Goal: Task Accomplishment & Management: Use online tool/utility

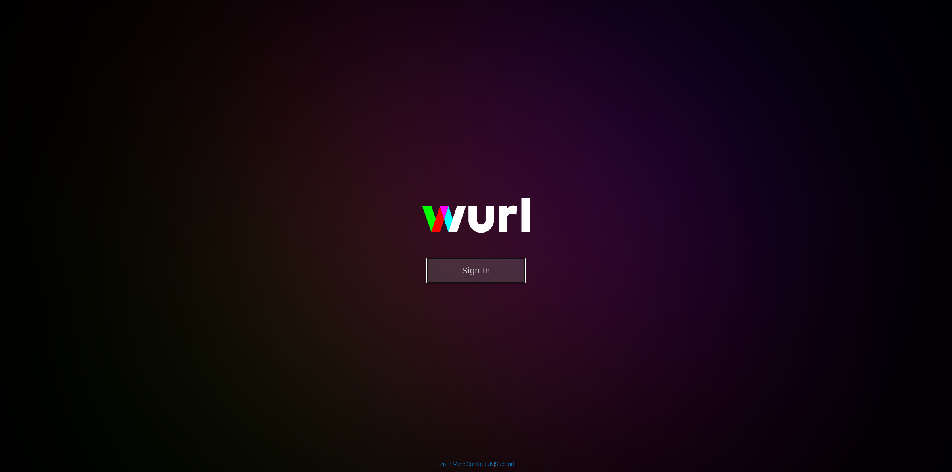
click at [448, 264] on button "Sign In" at bounding box center [475, 271] width 99 height 26
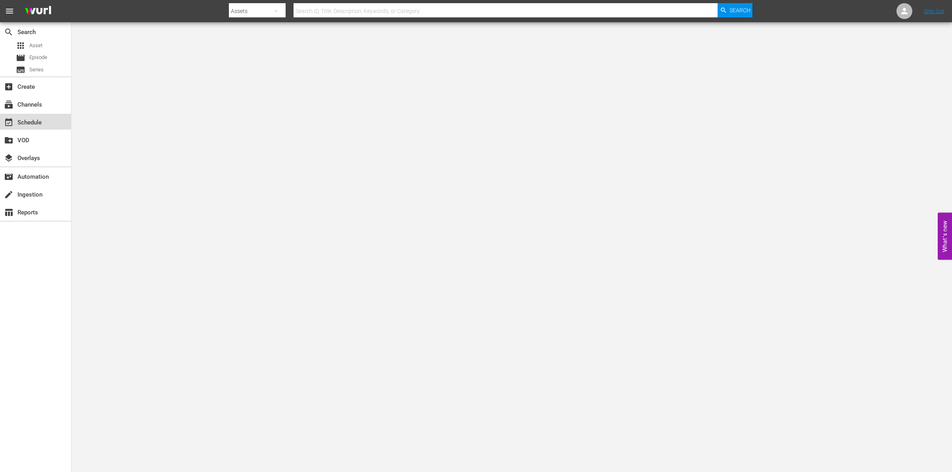
click at [38, 120] on div "event_available Schedule" at bounding box center [22, 121] width 44 height 7
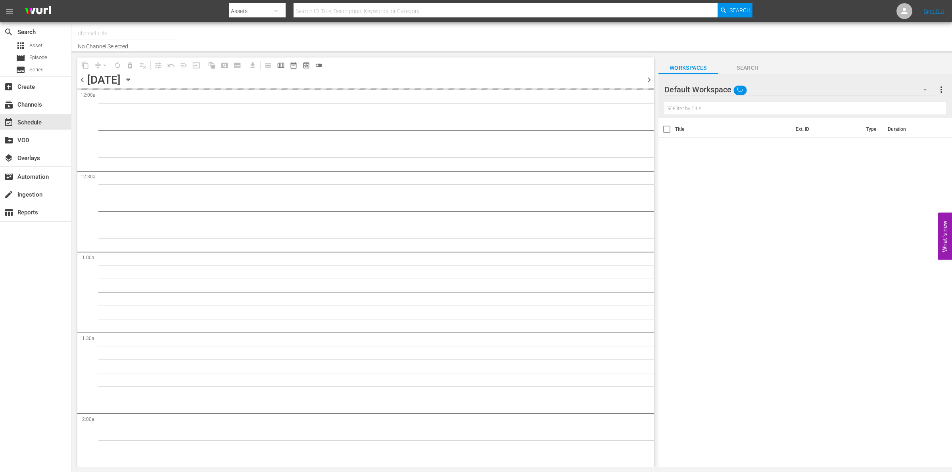
type input "So Real (1869)"
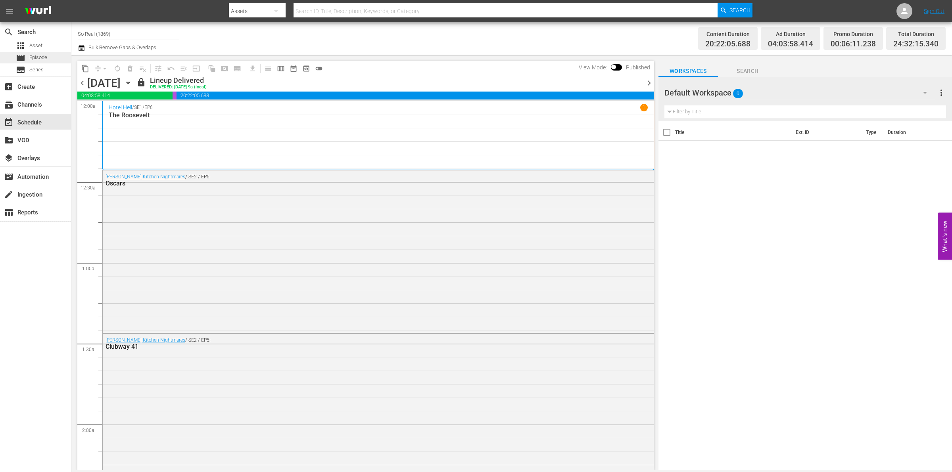
click at [46, 55] on span "Episode" at bounding box center [38, 58] width 18 height 8
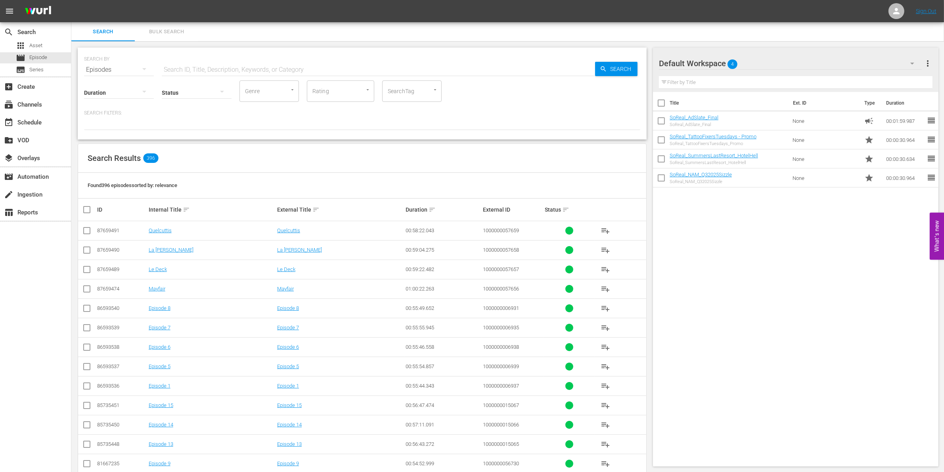
click at [303, 69] on input "text" at bounding box center [378, 69] width 433 height 19
paste input "1000000041722"
type input "1000000041722"
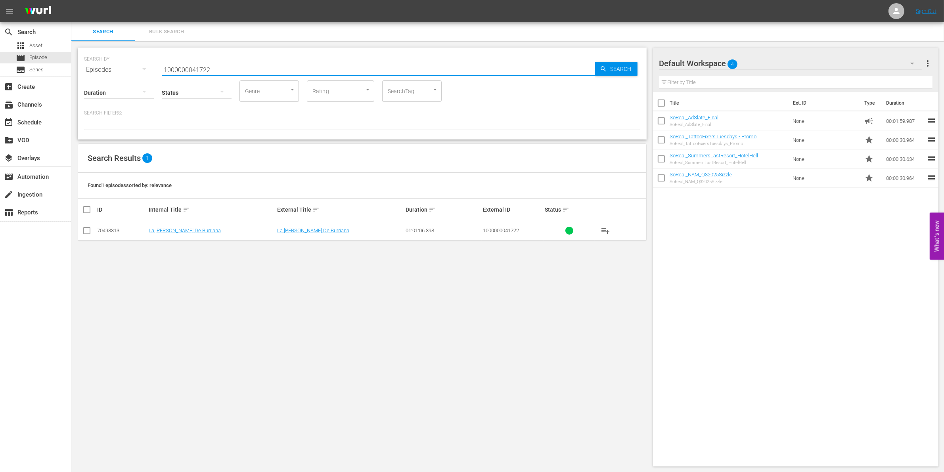
click at [92, 228] on td at bounding box center [87, 230] width 18 height 19
click at [86, 229] on input "checkbox" at bounding box center [87, 233] width 10 height 10
checkbox input "true"
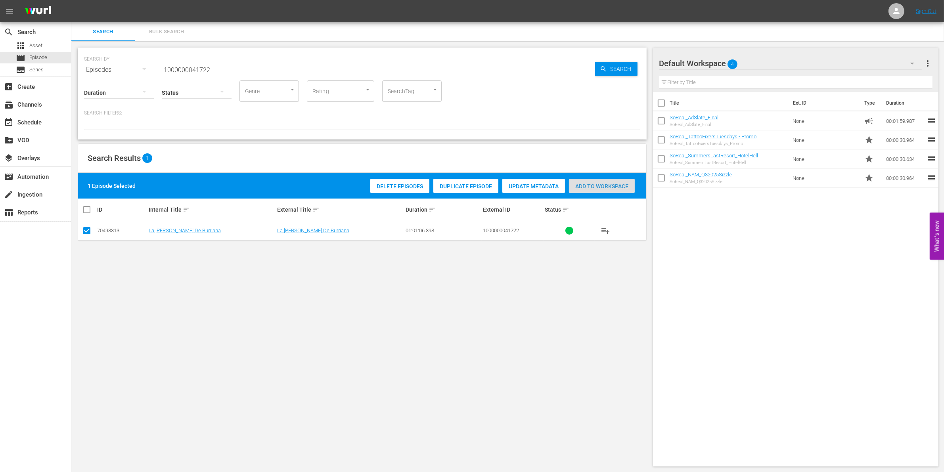
click at [606, 185] on span "Add to Workspace" at bounding box center [602, 186] width 66 height 6
click at [264, 63] on input "1000000041722" at bounding box center [378, 69] width 433 height 19
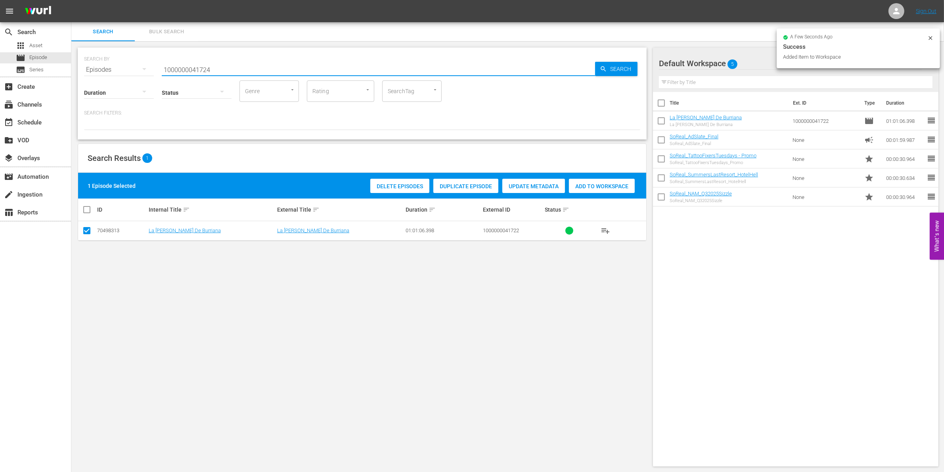
type input "1000000041724"
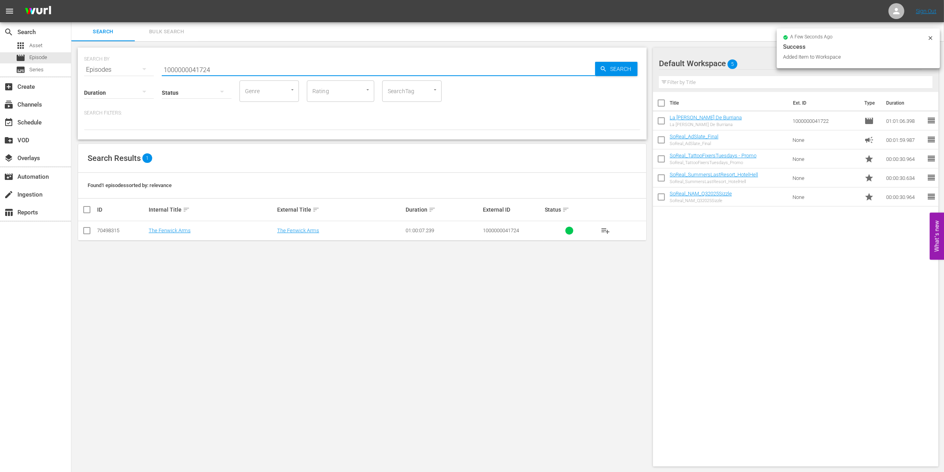
click at [89, 233] on input "checkbox" at bounding box center [87, 233] width 10 height 10
checkbox input "true"
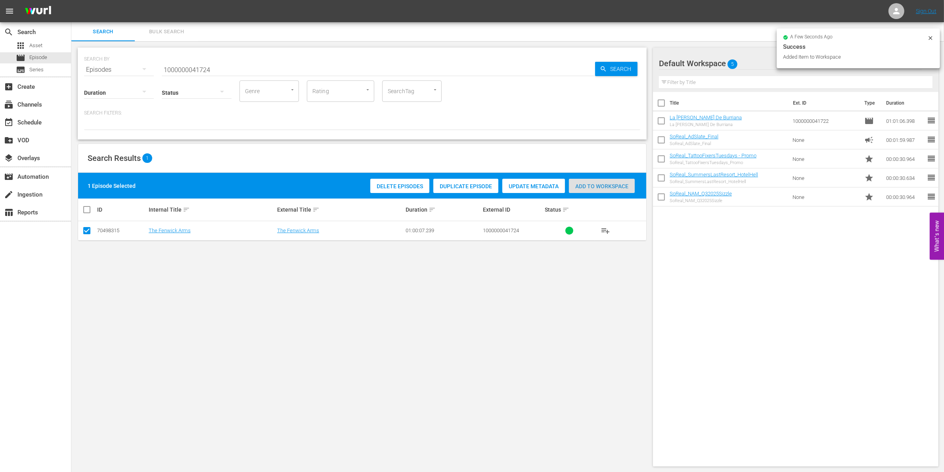
click at [602, 189] on span "Add to Workspace" at bounding box center [602, 186] width 66 height 6
click at [242, 62] on input "1000000041724" at bounding box center [378, 69] width 433 height 19
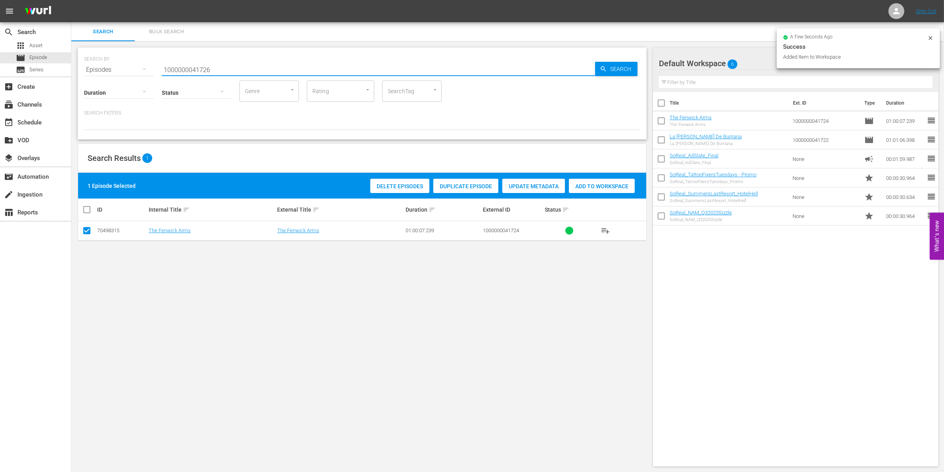
type input "1000000041726"
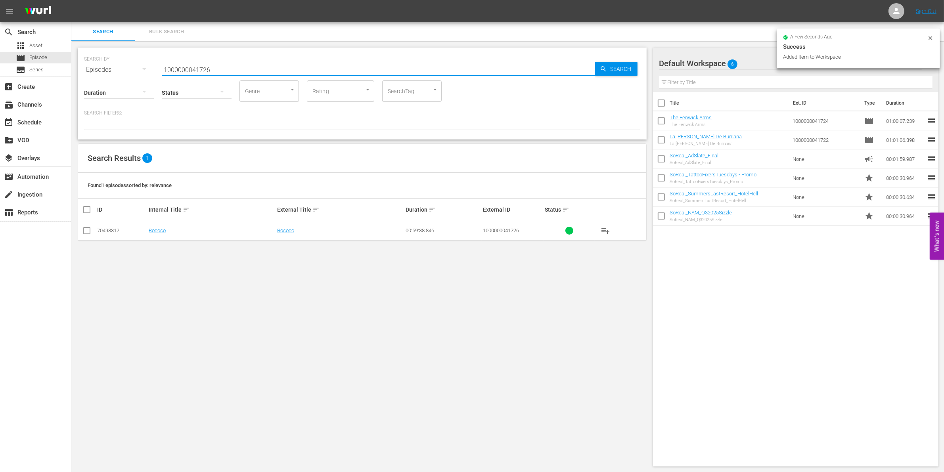
click at [83, 233] on input "checkbox" at bounding box center [87, 233] width 10 height 10
checkbox input "true"
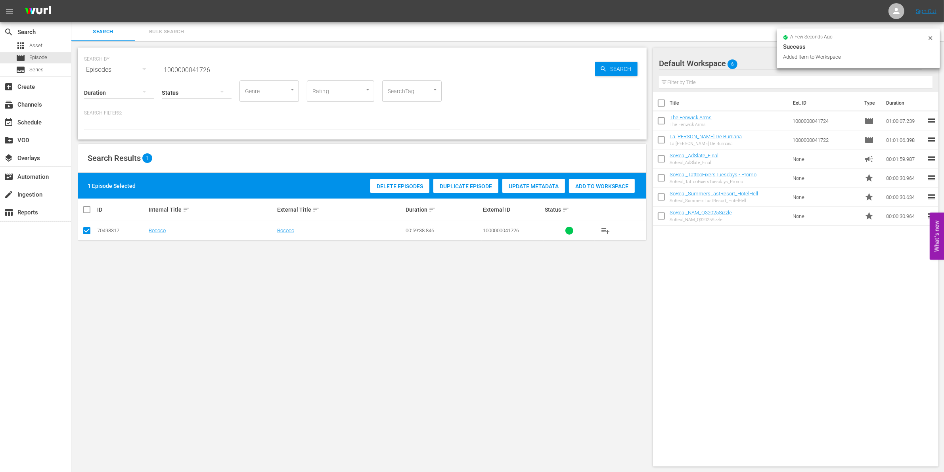
click at [586, 198] on div "1 Episode Selected Delete Episodes Duplicate Episode Update Metadata Add to Wor…" at bounding box center [362, 186] width 568 height 26
click at [581, 187] on span "Add to Workspace" at bounding box center [602, 186] width 66 height 6
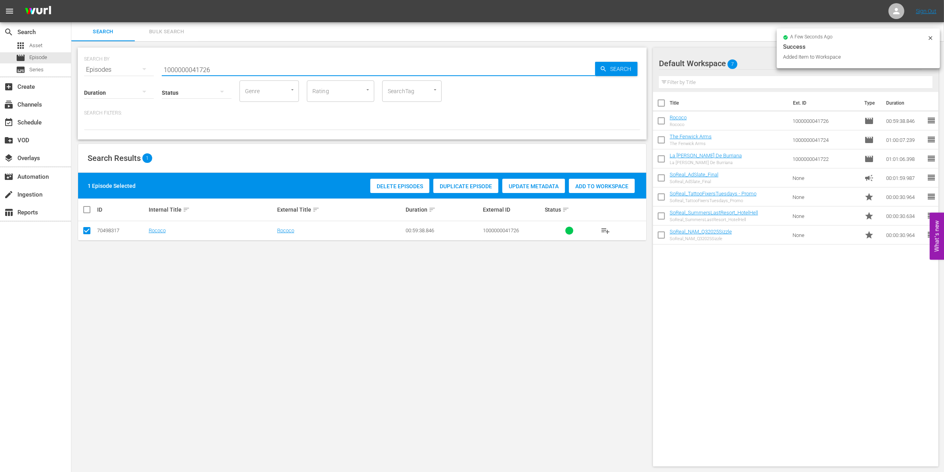
click at [232, 70] on input "1000000041726" at bounding box center [378, 69] width 433 height 19
type input "1000000041728"
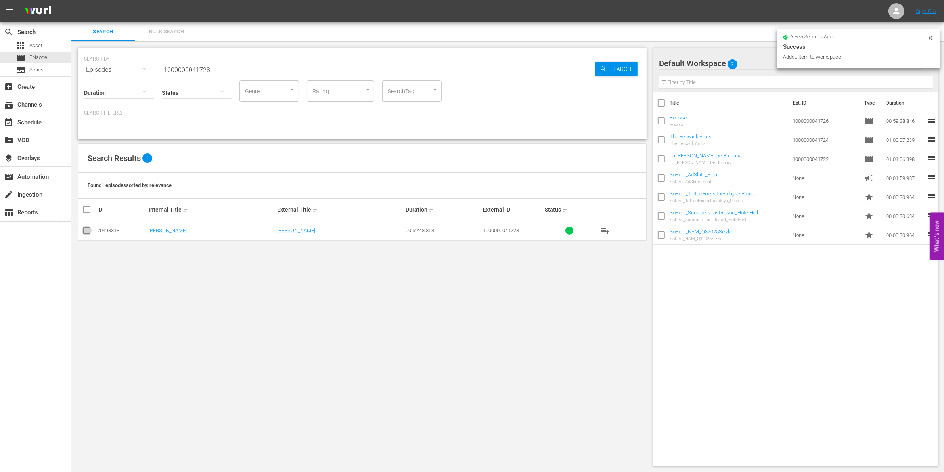
click at [84, 232] on input "checkbox" at bounding box center [87, 233] width 10 height 10
checkbox input "true"
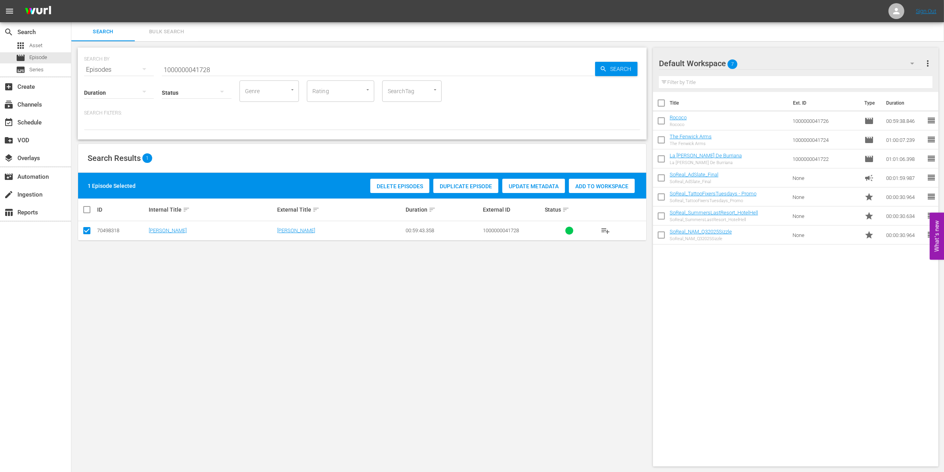
click at [598, 181] on div "Add to Workspace" at bounding box center [602, 186] width 66 height 15
click at [199, 69] on input "1000000041728" at bounding box center [378, 69] width 433 height 19
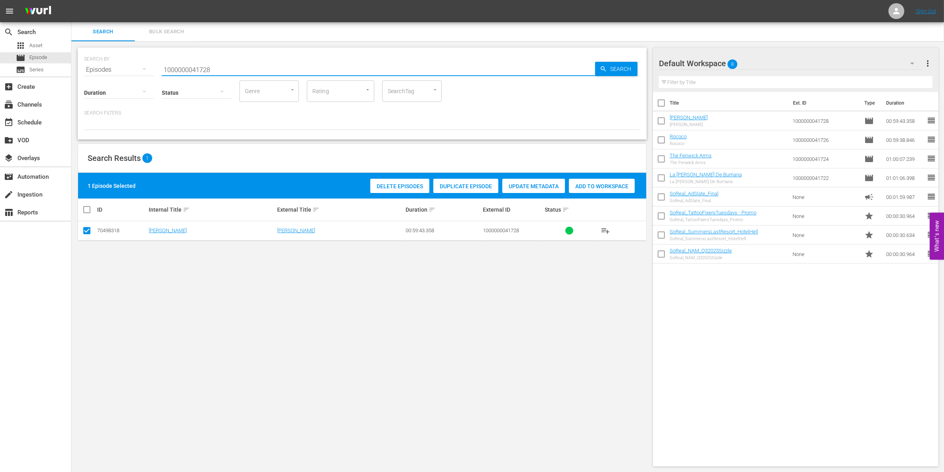
click at [199, 69] on input "1000000041728" at bounding box center [378, 69] width 433 height 19
paste input "1"
type input "1000000041721"
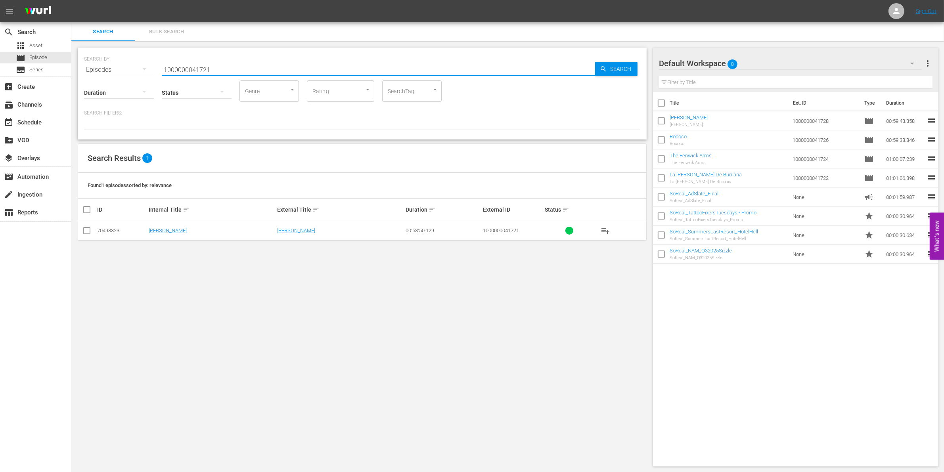
click at [87, 234] on input "checkbox" at bounding box center [87, 233] width 10 height 10
checkbox input "true"
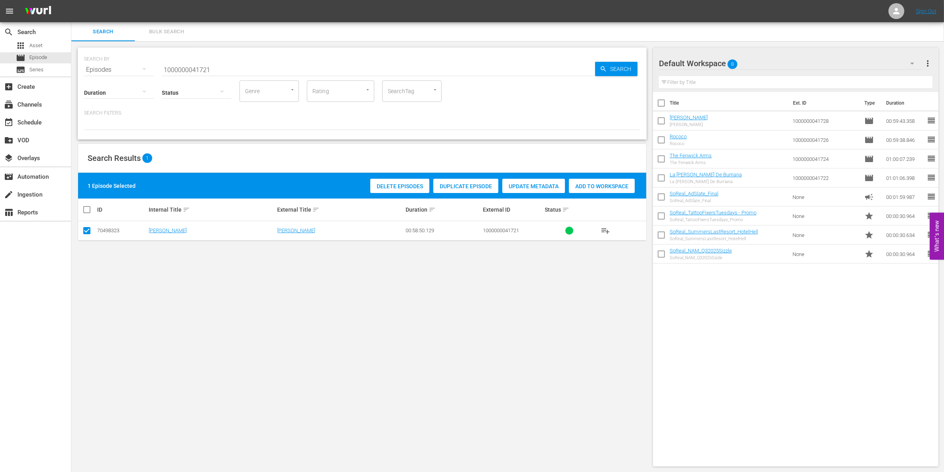
click at [605, 187] on span "Add to Workspace" at bounding box center [602, 186] width 66 height 6
click at [268, 63] on input "1000000041721" at bounding box center [378, 69] width 433 height 19
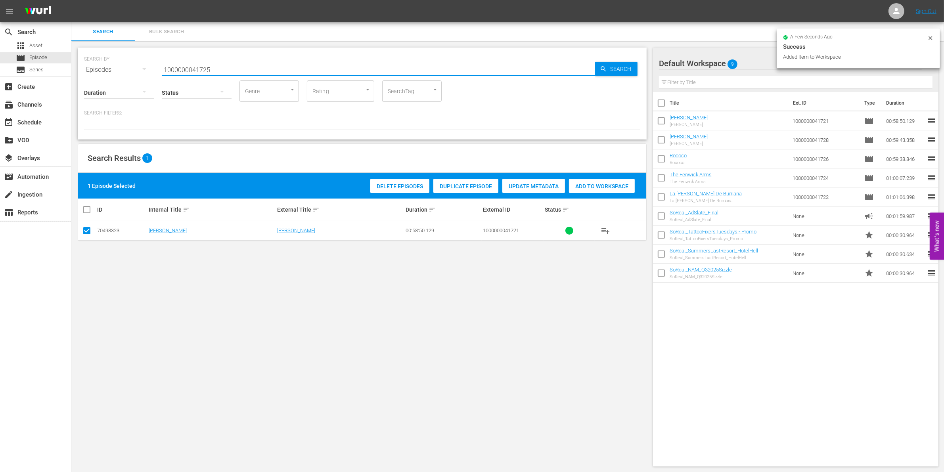
type input "1000000041725"
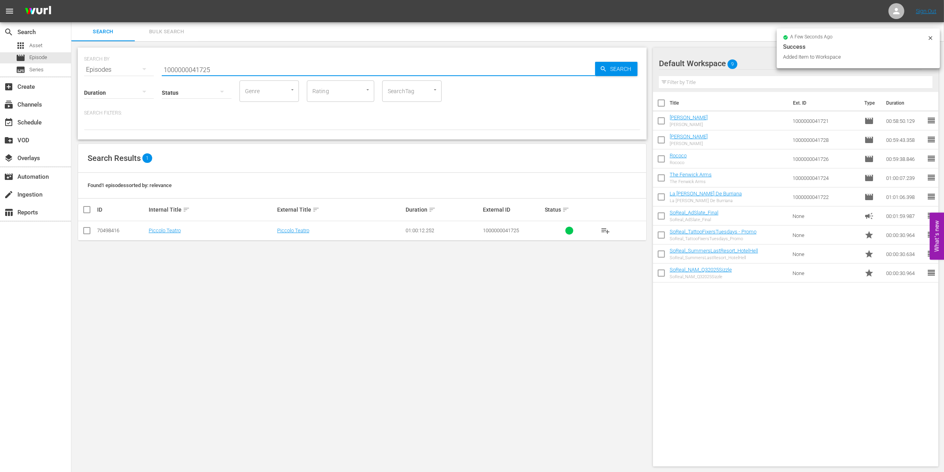
click at [90, 231] on input "checkbox" at bounding box center [87, 233] width 10 height 10
checkbox input "true"
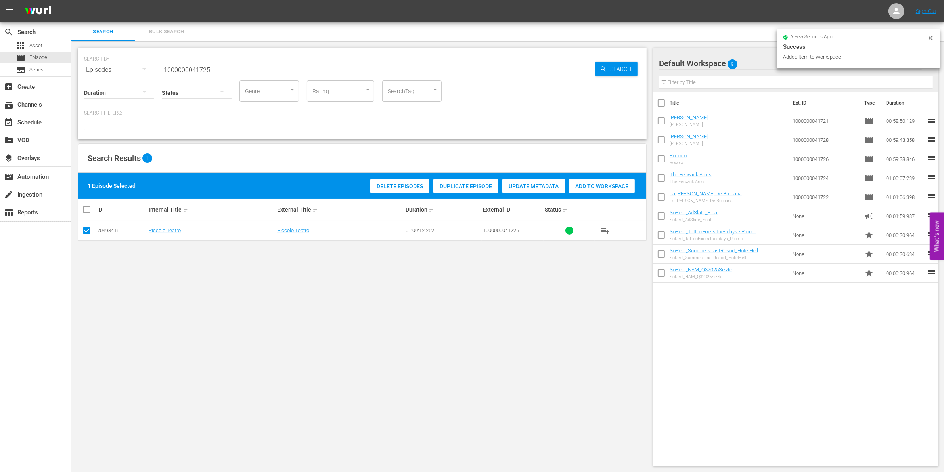
click at [617, 180] on div "Add to Workspace" at bounding box center [602, 186] width 66 height 15
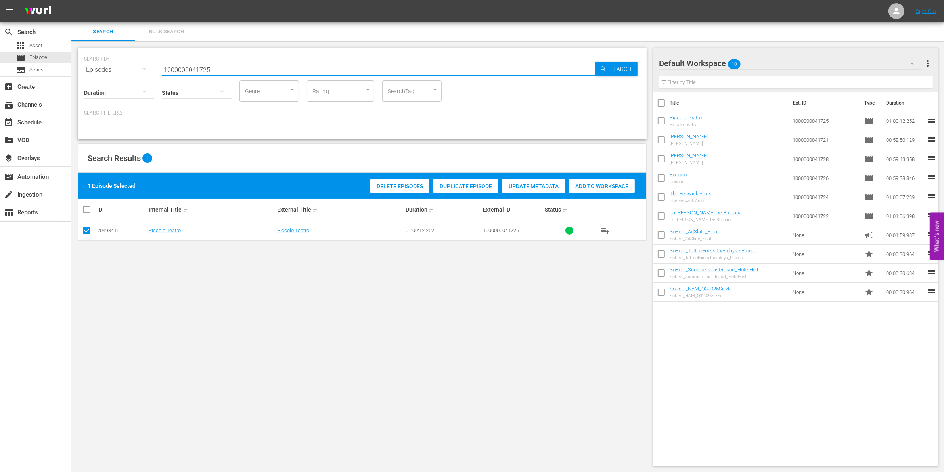
click at [175, 68] on input "1000000041725" at bounding box center [378, 69] width 433 height 19
paste input "07753"
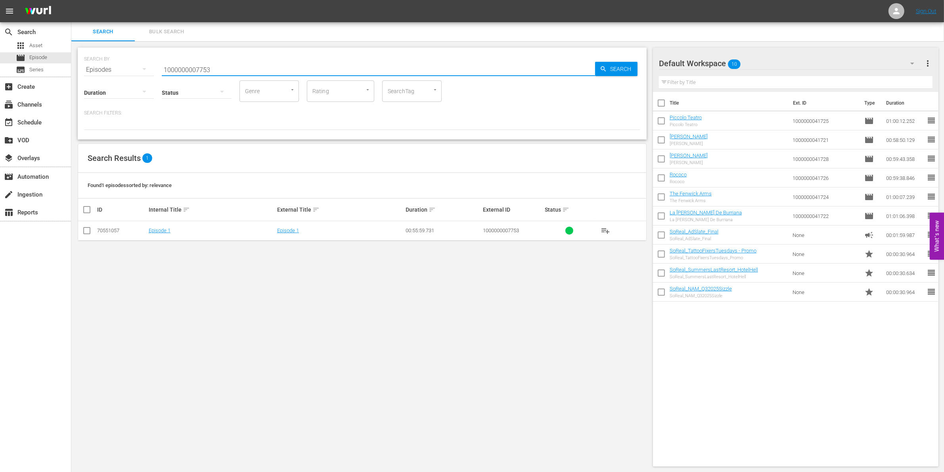
type input "1000000007753"
click at [86, 226] on icon at bounding box center [87, 231] width 10 height 10
click at [86, 234] on input "checkbox" at bounding box center [87, 233] width 10 height 10
checkbox input "true"
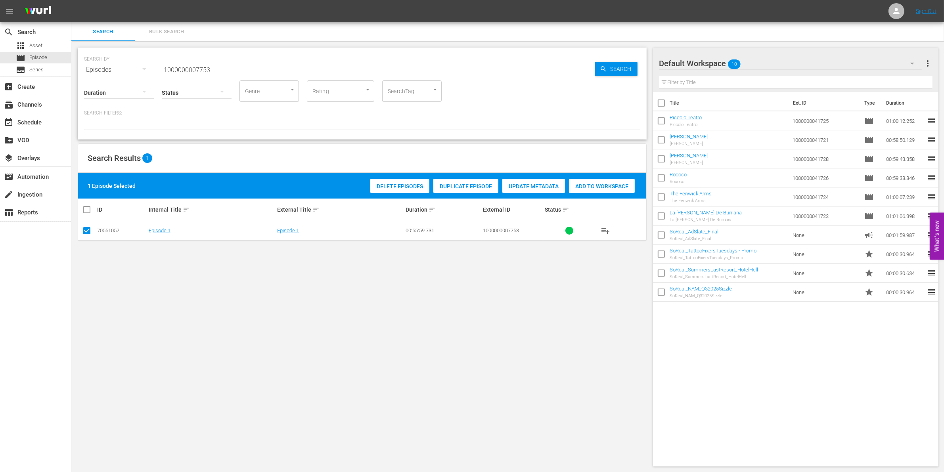
click at [619, 194] on div "Delete Episodes Duplicate Episode Update Metadata Add to Workspace" at bounding box center [502, 186] width 268 height 18
click at [606, 186] on span "Add to Workspace" at bounding box center [602, 186] width 66 height 6
click at [231, 69] on input "1000000007753" at bounding box center [378, 69] width 433 height 19
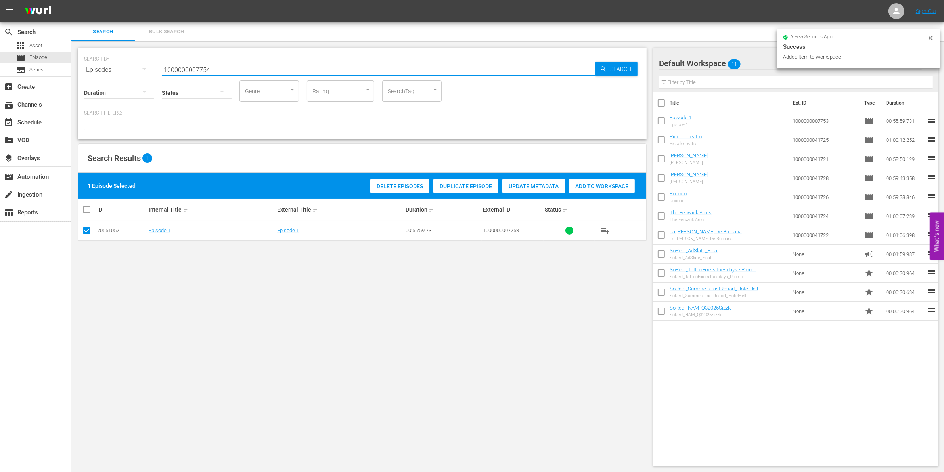
type input "1000000007754"
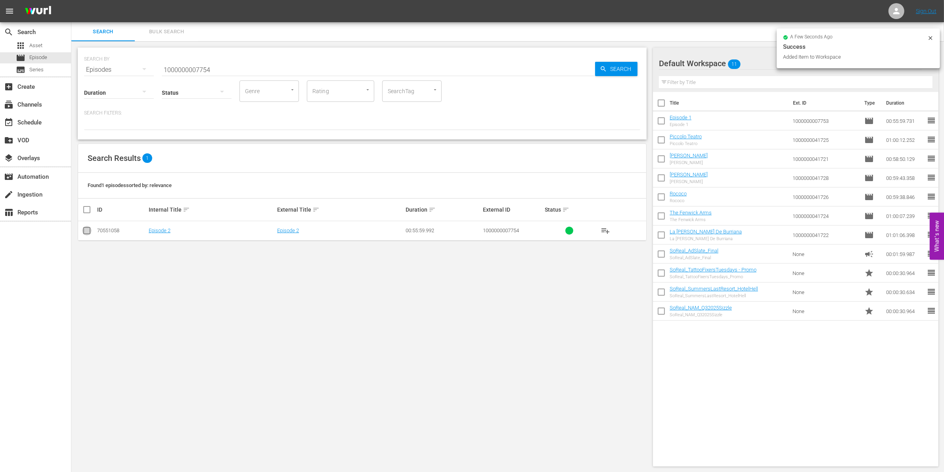
click at [84, 231] on input "checkbox" at bounding box center [87, 233] width 10 height 10
checkbox input "true"
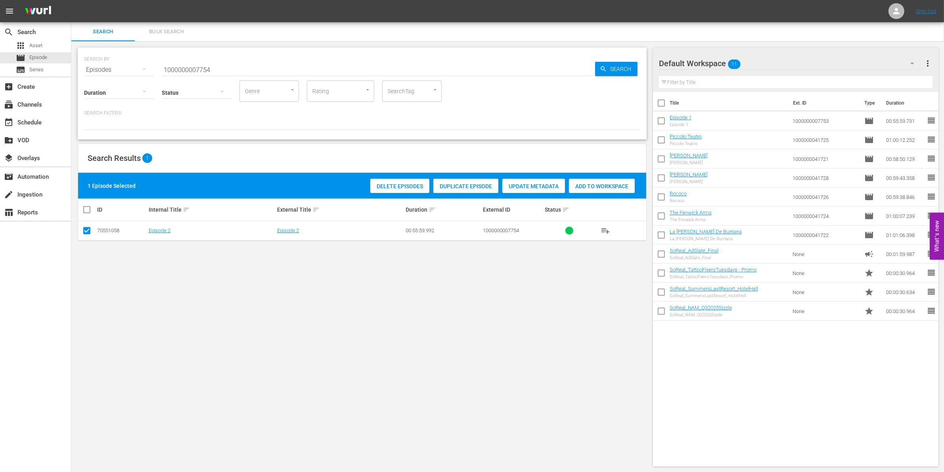
click at [583, 177] on div "Delete Episodes Duplicate Episode Update Metadata Add to Workspace" at bounding box center [502, 186] width 268 height 18
click at [582, 183] on span "Add to Workspace" at bounding box center [602, 186] width 66 height 6
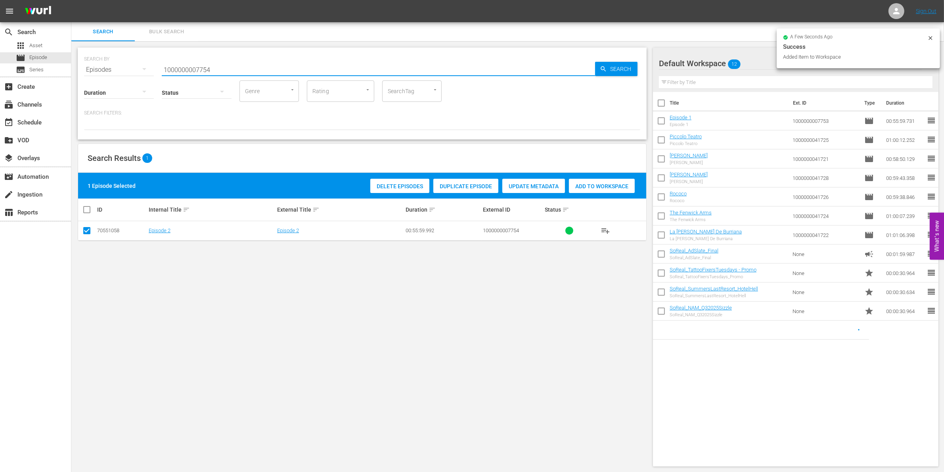
click at [224, 70] on input "1000000007754" at bounding box center [378, 69] width 433 height 19
type input "1000000007755"
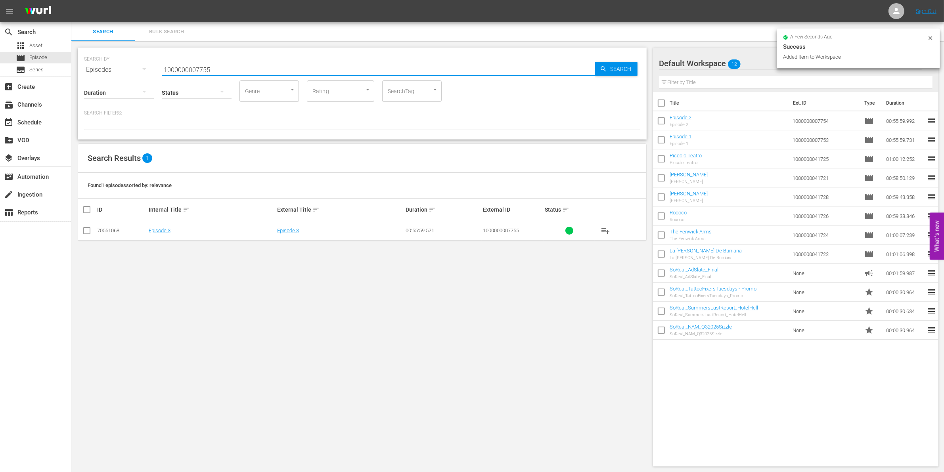
click at [77, 229] on div "SEARCH BY Search By Episodes Search ID, Title, Description, Keywords, or Catego…" at bounding box center [362, 257] width 582 height 432
click at [88, 231] on input "checkbox" at bounding box center [87, 233] width 10 height 10
checkbox input "true"
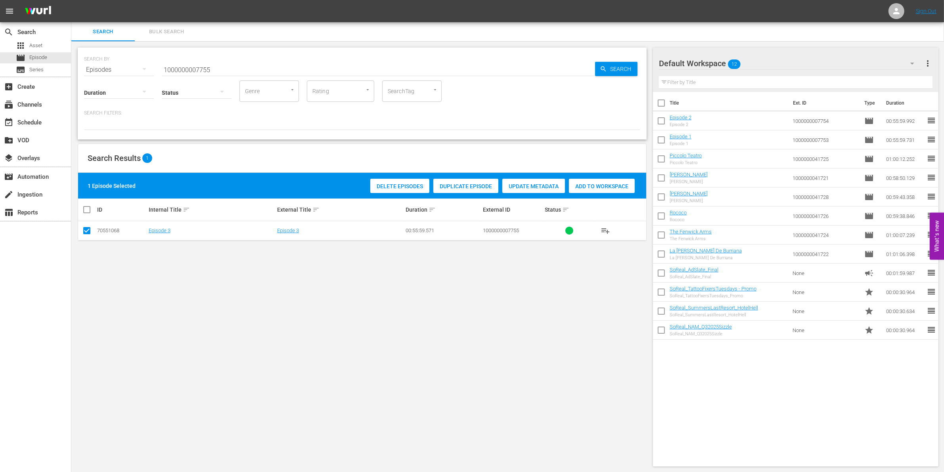
click at [607, 188] on span "Add to Workspace" at bounding box center [602, 186] width 66 height 6
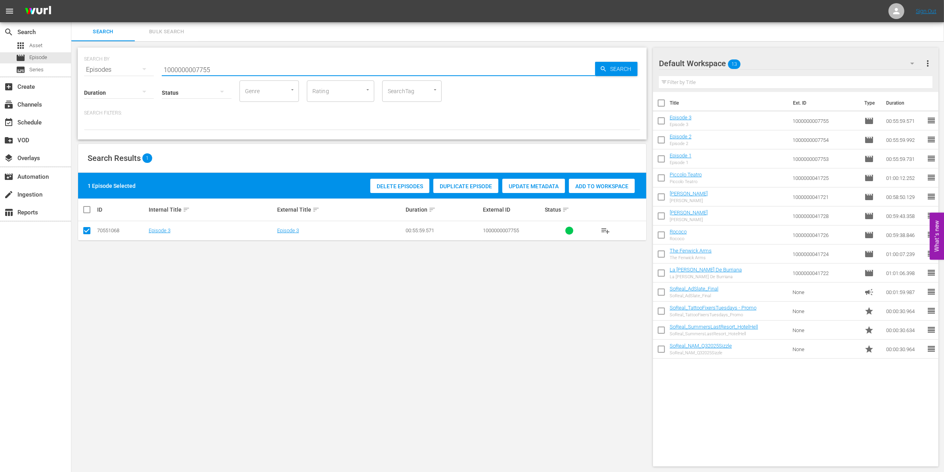
click at [207, 67] on input "1000000007755" at bounding box center [378, 69] width 433 height 19
paste input "4868"
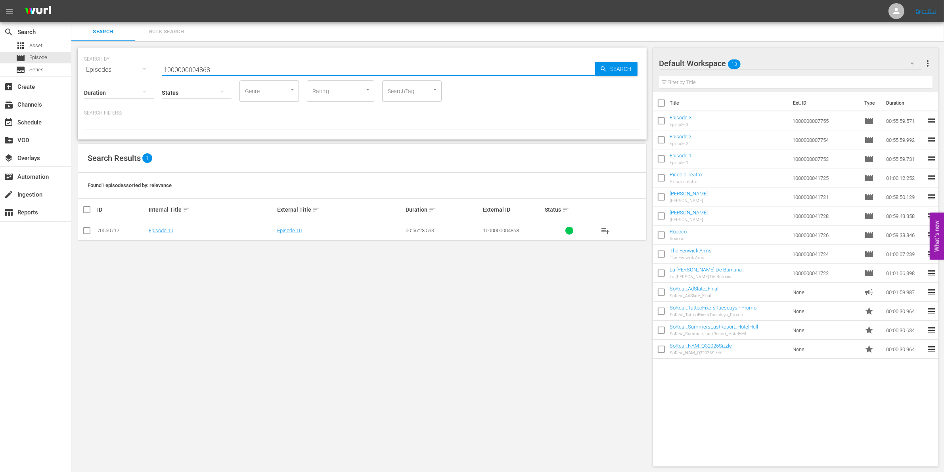
type input "1000000004868"
click at [88, 228] on input "checkbox" at bounding box center [87, 233] width 10 height 10
checkbox input "true"
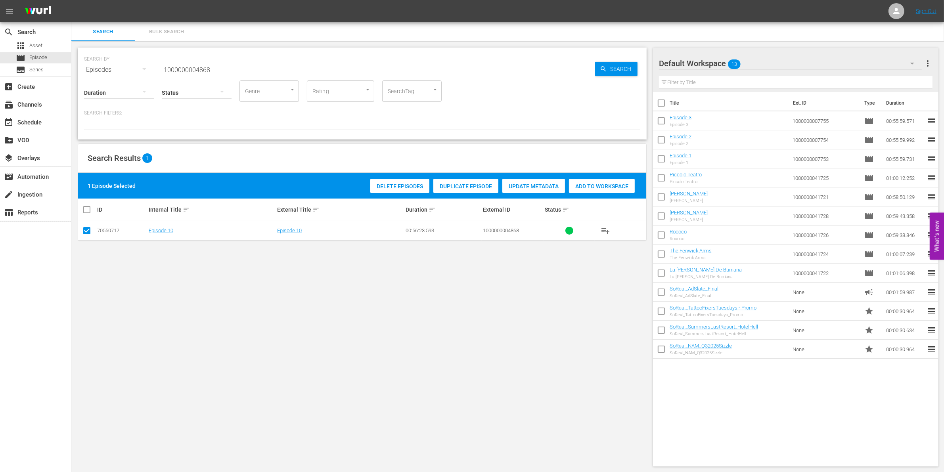
click at [583, 187] on span "Add to Workspace" at bounding box center [602, 186] width 66 height 6
click at [241, 63] on input "1000000004868" at bounding box center [378, 69] width 433 height 19
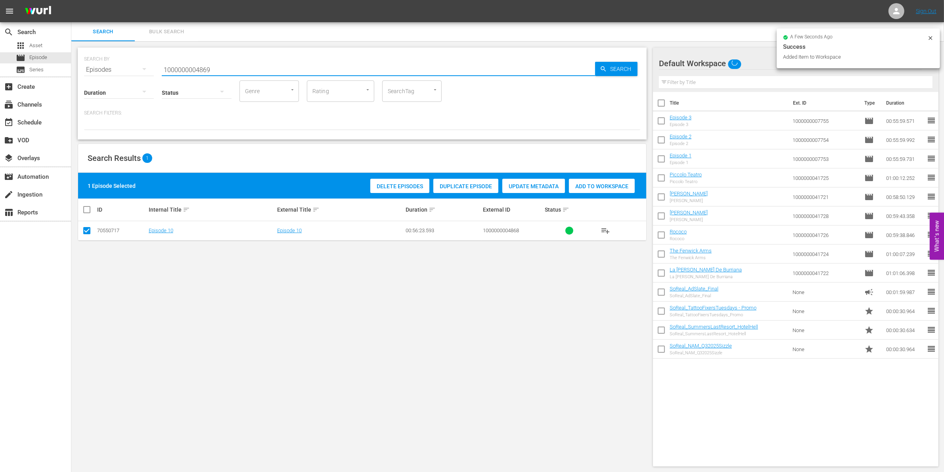
type input "1000000004869"
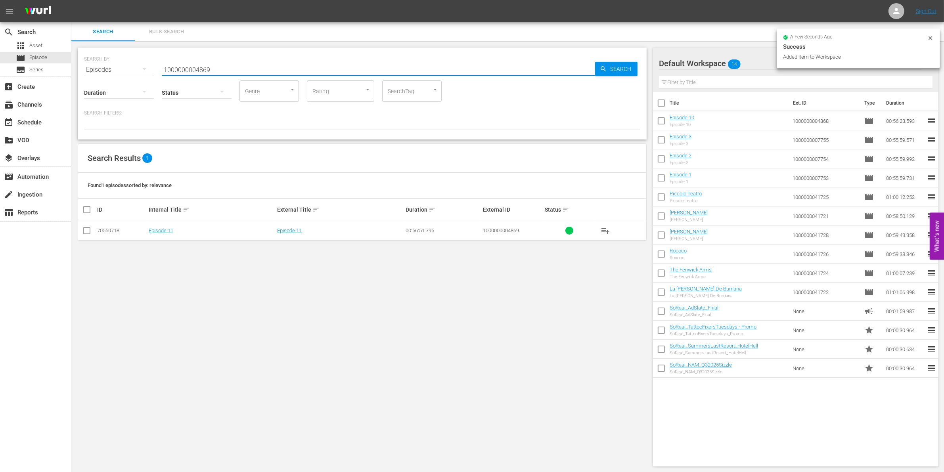
click at [84, 232] on input "checkbox" at bounding box center [87, 233] width 10 height 10
checkbox input "true"
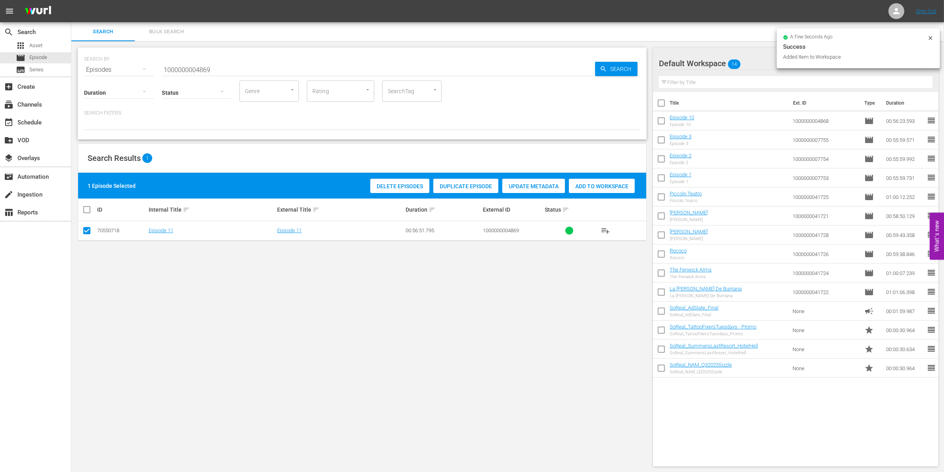
click at [600, 191] on div "Add to Workspace" at bounding box center [602, 186] width 66 height 15
click at [267, 64] on input "1000000004869" at bounding box center [378, 69] width 433 height 19
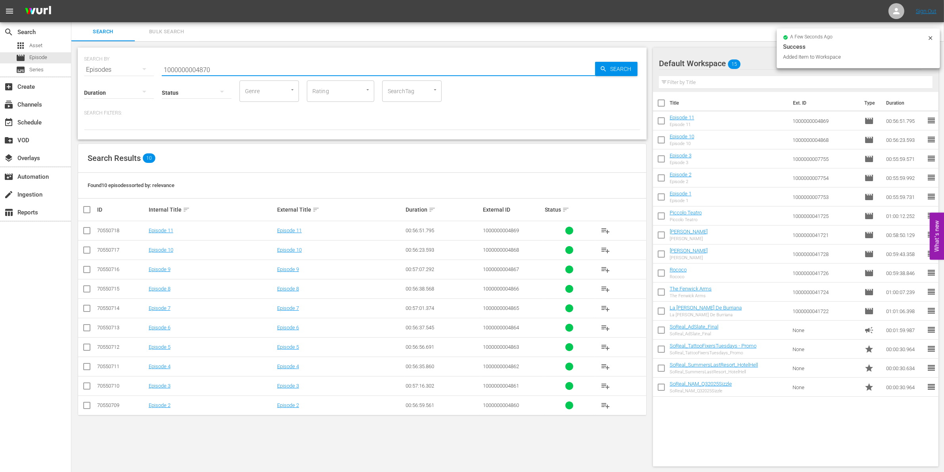
type input "1000000004870"
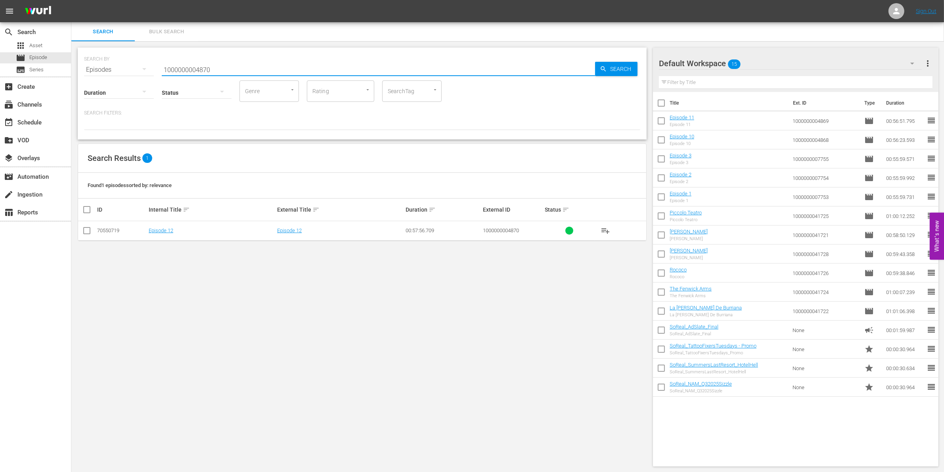
click at [86, 233] on input "checkbox" at bounding box center [87, 233] width 10 height 10
checkbox input "true"
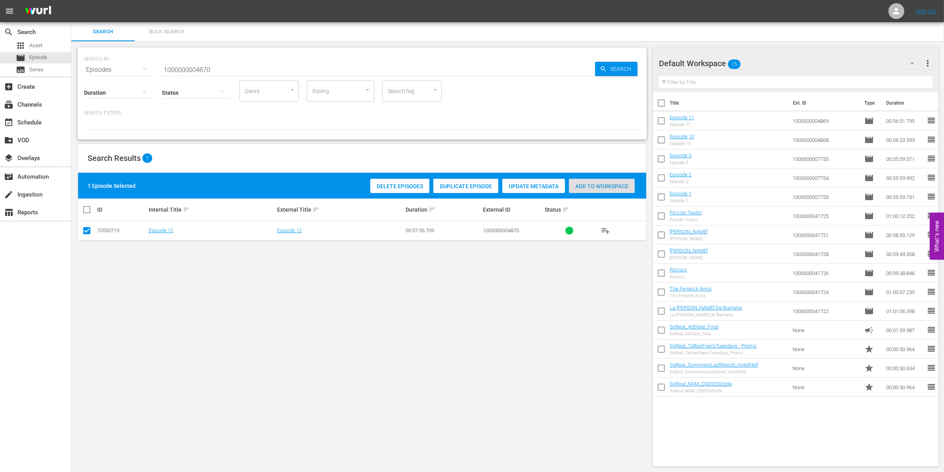
click at [609, 183] on span "Add to Workspace" at bounding box center [602, 186] width 66 height 6
click at [207, 62] on input "1000000004870" at bounding box center [378, 69] width 433 height 19
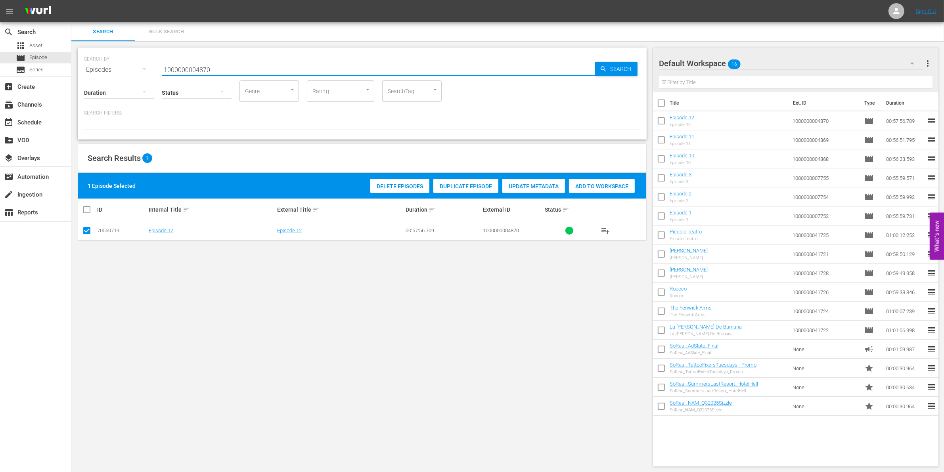
paste input "41727"
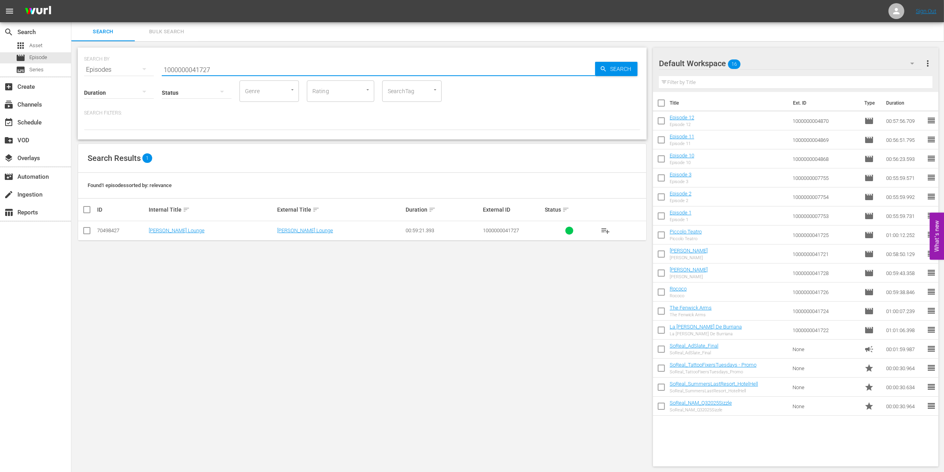
type input "1000000041727"
click at [86, 233] on input "checkbox" at bounding box center [87, 233] width 10 height 10
checkbox input "true"
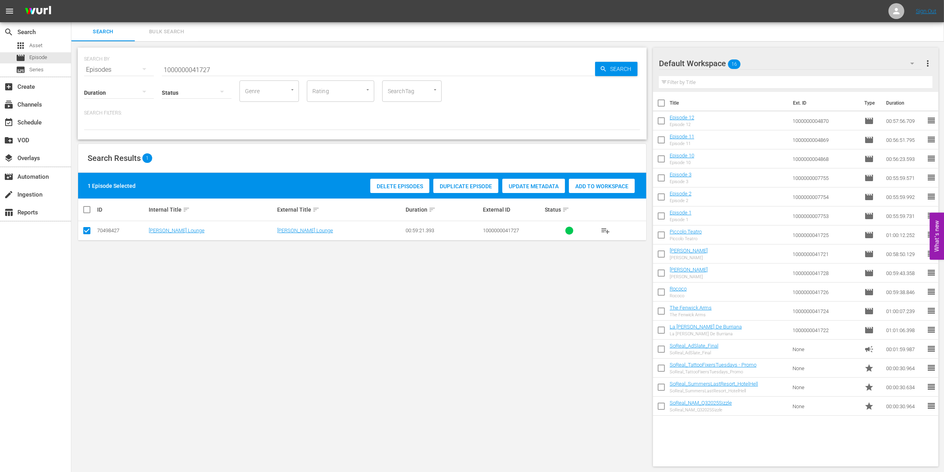
click at [613, 180] on div "Add to Workspace" at bounding box center [602, 186] width 66 height 15
click at [264, 68] on input "1000000041727" at bounding box center [378, 69] width 433 height 19
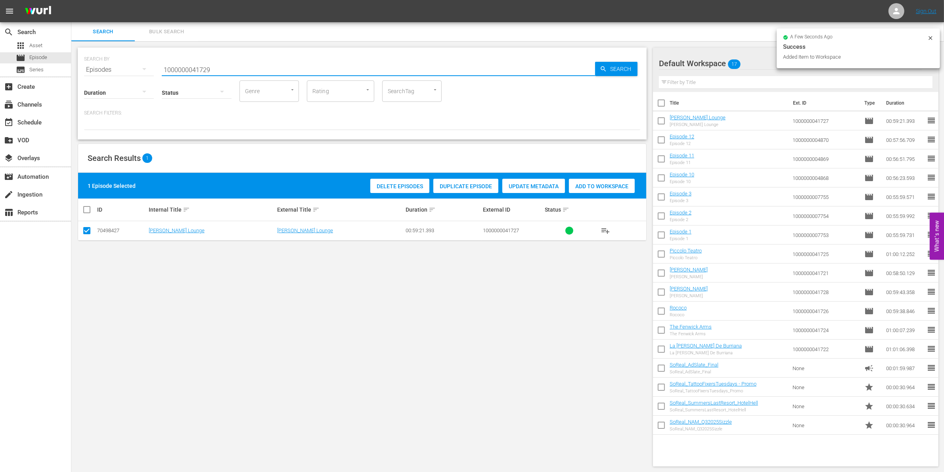
type input "1000000041729"
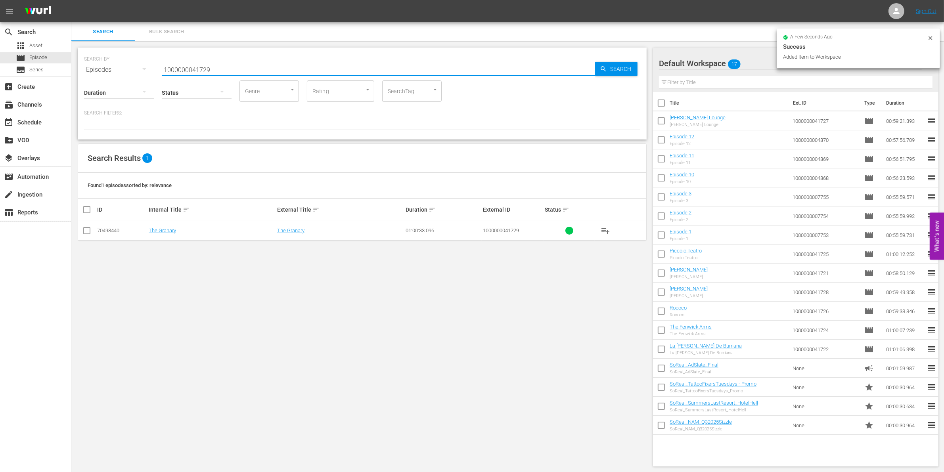
click at [90, 236] on input "checkbox" at bounding box center [87, 233] width 10 height 10
checkbox input "true"
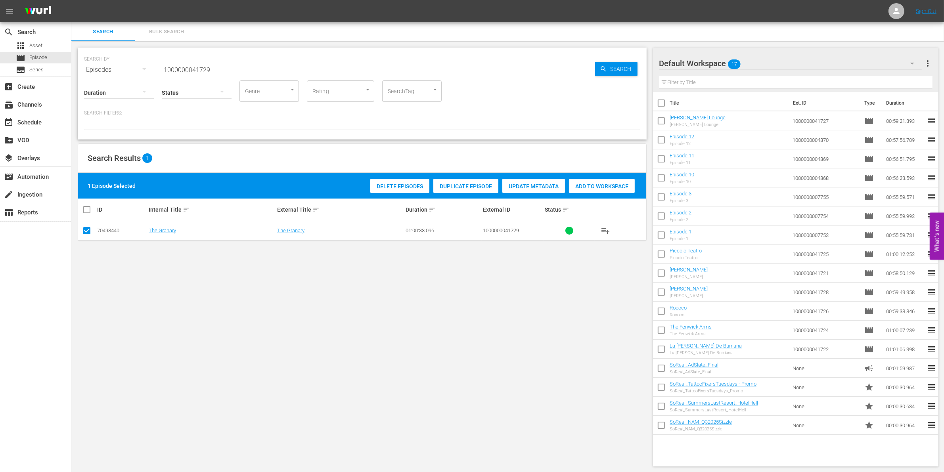
click at [596, 192] on div "Add to Workspace" at bounding box center [602, 186] width 66 height 15
click at [211, 68] on input "1000000041729" at bounding box center [378, 69] width 433 height 19
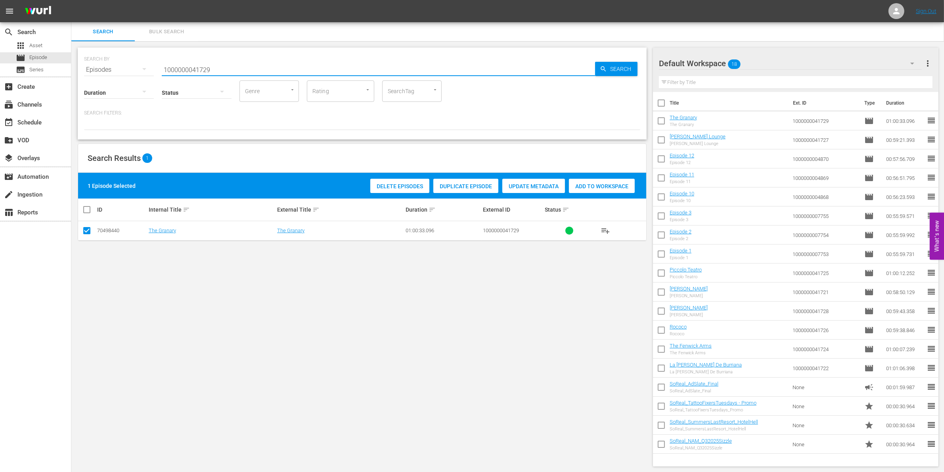
paste input "31"
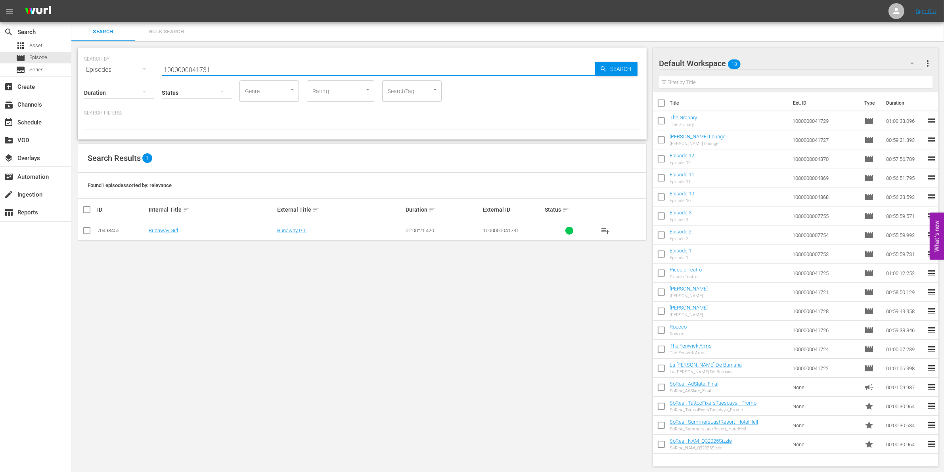
type input "1000000041731"
click at [91, 228] on input "checkbox" at bounding box center [87, 233] width 10 height 10
checkbox input "true"
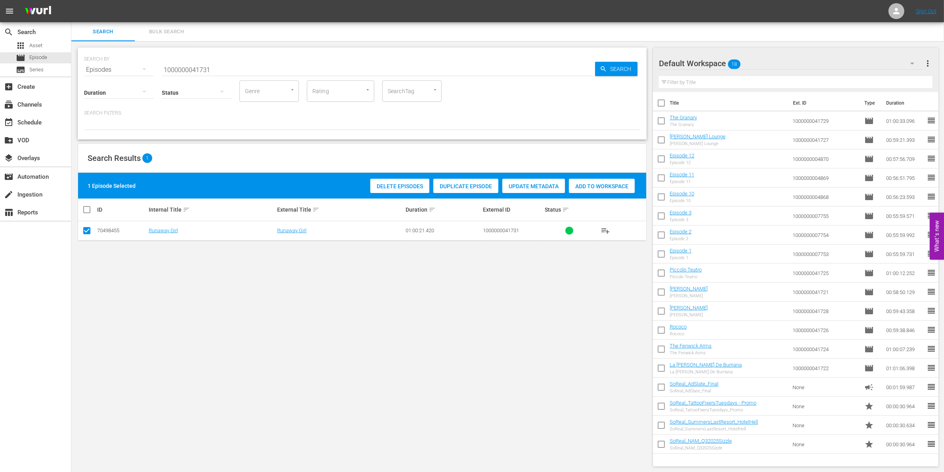
click at [604, 192] on div "Add to Workspace" at bounding box center [602, 186] width 66 height 15
click at [182, 66] on input "1000000041731" at bounding box center [378, 69] width 433 height 19
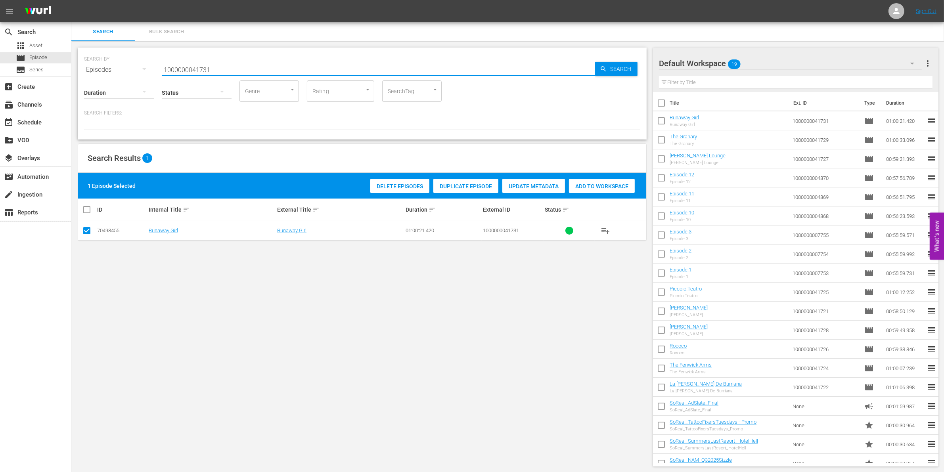
click at [182, 66] on input "1000000041731" at bounding box center [378, 69] width 433 height 19
paste input "3522"
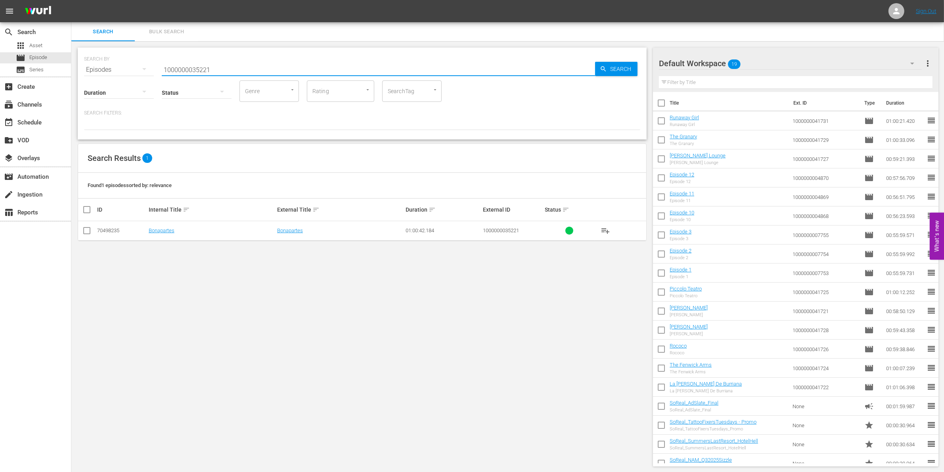
type input "1000000035221"
click at [87, 228] on input "checkbox" at bounding box center [87, 233] width 10 height 10
checkbox input "true"
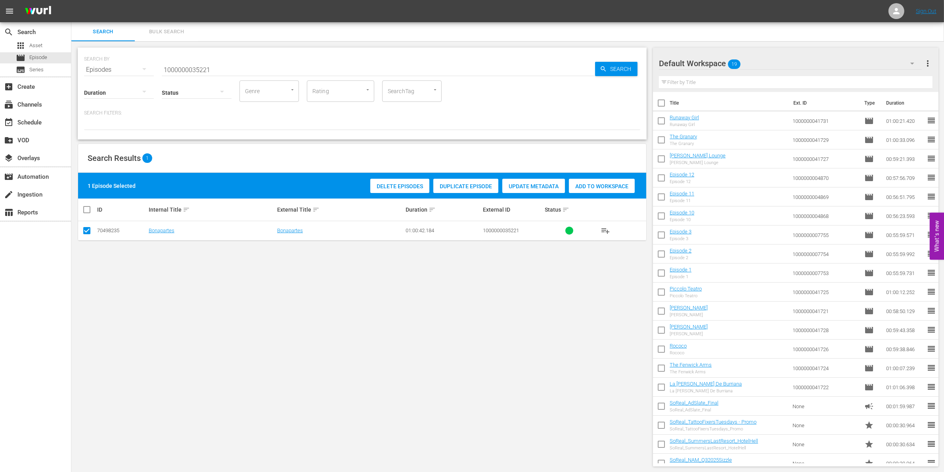
click at [641, 188] on div "1 Episode Selected Delete Episodes Duplicate Episode Update Metadata Add to Wor…" at bounding box center [362, 186] width 568 height 26
click at [609, 185] on span "Add to Workspace" at bounding box center [602, 186] width 66 height 6
click at [173, 71] on input "1000000035221" at bounding box center [378, 69] width 433 height 19
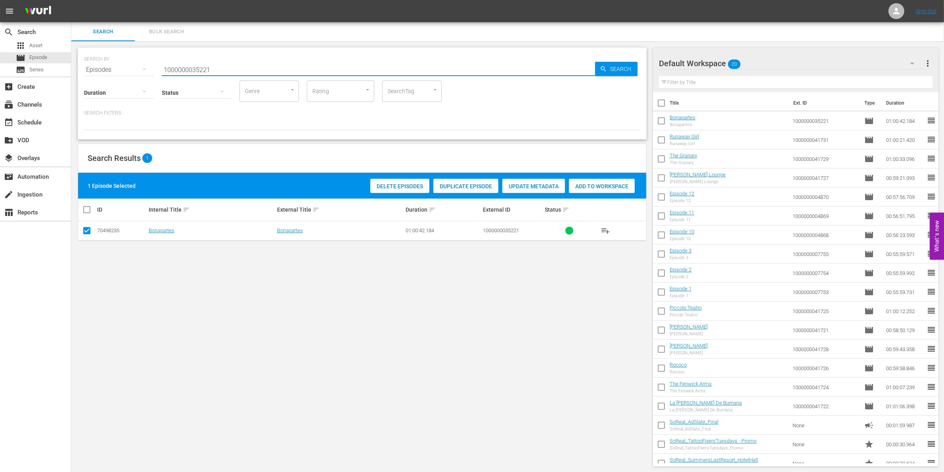
click at [173, 71] on input "1000000035221" at bounding box center [378, 69] width 433 height 19
paste input "23303"
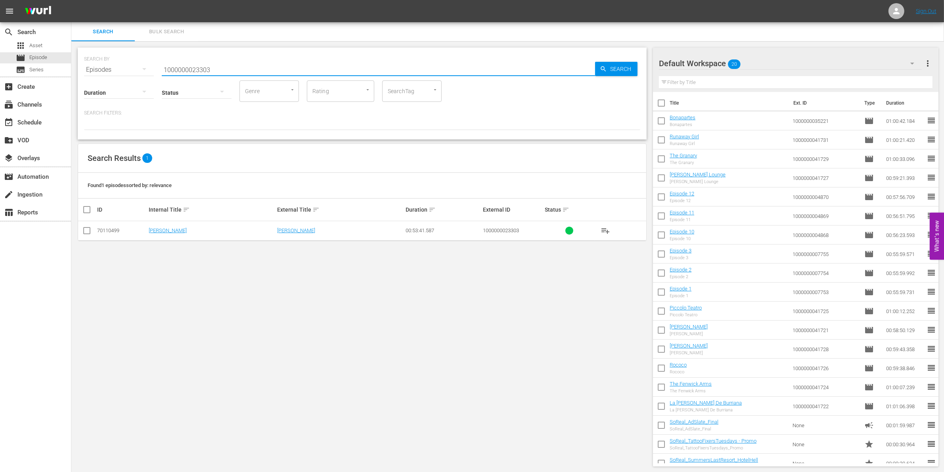
type input "1000000023303"
click at [83, 230] on input "checkbox" at bounding box center [87, 233] width 10 height 10
checkbox input "true"
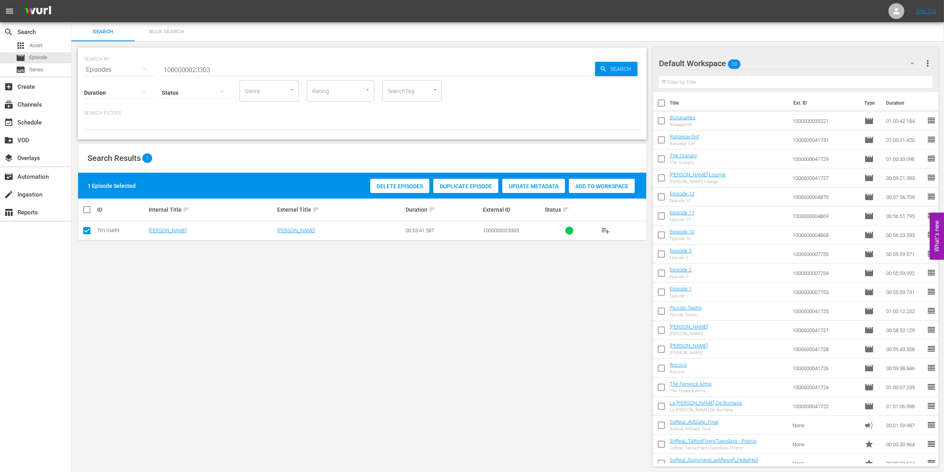
click at [597, 188] on span "Add to Workspace" at bounding box center [602, 186] width 66 height 6
click at [225, 66] on input "1000000023303" at bounding box center [378, 69] width 433 height 19
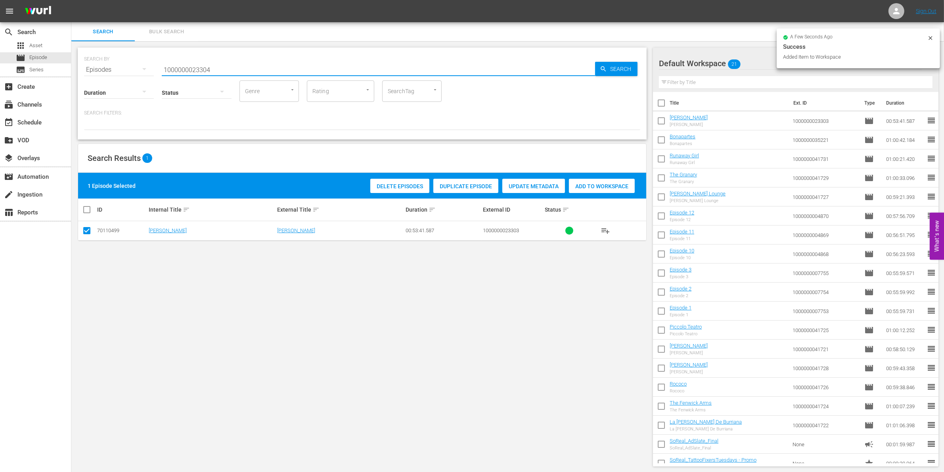
type input "1000000023304"
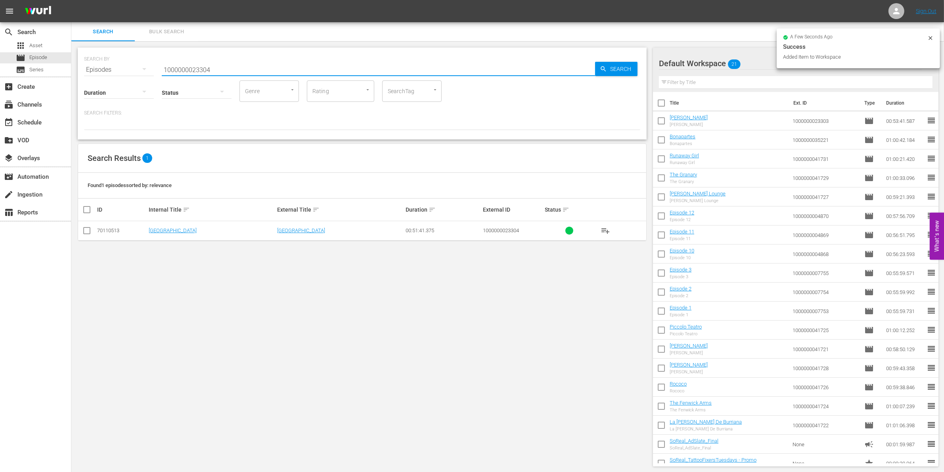
click at [87, 228] on input "checkbox" at bounding box center [87, 233] width 10 height 10
checkbox input "true"
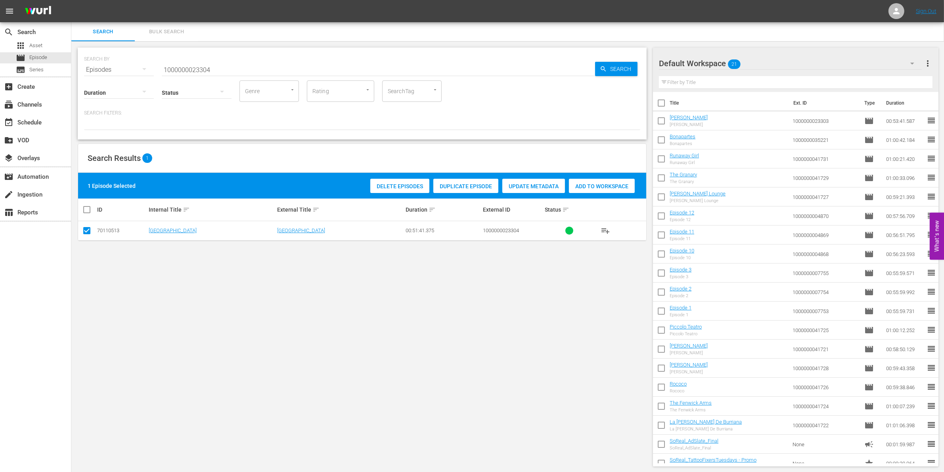
click at [605, 176] on div "1 Episode Selected Delete Episodes Duplicate Episode Update Metadata Add to Wor…" at bounding box center [362, 186] width 568 height 26
click at [594, 184] on span "Add to Workspace" at bounding box center [602, 186] width 66 height 6
click at [215, 69] on input "1000000023304" at bounding box center [378, 69] width 433 height 19
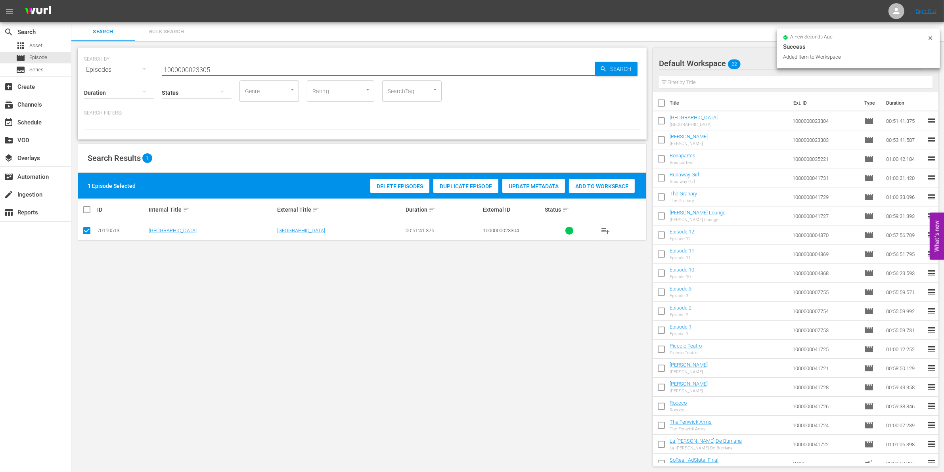
type input "1000000023305"
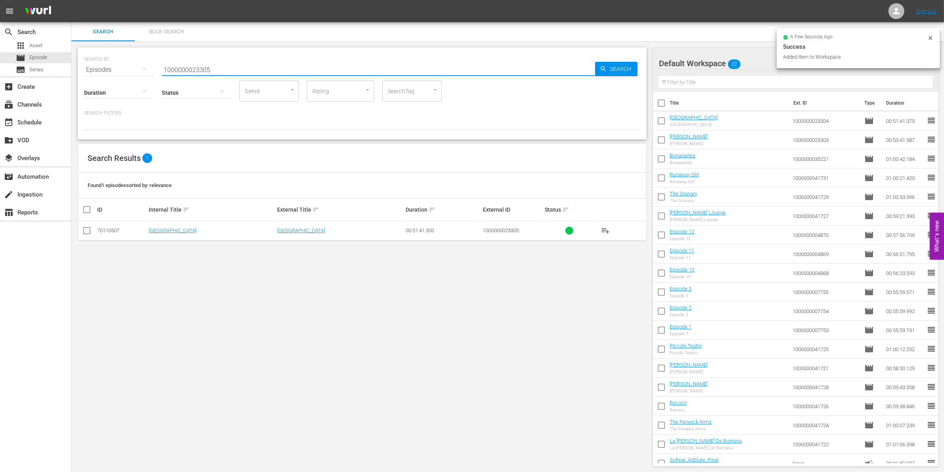
click at [84, 228] on input "checkbox" at bounding box center [87, 233] width 10 height 10
checkbox input "true"
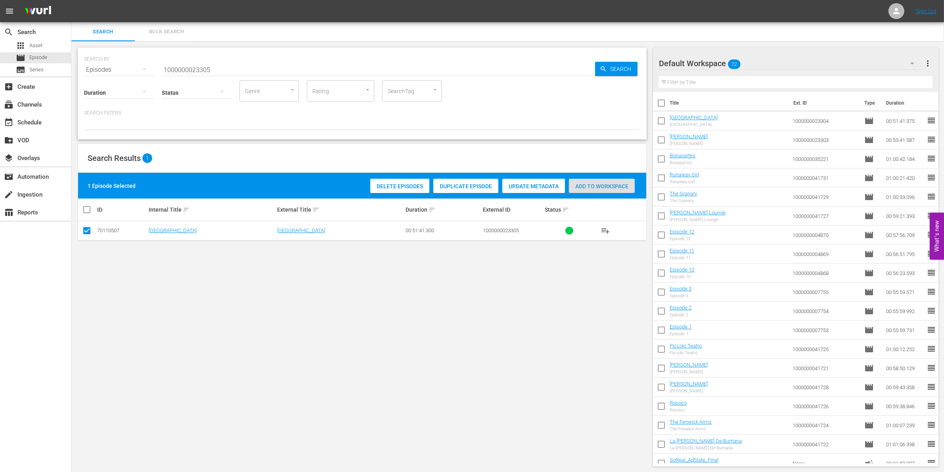
click at [569, 186] on span "Add to Workspace" at bounding box center [602, 186] width 66 height 6
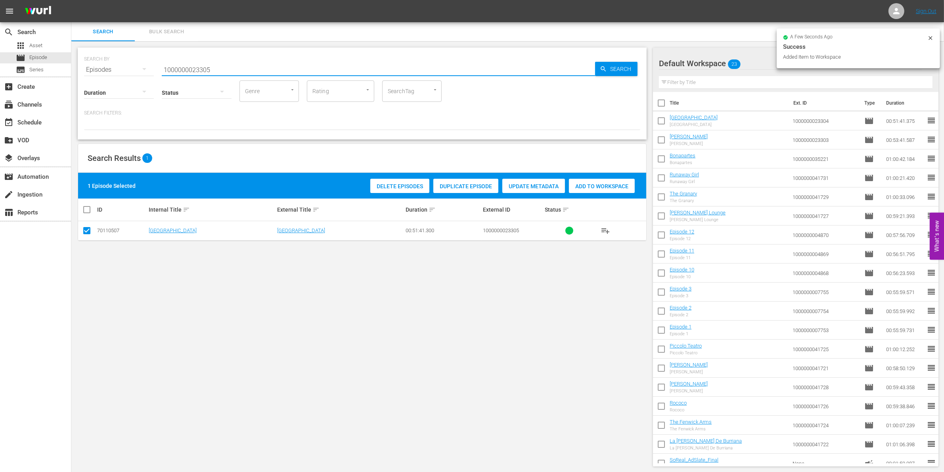
click at [218, 68] on input "1000000023305" at bounding box center [378, 69] width 433 height 19
type input "1000000023306"
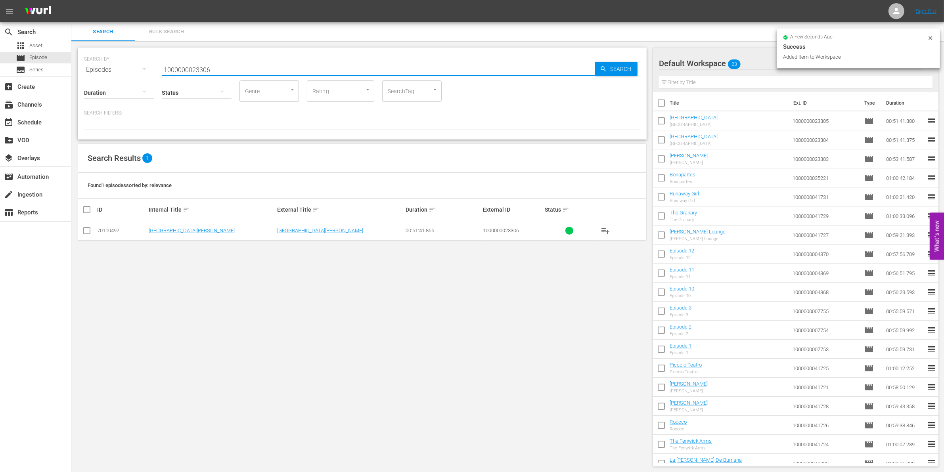
click at [87, 229] on input "checkbox" at bounding box center [87, 233] width 10 height 10
checkbox input "true"
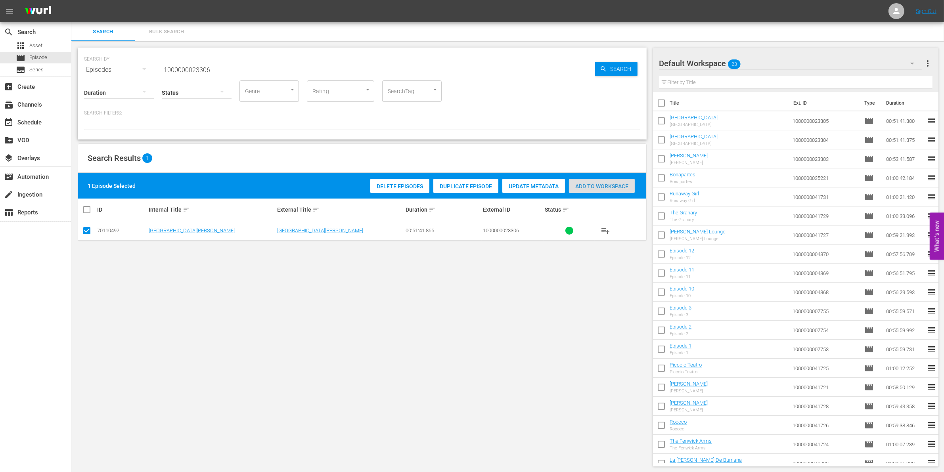
click at [601, 188] on span "Add to Workspace" at bounding box center [602, 186] width 66 height 6
click at [185, 68] on input "1000000023306" at bounding box center [378, 69] width 433 height 19
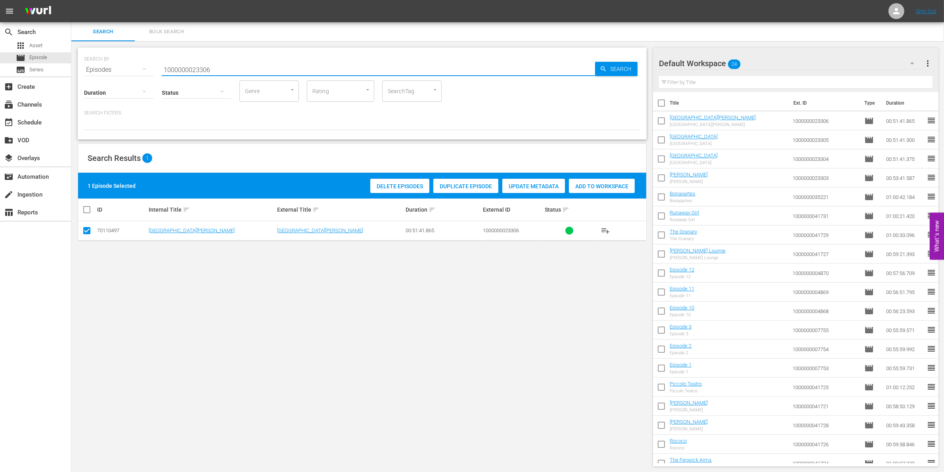
click at [185, 68] on input "1000000023306" at bounding box center [378, 69] width 433 height 19
paste input "03067"
type input "1000000003067"
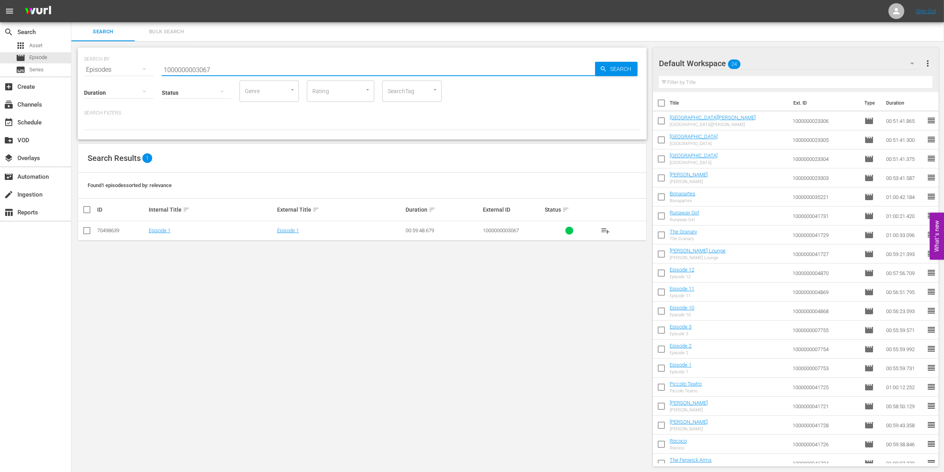
click at [84, 231] on input "checkbox" at bounding box center [87, 233] width 10 height 10
checkbox input "true"
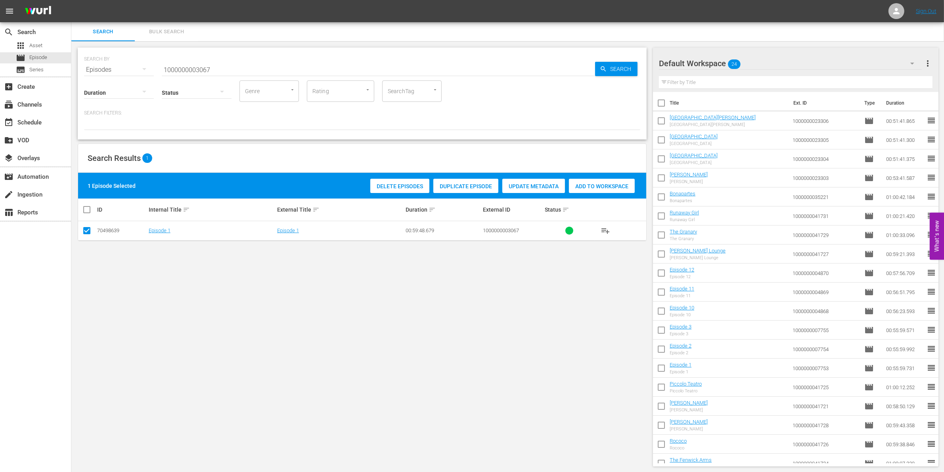
click at [606, 192] on div "Add to Workspace" at bounding box center [602, 186] width 66 height 15
click at [233, 65] on input "1000000003067" at bounding box center [378, 69] width 433 height 19
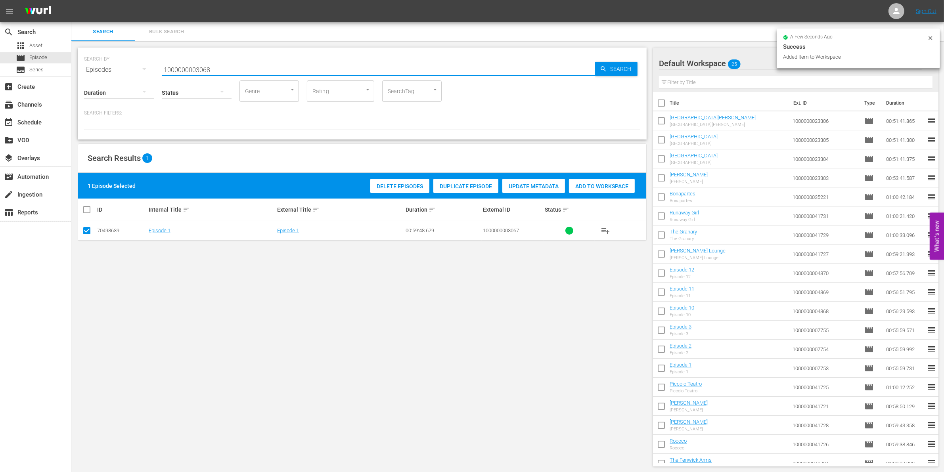
type input "1000000003068"
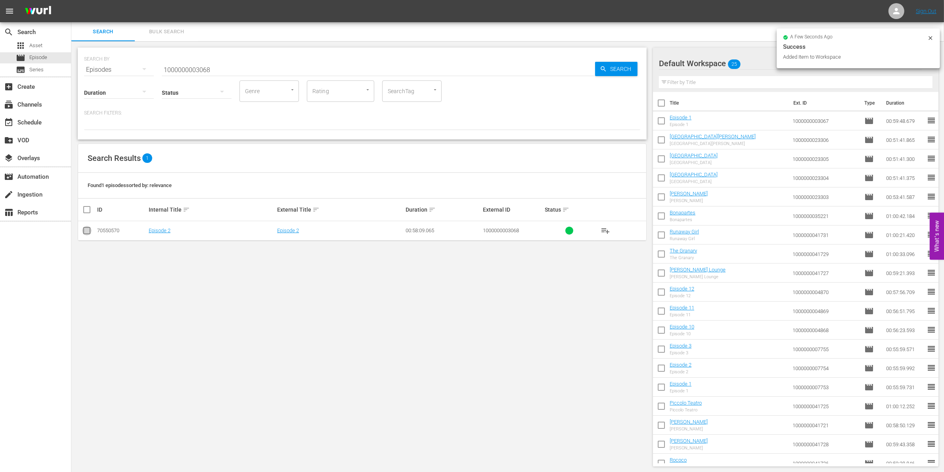
click at [88, 228] on input "checkbox" at bounding box center [87, 233] width 10 height 10
checkbox input "true"
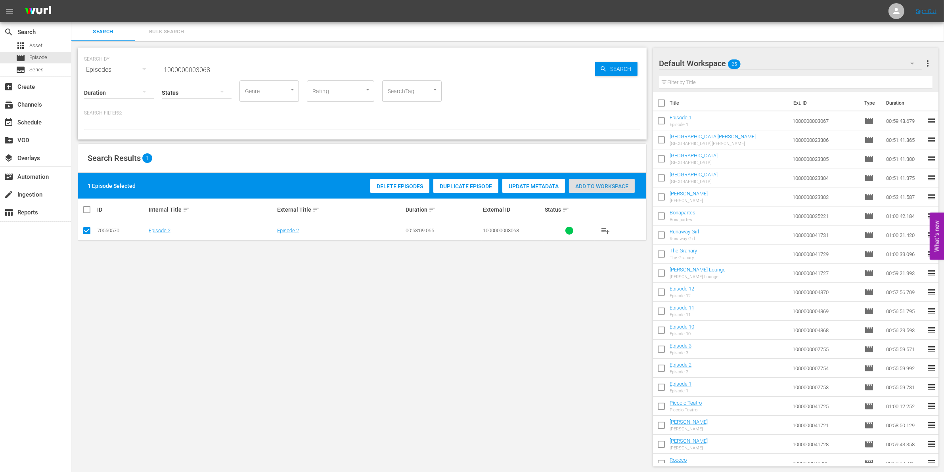
click at [613, 181] on div "Add to Workspace" at bounding box center [602, 186] width 66 height 15
click at [247, 69] on input "1000000003068" at bounding box center [378, 69] width 433 height 19
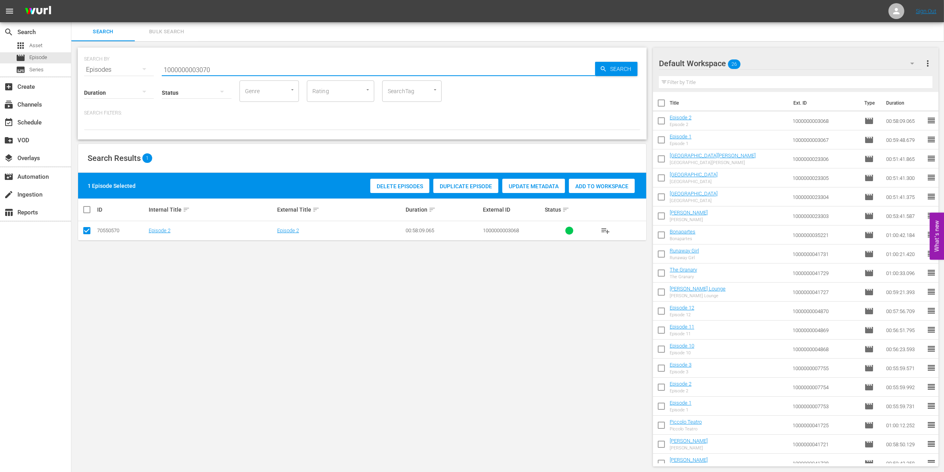
type input "1000000003070"
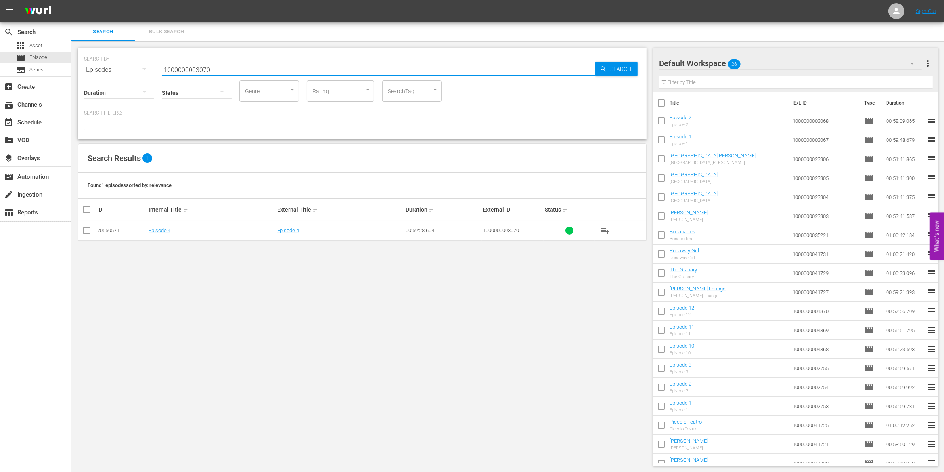
click at [88, 231] on input "checkbox" at bounding box center [87, 233] width 10 height 10
checkbox input "true"
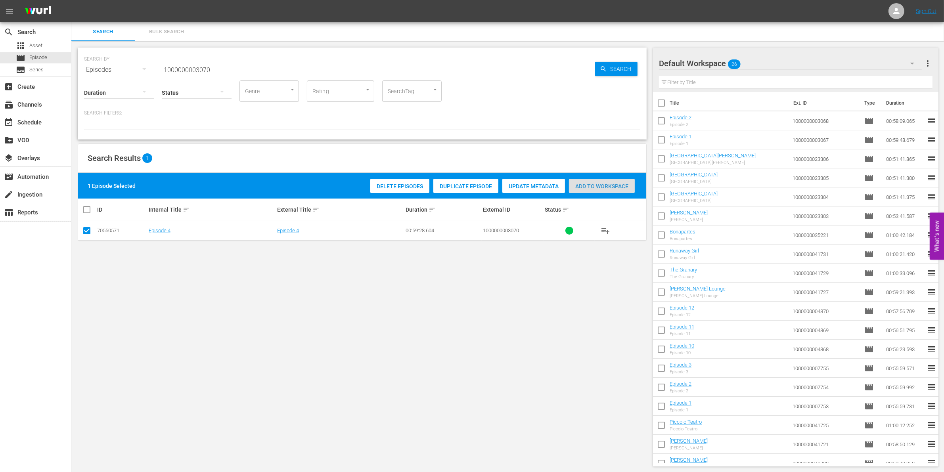
click at [614, 179] on div "Add to Workspace" at bounding box center [602, 186] width 66 height 15
click at [235, 66] on input "1000000003070" at bounding box center [378, 69] width 433 height 19
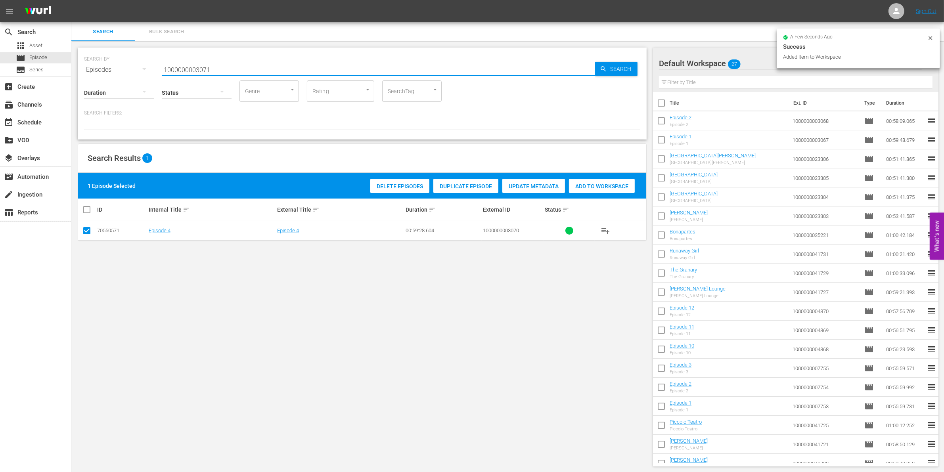
type input "1000000003071"
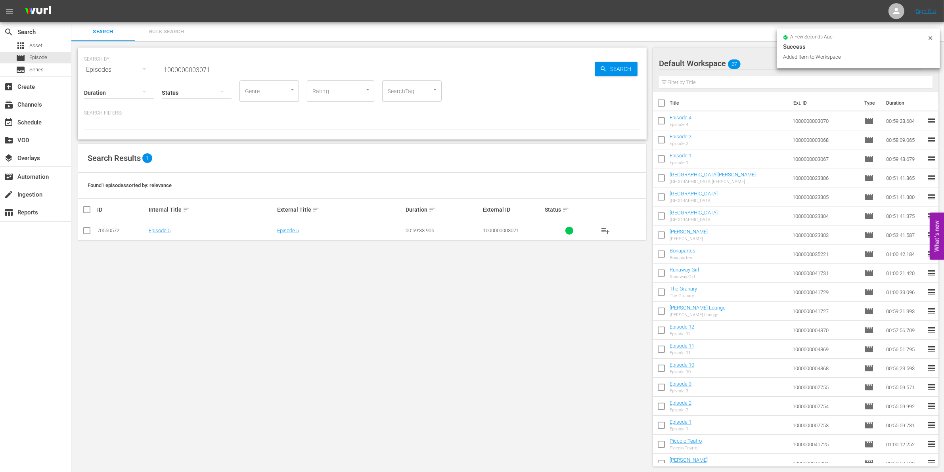
click at [92, 233] on td at bounding box center [87, 230] width 18 height 19
click at [88, 230] on input "checkbox" at bounding box center [87, 233] width 10 height 10
checkbox input "true"
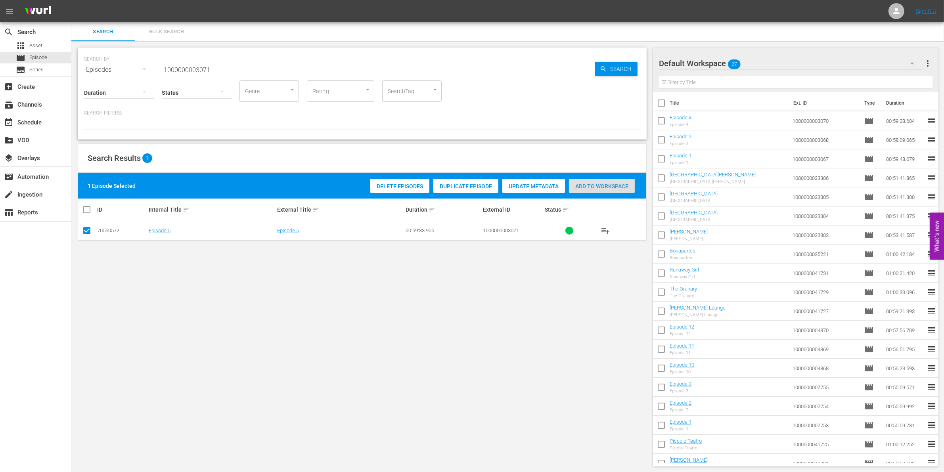
click at [604, 182] on div "Add to Workspace" at bounding box center [602, 186] width 66 height 15
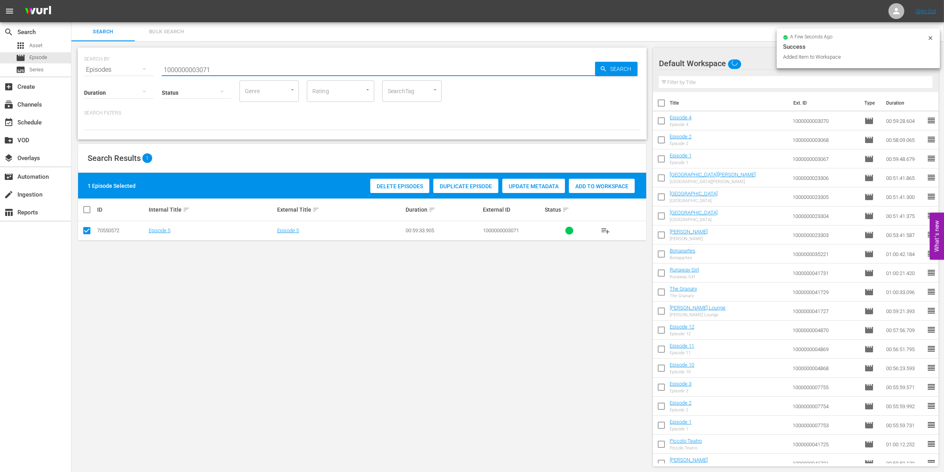
click at [213, 72] on input "1000000003071" at bounding box center [378, 69] width 433 height 19
type input "1000000003072"
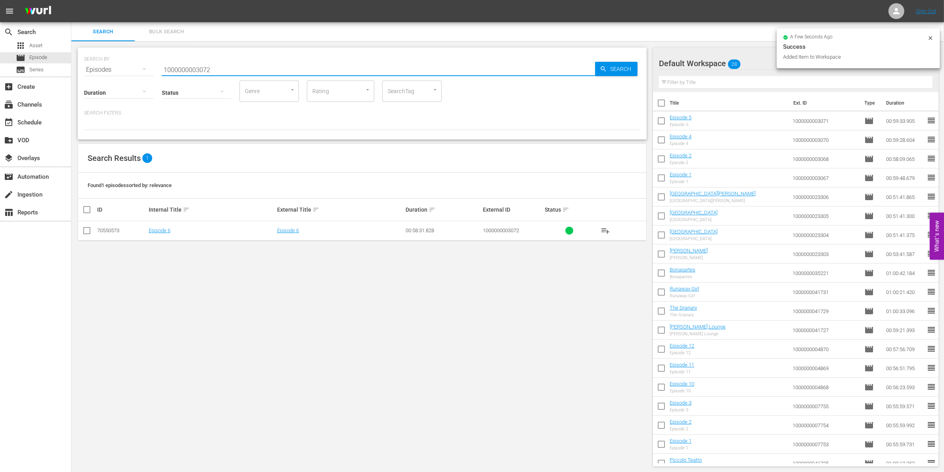
click at [92, 232] on td at bounding box center [87, 230] width 18 height 19
click at [90, 232] on input "checkbox" at bounding box center [87, 233] width 10 height 10
checkbox input "true"
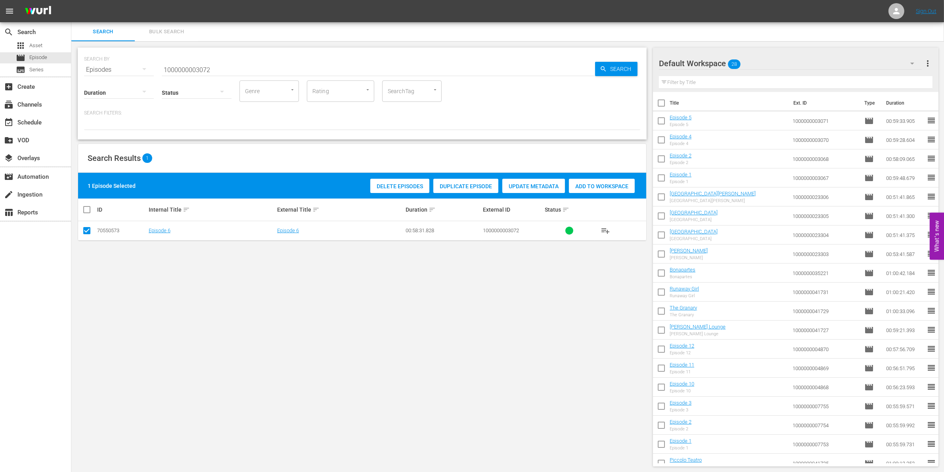
click at [617, 185] on span "Add to Workspace" at bounding box center [602, 186] width 66 height 6
click at [217, 66] on input "1000000003072" at bounding box center [378, 69] width 433 height 19
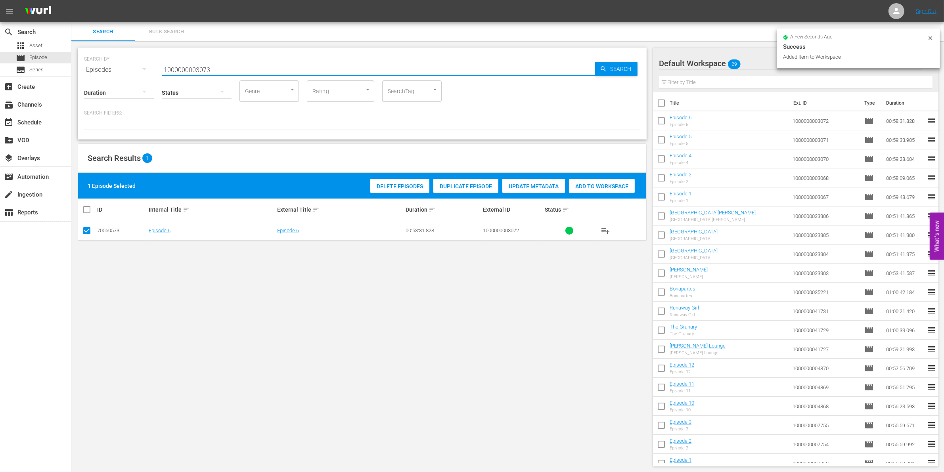
type input "1000000003073"
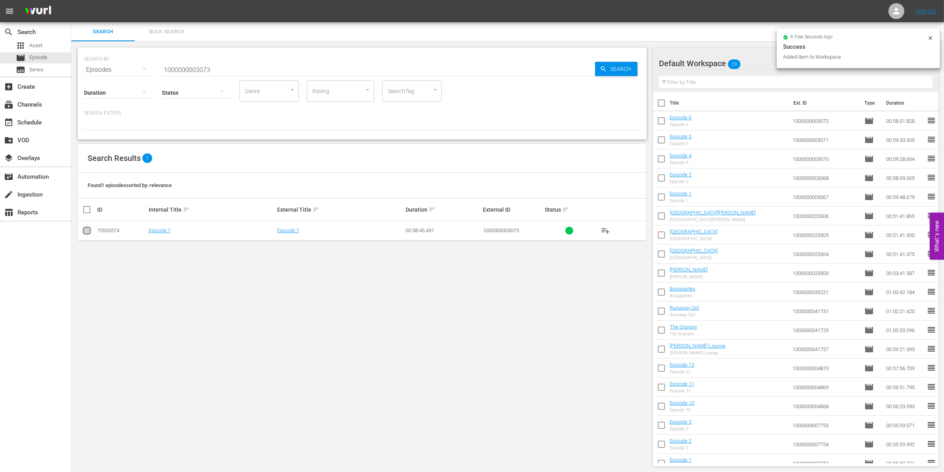
click at [88, 231] on input "checkbox" at bounding box center [87, 233] width 10 height 10
checkbox input "true"
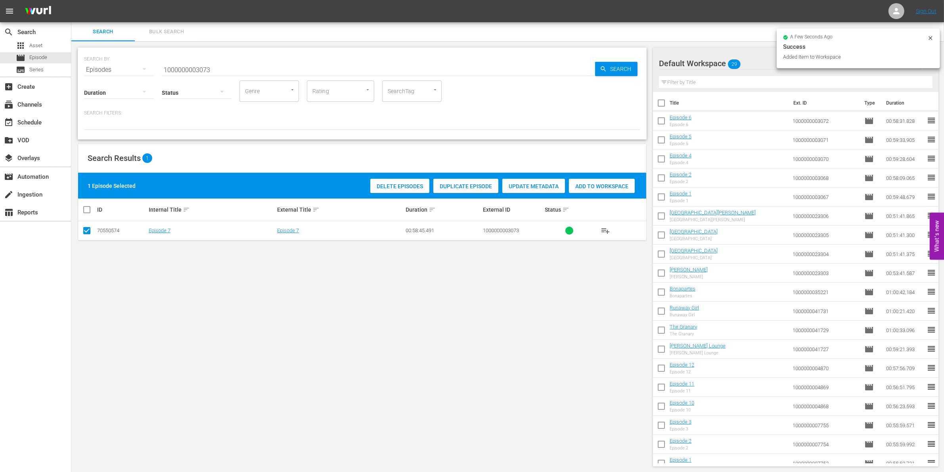
click at [604, 186] on span "Add to Workspace" at bounding box center [602, 186] width 66 height 6
click at [30, 125] on div "event_available Schedule" at bounding box center [22, 121] width 44 height 7
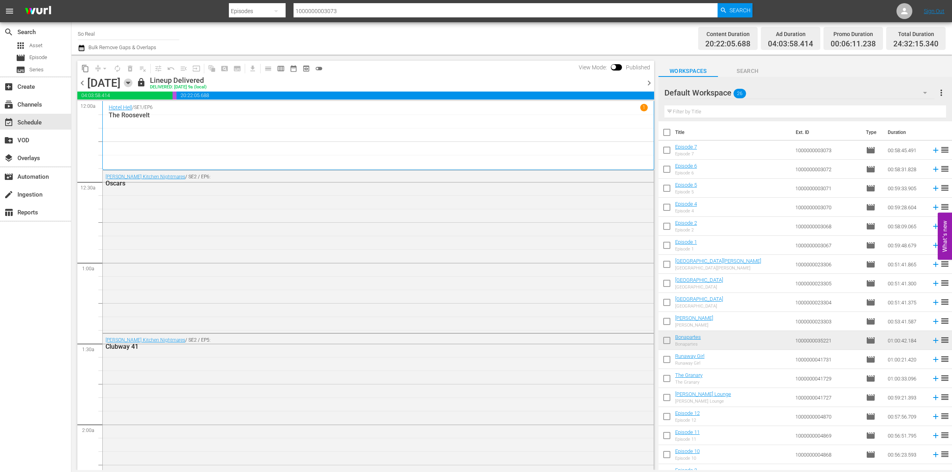
click at [132, 82] on icon "button" at bounding box center [128, 83] width 9 height 9
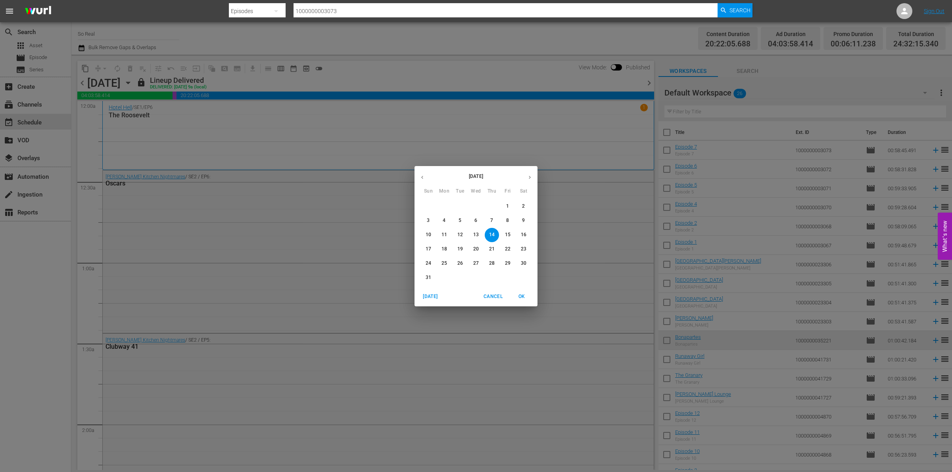
click at [493, 261] on p "28" at bounding box center [492, 263] width 6 height 7
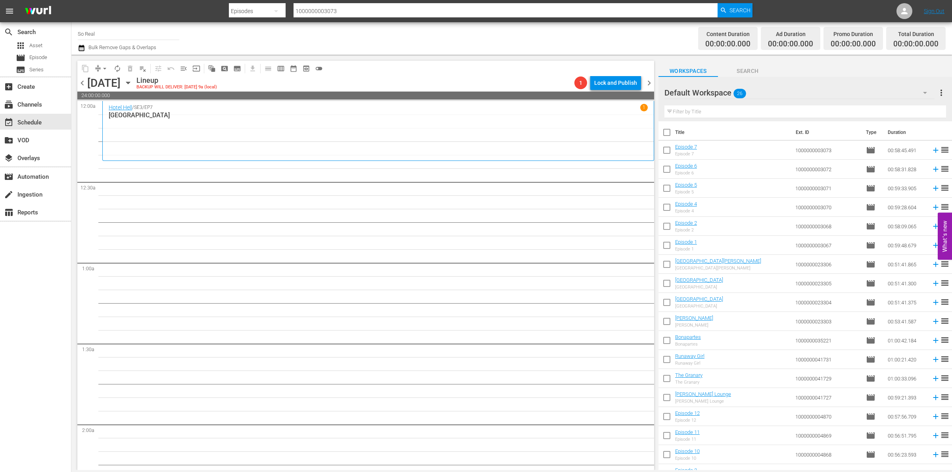
scroll to position [164, 0]
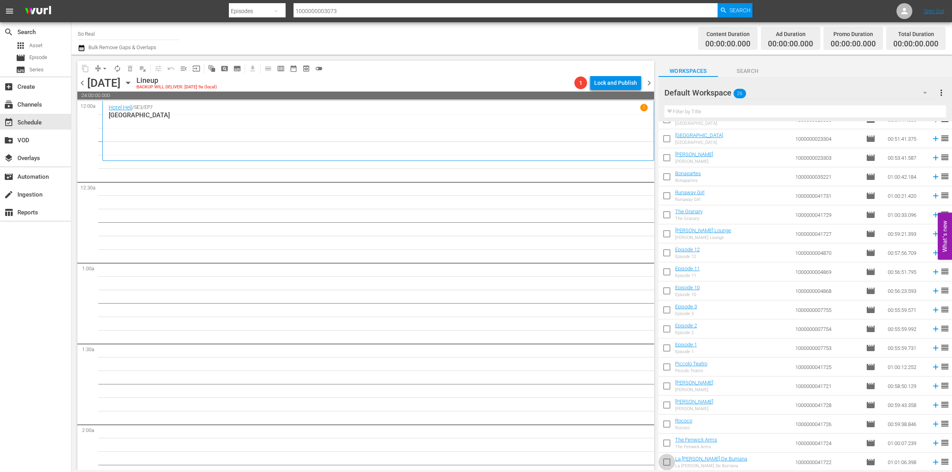
click at [665, 464] on input "checkbox" at bounding box center [666, 464] width 17 height 17
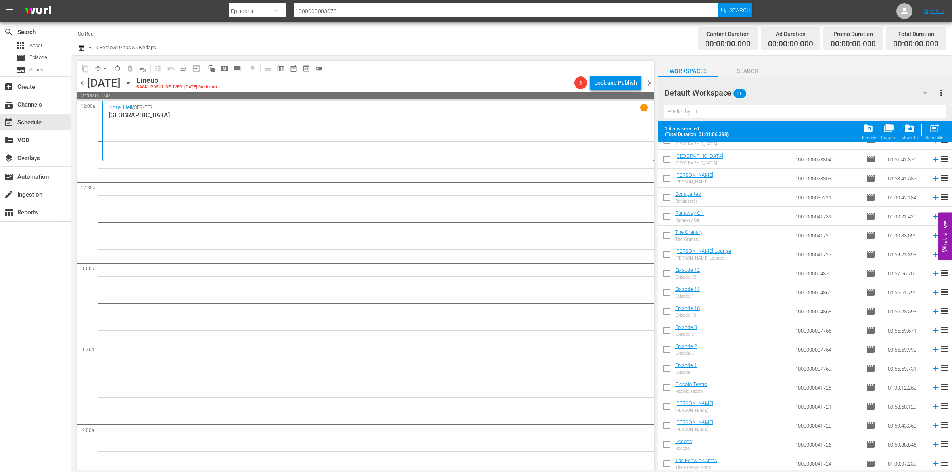
click at [931, 136] on div "Schedule" at bounding box center [934, 137] width 18 height 5
checkbox input "false"
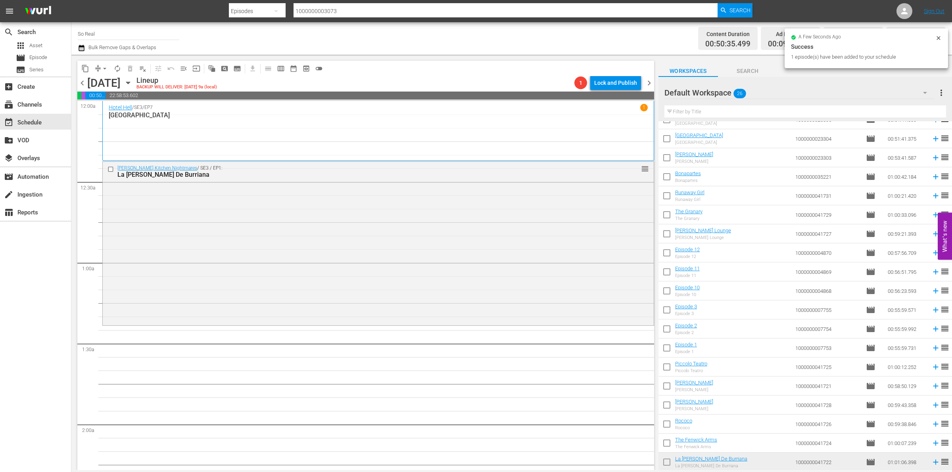
click at [668, 444] on input "checkbox" at bounding box center [666, 445] width 17 height 17
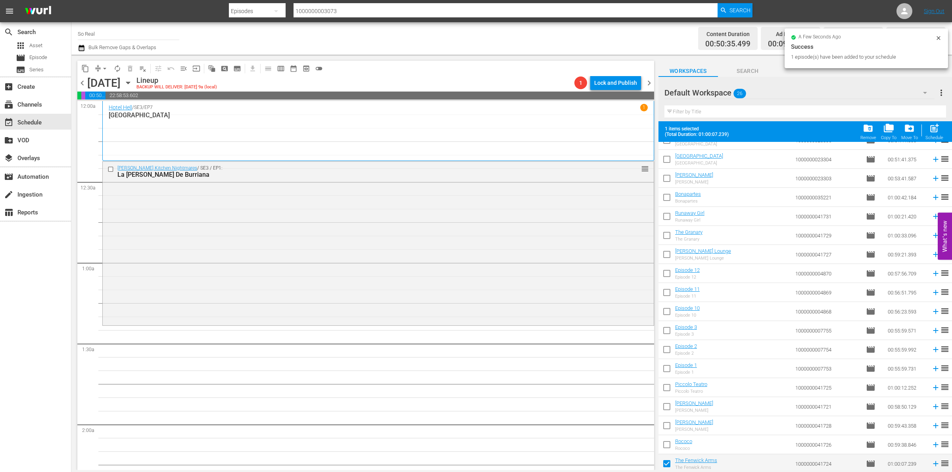
click at [928, 136] on div "Schedule" at bounding box center [934, 137] width 18 height 5
checkbox input "false"
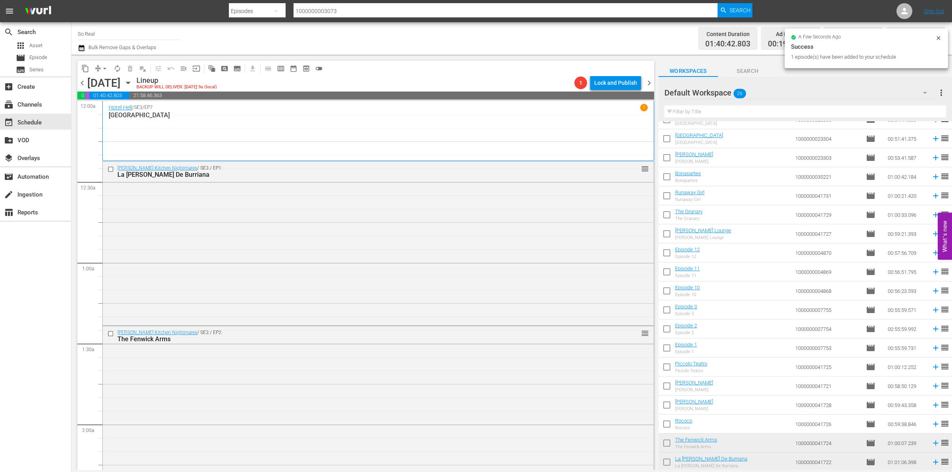
click at [668, 425] on input "checkbox" at bounding box center [666, 426] width 17 height 17
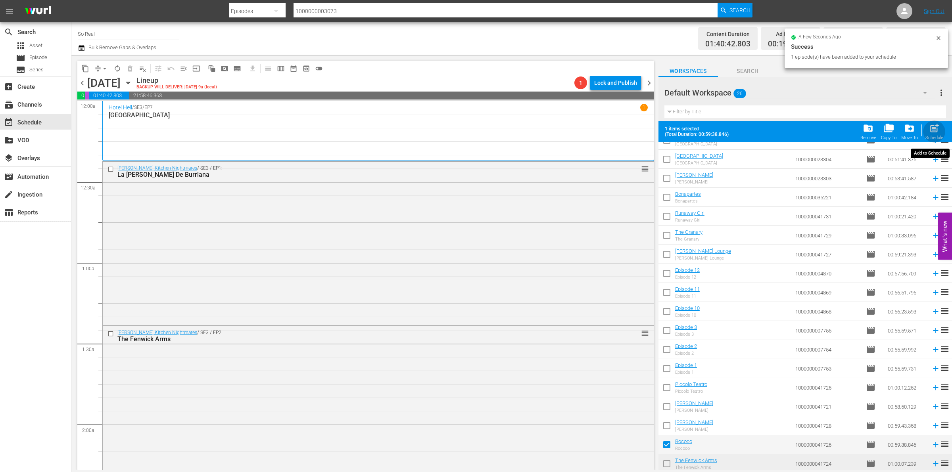
click at [932, 130] on span "post_add" at bounding box center [934, 128] width 11 height 11
checkbox input "false"
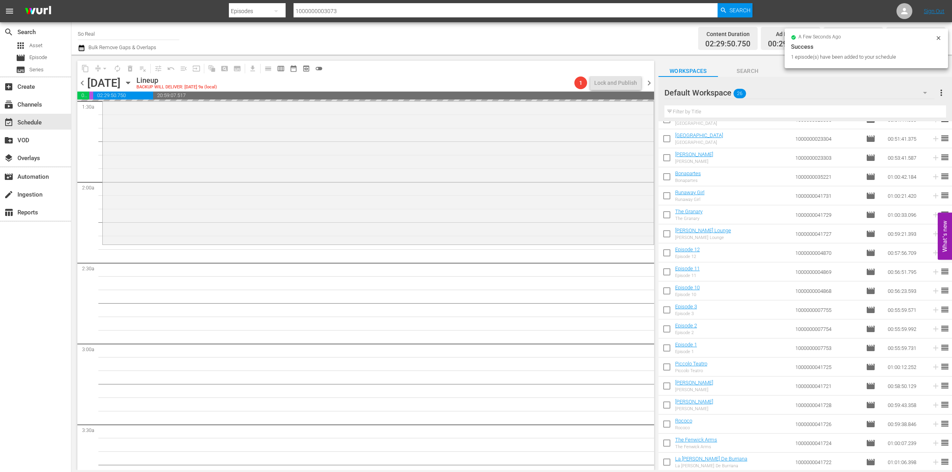
scroll to position [258, 0]
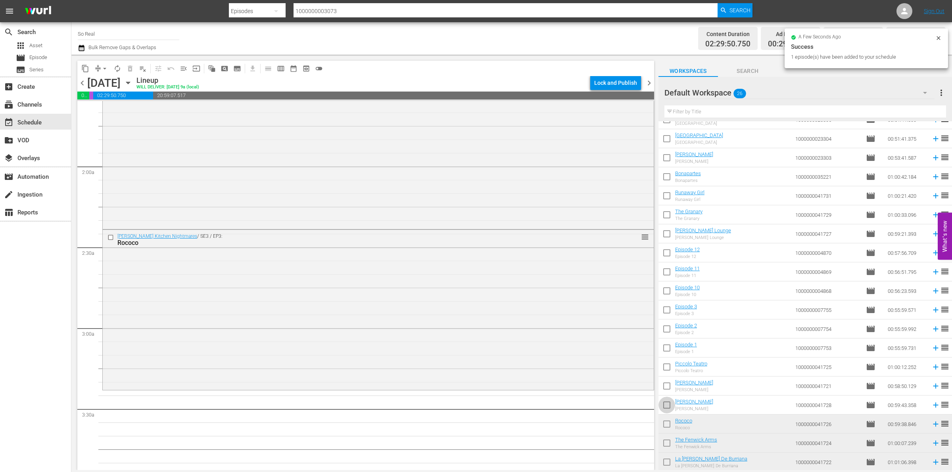
click at [667, 408] on input "checkbox" at bounding box center [666, 407] width 17 height 17
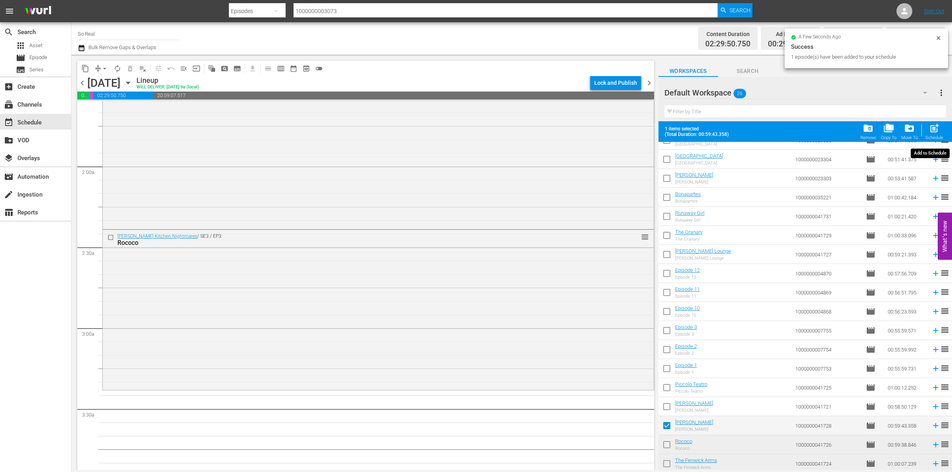
click at [931, 127] on span "post_add" at bounding box center [934, 128] width 11 height 11
checkbox input "false"
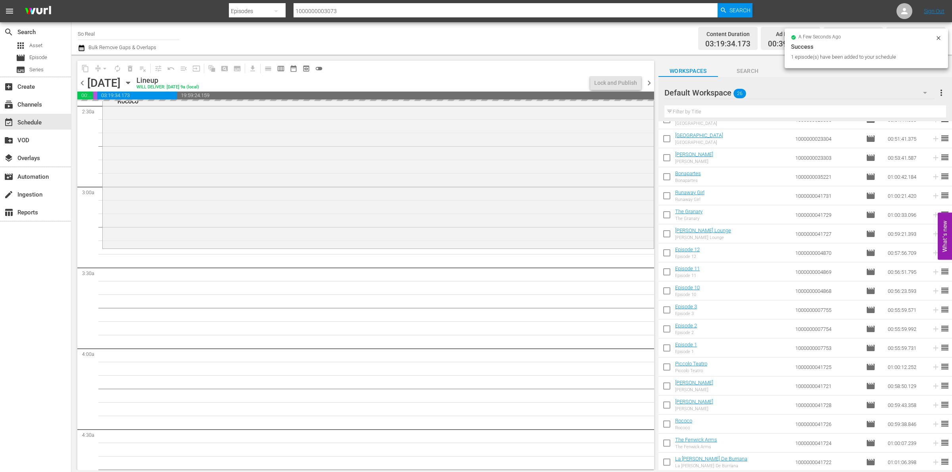
scroll to position [401, 0]
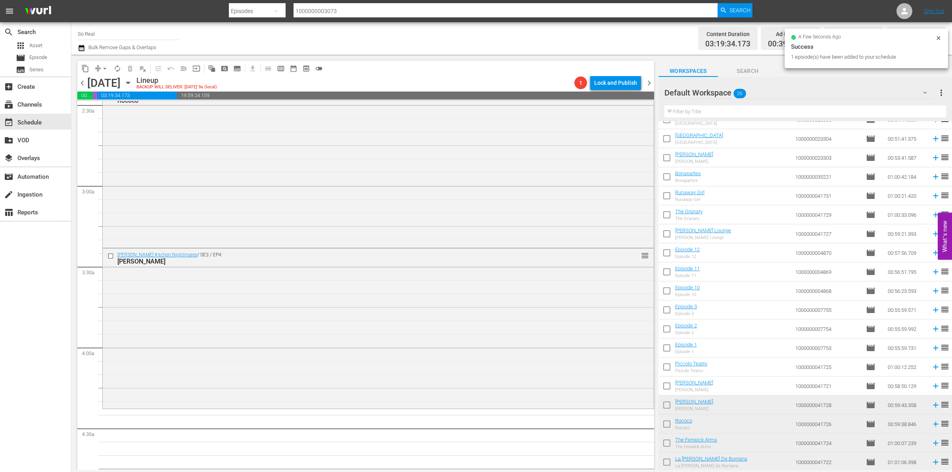
click at [667, 389] on input "checkbox" at bounding box center [666, 387] width 17 height 17
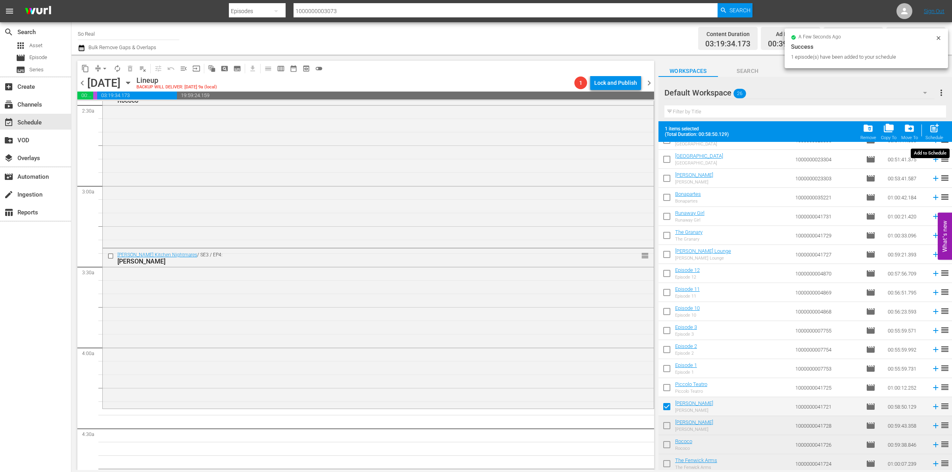
click at [937, 134] on span "post_add" at bounding box center [934, 128] width 11 height 11
checkbox input "false"
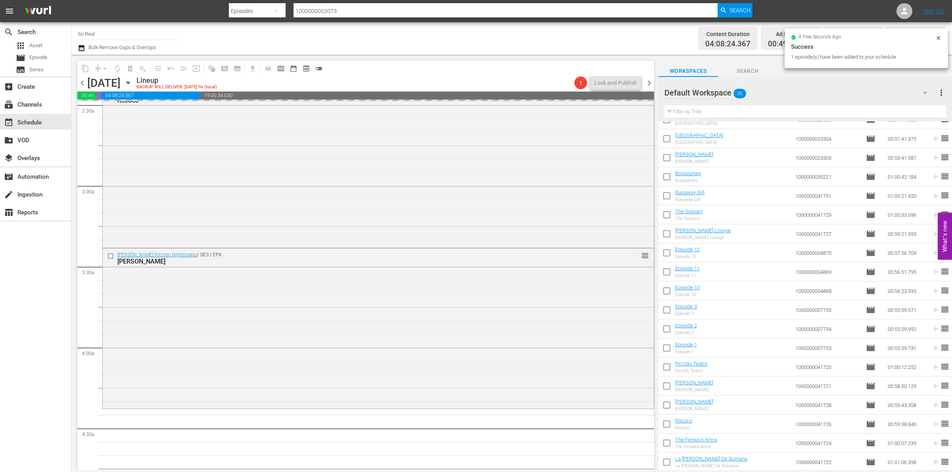
scroll to position [554, 0]
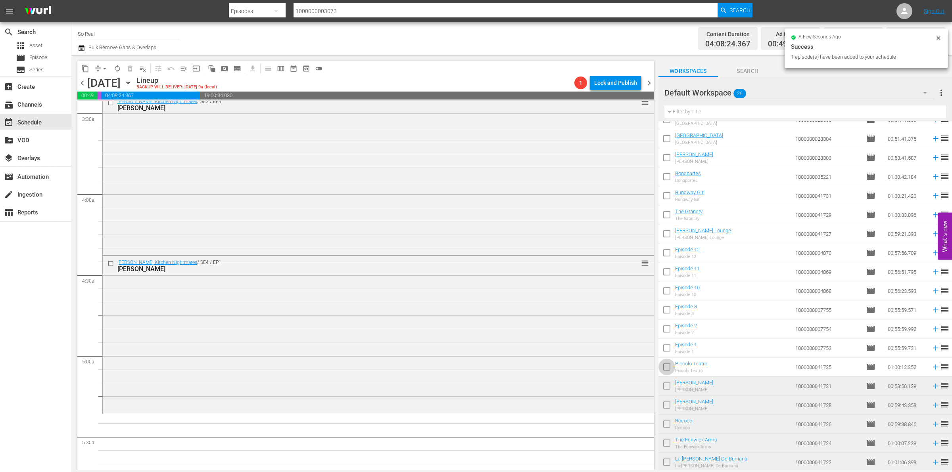
click at [667, 367] on input "checkbox" at bounding box center [666, 368] width 17 height 17
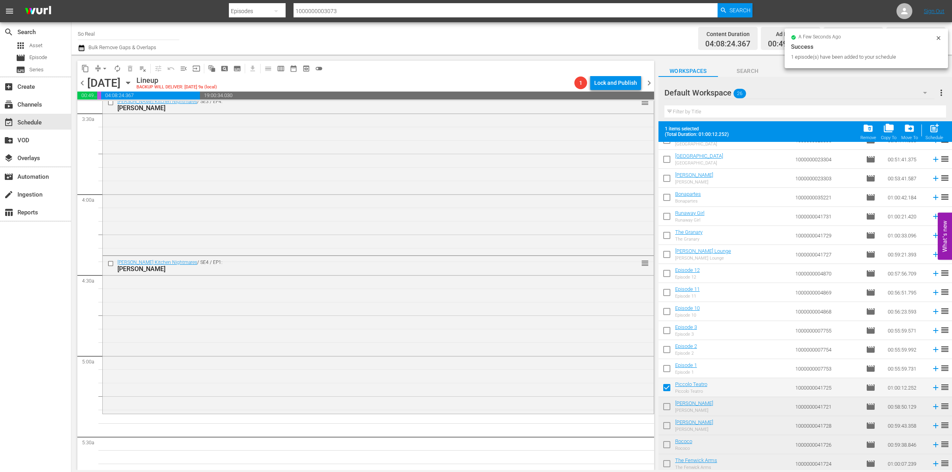
click at [933, 137] on div "Schedule" at bounding box center [934, 137] width 18 height 5
checkbox input "false"
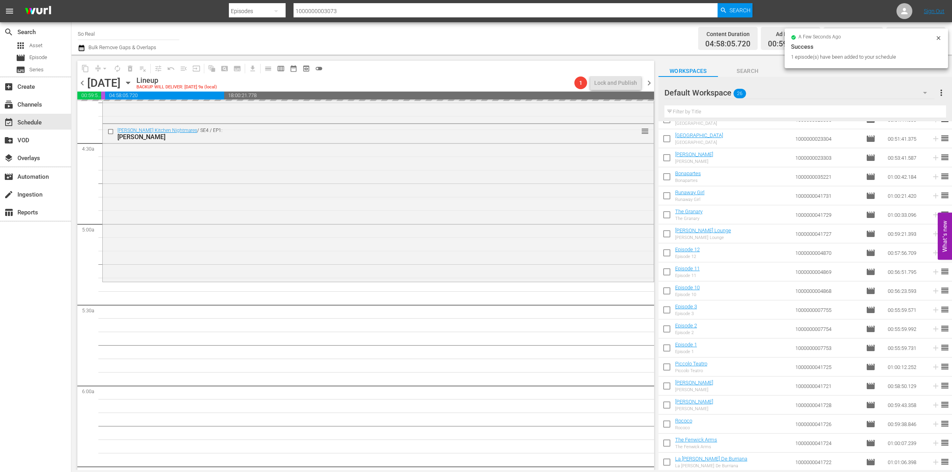
scroll to position [687, 0]
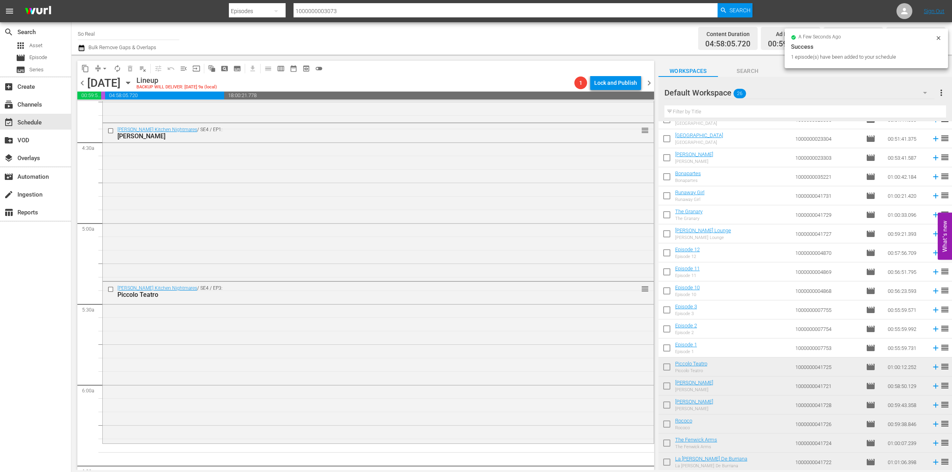
click at [668, 348] on input "checkbox" at bounding box center [666, 349] width 17 height 17
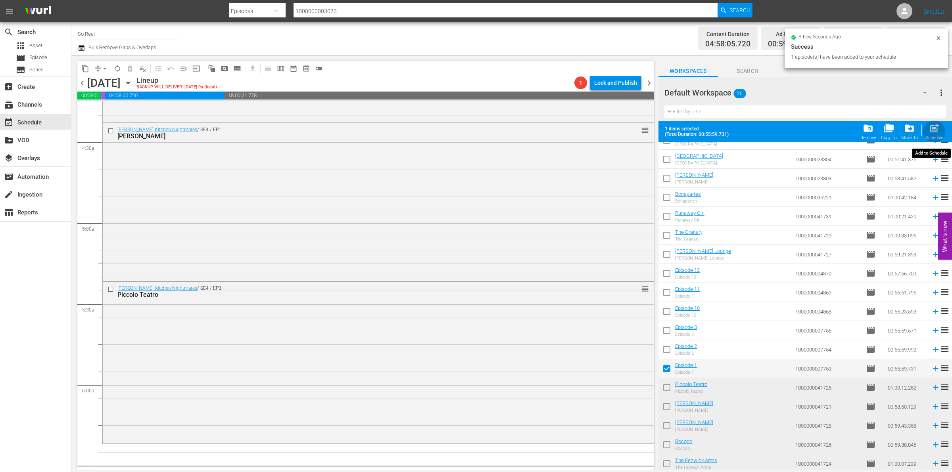
click at [933, 130] on span "post_add" at bounding box center [934, 128] width 11 height 11
checkbox input "false"
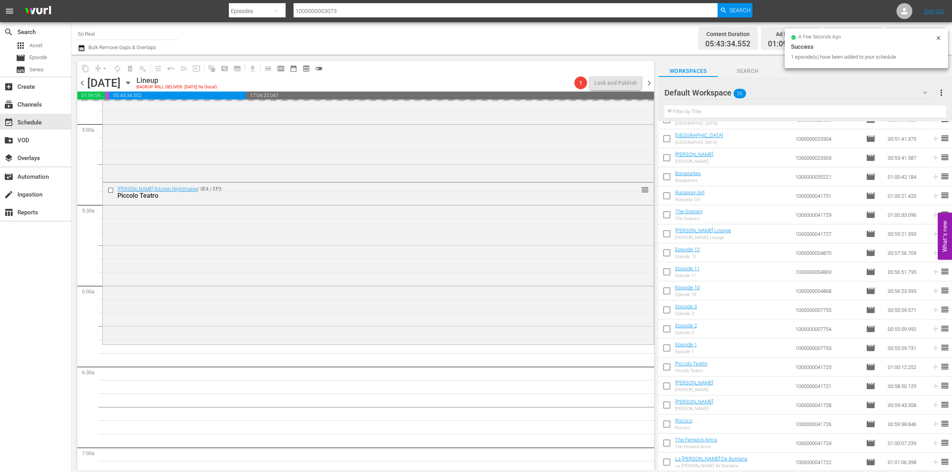
scroll to position [824, 0]
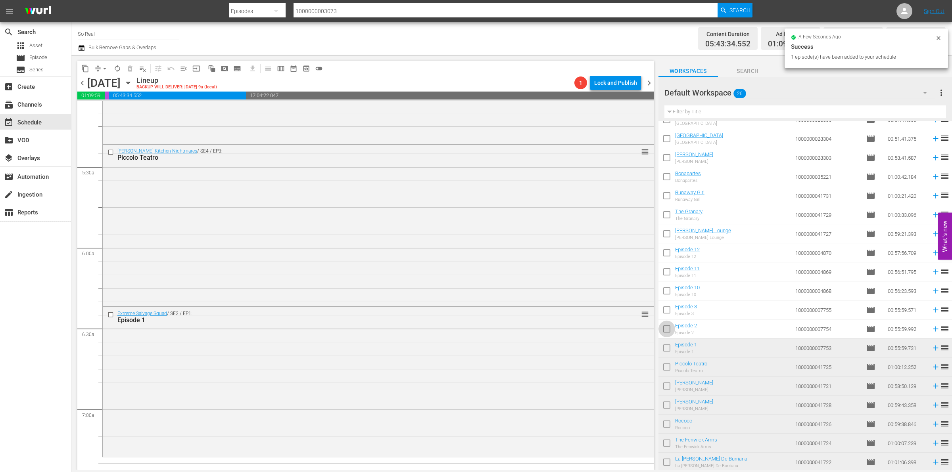
click at [666, 328] on input "checkbox" at bounding box center [666, 330] width 17 height 17
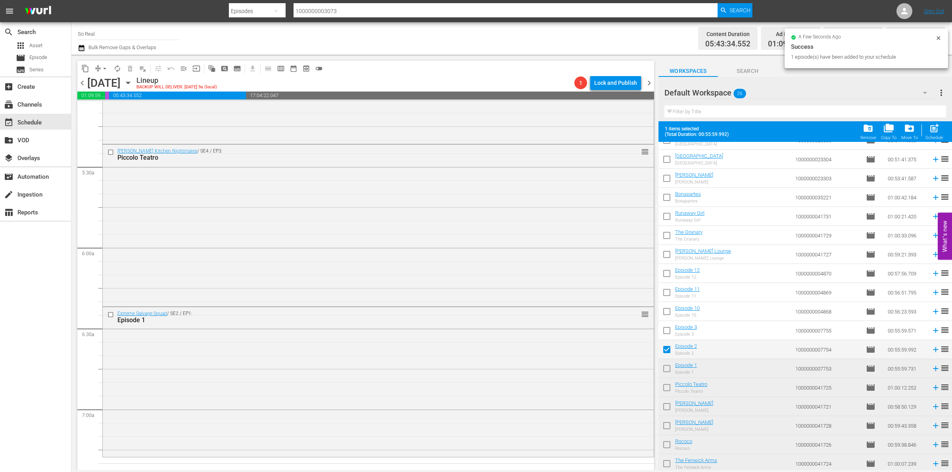
click at [933, 133] on span "post_add" at bounding box center [934, 128] width 11 height 11
checkbox input "false"
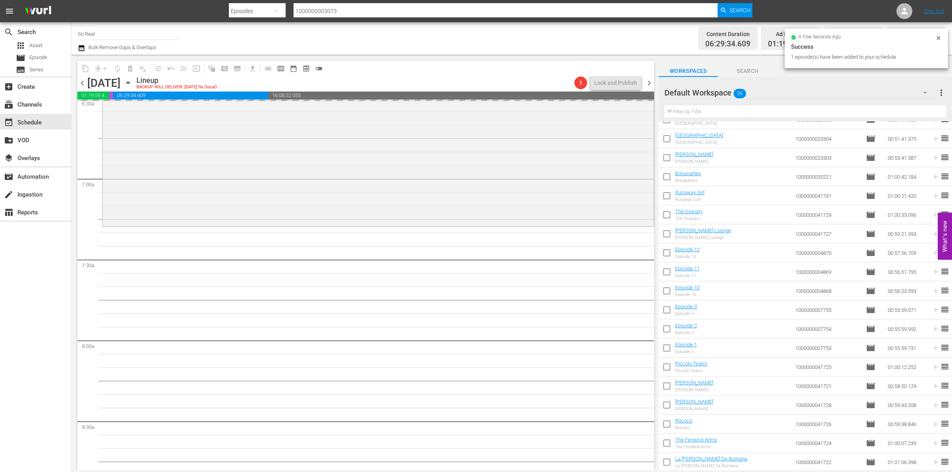
scroll to position [1055, 0]
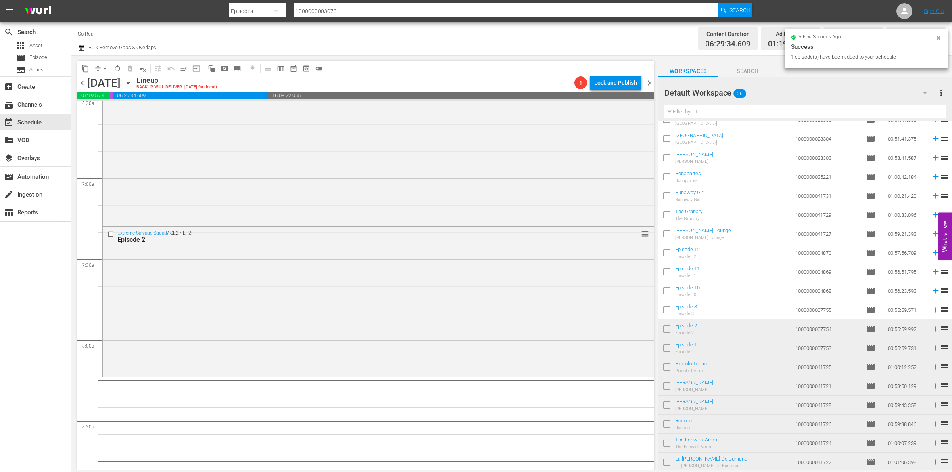
click at [667, 310] on input "checkbox" at bounding box center [666, 311] width 17 height 17
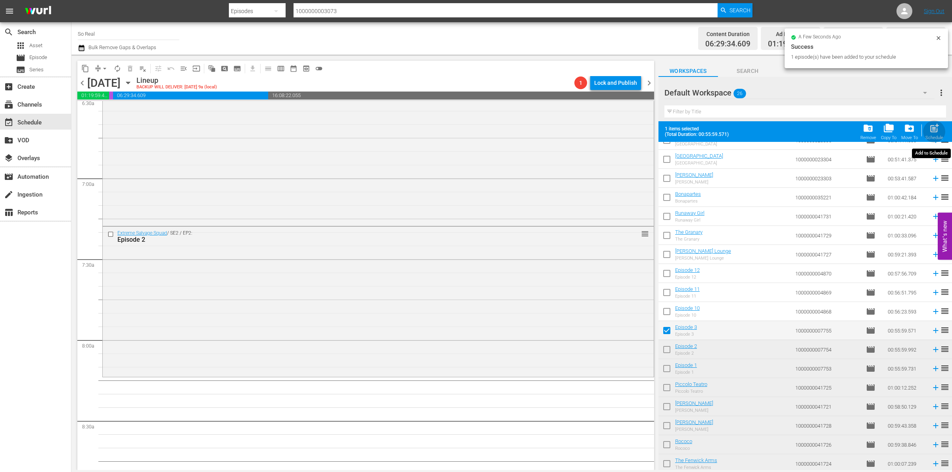
click at [936, 134] on div "post_add Schedule" at bounding box center [934, 131] width 18 height 17
checkbox input "false"
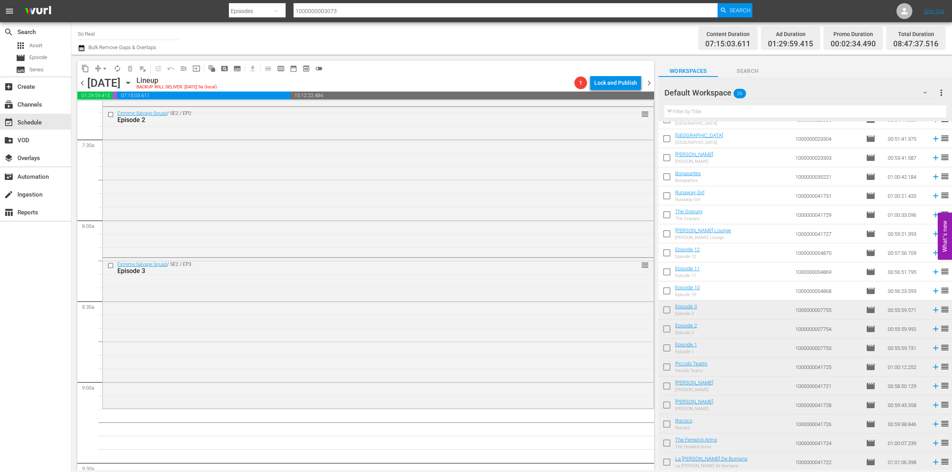
scroll to position [1177, 0]
click at [664, 292] on input "checkbox" at bounding box center [666, 292] width 17 height 17
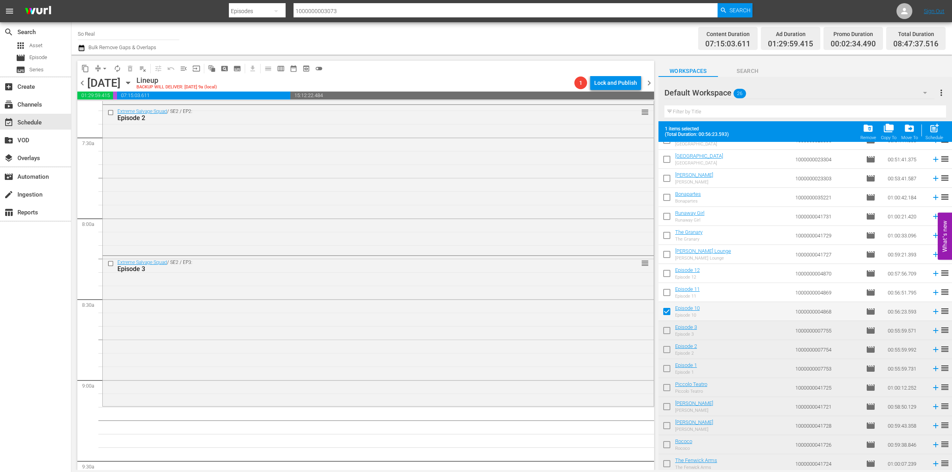
click at [933, 137] on div "Schedule" at bounding box center [934, 137] width 18 height 5
checkbox input "false"
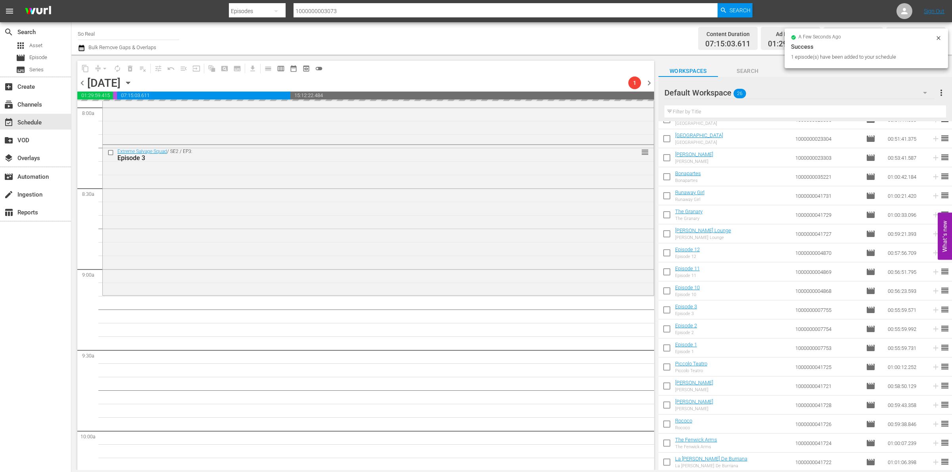
scroll to position [1289, 0]
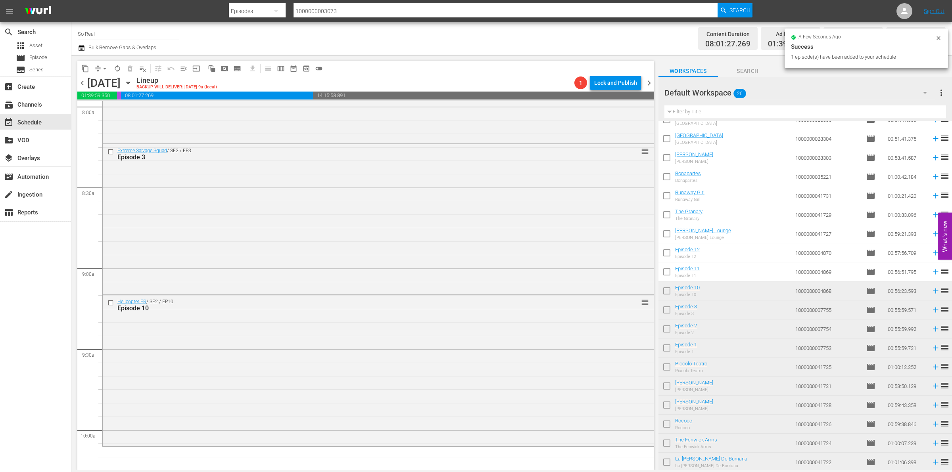
click at [669, 271] on input "checkbox" at bounding box center [666, 273] width 17 height 17
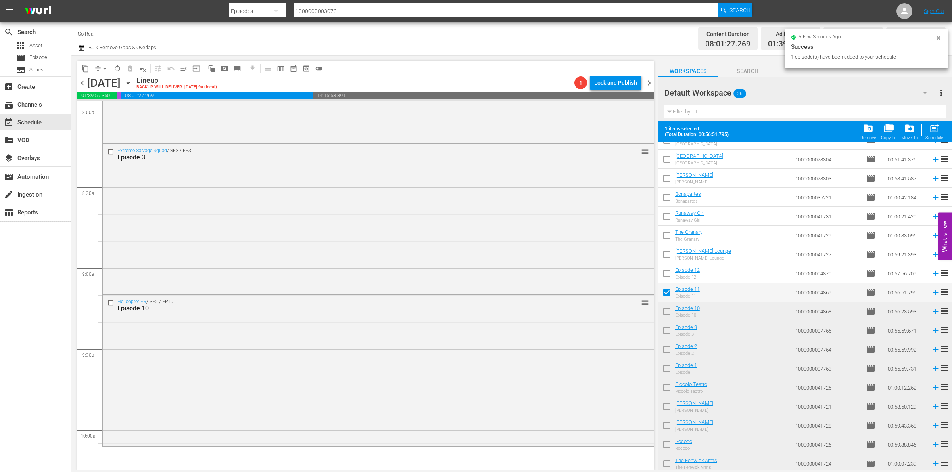
click at [939, 132] on span "post_add" at bounding box center [934, 128] width 11 height 11
checkbox input "false"
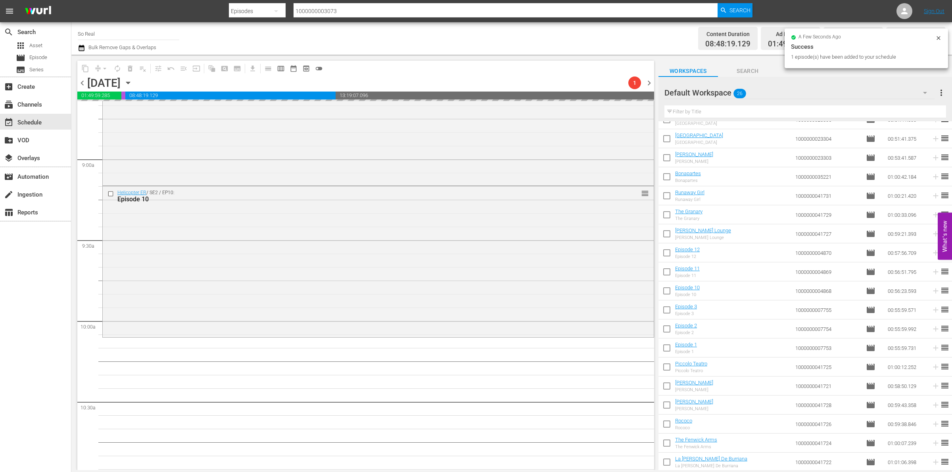
scroll to position [1420, 0]
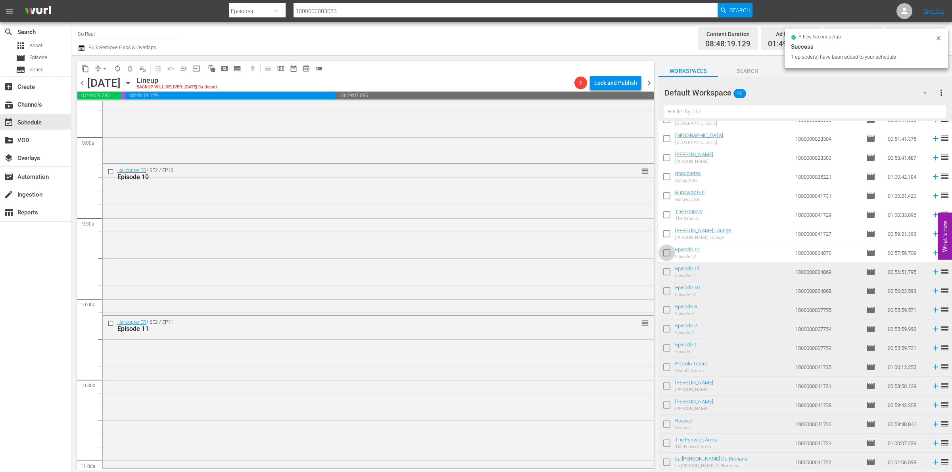
click at [667, 253] on input "checkbox" at bounding box center [666, 254] width 17 height 17
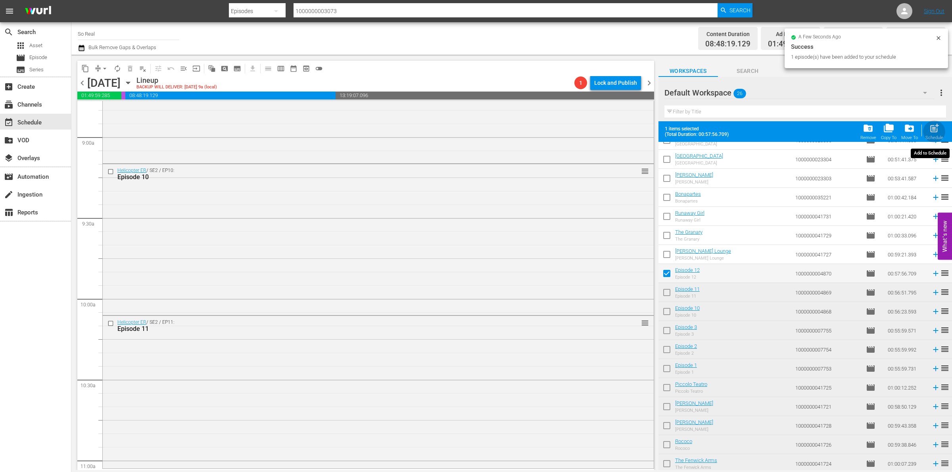
click at [930, 130] on span "post_add" at bounding box center [934, 128] width 11 height 11
checkbox input "false"
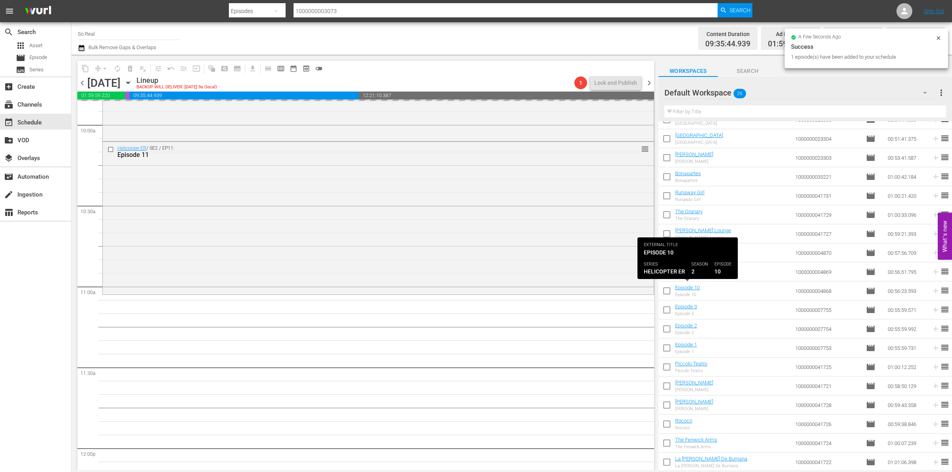
scroll to position [1597, 0]
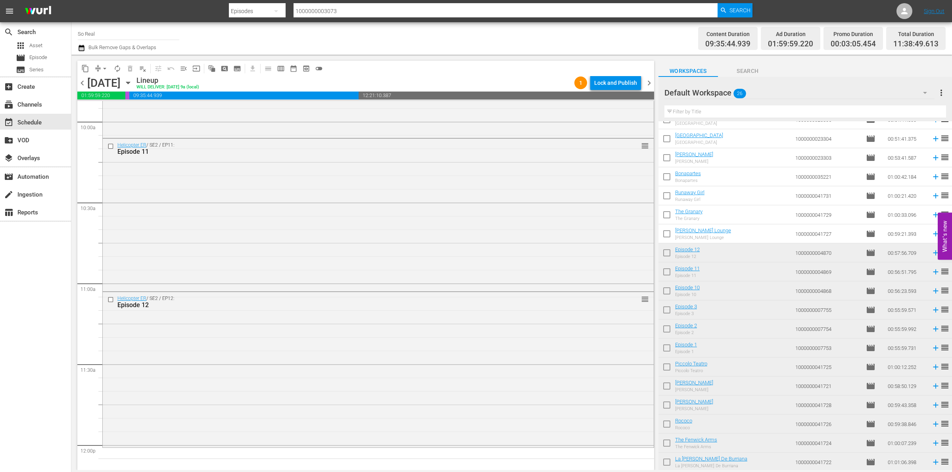
click at [661, 235] on input "checkbox" at bounding box center [666, 235] width 17 height 17
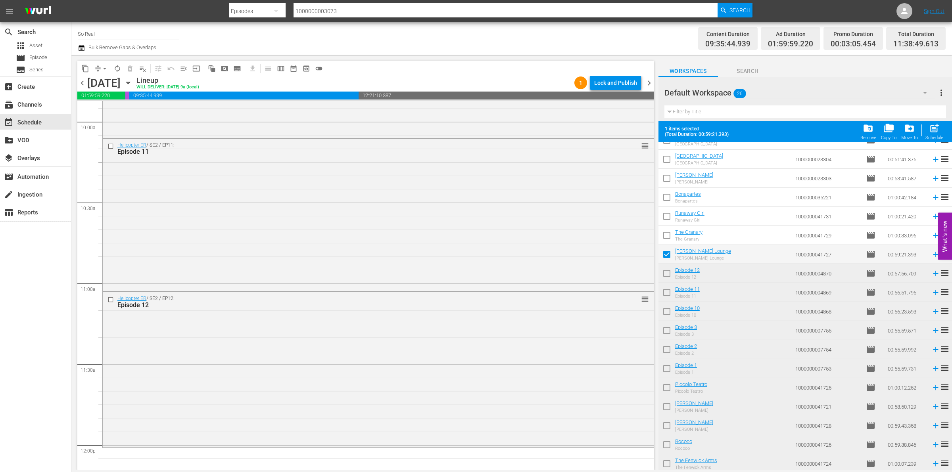
click at [932, 126] on span "post_add" at bounding box center [934, 128] width 11 height 11
checkbox input "false"
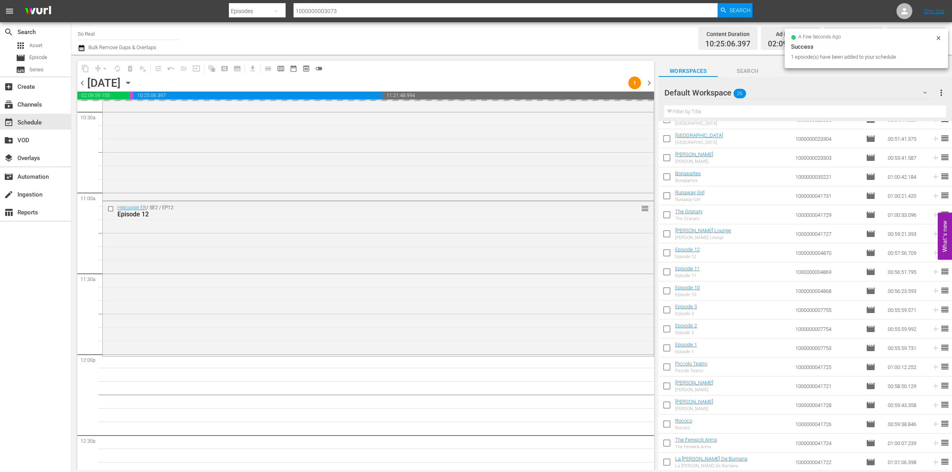
scroll to position [1710, 0]
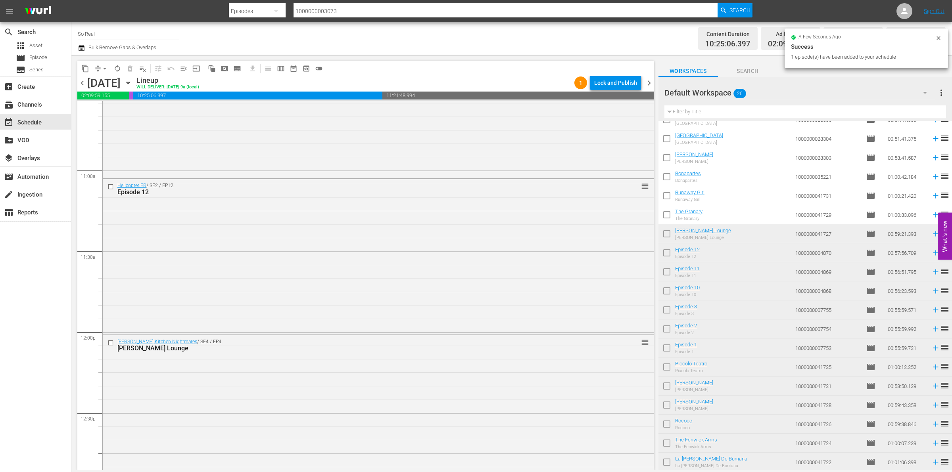
click at [671, 214] on input "checkbox" at bounding box center [666, 216] width 17 height 17
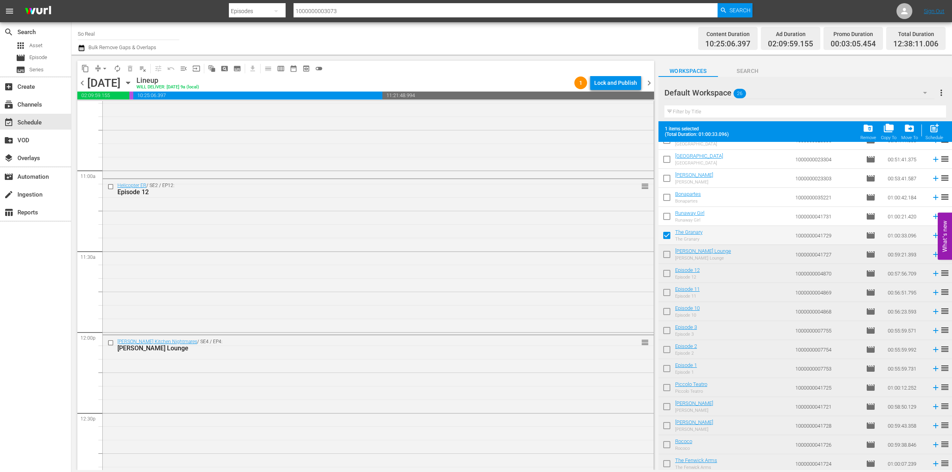
click at [933, 131] on span "post_add" at bounding box center [934, 128] width 11 height 11
checkbox input "false"
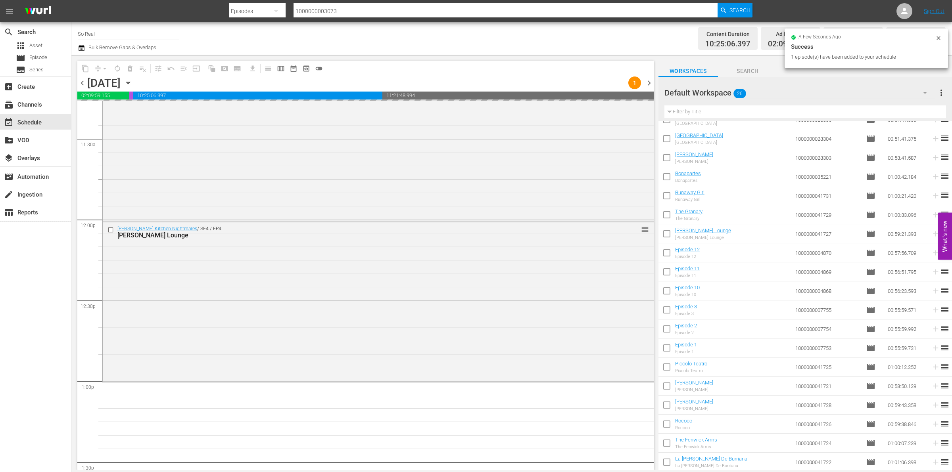
scroll to position [1834, 0]
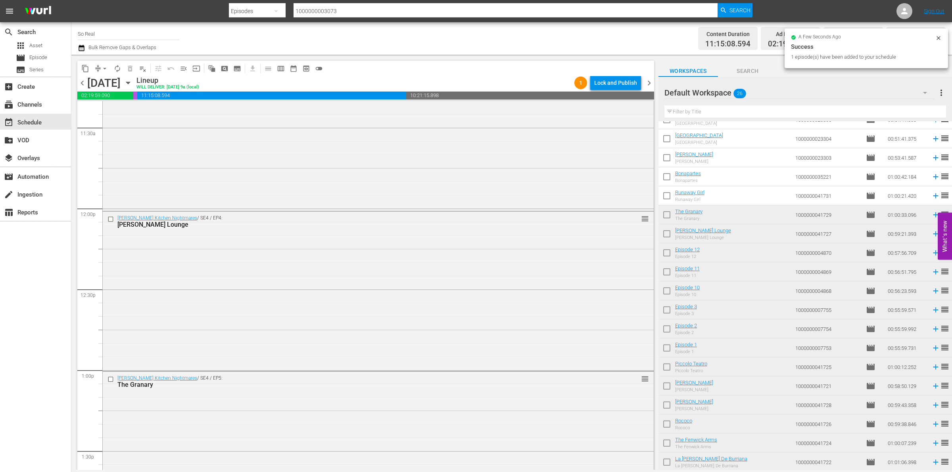
click at [671, 196] on input "checkbox" at bounding box center [666, 197] width 17 height 17
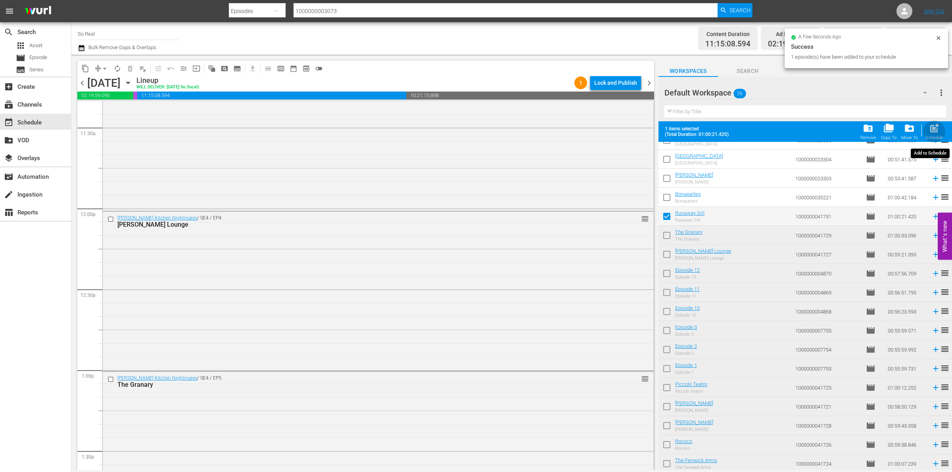
click at [934, 128] on span "post_add" at bounding box center [934, 128] width 11 height 11
checkbox input "false"
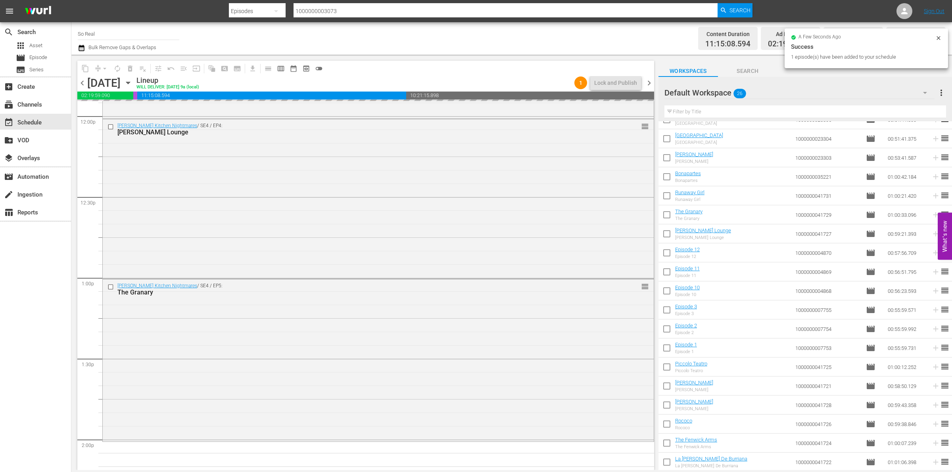
scroll to position [1974, 0]
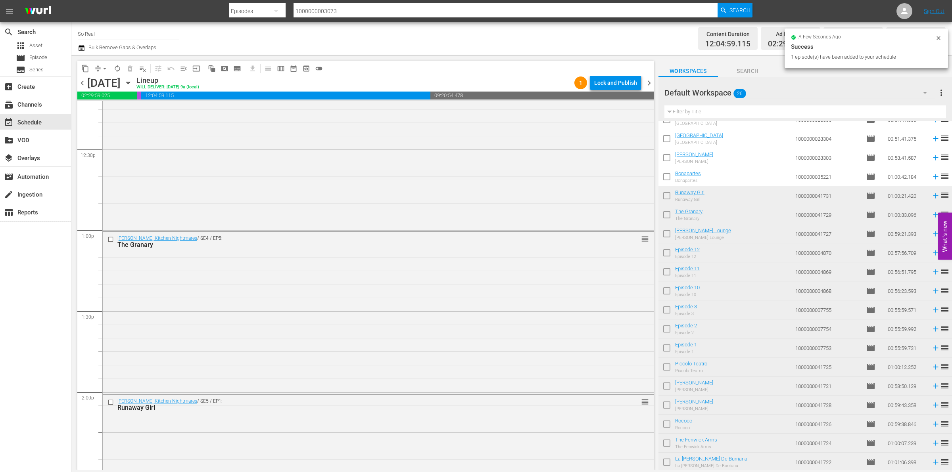
click at [667, 176] on input "checkbox" at bounding box center [666, 178] width 17 height 17
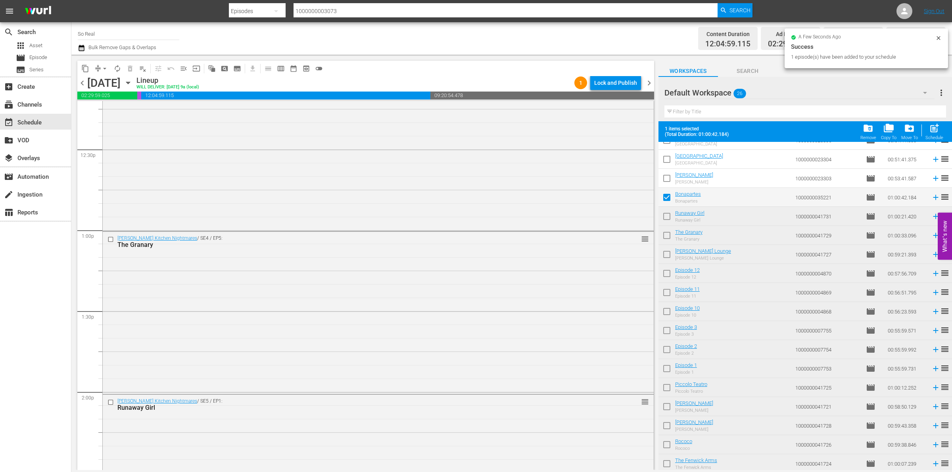
click at [938, 119] on div "Filter by Title" at bounding box center [805, 111] width 282 height 19
click at [936, 129] on span "post_add" at bounding box center [934, 128] width 11 height 11
checkbox input "false"
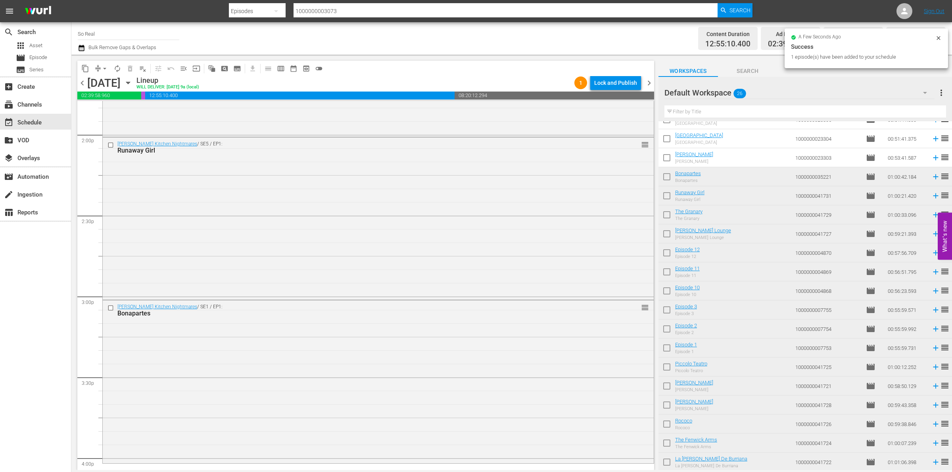
scroll to position [2233, 0]
click at [669, 159] on input "checkbox" at bounding box center [666, 159] width 17 height 17
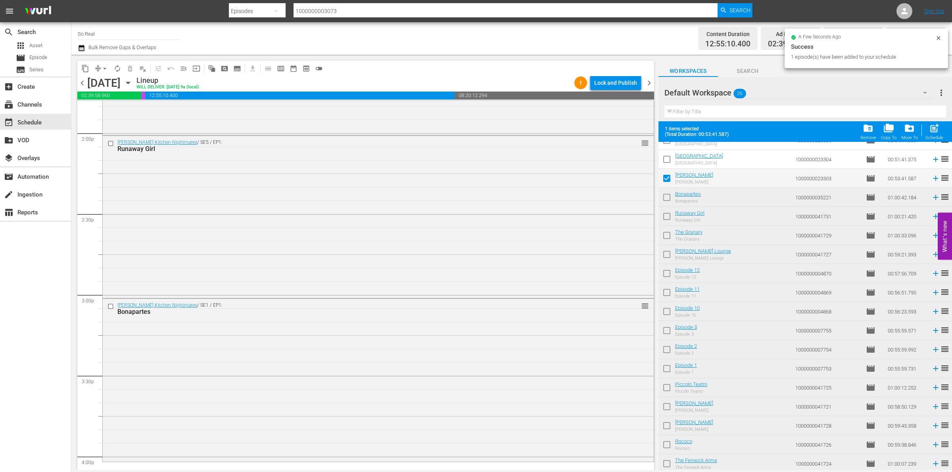
click at [935, 134] on span "post_add" at bounding box center [934, 128] width 11 height 11
checkbox input "false"
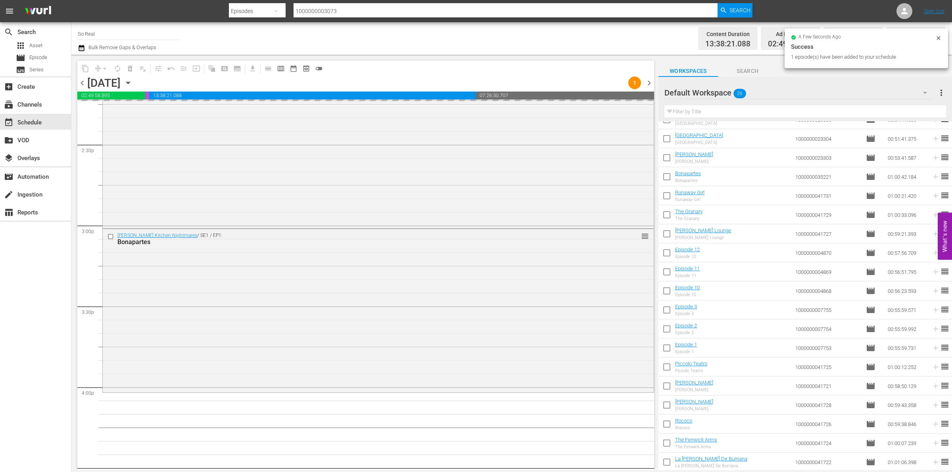
scroll to position [2332, 0]
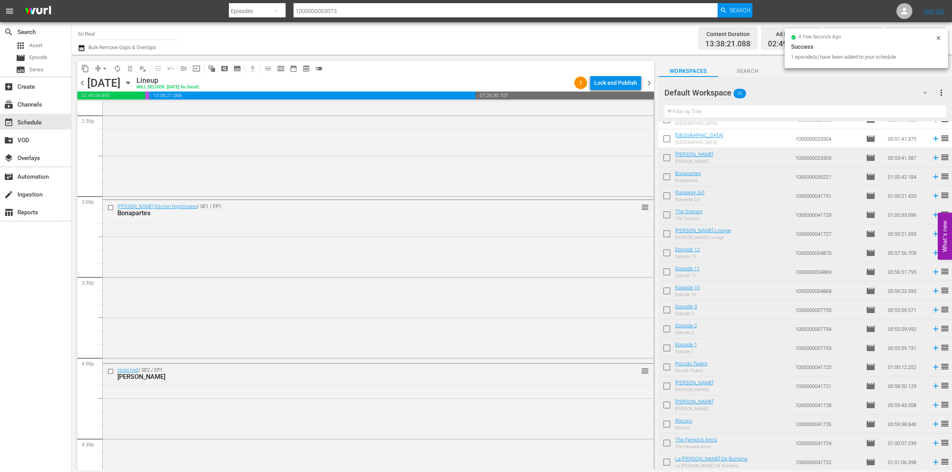
click at [667, 139] on input "checkbox" at bounding box center [666, 140] width 17 height 17
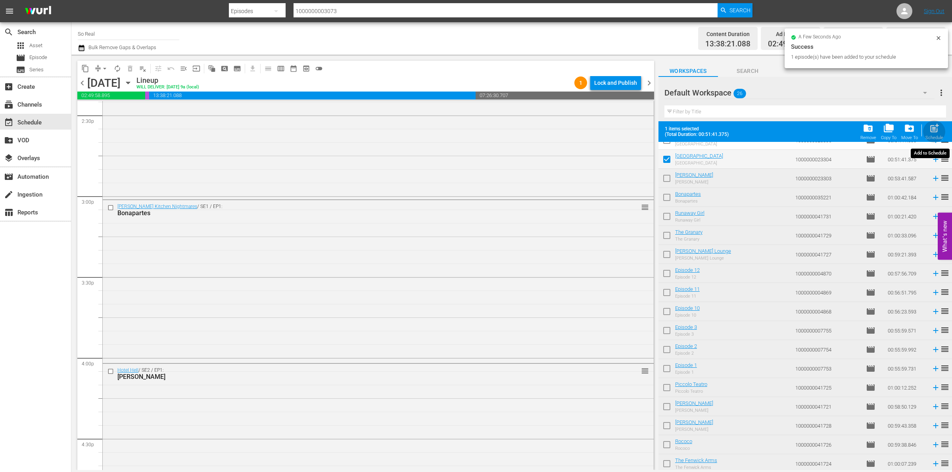
click at [935, 133] on span "post_add" at bounding box center [934, 128] width 11 height 11
checkbox input "false"
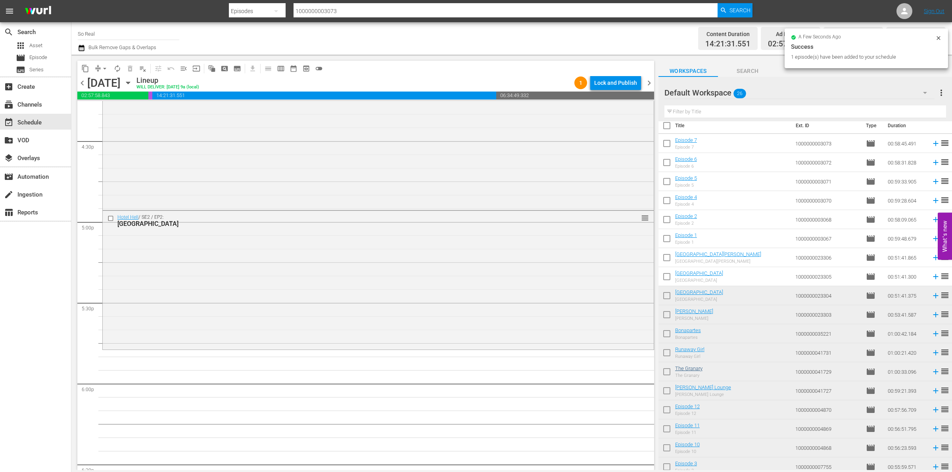
scroll to position [4, 0]
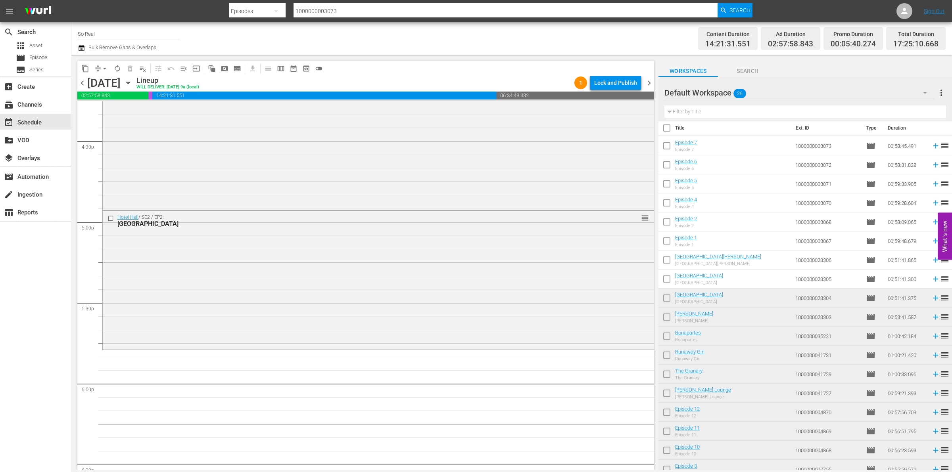
click at [666, 278] on input "checkbox" at bounding box center [666, 280] width 17 height 17
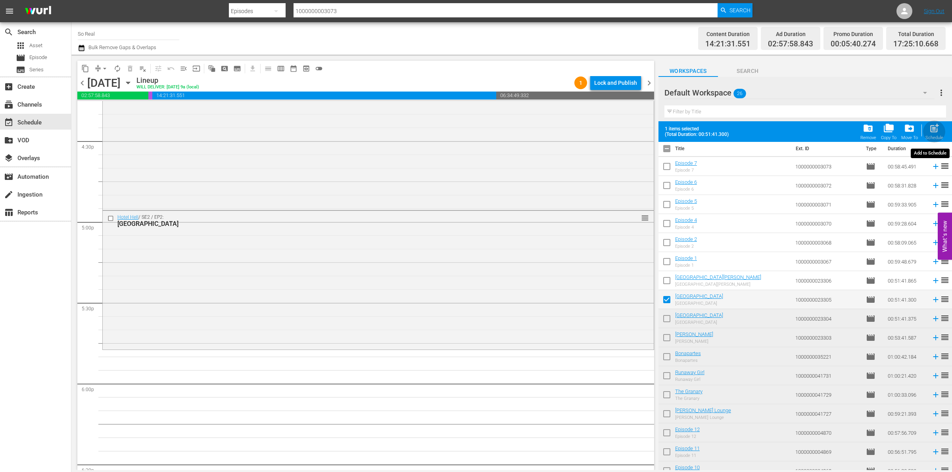
click at [925, 130] on div "post_add Schedule" at bounding box center [934, 131] width 18 height 17
checkbox input "false"
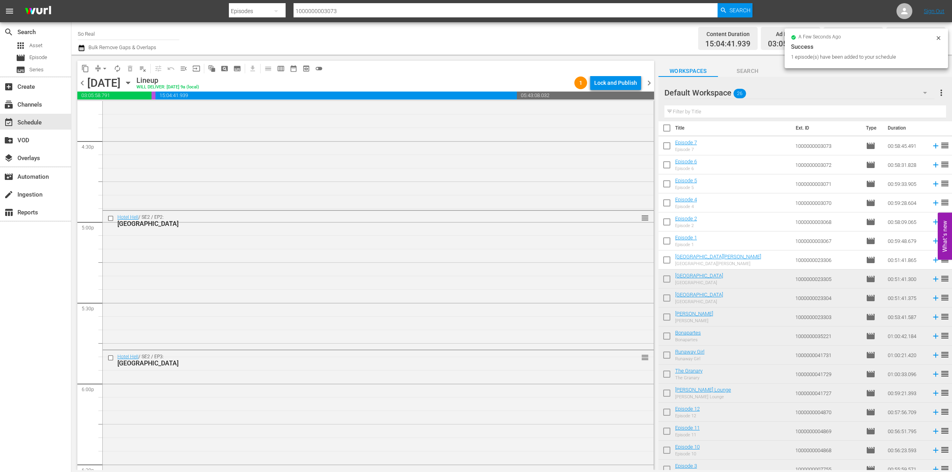
click at [663, 261] on input "checkbox" at bounding box center [666, 261] width 17 height 17
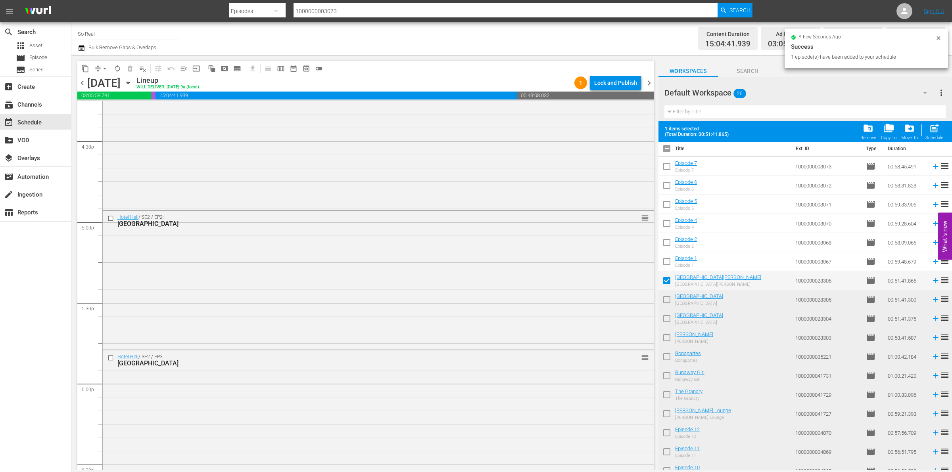
click at [928, 134] on div "post_add Schedule" at bounding box center [934, 131] width 18 height 17
checkbox input "false"
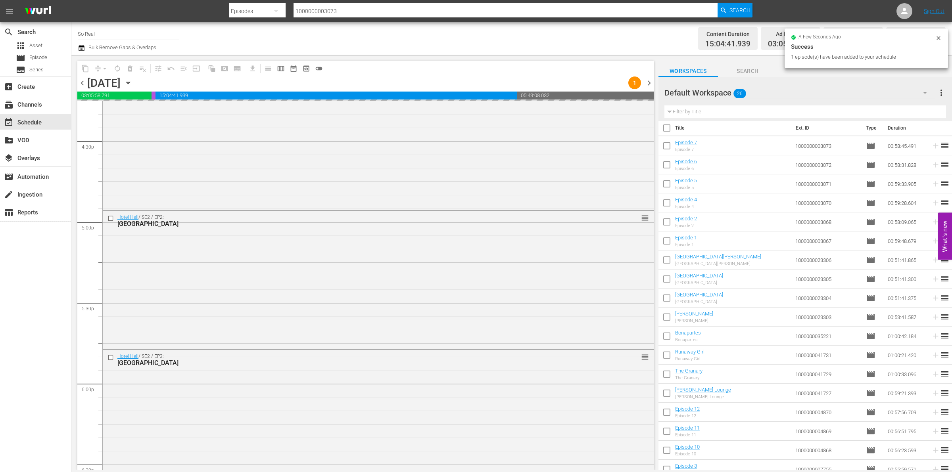
scroll to position [2836, 0]
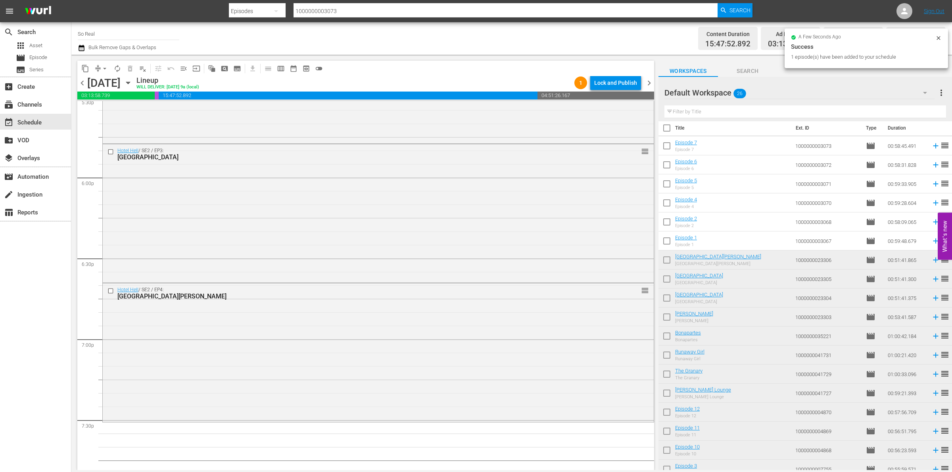
click at [668, 241] on input "checkbox" at bounding box center [666, 242] width 17 height 17
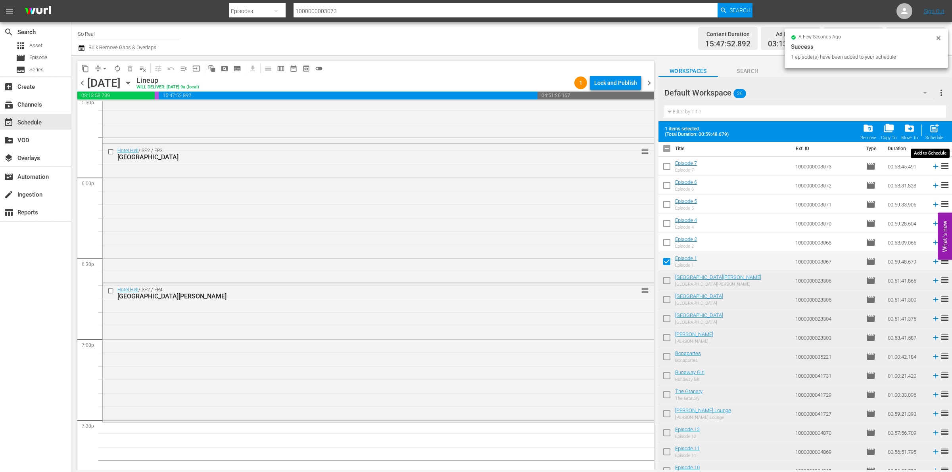
click at [932, 126] on span "post_add" at bounding box center [934, 128] width 11 height 11
checkbox input "false"
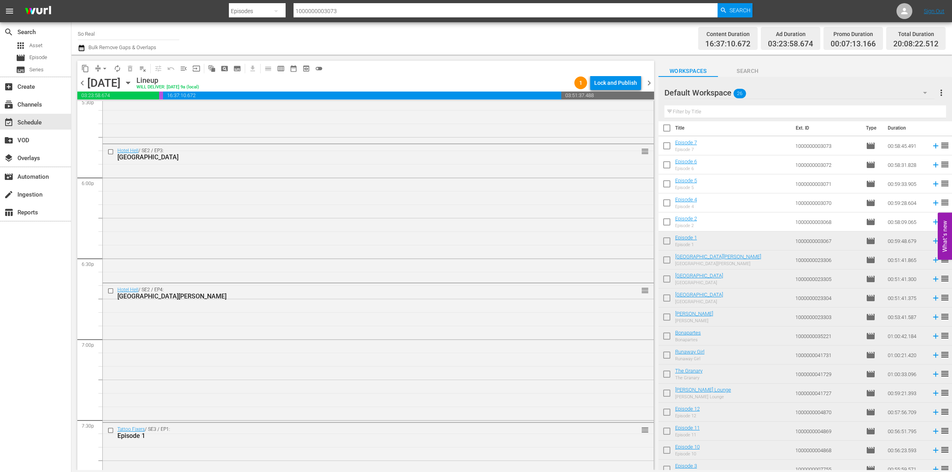
click at [665, 225] on input "checkbox" at bounding box center [666, 223] width 17 height 17
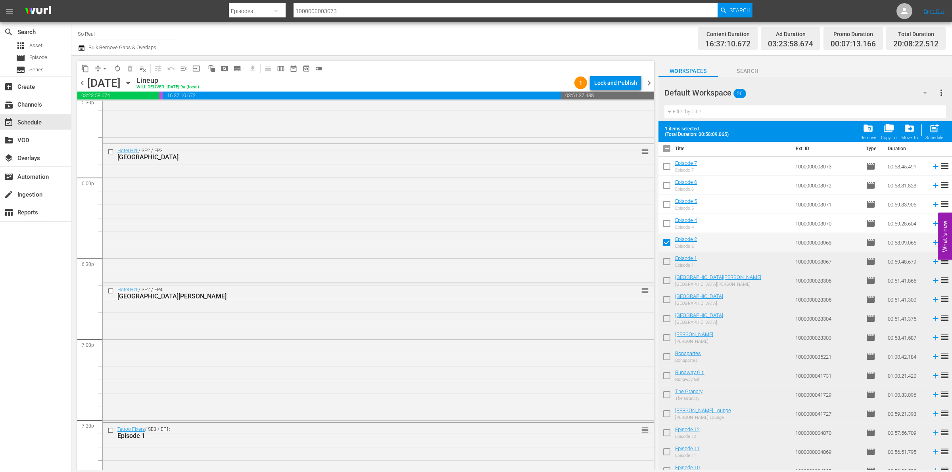
click at [926, 136] on div "Schedule" at bounding box center [934, 137] width 18 height 5
checkbox input "false"
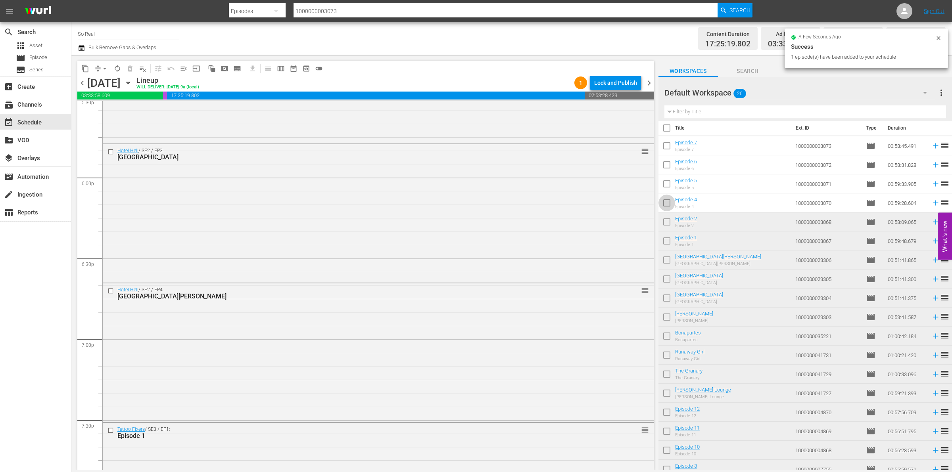
click at [665, 201] on input "checkbox" at bounding box center [666, 204] width 17 height 17
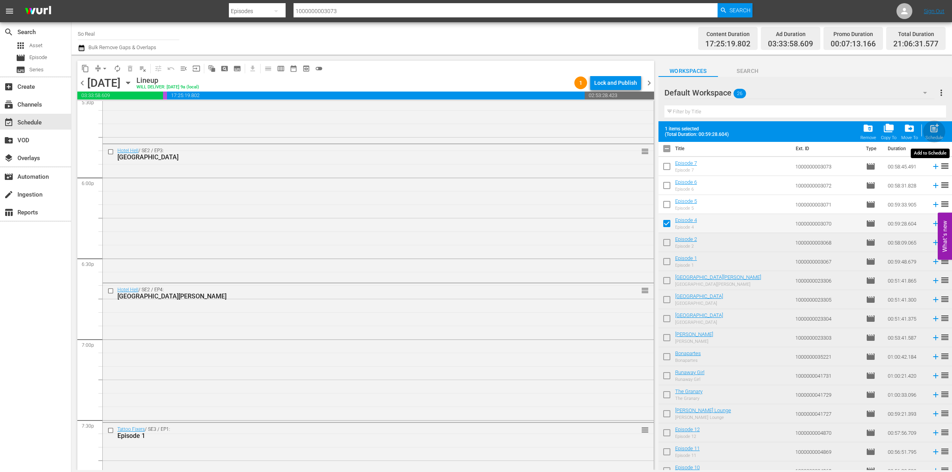
click at [933, 125] on span "post_add" at bounding box center [934, 128] width 11 height 11
checkbox input "false"
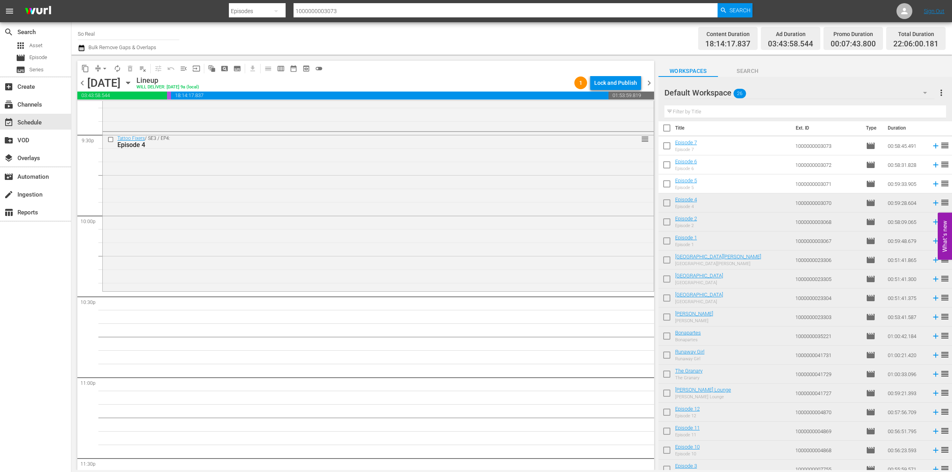
scroll to position [3464, 0]
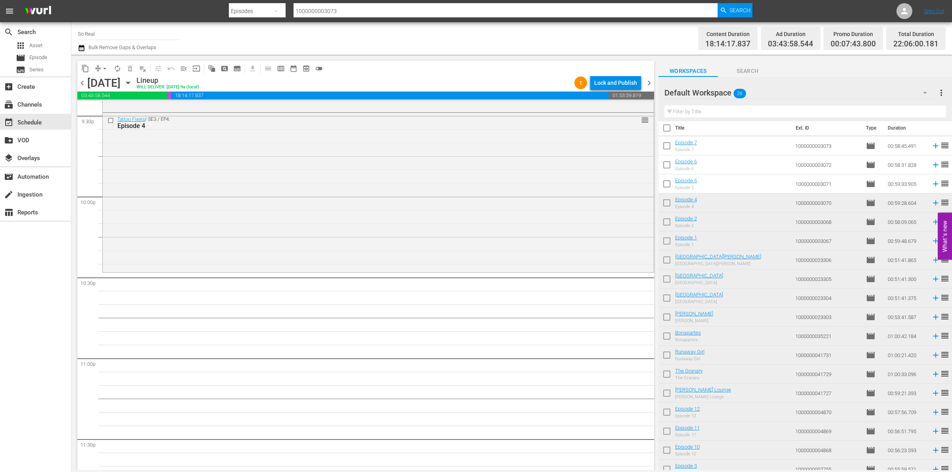
click at [667, 184] on input "checkbox" at bounding box center [666, 185] width 17 height 17
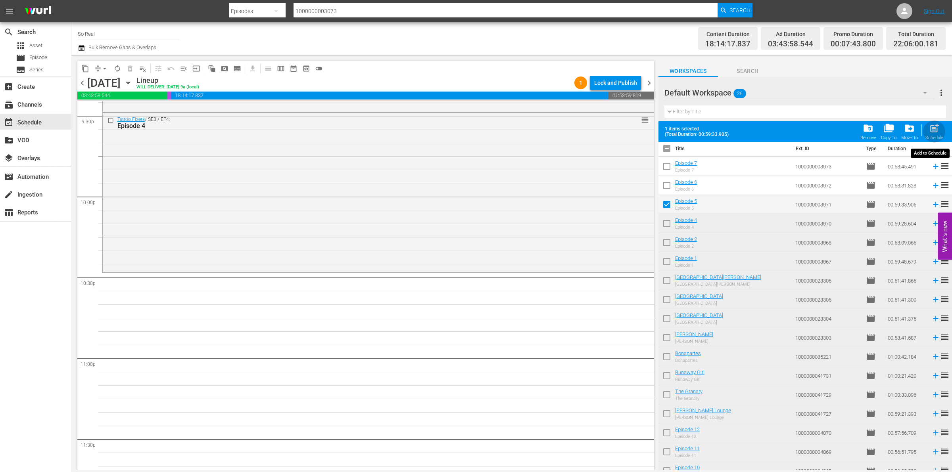
click at [933, 126] on span "post_add" at bounding box center [934, 128] width 11 height 11
checkbox input "false"
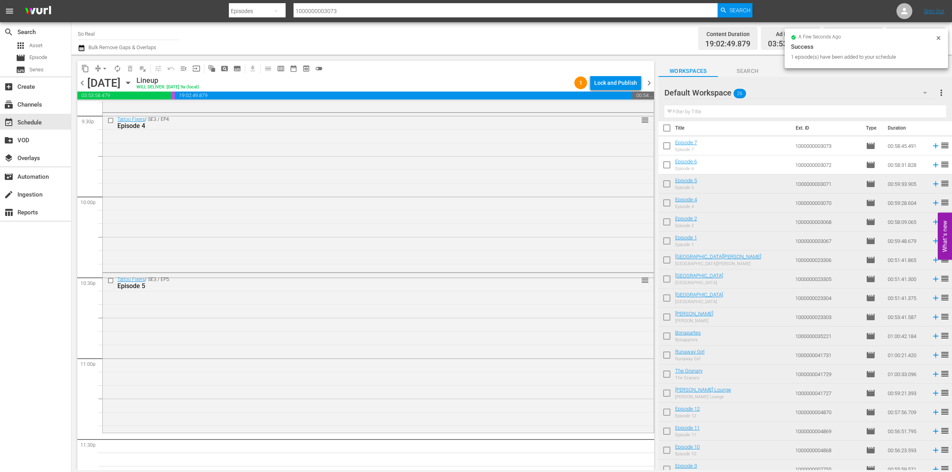
click at [666, 165] on input "checkbox" at bounding box center [666, 166] width 17 height 17
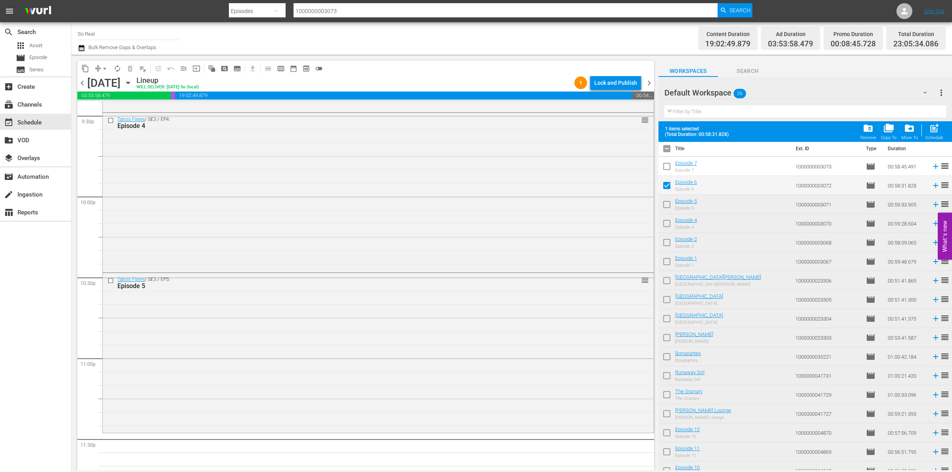
click at [935, 127] on span "post_add" at bounding box center [934, 128] width 11 height 11
checkbox input "false"
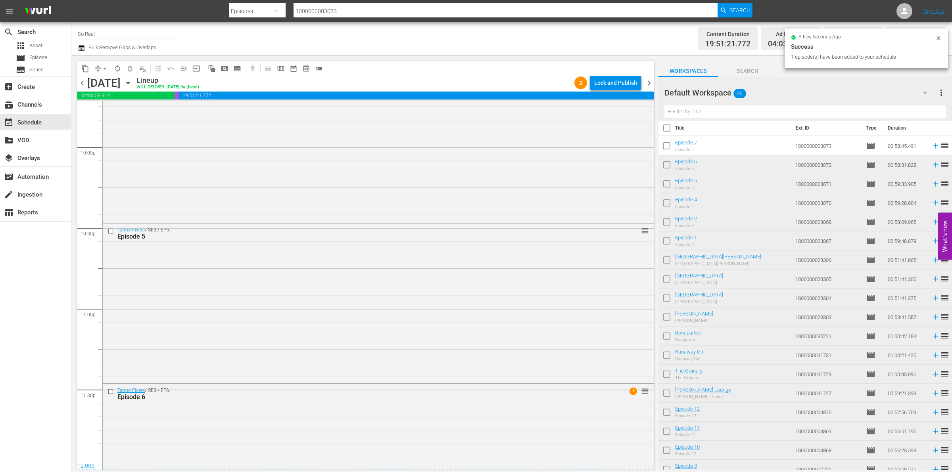
scroll to position [3585, 0]
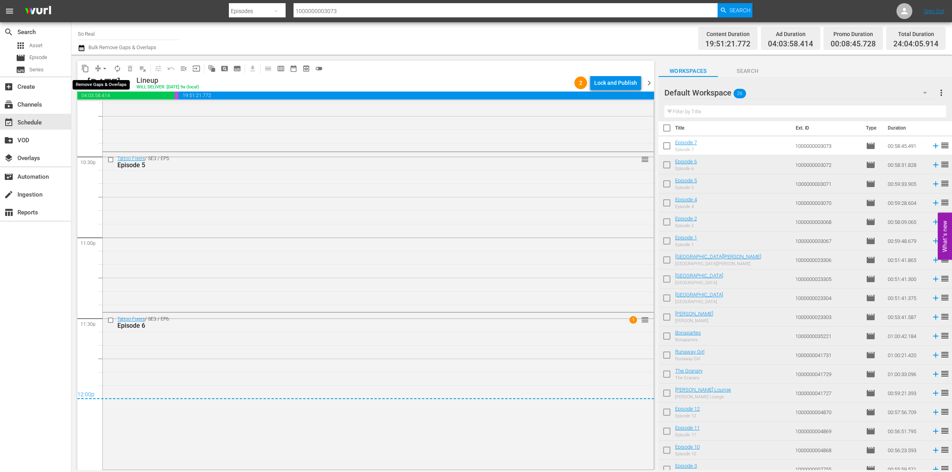
click at [106, 71] on span "arrow_drop_down" at bounding box center [105, 69] width 8 height 8
click at [111, 117] on ul "Align to Midnight Align to First Episode Align to End of Previous Day" at bounding box center [104, 98] width 83 height 46
click at [100, 111] on li "Align to End of Previous Day" at bounding box center [104, 110] width 83 height 13
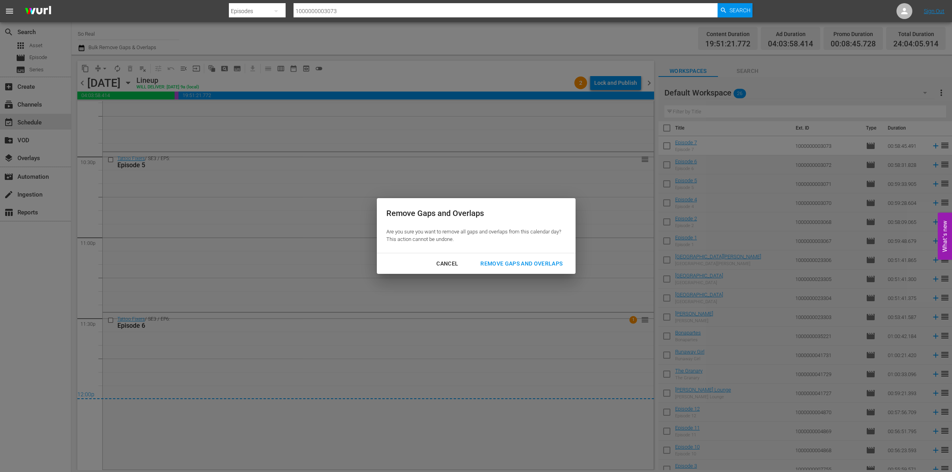
click at [512, 258] on button "Remove Gaps and Overlaps" at bounding box center [521, 264] width 101 height 15
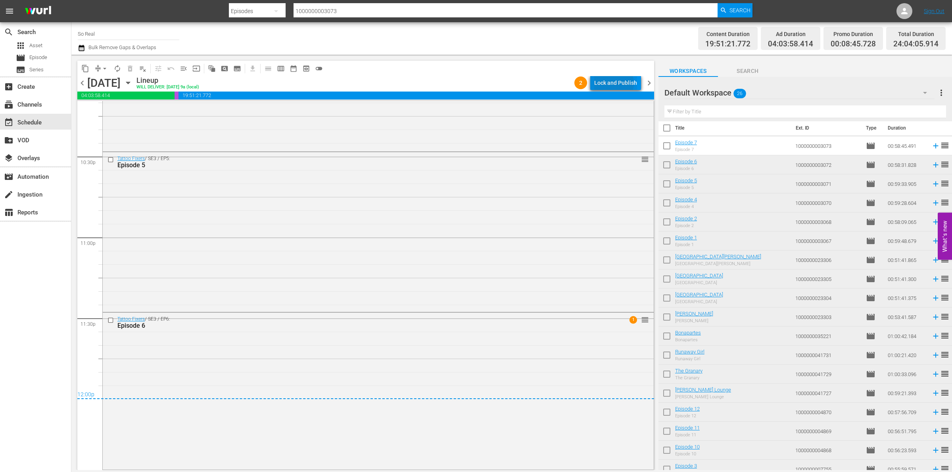
click at [615, 83] on div "Lock and Publish" at bounding box center [615, 83] width 43 height 14
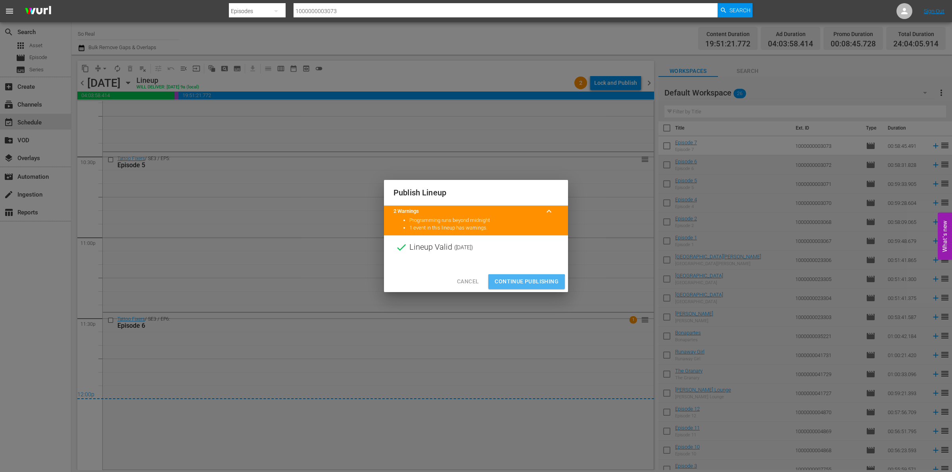
click at [505, 284] on span "Continue Publishing" at bounding box center [526, 282] width 64 height 10
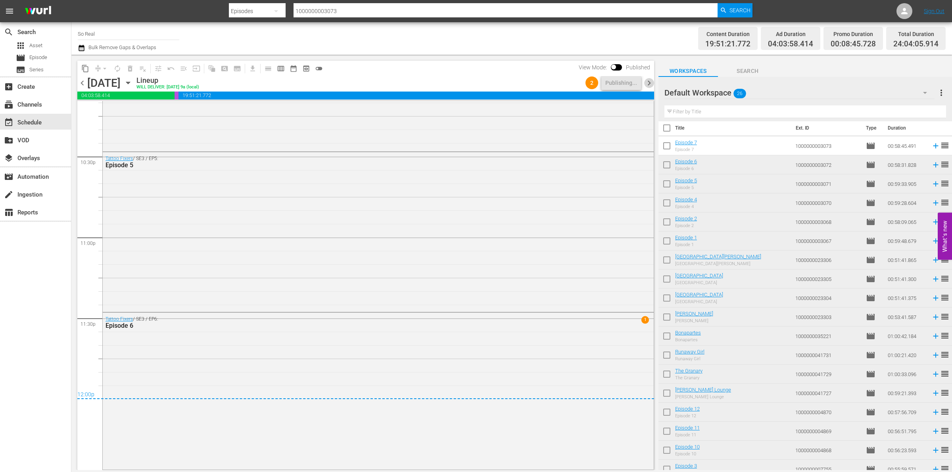
click at [645, 82] on span "chevron_right" at bounding box center [649, 83] width 10 height 10
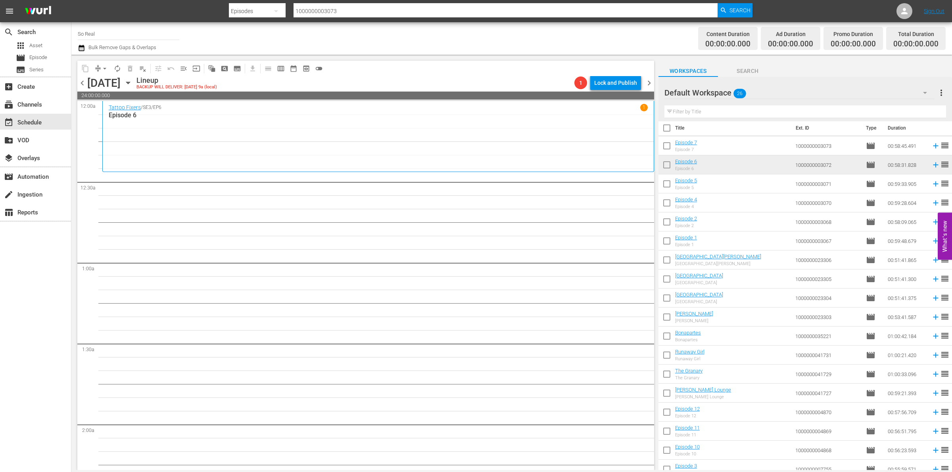
scroll to position [164, 0]
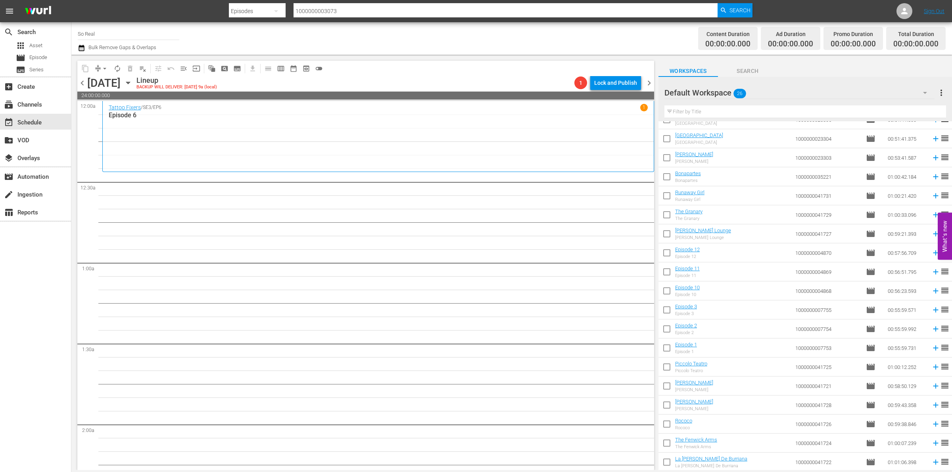
click at [667, 461] on input "checkbox" at bounding box center [666, 464] width 17 height 17
checkbox input "true"
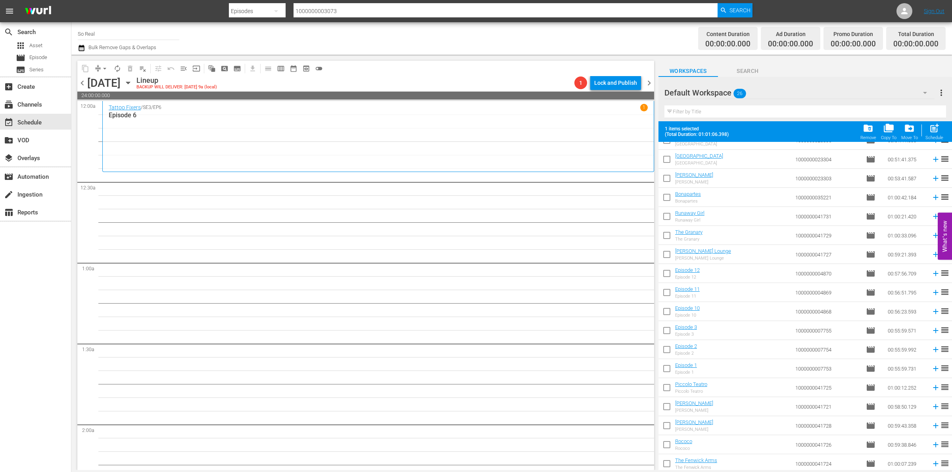
scroll to position [184, 0]
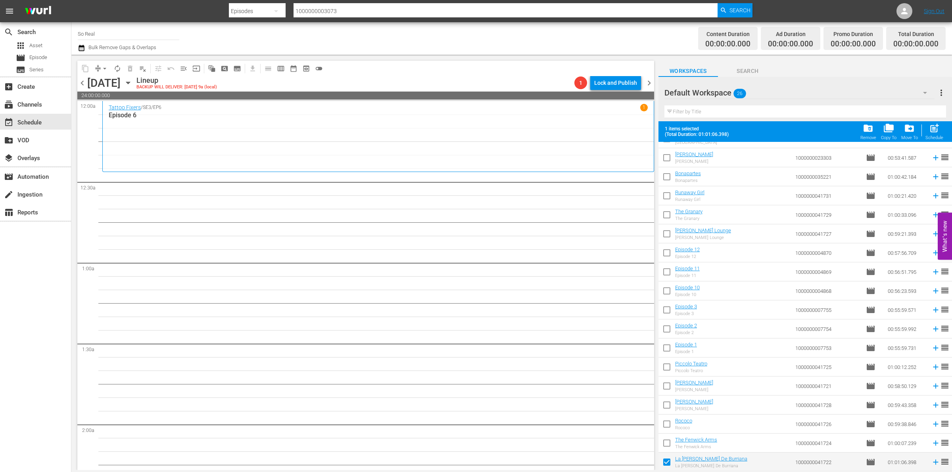
click at [665, 441] on input "checkbox" at bounding box center [666, 445] width 17 height 17
checkbox input "true"
click at [665, 427] on input "checkbox" at bounding box center [666, 426] width 17 height 17
checkbox input "true"
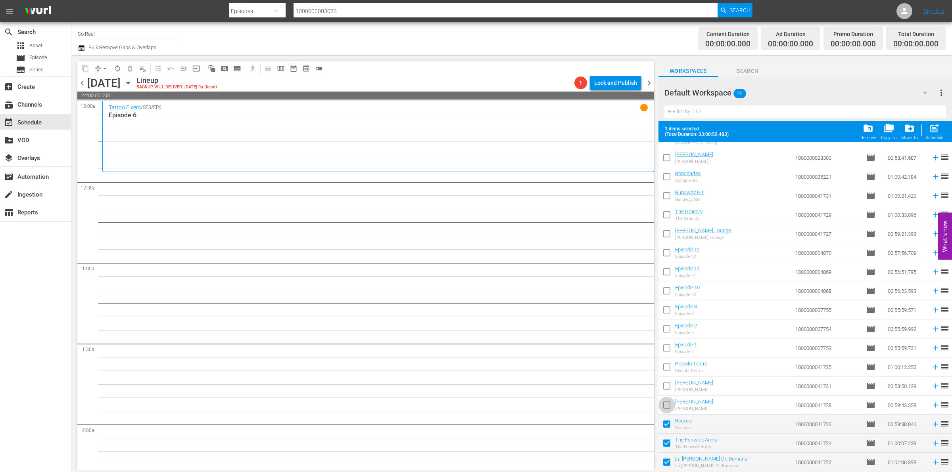
click at [667, 413] on input "checkbox" at bounding box center [666, 407] width 17 height 17
checkbox input "true"
click at [668, 390] on input "checkbox" at bounding box center [666, 387] width 17 height 17
checkbox input "true"
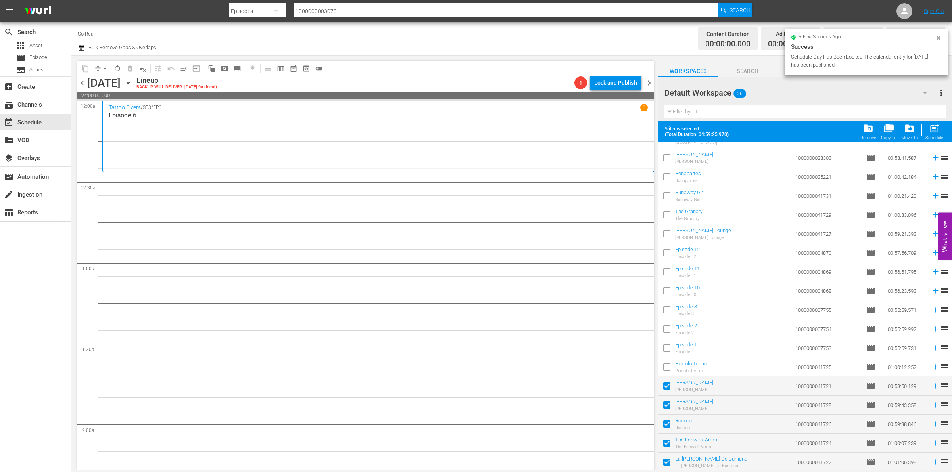
click at [668, 367] on input "checkbox" at bounding box center [666, 368] width 17 height 17
checkbox input "true"
click at [668, 344] on input "checkbox" at bounding box center [666, 349] width 17 height 17
checkbox input "true"
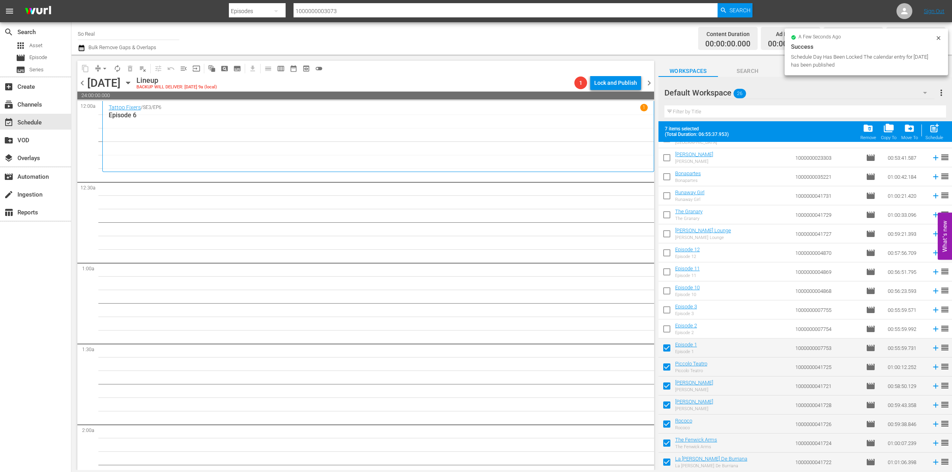
click at [667, 332] on input "checkbox" at bounding box center [666, 330] width 17 height 17
checkbox input "true"
click at [666, 309] on input "checkbox" at bounding box center [666, 311] width 17 height 17
checkbox input "true"
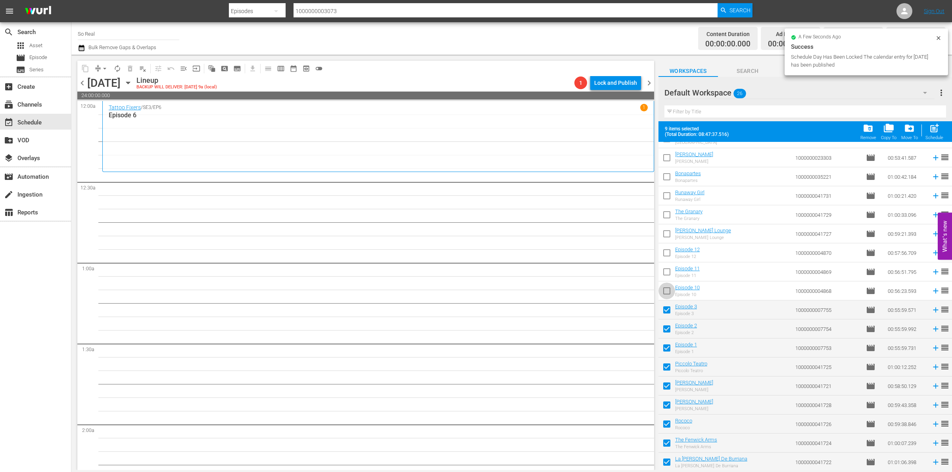
click at [665, 293] on input "checkbox" at bounding box center [666, 292] width 17 height 17
checkbox input "true"
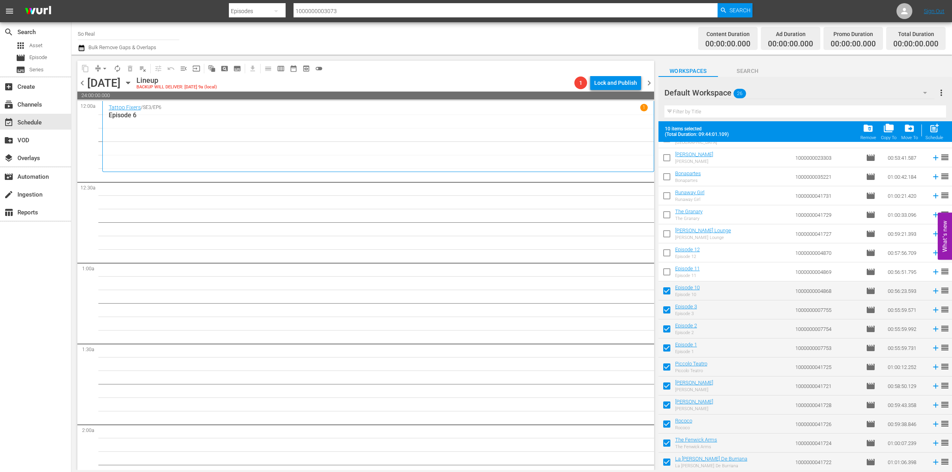
click at [667, 275] on input "checkbox" at bounding box center [666, 273] width 17 height 17
checkbox input "true"
click at [667, 250] on input "checkbox" at bounding box center [666, 254] width 17 height 17
checkbox input "true"
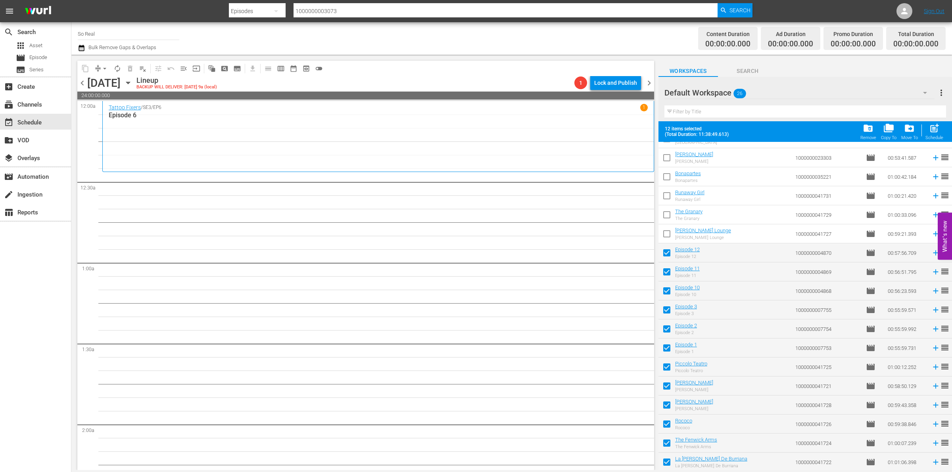
click at [667, 233] on input "checkbox" at bounding box center [666, 235] width 17 height 17
checkbox input "true"
click at [667, 215] on input "checkbox" at bounding box center [666, 216] width 17 height 17
checkbox input "true"
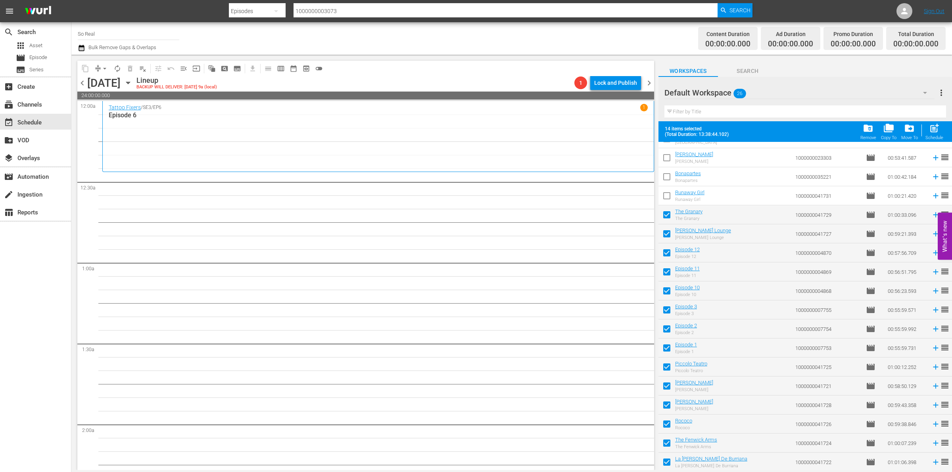
click at [666, 194] on input "checkbox" at bounding box center [666, 197] width 17 height 17
checkbox input "true"
click at [665, 174] on input "checkbox" at bounding box center [666, 178] width 17 height 17
checkbox input "true"
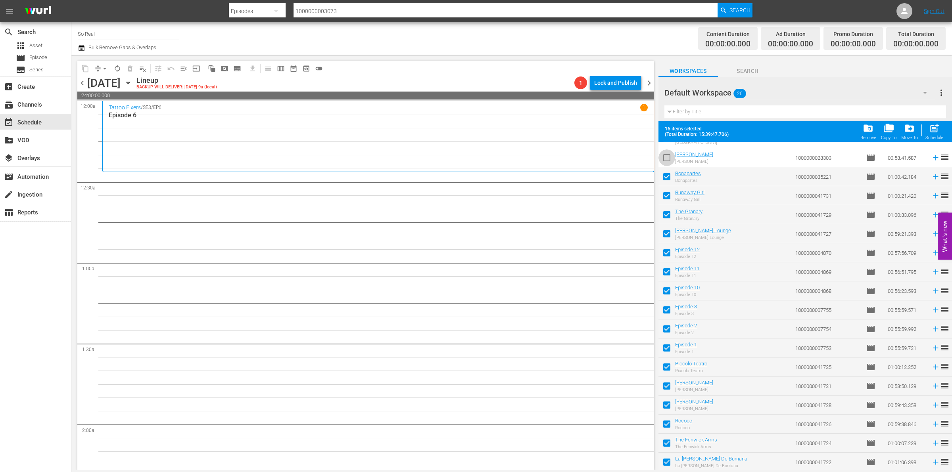
click at [667, 159] on input "checkbox" at bounding box center [666, 159] width 17 height 17
checkbox input "true"
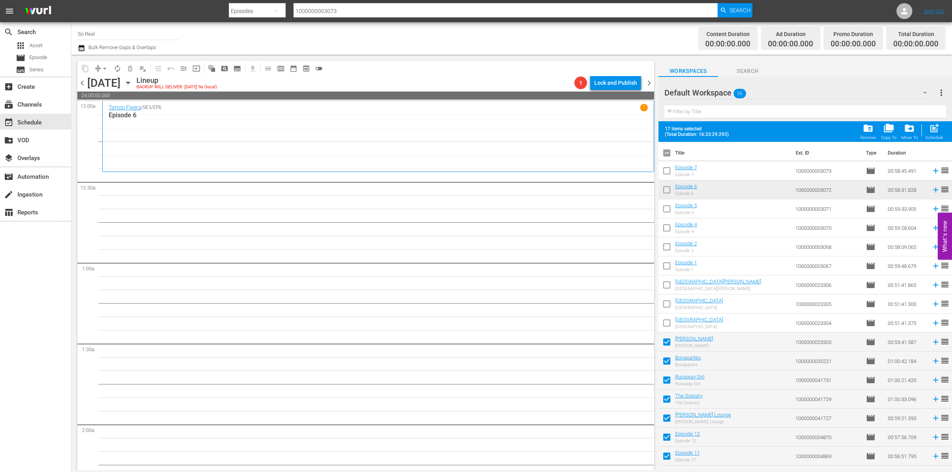
click at [660, 324] on input "checkbox" at bounding box center [666, 324] width 17 height 17
checkbox input "true"
click at [667, 307] on input "checkbox" at bounding box center [666, 305] width 17 height 17
checkbox input "true"
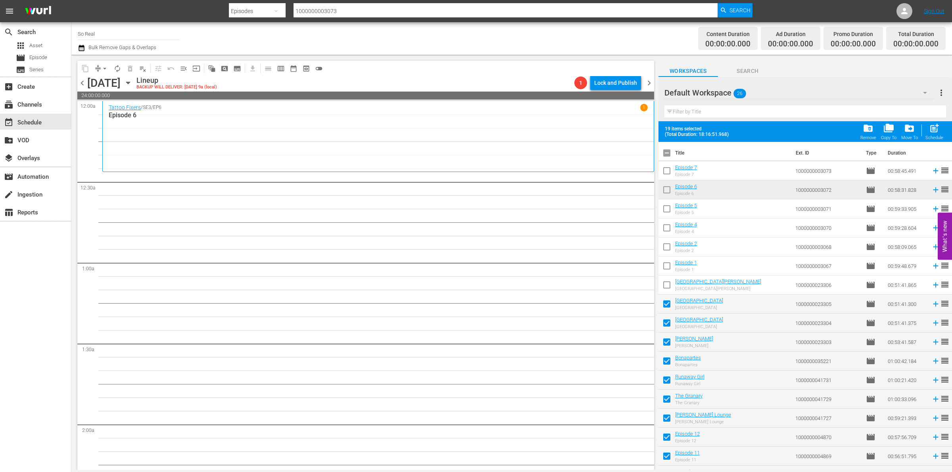
click at [667, 278] on input "checkbox" at bounding box center [666, 286] width 17 height 17
checkbox input "true"
click at [667, 268] on input "checkbox" at bounding box center [666, 267] width 17 height 17
checkbox input "true"
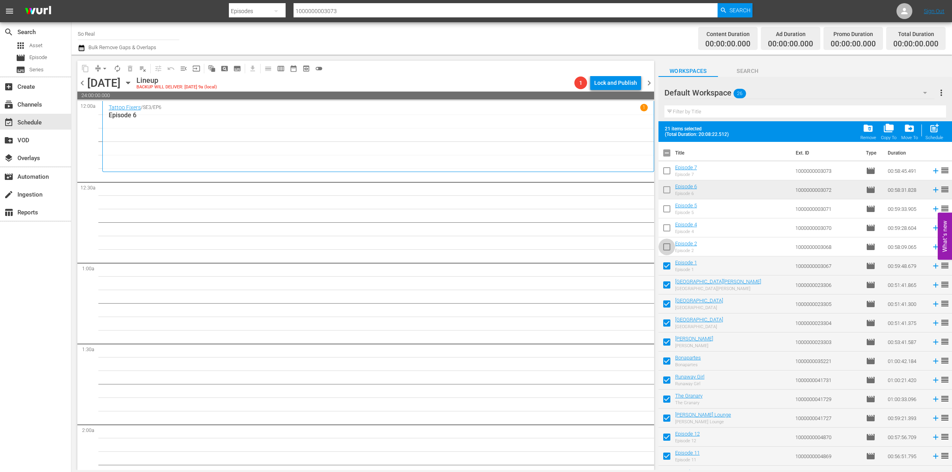
click at [667, 249] on input "checkbox" at bounding box center [666, 248] width 17 height 17
checkbox input "true"
click at [665, 230] on input "checkbox" at bounding box center [666, 229] width 17 height 17
checkbox input "true"
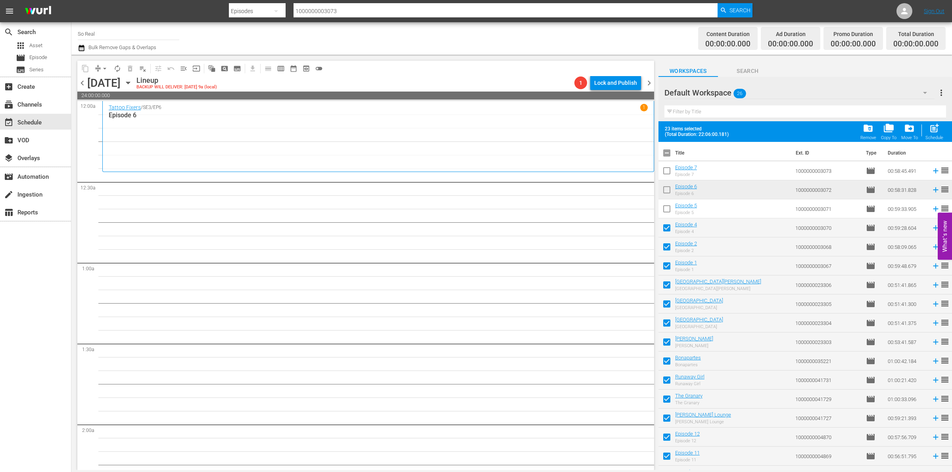
click at [667, 209] on input "checkbox" at bounding box center [666, 210] width 17 height 17
checkbox input "true"
click at [667, 190] on input "checkbox" at bounding box center [666, 191] width 17 height 17
checkbox input "true"
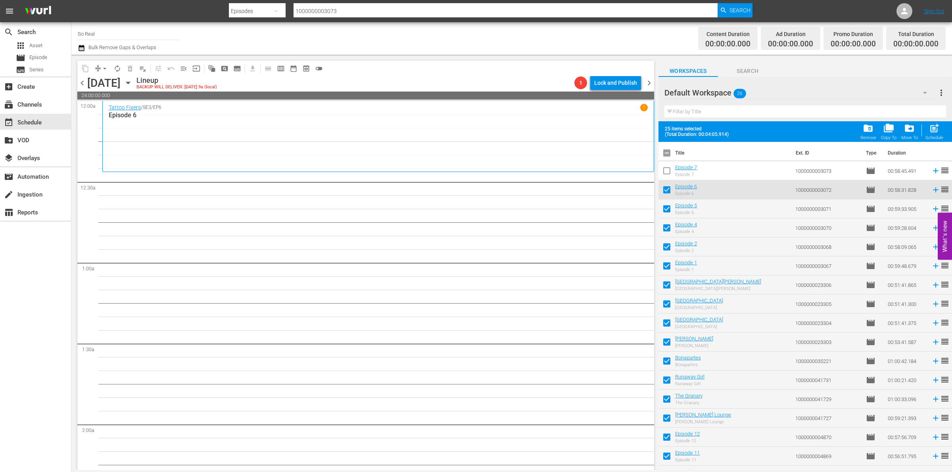
click at [666, 170] on input "checkbox" at bounding box center [666, 172] width 17 height 17
checkbox input "true"
click at [865, 130] on span "folder_delete" at bounding box center [867, 128] width 11 height 11
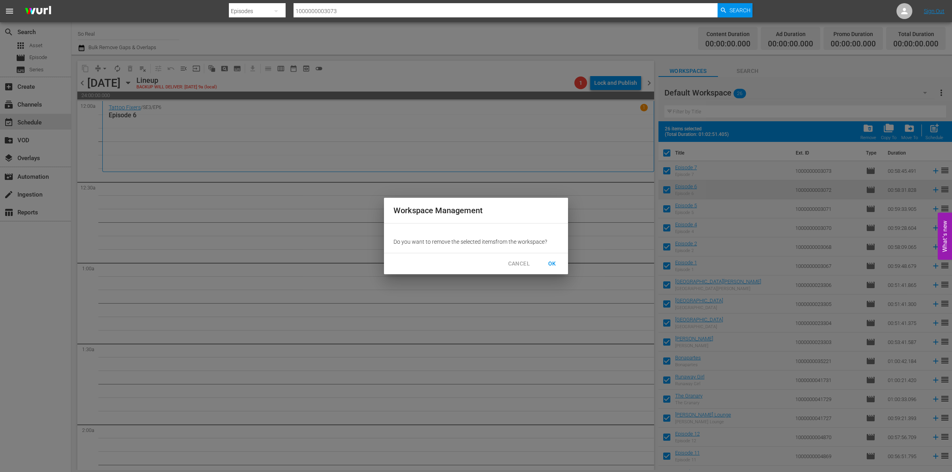
click at [550, 262] on span "OK" at bounding box center [552, 264] width 13 height 10
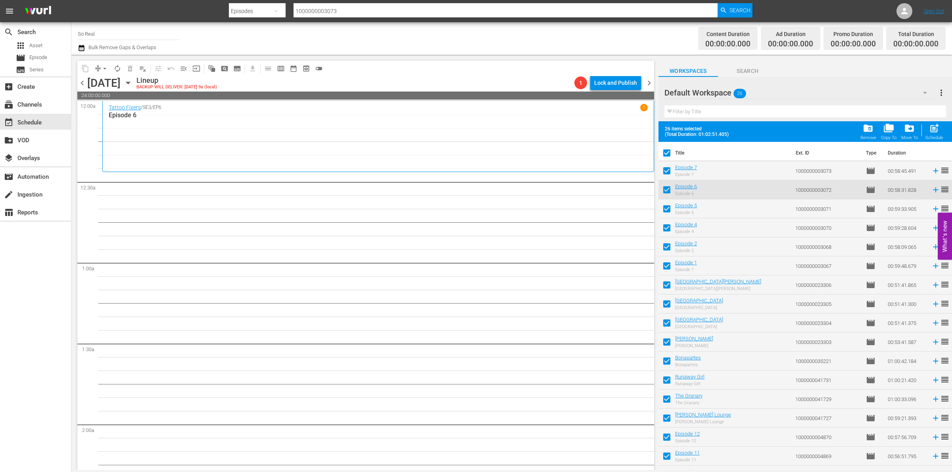
checkbox input "false"
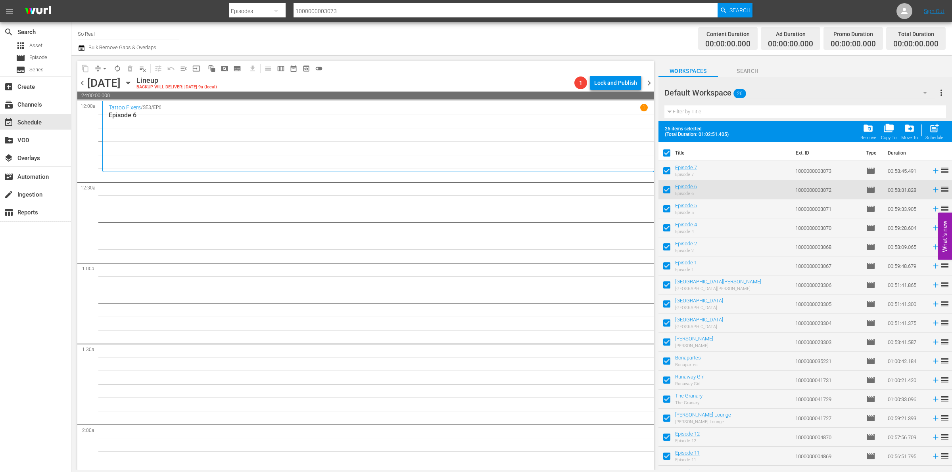
checkbox input "false"
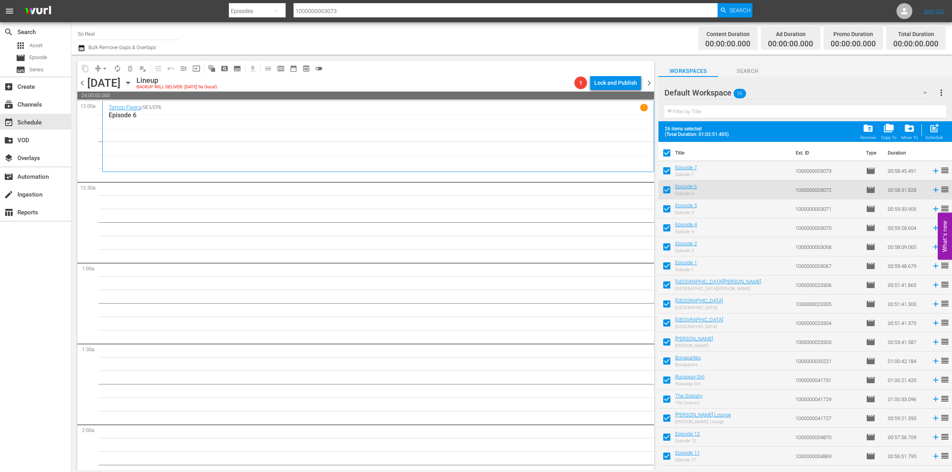
checkbox input "false"
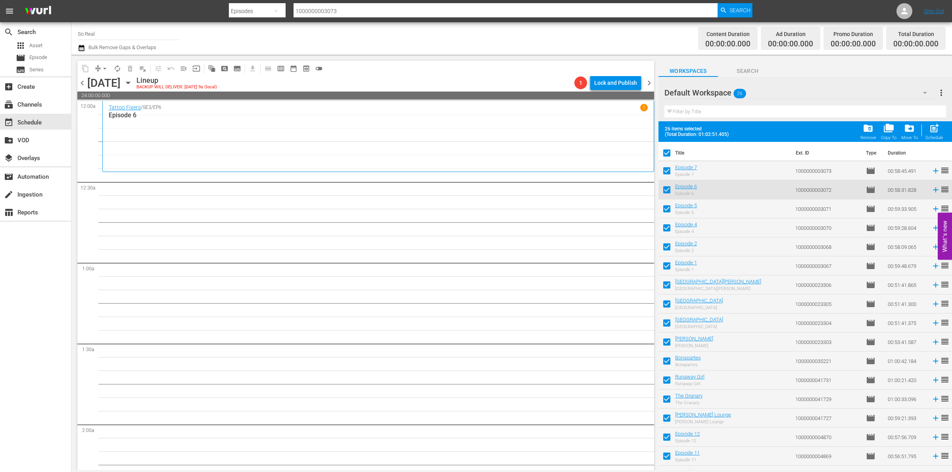
checkbox input "false"
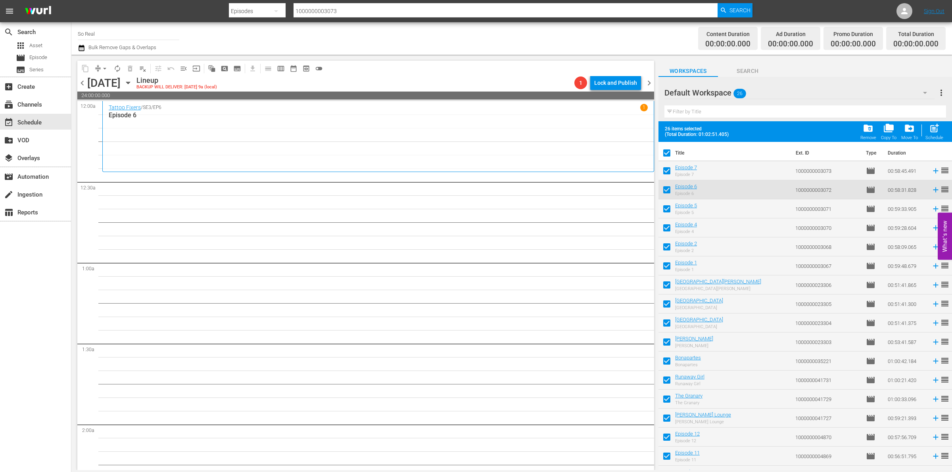
checkbox input "false"
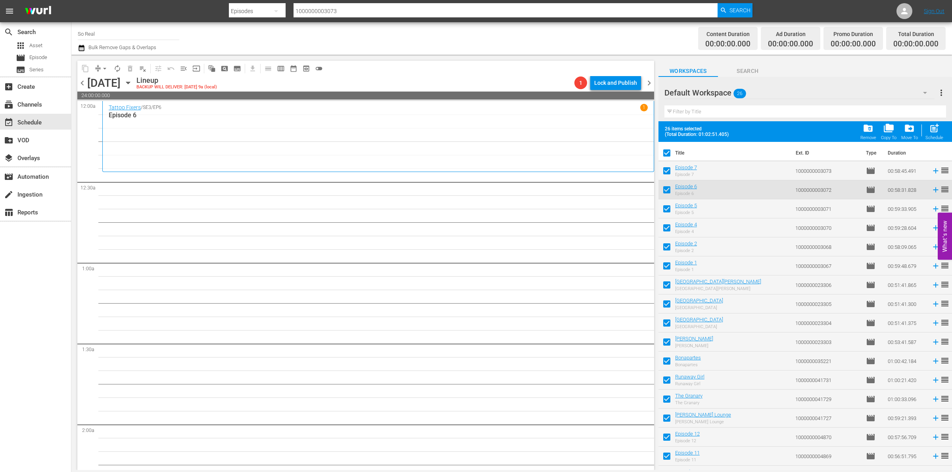
checkbox input "false"
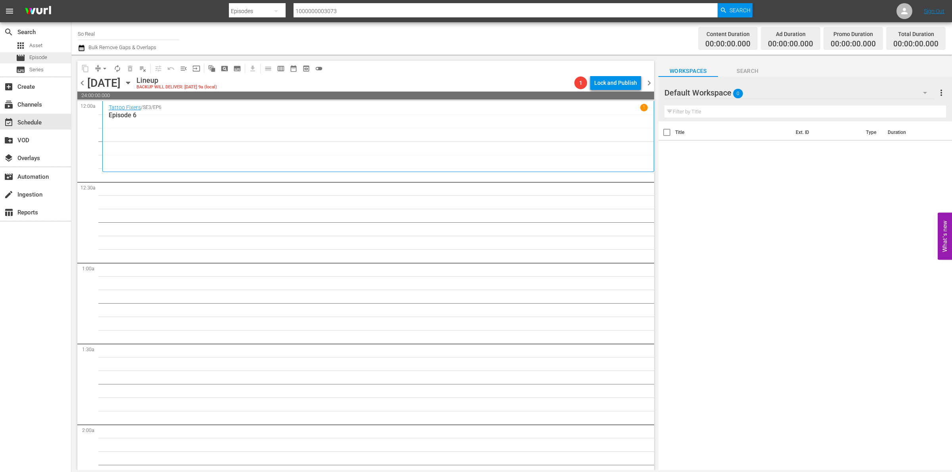
click at [56, 56] on div "movie Episode" at bounding box center [35, 57] width 71 height 11
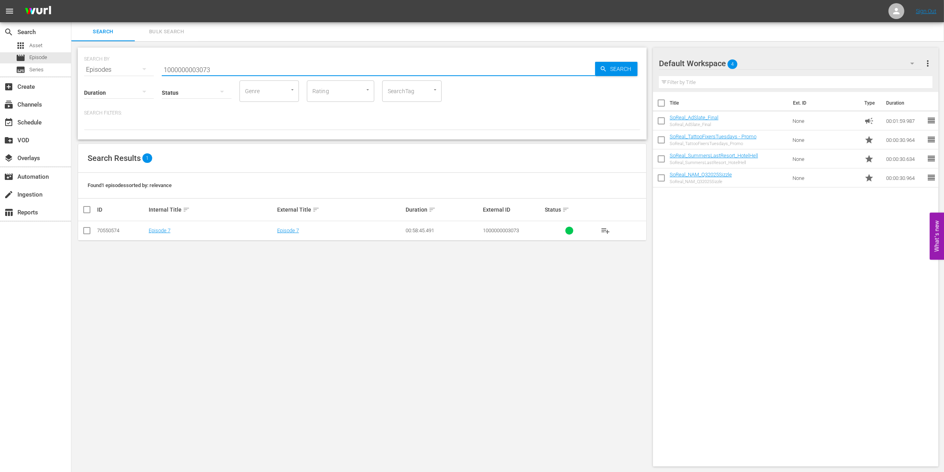
click at [181, 67] on input "1000000003073" at bounding box center [378, 69] width 433 height 19
click at [86, 228] on input "checkbox" at bounding box center [87, 233] width 10 height 10
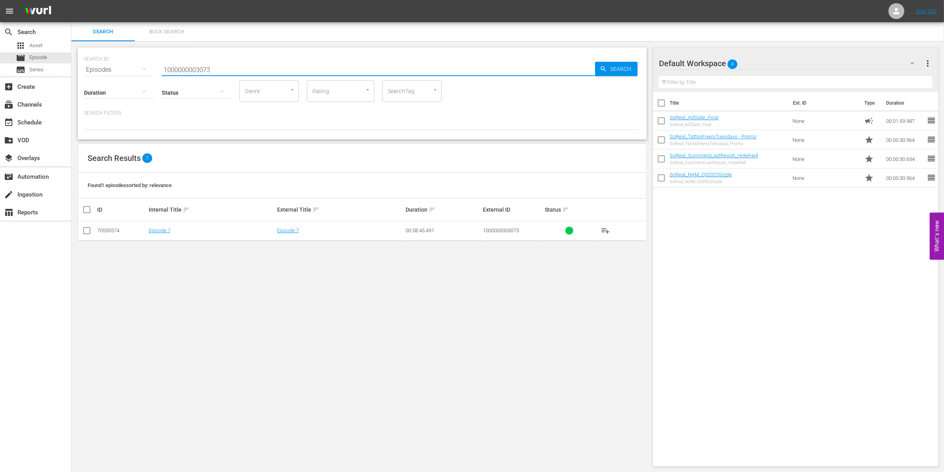
checkbox input "true"
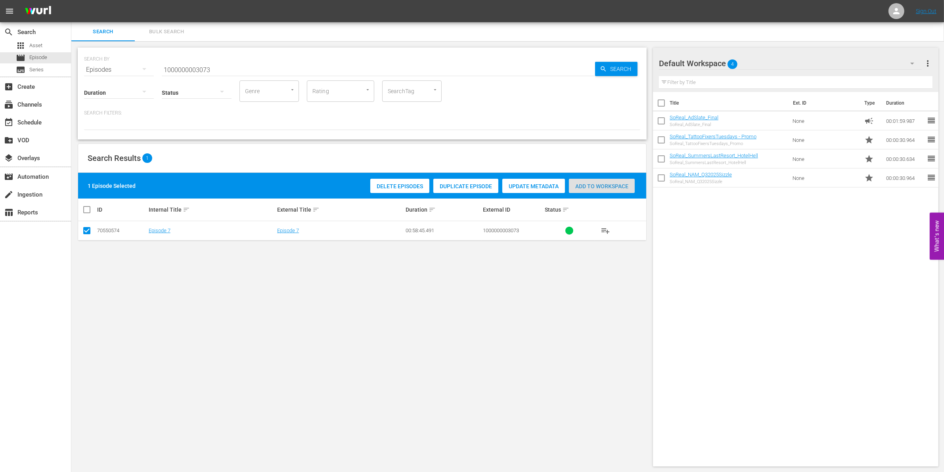
click at [590, 185] on span "Add to Workspace" at bounding box center [602, 186] width 66 height 6
click at [252, 69] on input "1000000003073" at bounding box center [378, 69] width 433 height 19
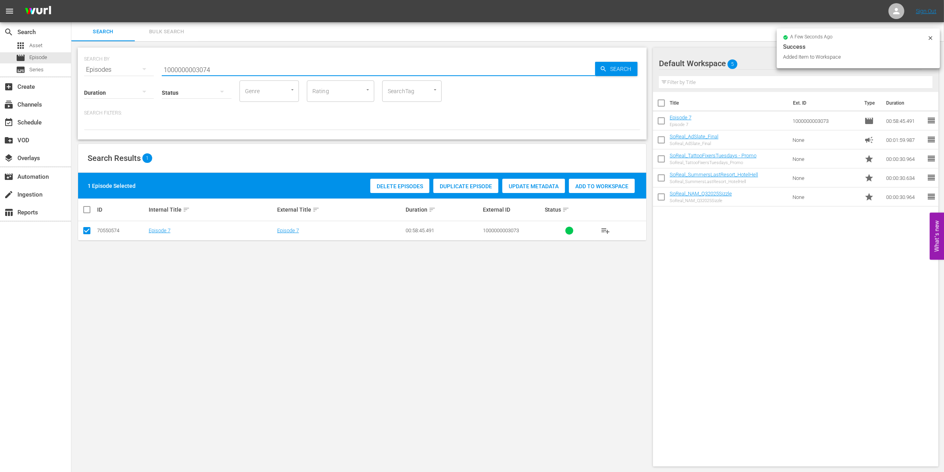
type input "1000000003074"
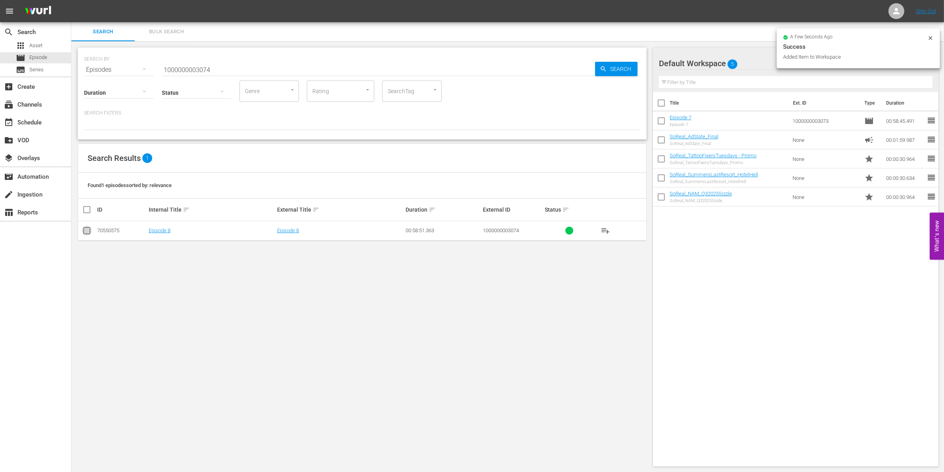
click at [88, 229] on input "checkbox" at bounding box center [87, 233] width 10 height 10
checkbox input "true"
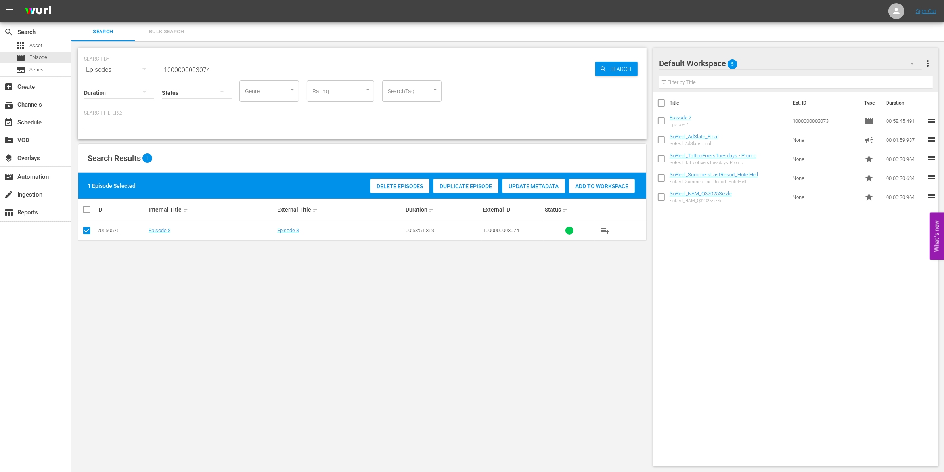
click at [587, 187] on span "Add to Workspace" at bounding box center [602, 186] width 66 height 6
click at [221, 69] on input "1000000003074" at bounding box center [378, 69] width 433 height 19
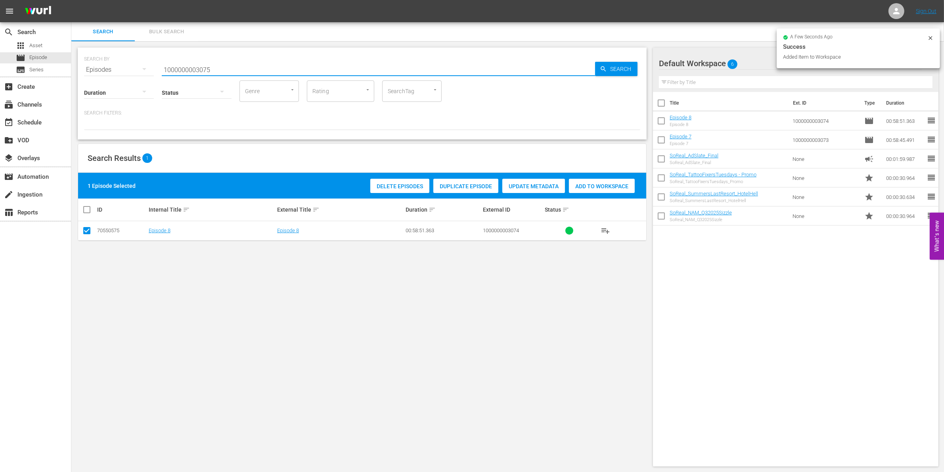
type input "1000000003075"
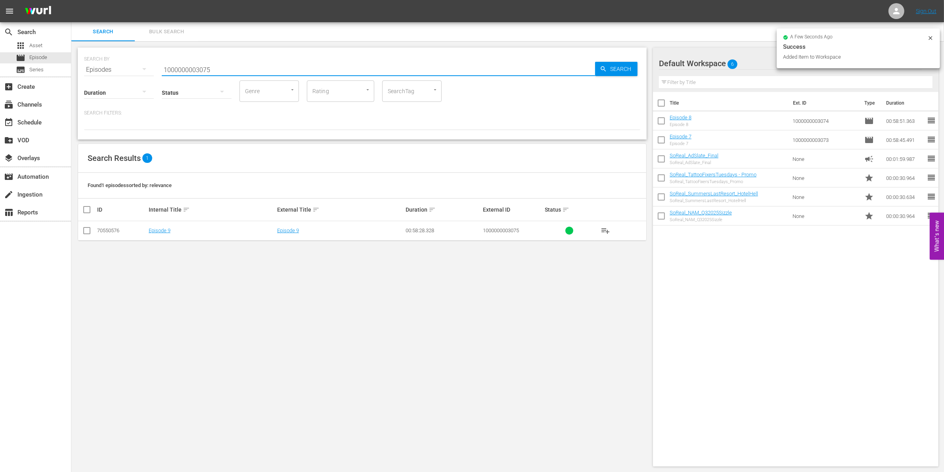
click at [86, 229] on input "checkbox" at bounding box center [87, 233] width 10 height 10
checkbox input "true"
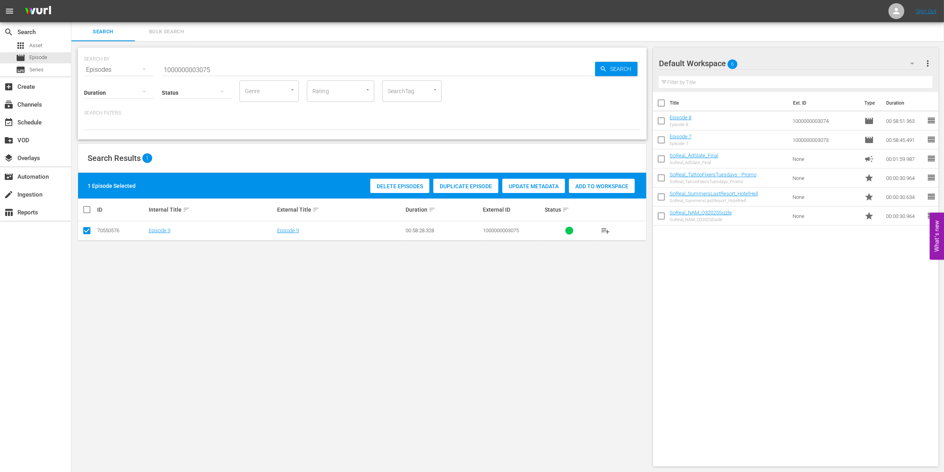
click at [600, 191] on div "Add to Workspace" at bounding box center [602, 186] width 66 height 15
click at [217, 71] on input "1000000003075" at bounding box center [378, 69] width 433 height 19
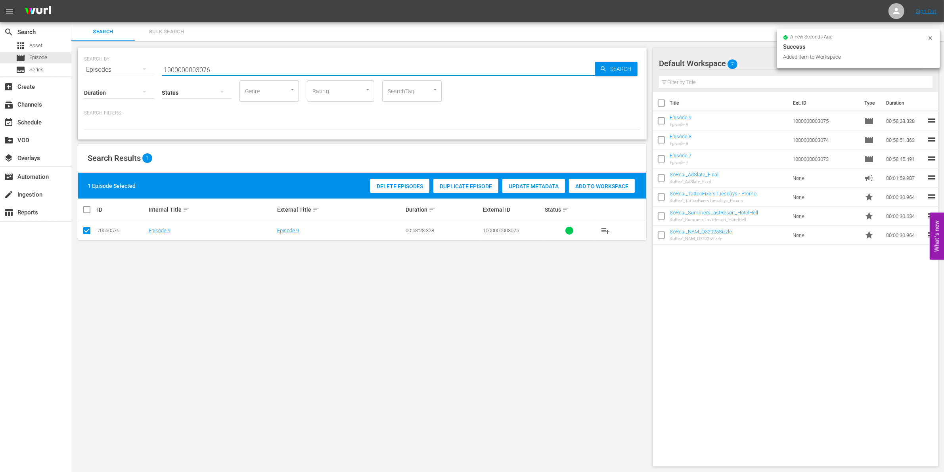
type input "1000000003076"
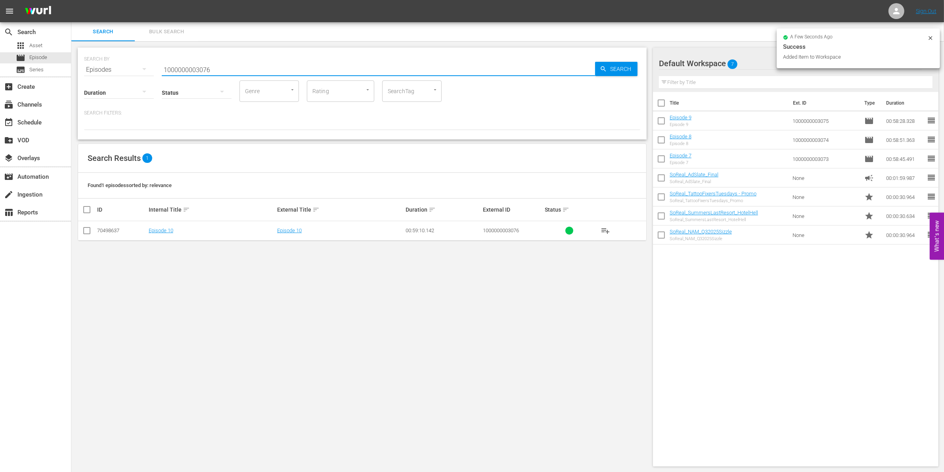
click at [86, 230] on input "checkbox" at bounding box center [87, 233] width 10 height 10
checkbox input "true"
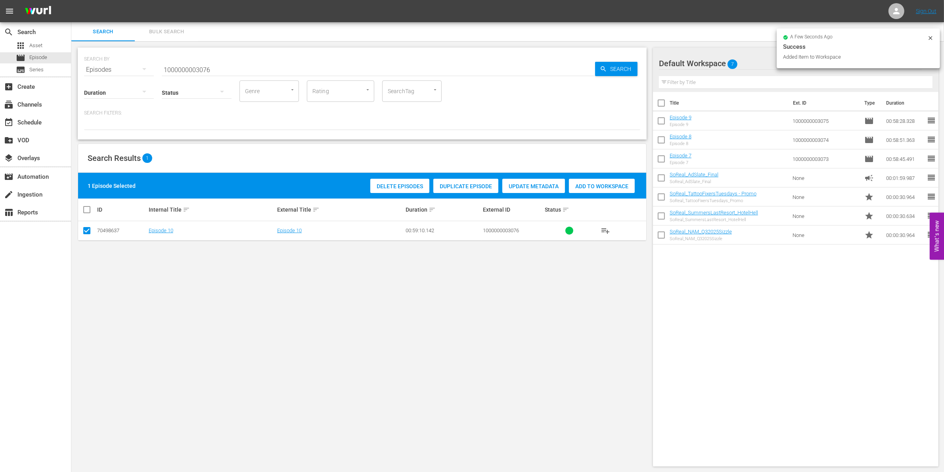
click at [583, 176] on div "1 Episode Selected Delete Episodes Duplicate Episode Update Metadata Add to Wor…" at bounding box center [362, 186] width 568 height 26
click at [586, 187] on span "Add to Workspace" at bounding box center [602, 186] width 66 height 6
click at [260, 62] on input "1000000003076" at bounding box center [378, 69] width 433 height 19
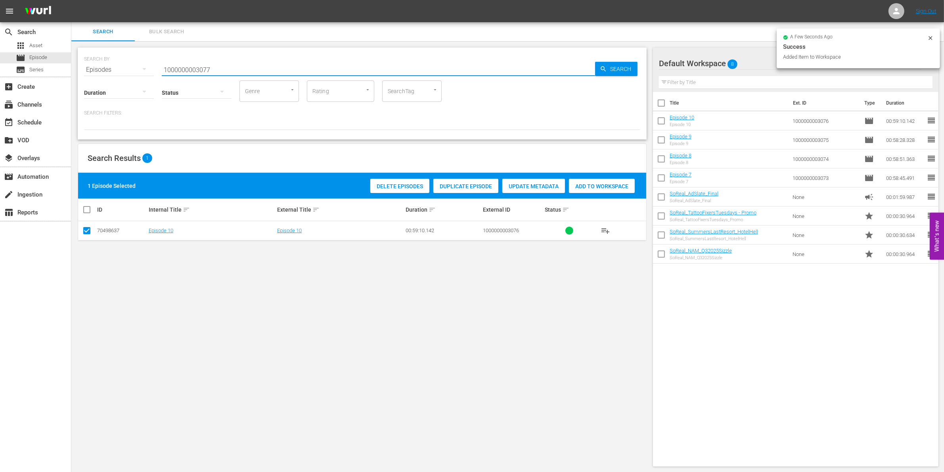
type input "1000000003077"
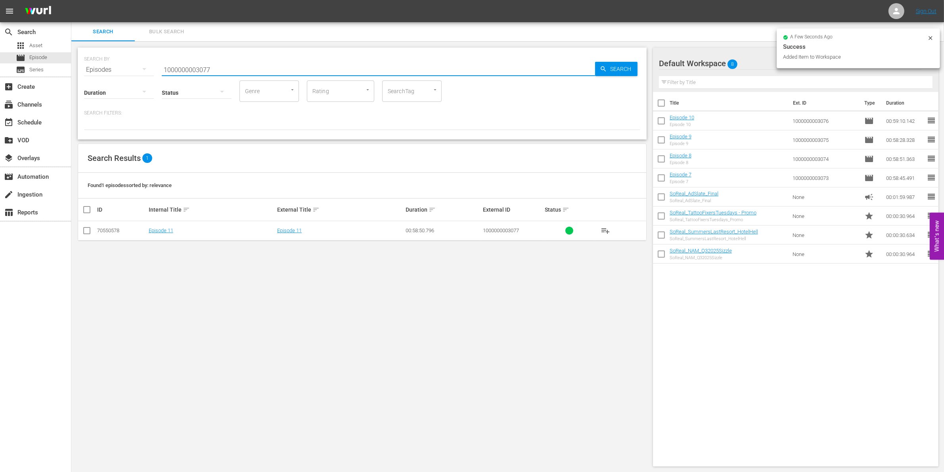
click at [85, 233] on input "checkbox" at bounding box center [87, 233] width 10 height 10
checkbox input "true"
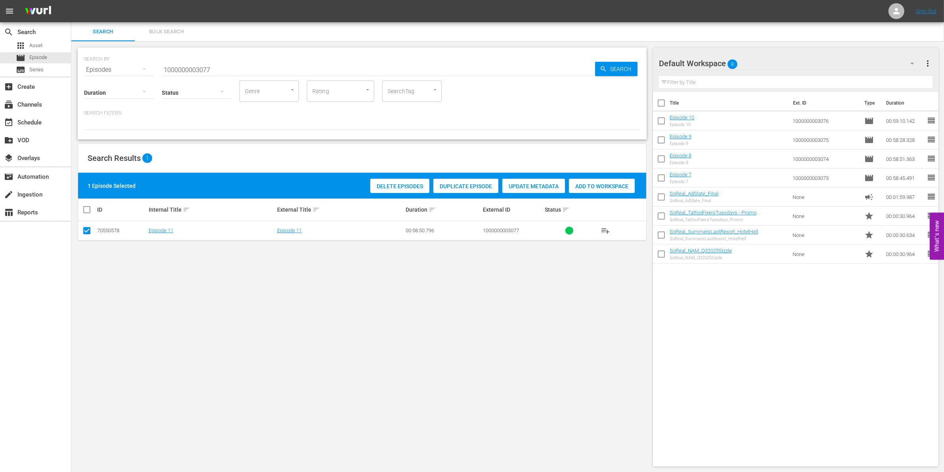
click at [598, 180] on div "Add to Workspace" at bounding box center [602, 186] width 66 height 15
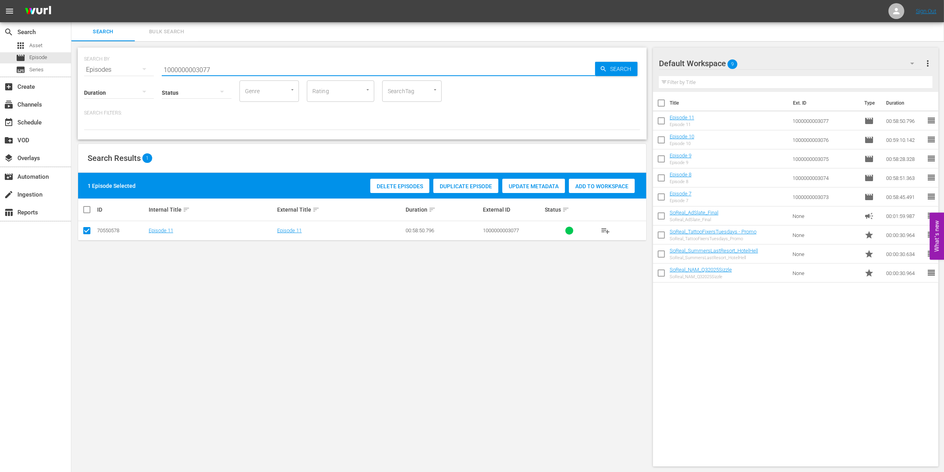
click at [175, 70] on input "1000000003077" at bounding box center [378, 69] width 433 height 19
paste input "7756"
type input "1000000007756"
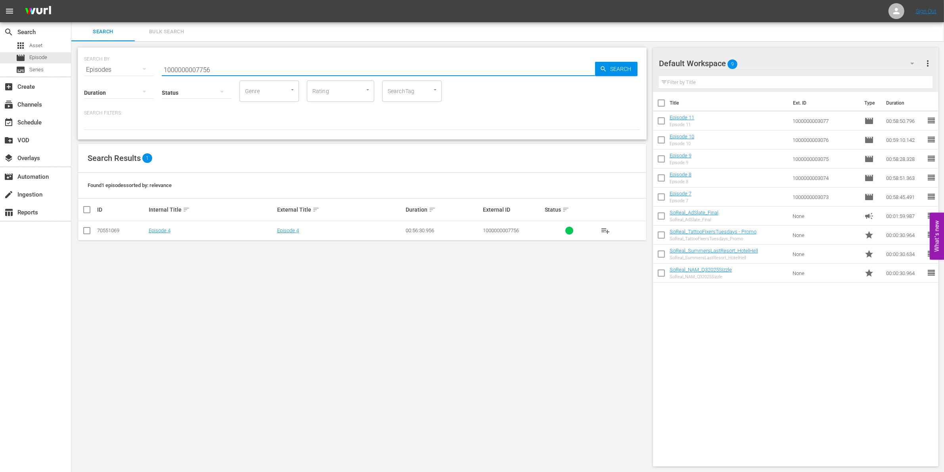
click at [90, 234] on input "checkbox" at bounding box center [87, 233] width 10 height 10
checkbox input "true"
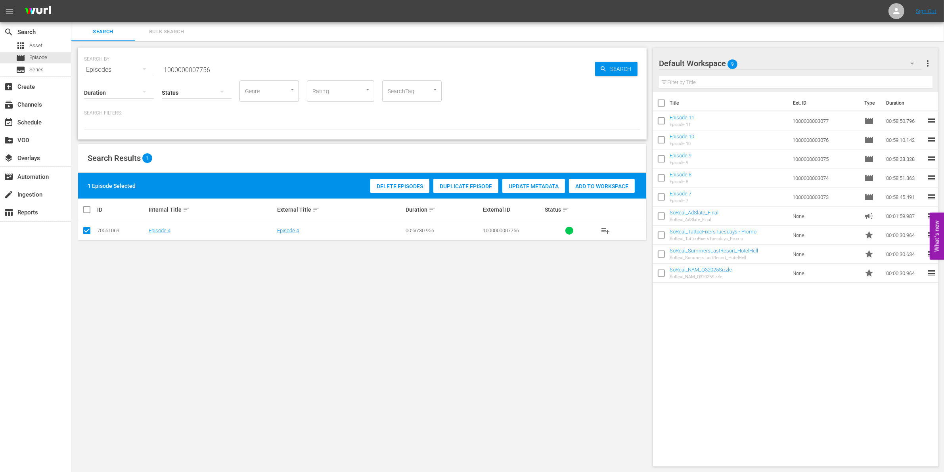
click at [595, 185] on span "Add to Workspace" at bounding box center [602, 186] width 66 height 6
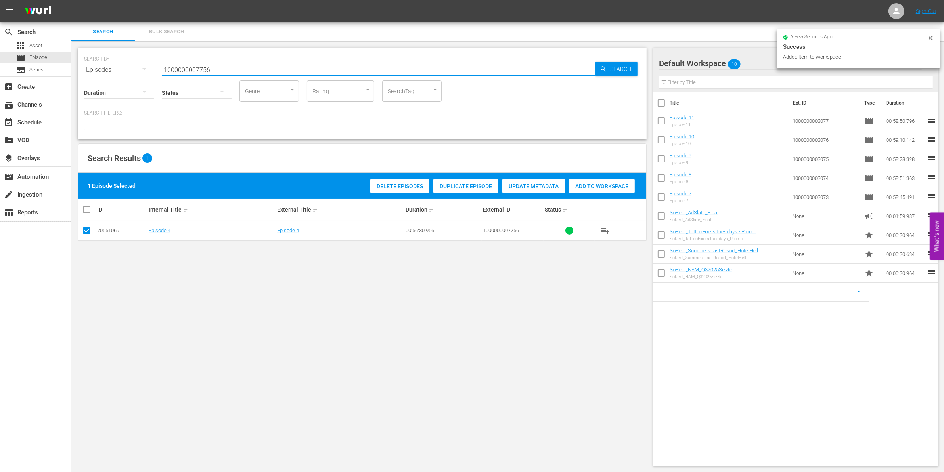
click at [255, 66] on input "1000000007756" at bounding box center [378, 69] width 433 height 19
type input "1000000007757"
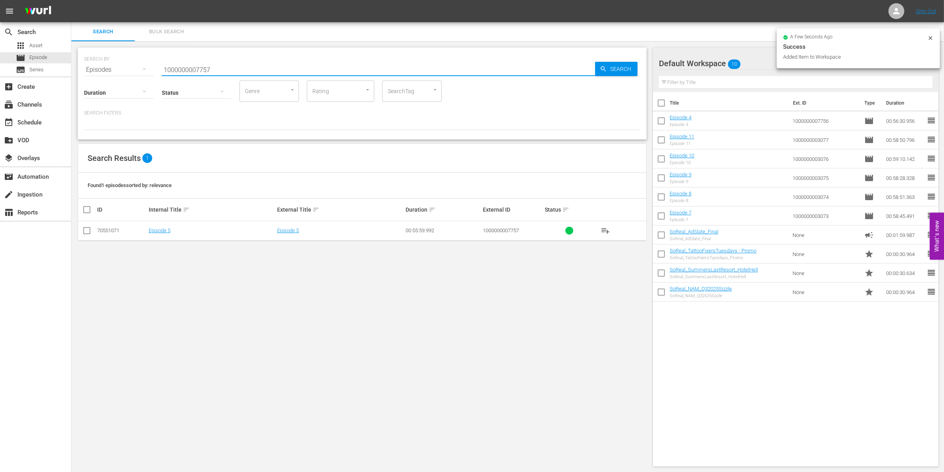
click at [90, 228] on input "checkbox" at bounding box center [87, 233] width 10 height 10
checkbox input "true"
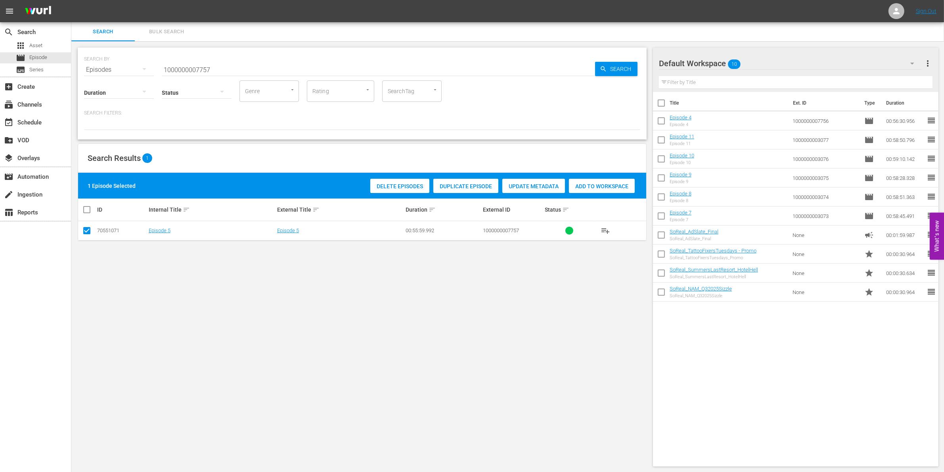
click at [597, 187] on span "Add to Workspace" at bounding box center [602, 186] width 66 height 6
click at [222, 71] on input "1000000007757" at bounding box center [378, 69] width 433 height 19
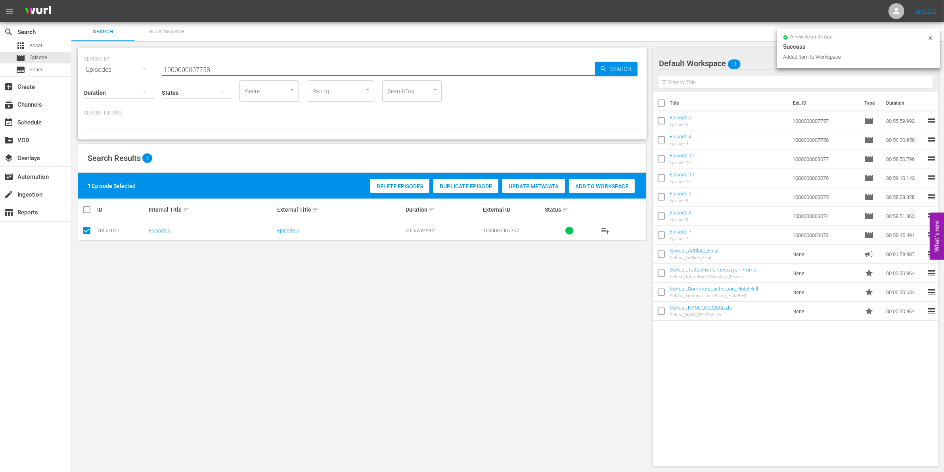
type input "1000000007758"
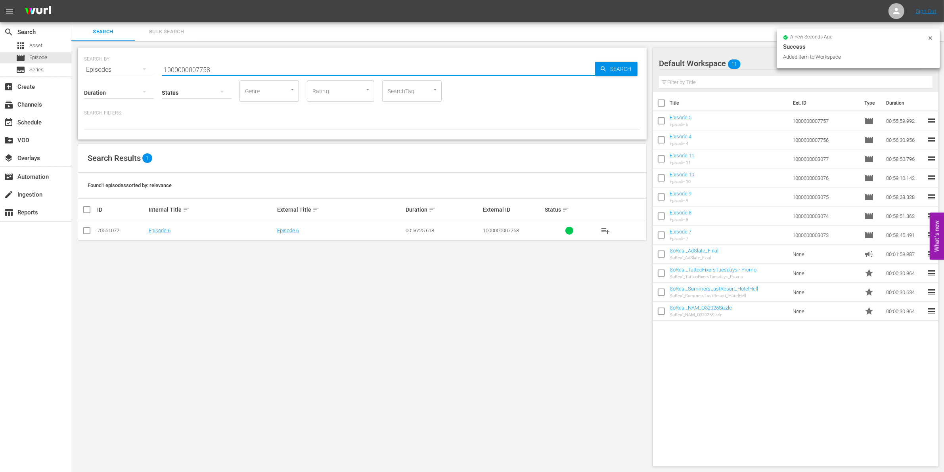
click at [82, 232] on input "checkbox" at bounding box center [87, 233] width 10 height 10
checkbox input "true"
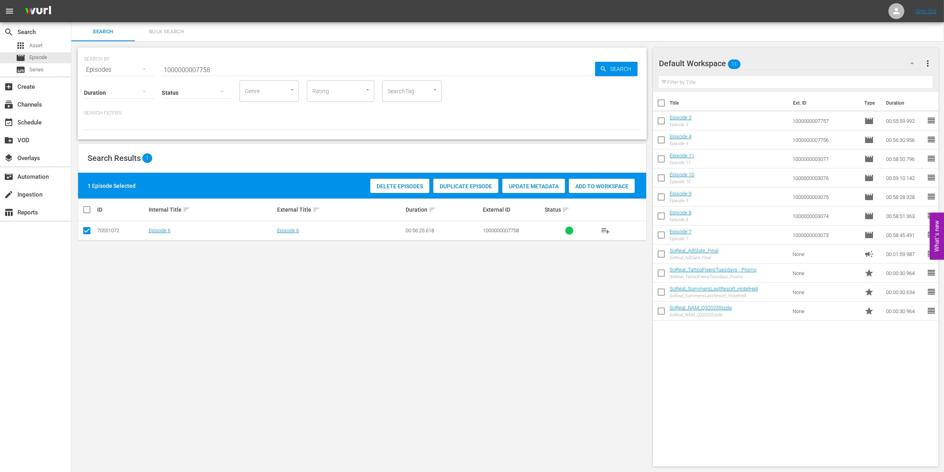
click at [599, 185] on span "Add to Workspace" at bounding box center [602, 186] width 66 height 6
click at [201, 70] on input "1000000007758" at bounding box center [378, 69] width 433 height 19
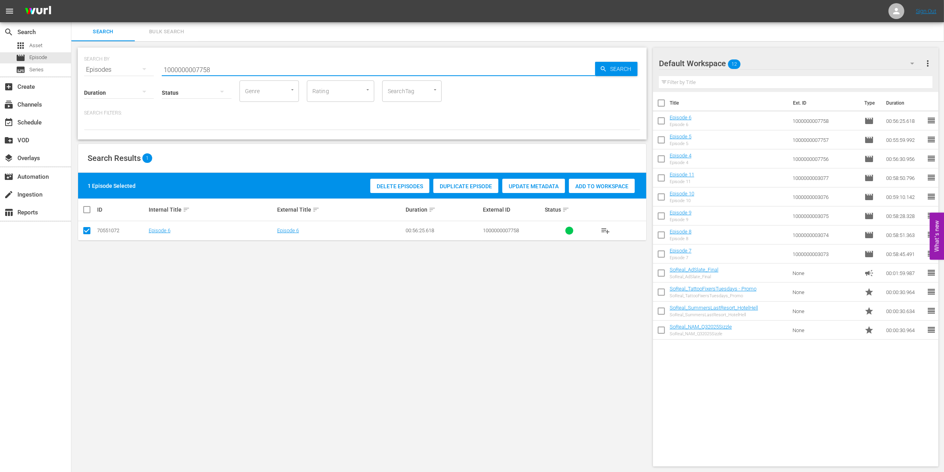
click at [201, 70] on input "1000000007758" at bounding box center [378, 69] width 433 height 19
paste input "4871"
type input "1000000004871"
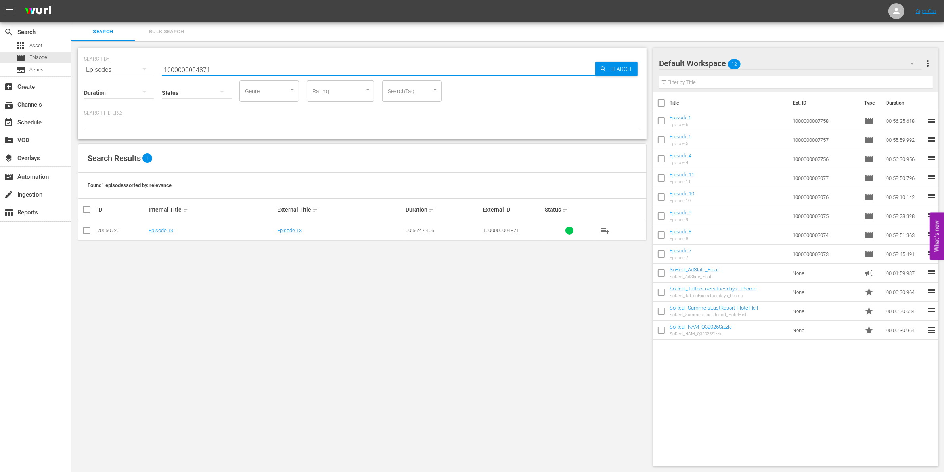
click at [90, 224] on td at bounding box center [87, 230] width 18 height 19
click at [89, 228] on input "checkbox" at bounding box center [87, 233] width 10 height 10
checkbox input "true"
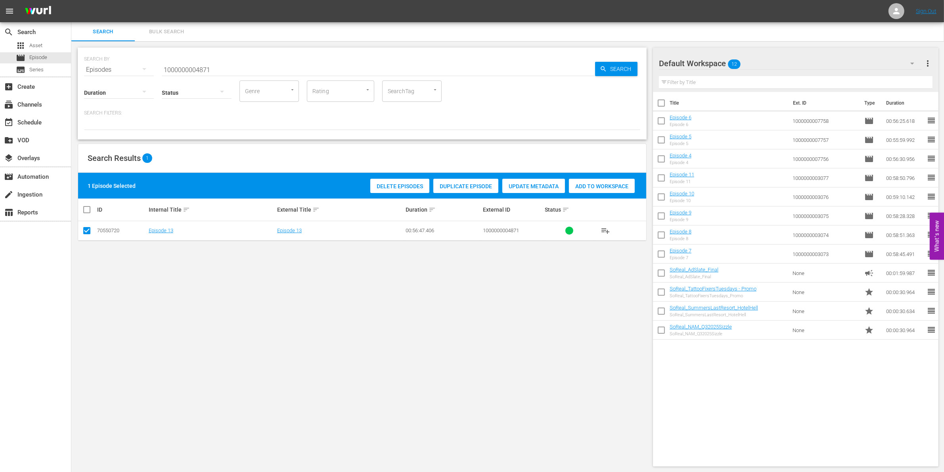
click at [596, 186] on span "Add to Workspace" at bounding box center [602, 186] width 66 height 6
click at [258, 72] on input "1000000004871" at bounding box center [378, 69] width 433 height 19
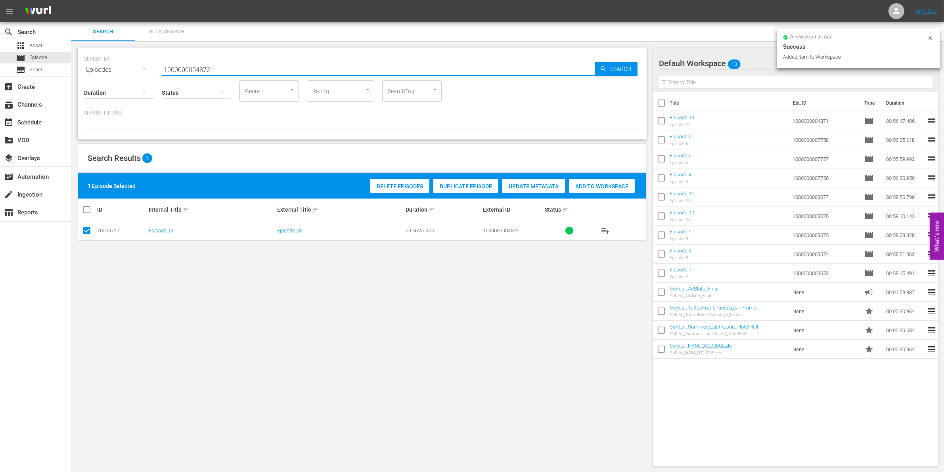
type input "1000000004872"
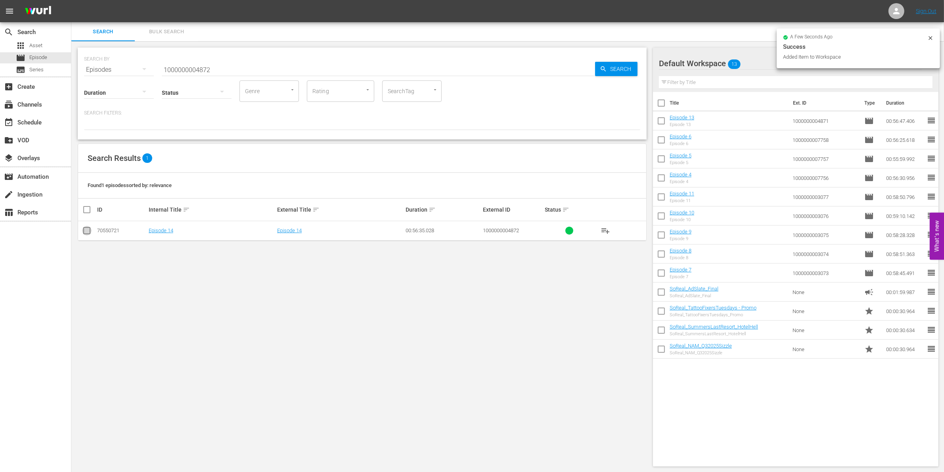
click at [86, 232] on input "checkbox" at bounding box center [87, 233] width 10 height 10
checkbox input "true"
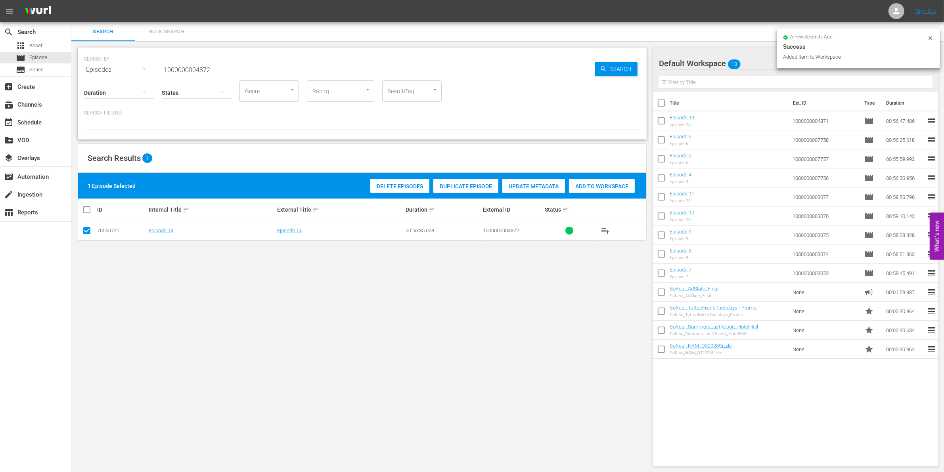
click at [609, 184] on span "Add to Workspace" at bounding box center [602, 186] width 66 height 6
click at [217, 61] on input "1000000004872" at bounding box center [378, 69] width 433 height 19
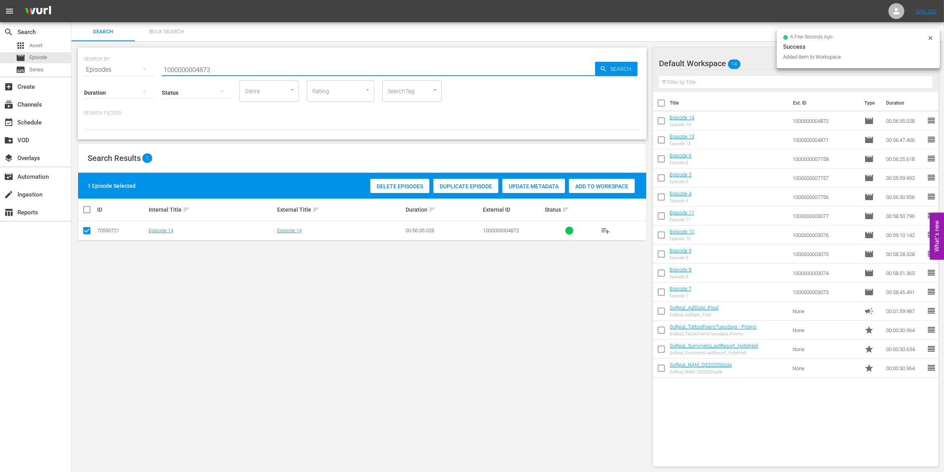
type input "1000000004873"
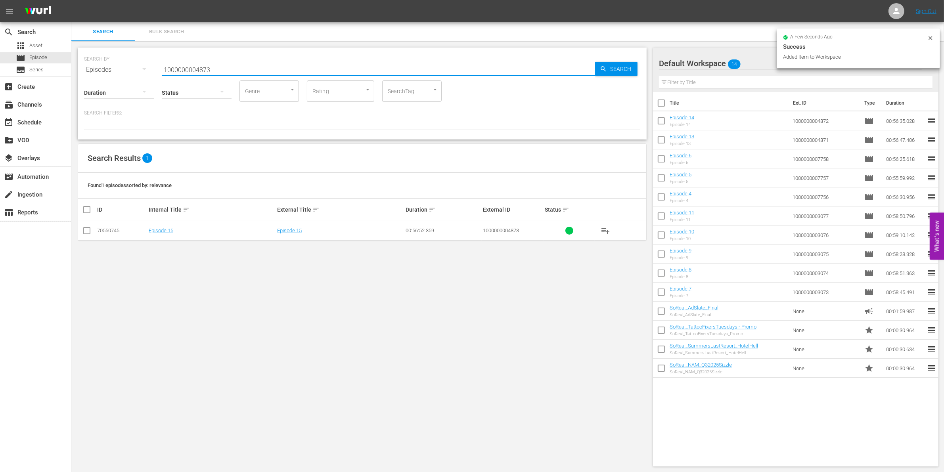
click at [90, 232] on input "checkbox" at bounding box center [87, 233] width 10 height 10
checkbox input "true"
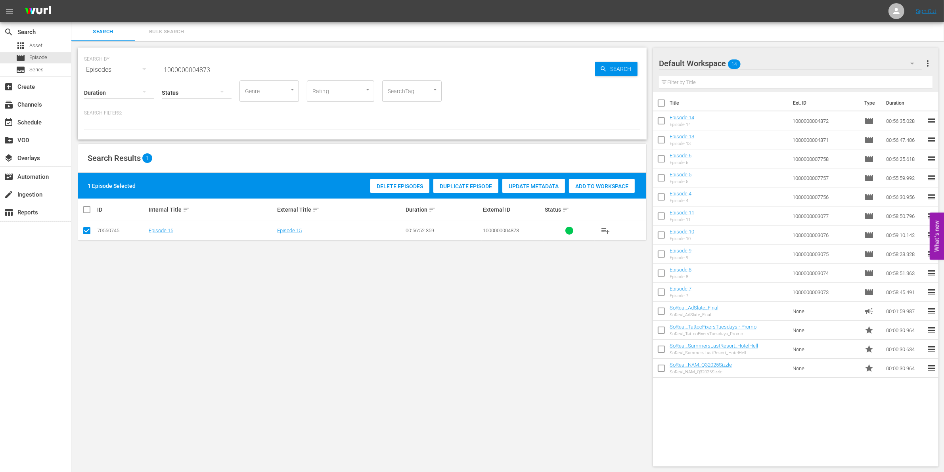
click at [621, 187] on span "Add to Workspace" at bounding box center [602, 186] width 66 height 6
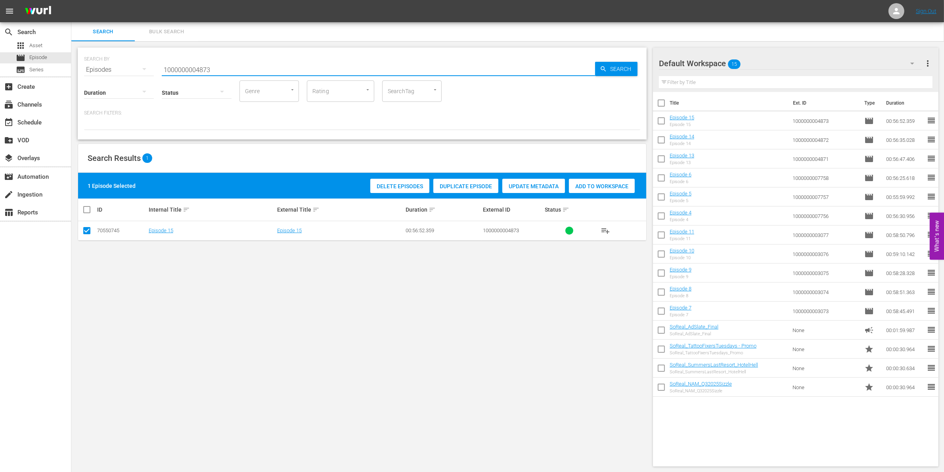
click at [198, 63] on input "1000000004873" at bounding box center [378, 69] width 433 height 19
paste input "35252"
click at [198, 63] on input "1000000035252" at bounding box center [378, 69] width 433 height 19
type input "1000000035252"
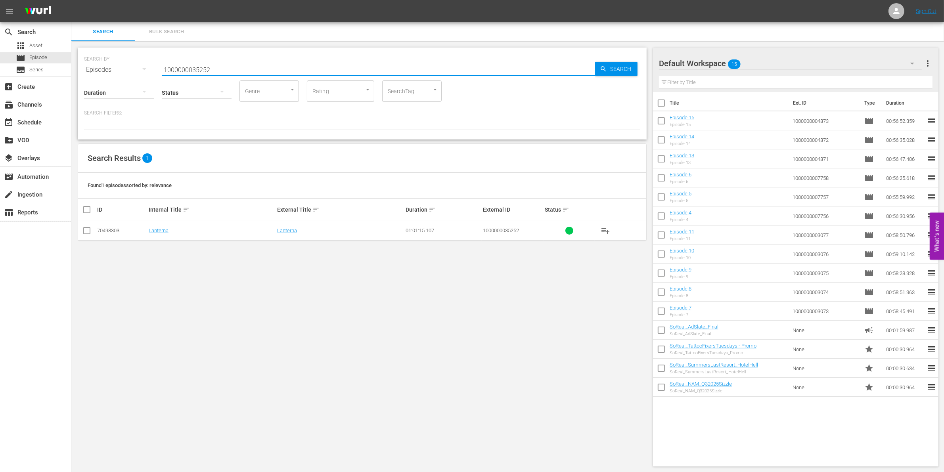
click at [87, 226] on icon at bounding box center [87, 231] width 10 height 10
click at [80, 226] on td at bounding box center [87, 230] width 18 height 19
click at [85, 229] on input "checkbox" at bounding box center [87, 233] width 10 height 10
checkbox input "true"
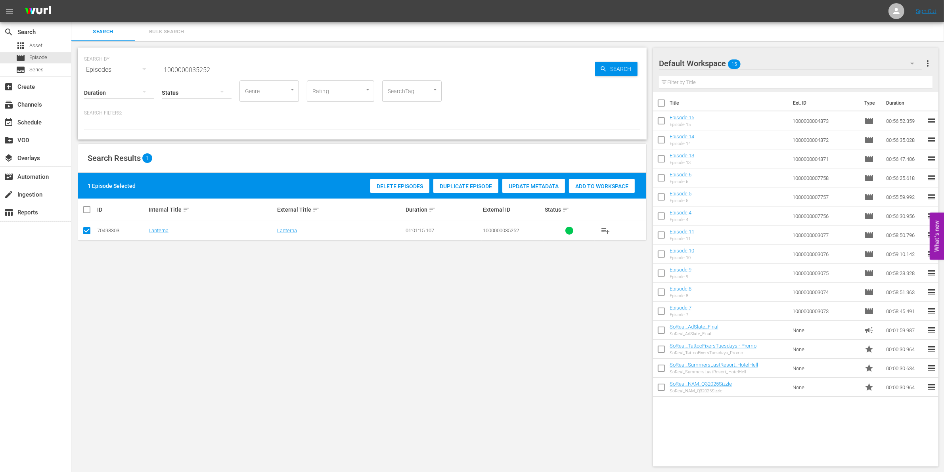
click at [606, 185] on span "Add to Workspace" at bounding box center [602, 186] width 66 height 6
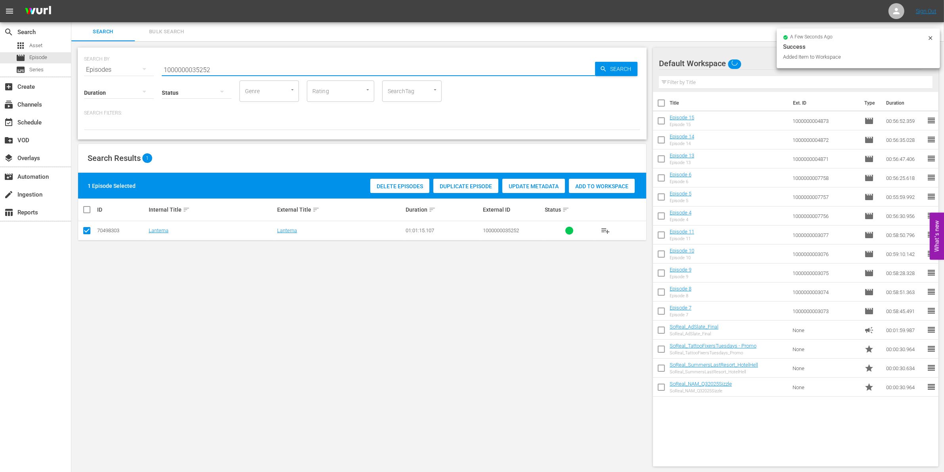
click at [227, 67] on input "1000000035252" at bounding box center [378, 69] width 433 height 19
type input "1000000035253"
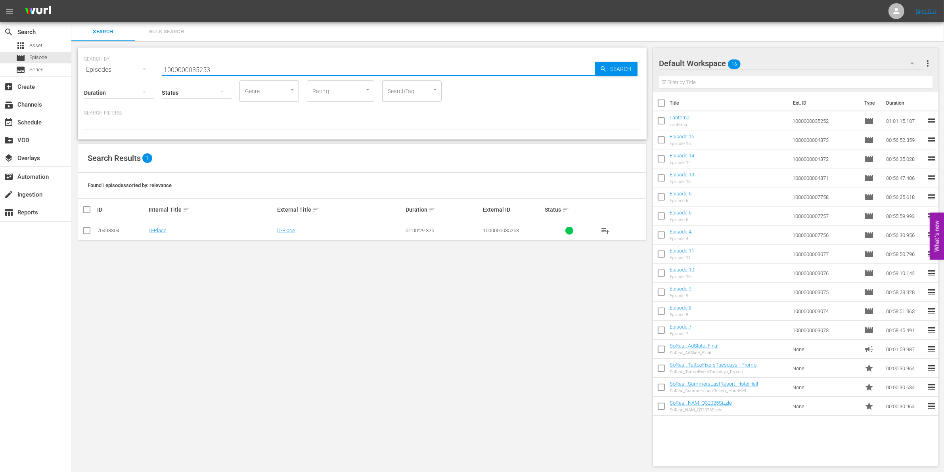
click at [85, 232] on input "checkbox" at bounding box center [87, 233] width 10 height 10
checkbox input "true"
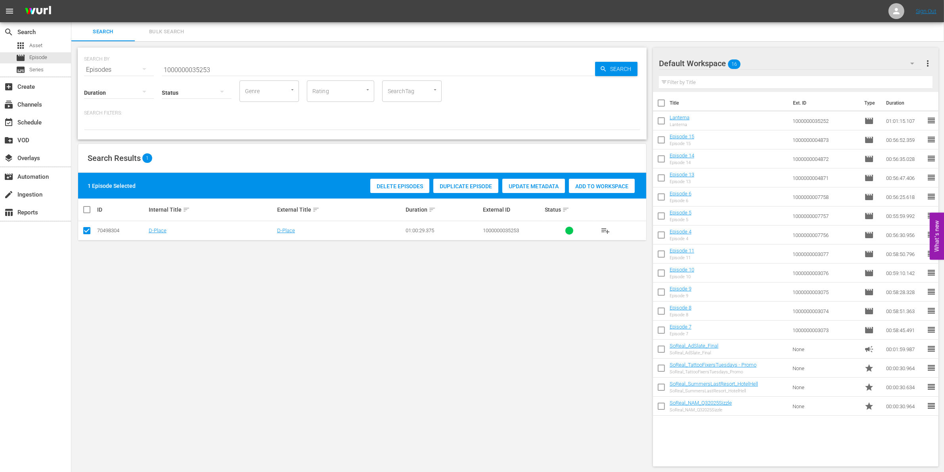
click at [598, 190] on div "Add to Workspace" at bounding box center [602, 186] width 66 height 15
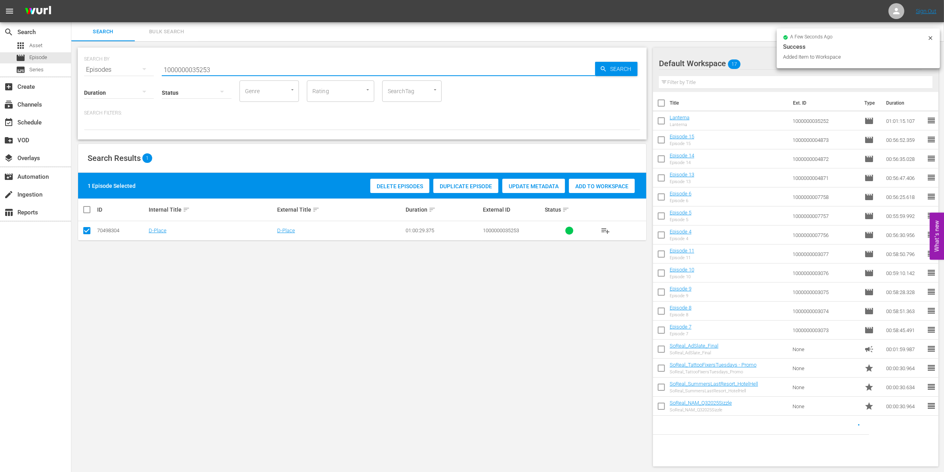
click at [241, 71] on input "1000000035253" at bounding box center [378, 69] width 433 height 19
type input "1000000035254"
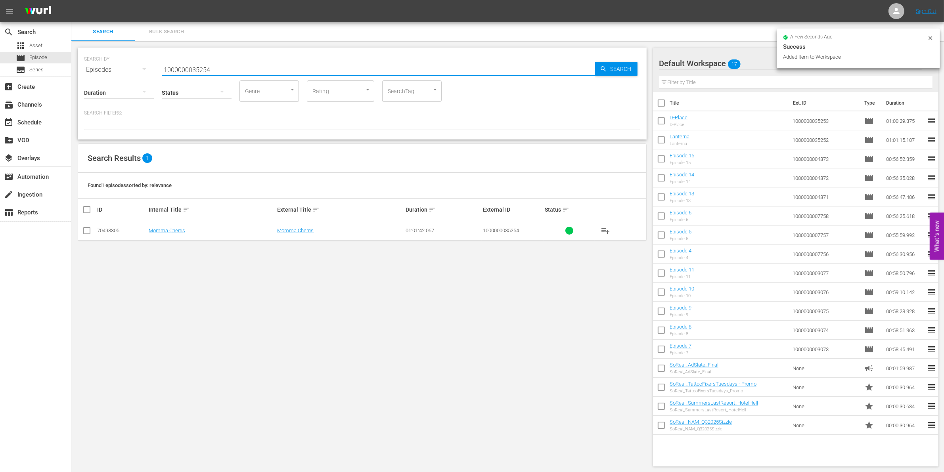
click at [87, 233] on input "checkbox" at bounding box center [87, 233] width 10 height 10
checkbox input "true"
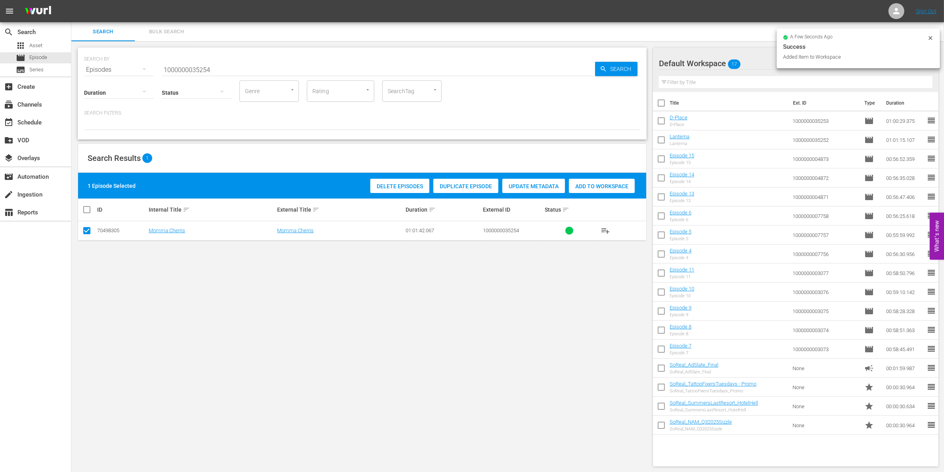
click at [619, 181] on div "Add to Workspace" at bounding box center [602, 186] width 66 height 15
click at [236, 67] on input "1000000035254" at bounding box center [378, 69] width 433 height 19
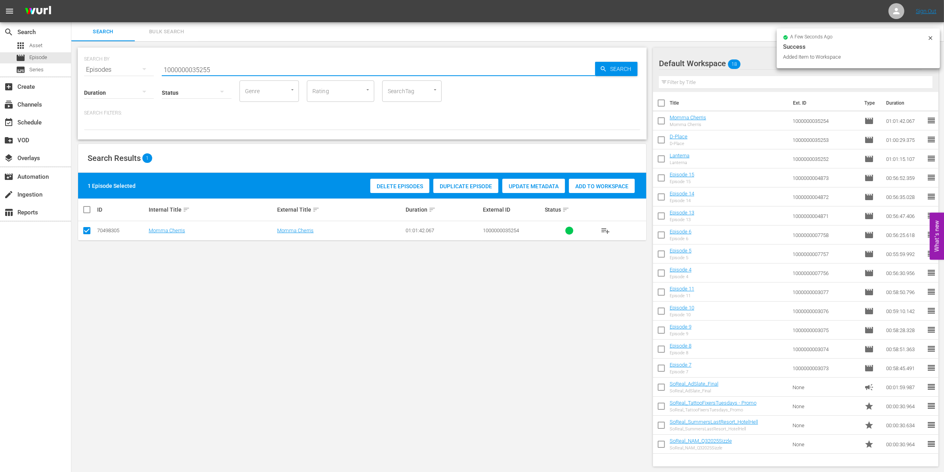
type input "1000000035255"
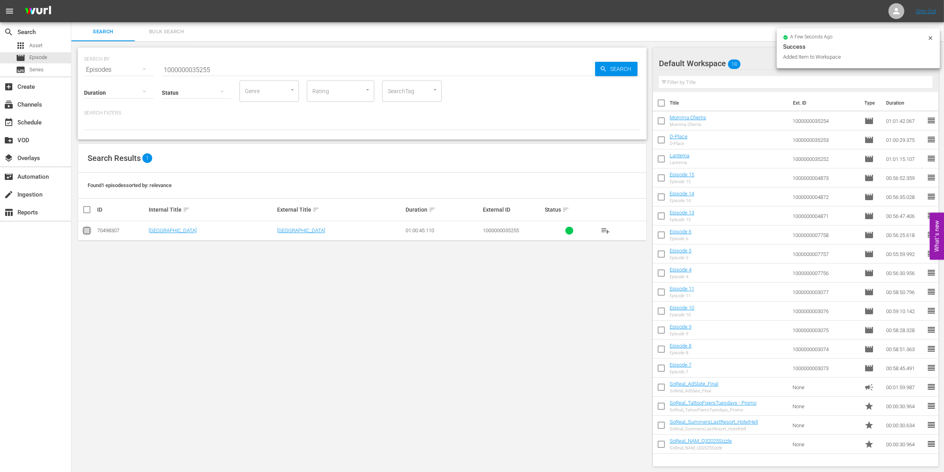
click at [88, 230] on input "checkbox" at bounding box center [87, 233] width 10 height 10
checkbox input "true"
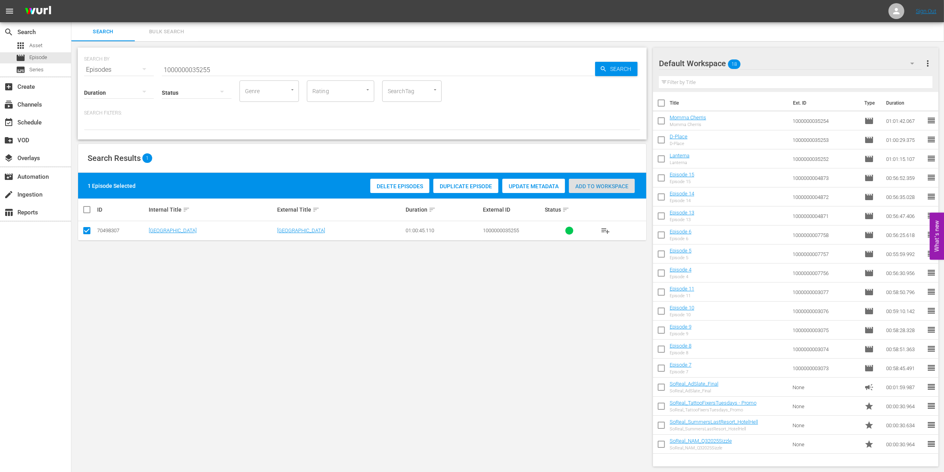
click at [578, 184] on span "Add to Workspace" at bounding box center [602, 186] width 66 height 6
click at [186, 73] on div "Status" at bounding box center [197, 87] width 70 height 29
click at [180, 70] on input "1000000035255" at bounding box center [378, 69] width 433 height 19
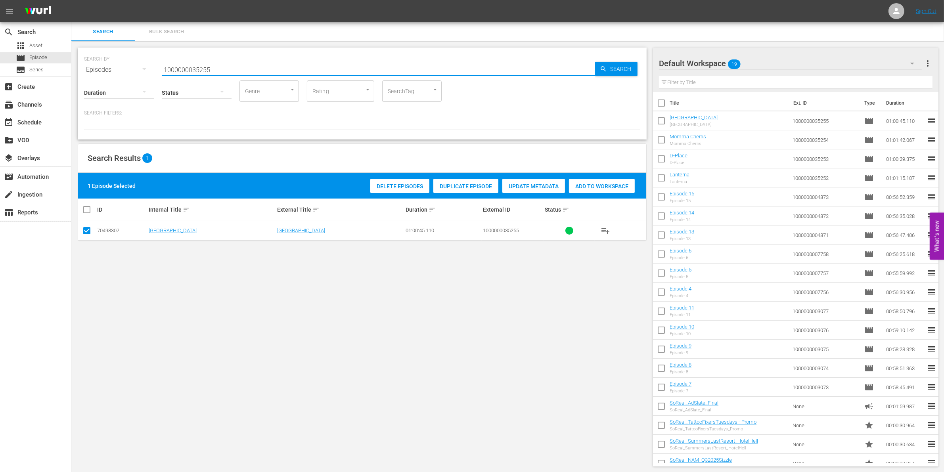
click at [180, 70] on input "1000000035255" at bounding box center [378, 69] width 433 height 19
paste input "03083"
type input "1000000003083"
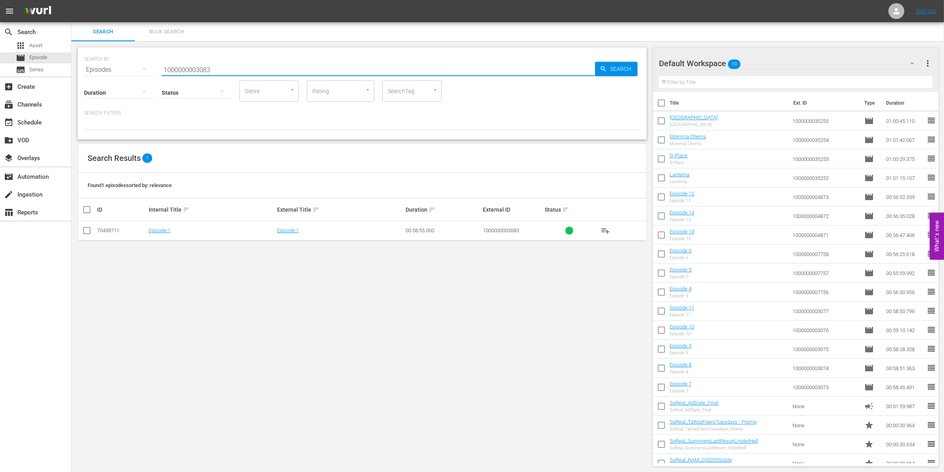
click at [87, 231] on input "checkbox" at bounding box center [87, 233] width 10 height 10
checkbox input "true"
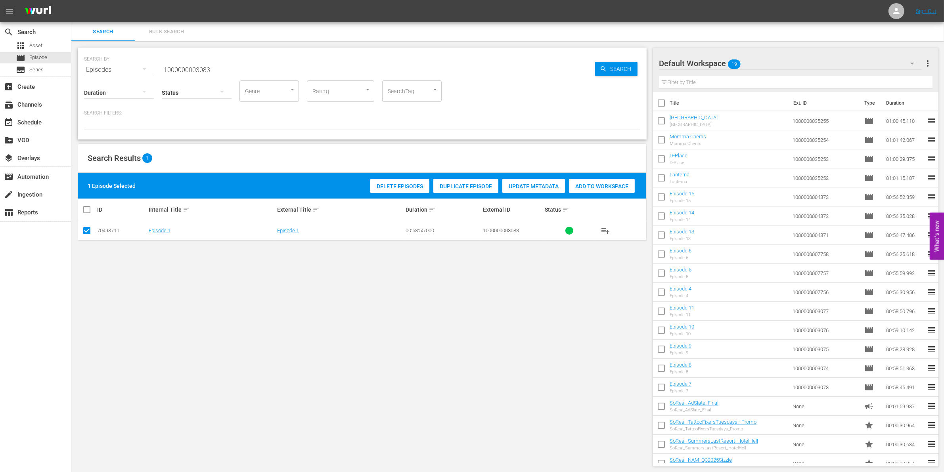
click at [599, 187] on span "Add to Workspace" at bounding box center [602, 186] width 66 height 6
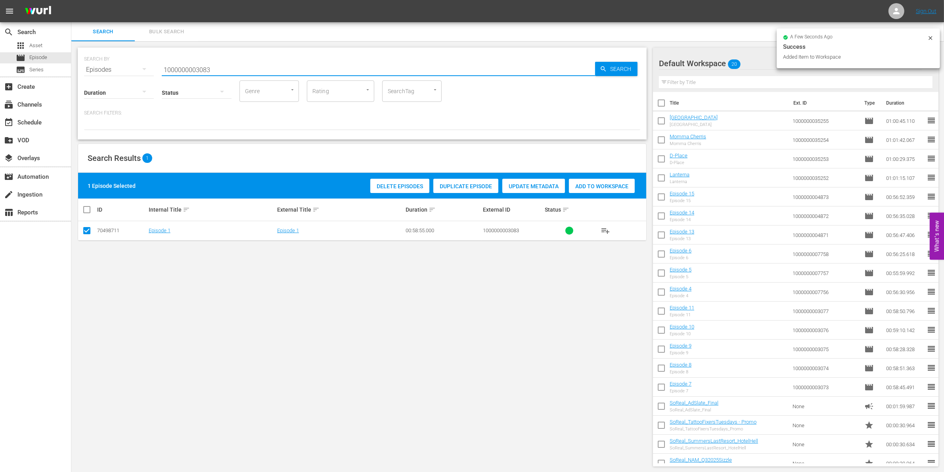
click at [235, 64] on input "1000000003083" at bounding box center [378, 69] width 433 height 19
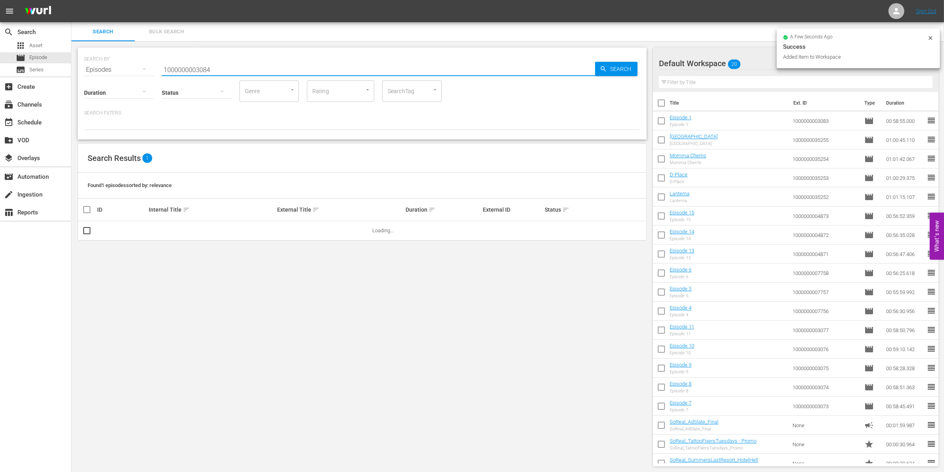
type input "1000000003084"
click at [86, 234] on input "checkbox" at bounding box center [87, 233] width 10 height 10
checkbox input "true"
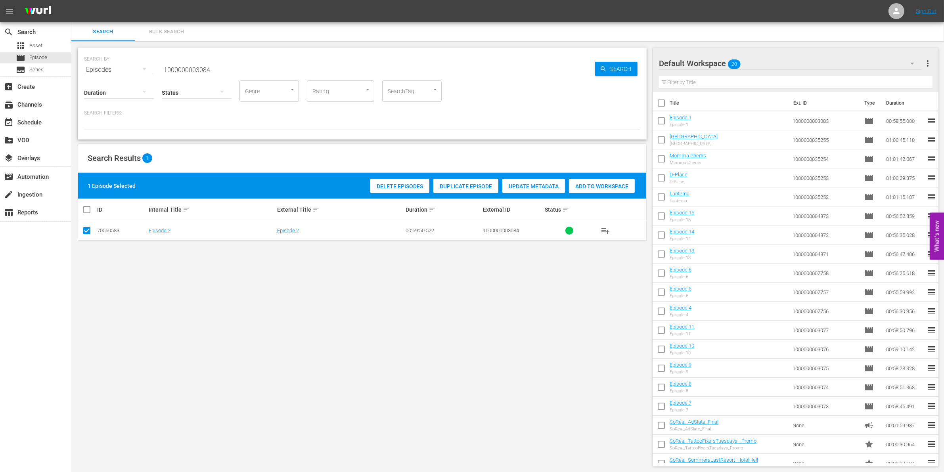
click at [601, 179] on div "Add to Workspace" at bounding box center [602, 186] width 66 height 15
click at [222, 64] on input "1000000003084" at bounding box center [378, 69] width 433 height 19
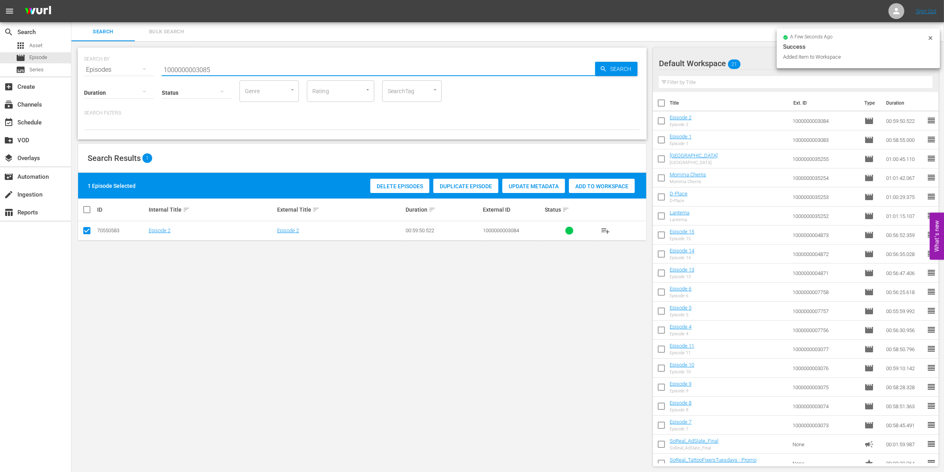
type input "1000000003085"
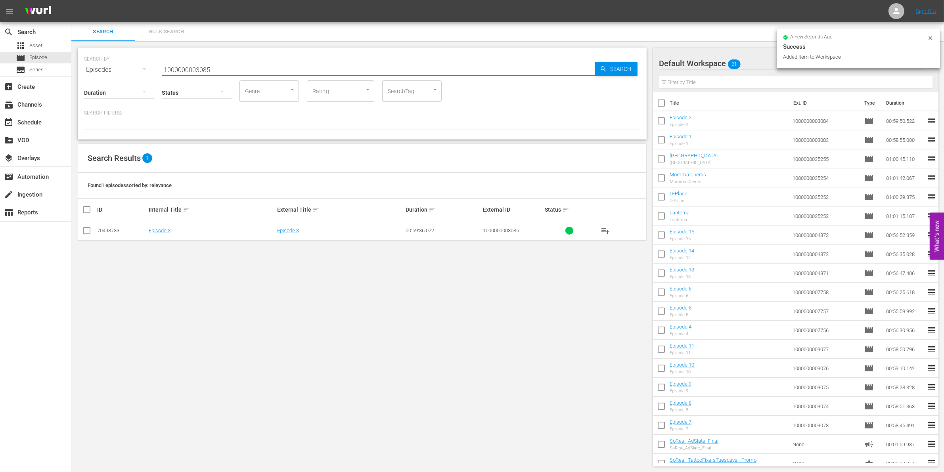
click at [84, 232] on input "checkbox" at bounding box center [87, 233] width 10 height 10
checkbox input "true"
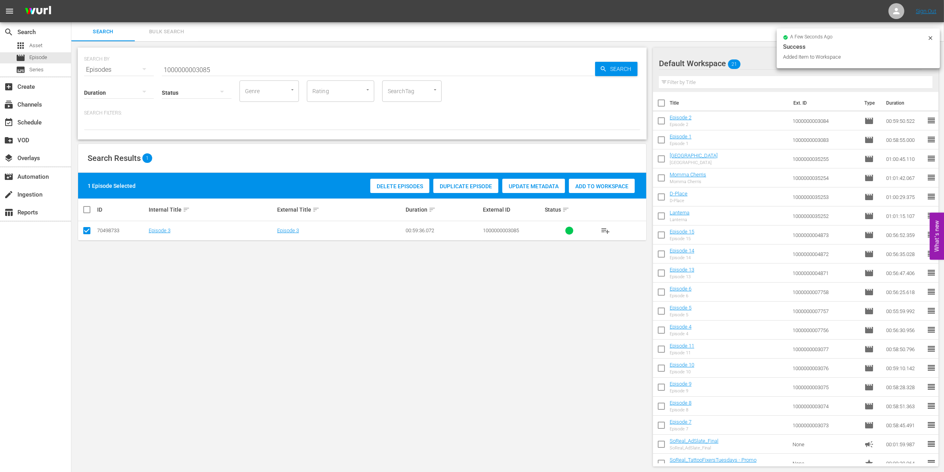
click at [599, 183] on span "Add to Workspace" at bounding box center [602, 186] width 66 height 6
click at [218, 72] on input "1000000003085" at bounding box center [378, 69] width 433 height 19
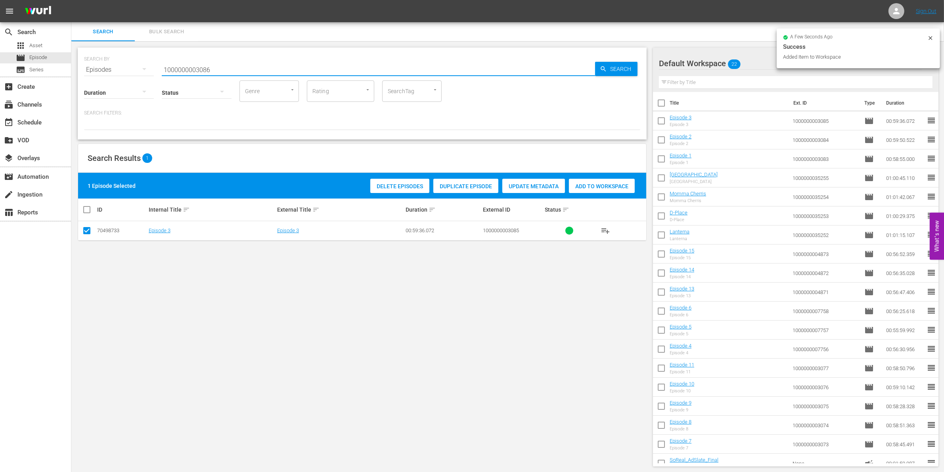
type input "1000000003086"
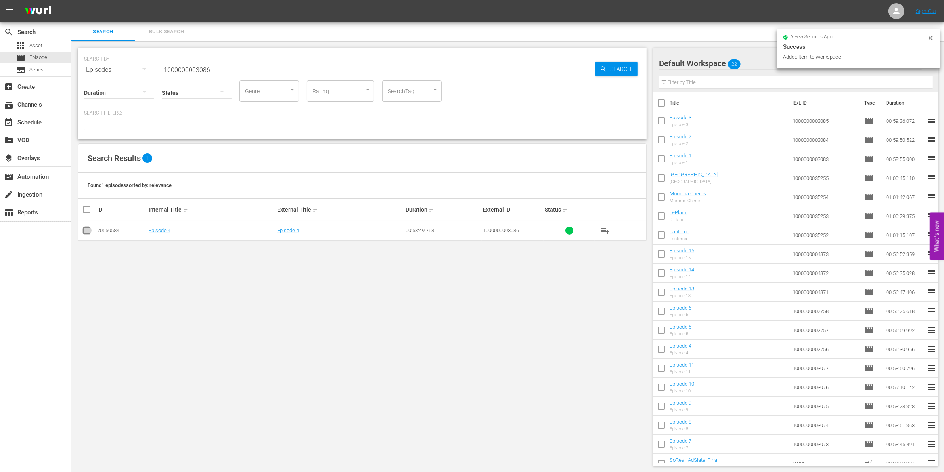
click at [86, 231] on input "checkbox" at bounding box center [87, 233] width 10 height 10
checkbox input "true"
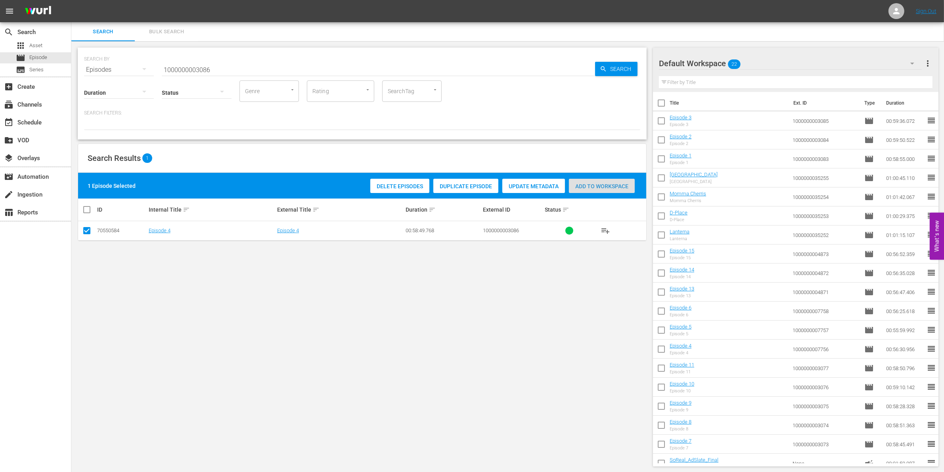
click at [603, 186] on span "Add to Workspace" at bounding box center [602, 186] width 66 height 6
click at [173, 72] on input "1000000003086" at bounding box center [378, 69] width 433 height 19
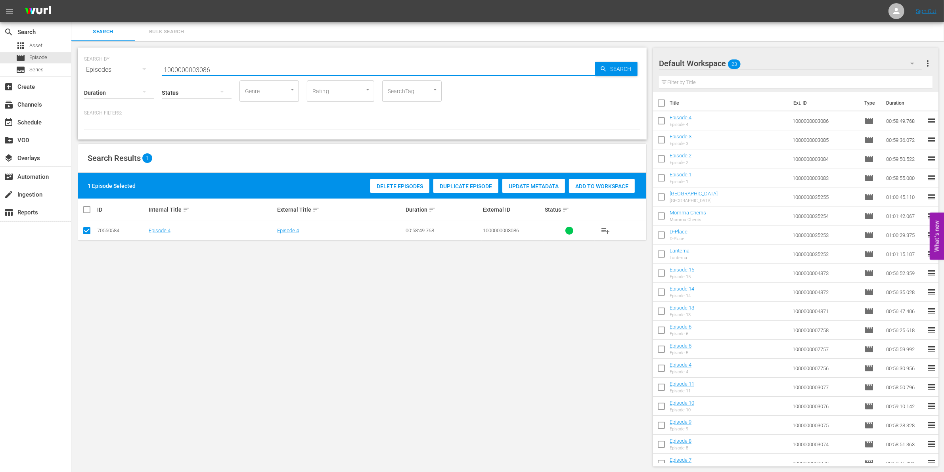
click at [173, 72] on input "1000000003086" at bounding box center [378, 69] width 433 height 19
paste input "23295"
type input "1000000023295"
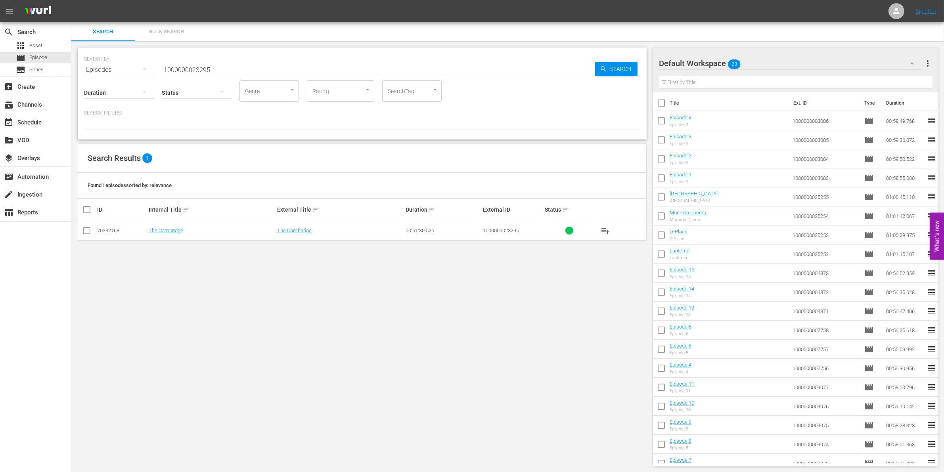
click at [90, 225] on td at bounding box center [87, 230] width 18 height 19
click at [88, 230] on input "checkbox" at bounding box center [87, 233] width 10 height 10
checkbox input "true"
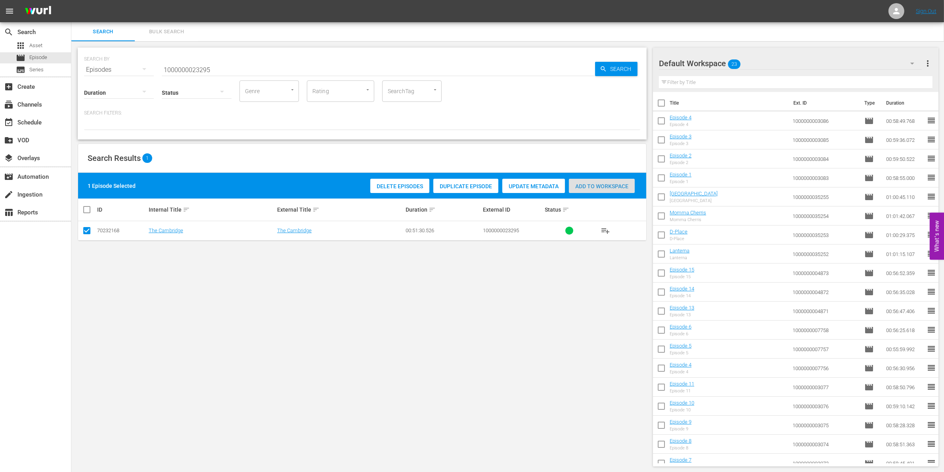
click at [615, 184] on span "Add to Workspace" at bounding box center [602, 186] width 66 height 6
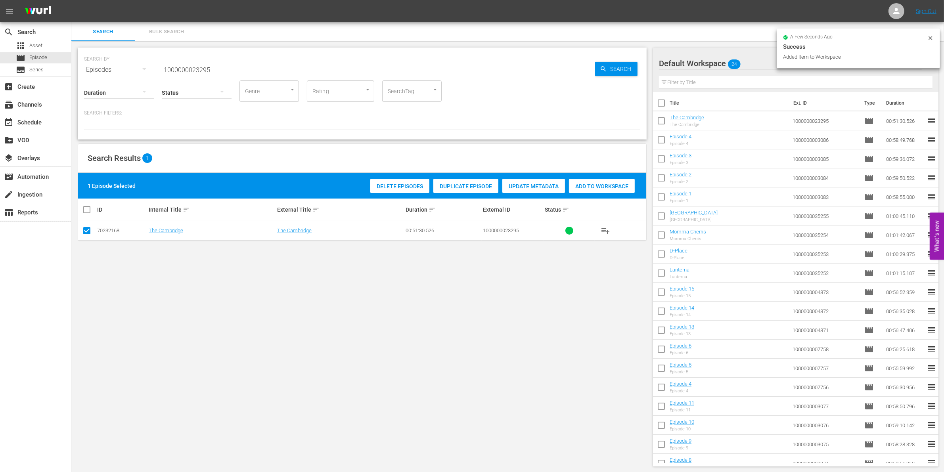
click at [318, 55] on div "SEARCH BY Search By Episodes Search ID, Title, Description, Keywords, or Catego…" at bounding box center [362, 65] width 556 height 29
click at [268, 67] on input "1000000023295" at bounding box center [378, 69] width 433 height 19
type input "1000000023296"
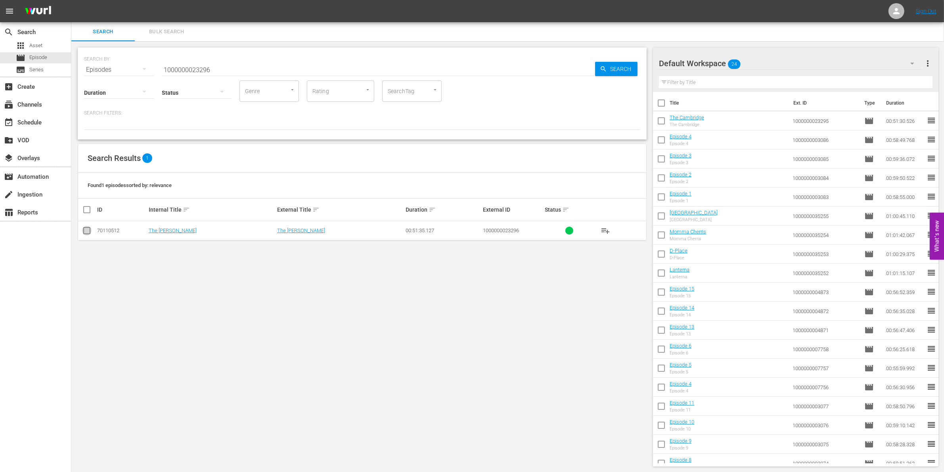
click at [86, 233] on input "checkbox" at bounding box center [87, 233] width 10 height 10
checkbox input "true"
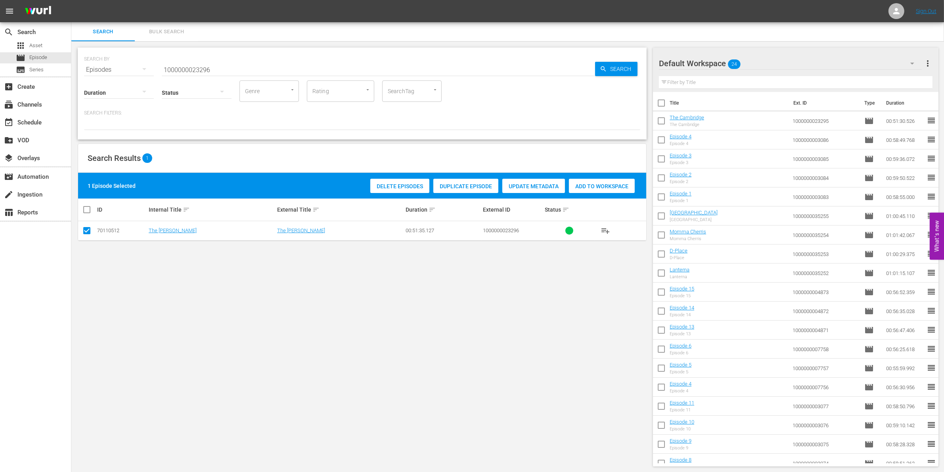
click at [595, 175] on div "1 Episode Selected Delete Episodes Duplicate Episode Update Metadata Add to Wor…" at bounding box center [362, 186] width 568 height 26
click at [214, 62] on input "1000000023296" at bounding box center [378, 69] width 433 height 19
type input "1000000023297"
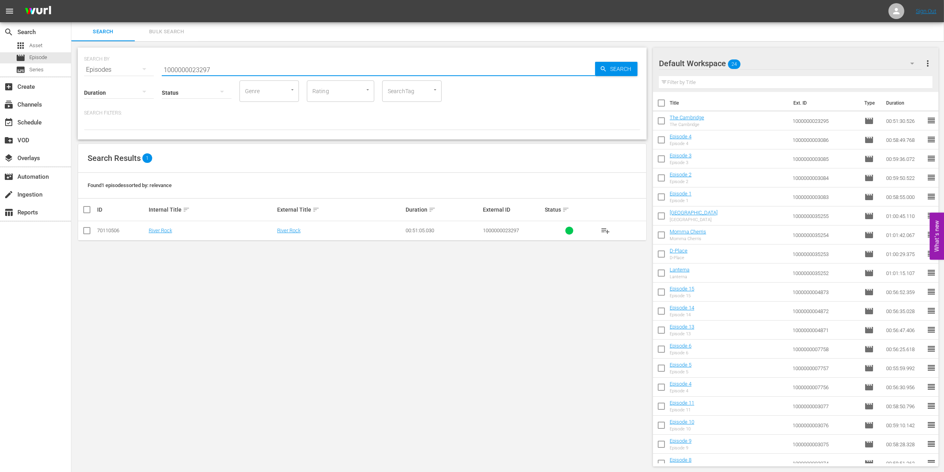
click at [86, 234] on input "checkbox" at bounding box center [87, 233] width 10 height 10
checkbox input "true"
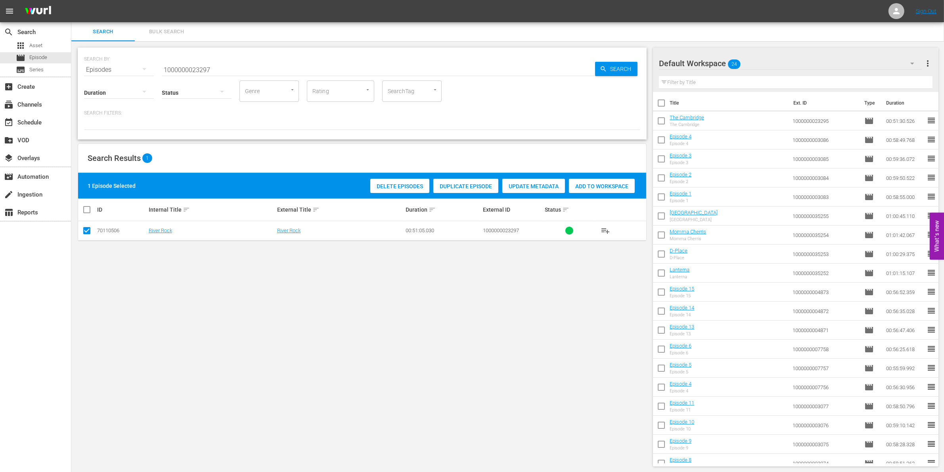
click at [634, 190] on div "Add to Workspace" at bounding box center [602, 186] width 66 height 15
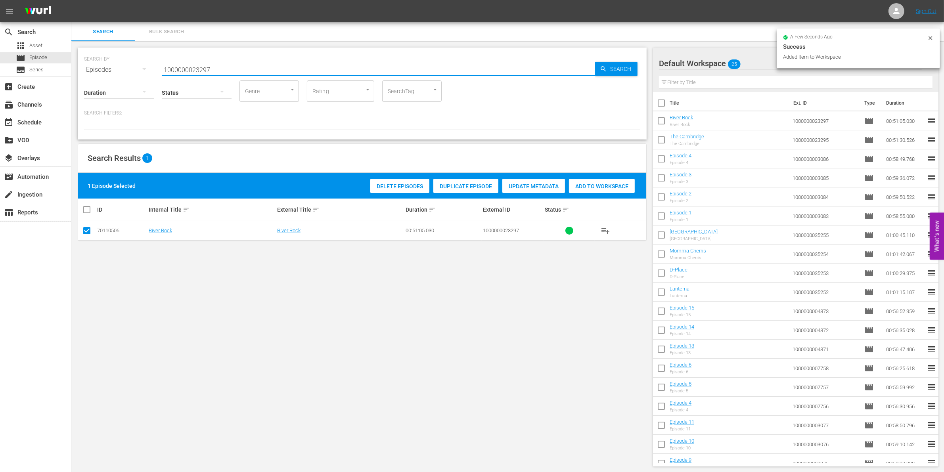
click at [224, 70] on input "1000000023297" at bounding box center [378, 69] width 433 height 19
click at [224, 70] on input "1000000023298" at bounding box center [378, 69] width 433 height 19
type input "1000000023298"
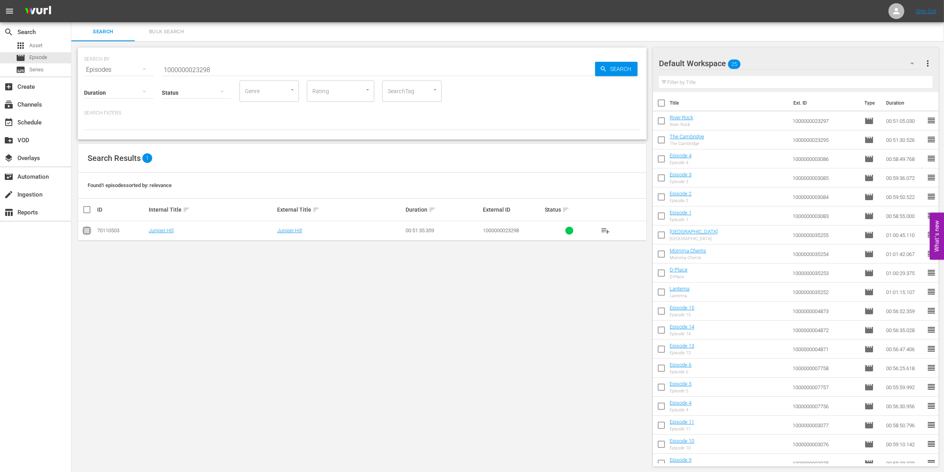
click at [84, 230] on input "checkbox" at bounding box center [87, 233] width 10 height 10
checkbox input "true"
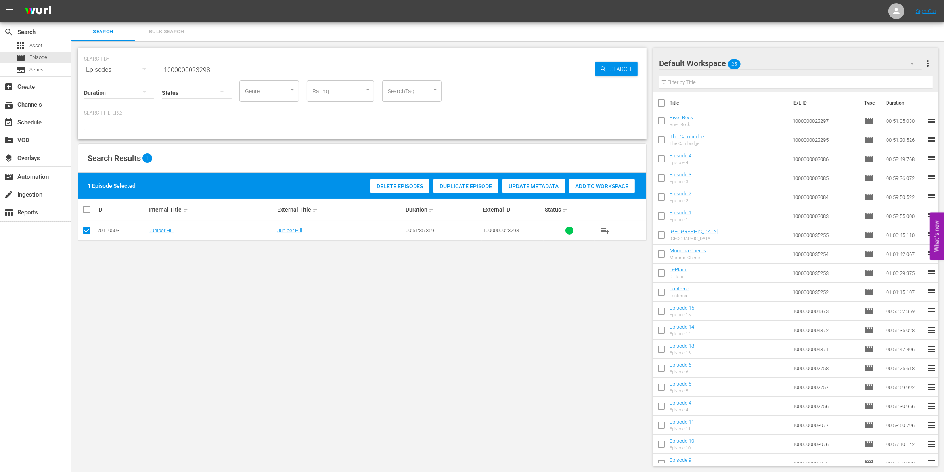
click at [603, 185] on span "Add to Workspace" at bounding box center [602, 186] width 66 height 6
click at [271, 74] on input "1000000023298" at bounding box center [378, 69] width 433 height 19
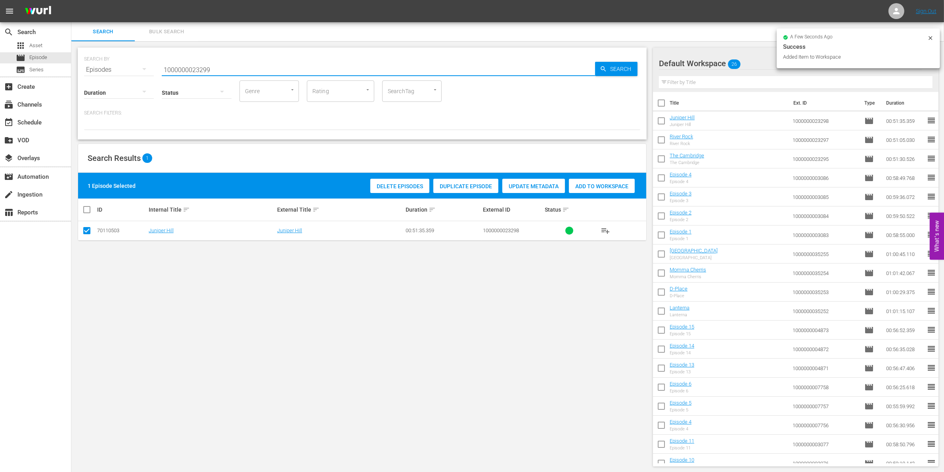
type input "1000000023299"
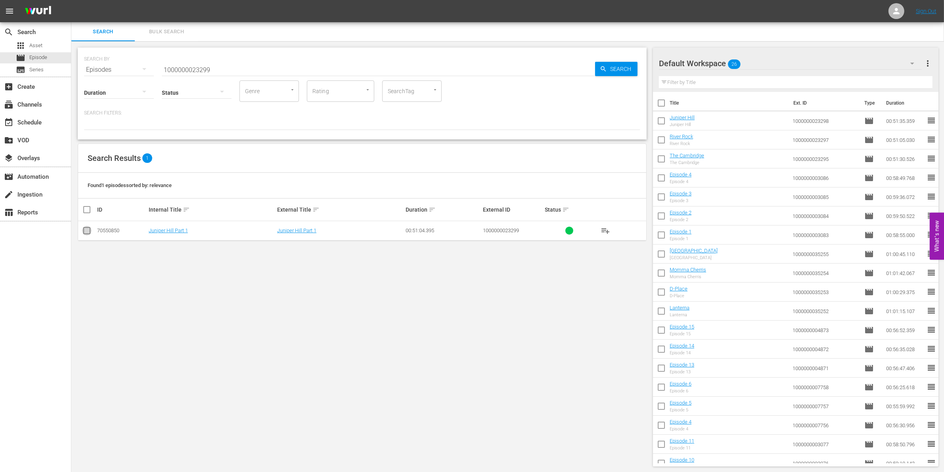
click at [84, 230] on input "checkbox" at bounding box center [87, 233] width 10 height 10
checkbox input "true"
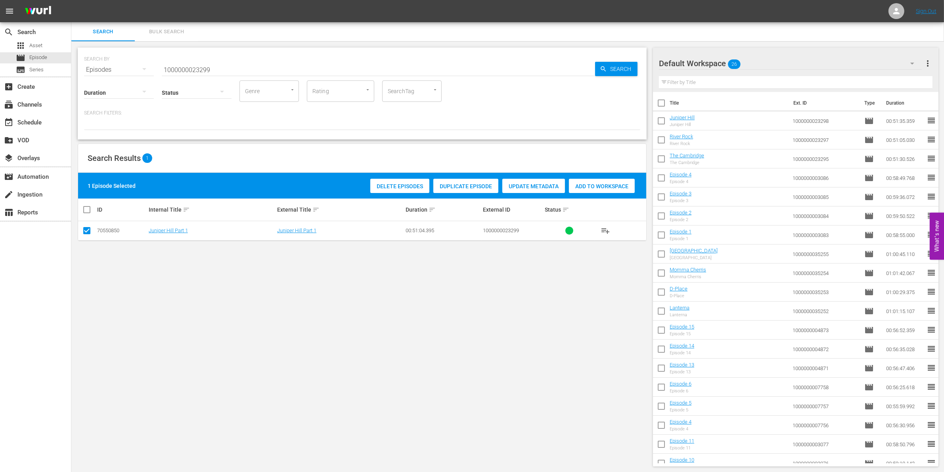
click at [608, 183] on span "Add to Workspace" at bounding box center [602, 186] width 66 height 6
click at [259, 72] on input "1000000023299" at bounding box center [378, 69] width 433 height 19
type input "1000000023300"
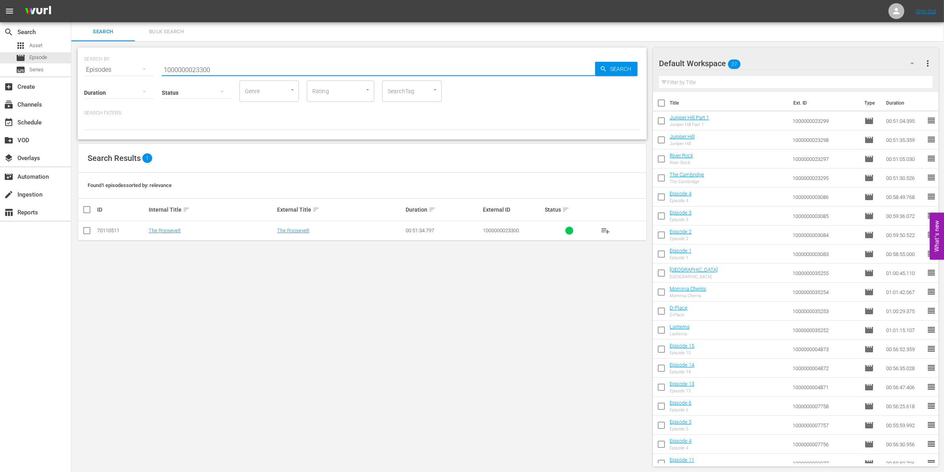
click at [86, 228] on input "checkbox" at bounding box center [87, 233] width 10 height 10
checkbox input "true"
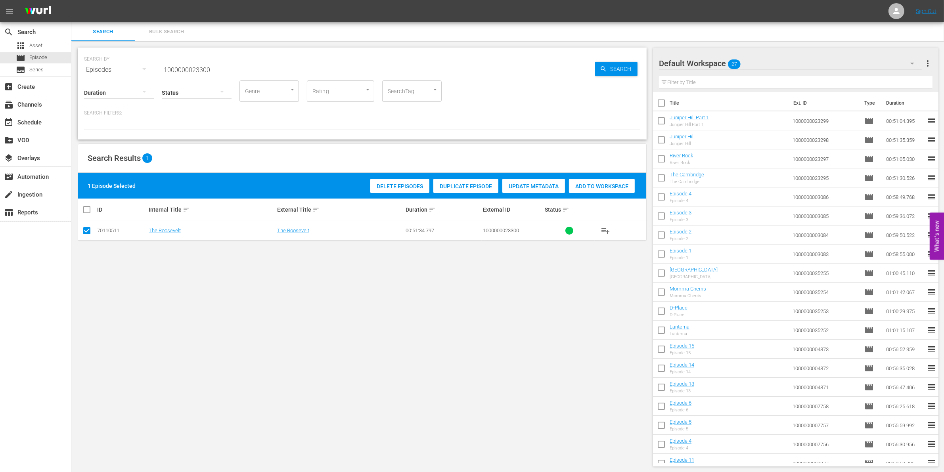
click at [609, 181] on div "Add to Workspace" at bounding box center [602, 186] width 66 height 15
click at [50, 124] on div "event_available Schedule" at bounding box center [35, 122] width 71 height 16
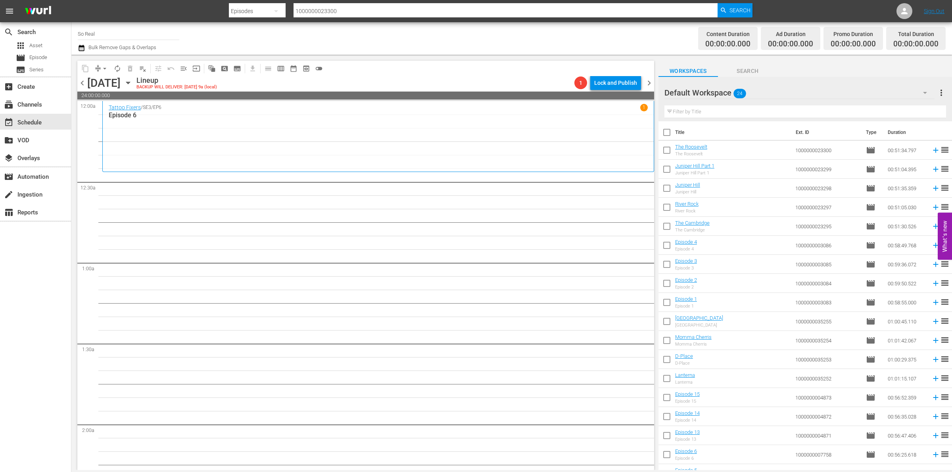
scroll to position [126, 0]
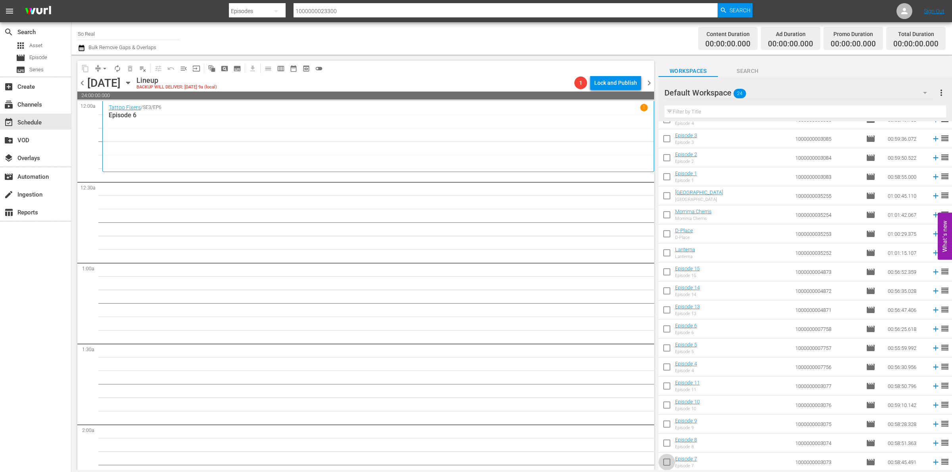
click at [665, 461] on input "checkbox" at bounding box center [666, 464] width 17 height 17
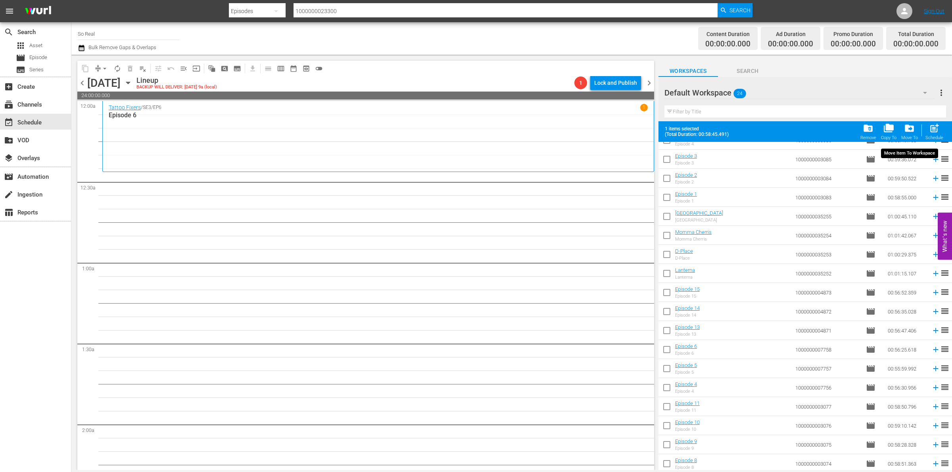
click at [933, 128] on span "post_add" at bounding box center [934, 128] width 11 height 11
checkbox input "false"
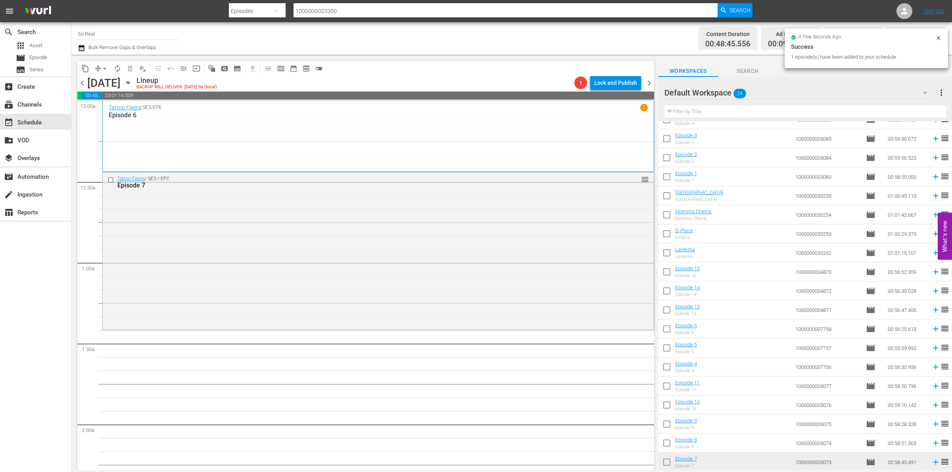
click at [663, 447] on input "checkbox" at bounding box center [666, 445] width 17 height 17
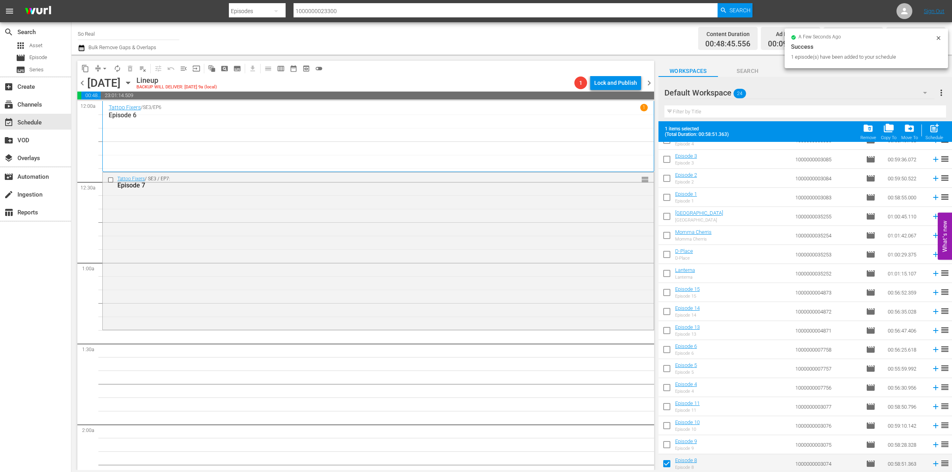
click at [934, 130] on span "post_add" at bounding box center [934, 128] width 11 height 11
checkbox input "false"
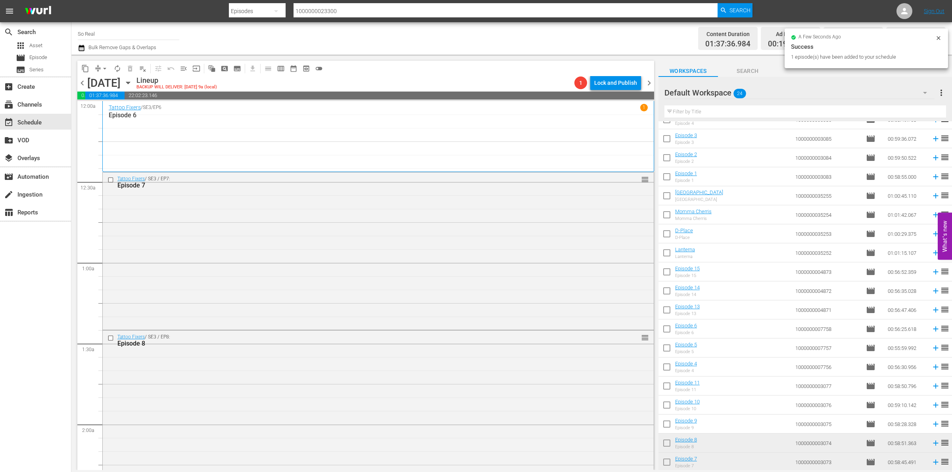
click at [665, 425] on input "checkbox" at bounding box center [666, 426] width 17 height 17
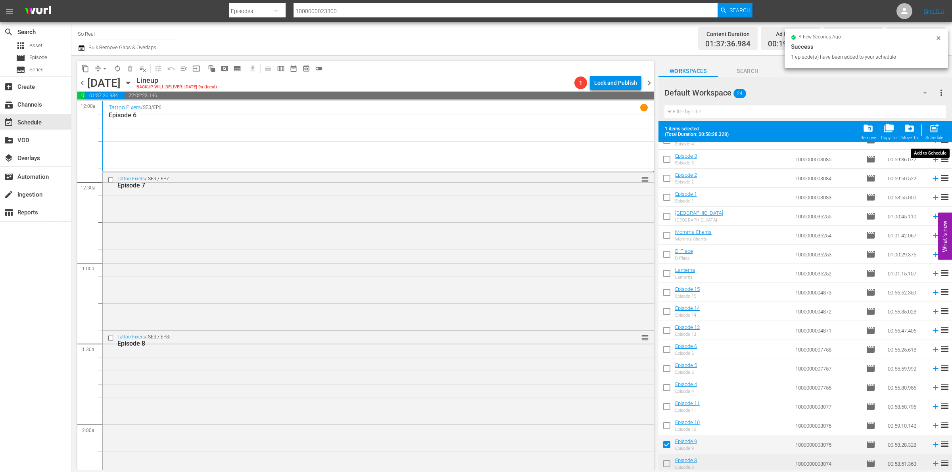
click at [935, 138] on div "Schedule" at bounding box center [934, 137] width 18 height 5
checkbox input "false"
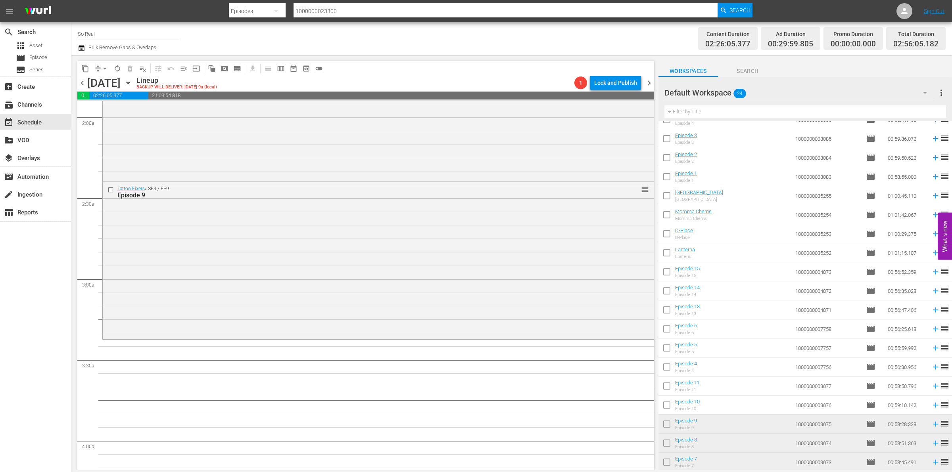
scroll to position [308, 0]
click at [667, 405] on input "checkbox" at bounding box center [666, 407] width 17 height 17
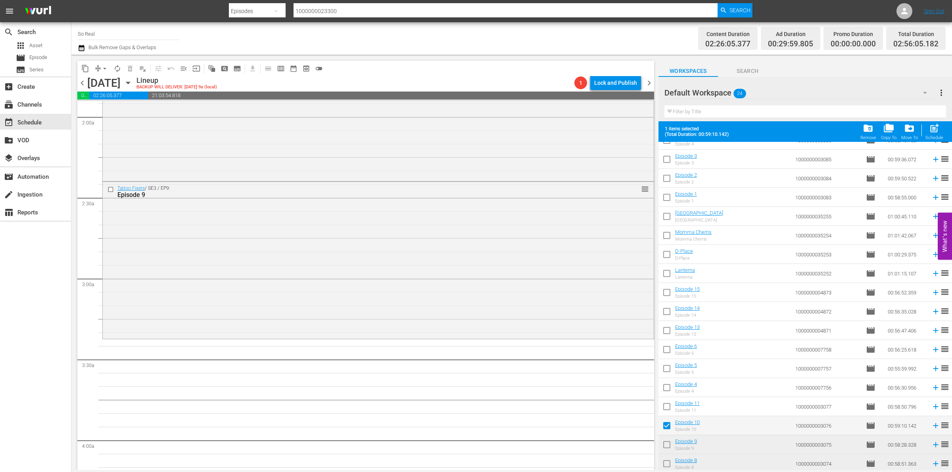
click at [938, 132] on span "post_add" at bounding box center [934, 128] width 11 height 11
checkbox input "false"
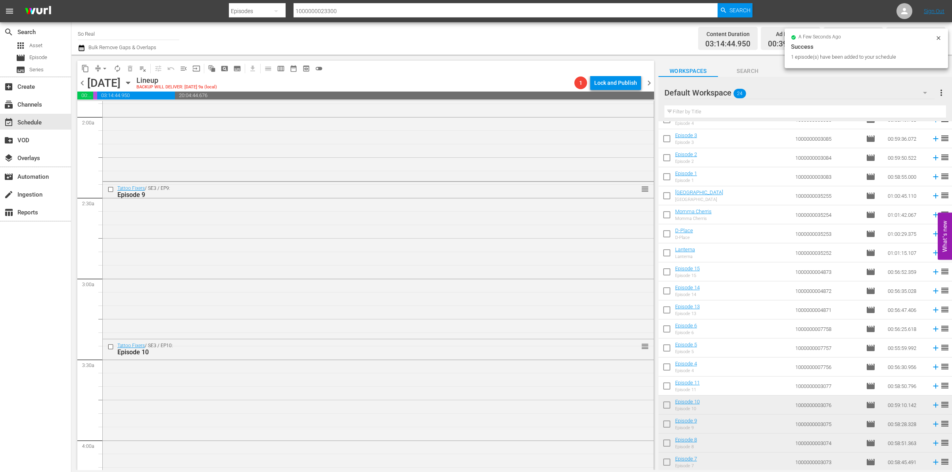
click at [665, 386] on input "checkbox" at bounding box center [666, 387] width 17 height 17
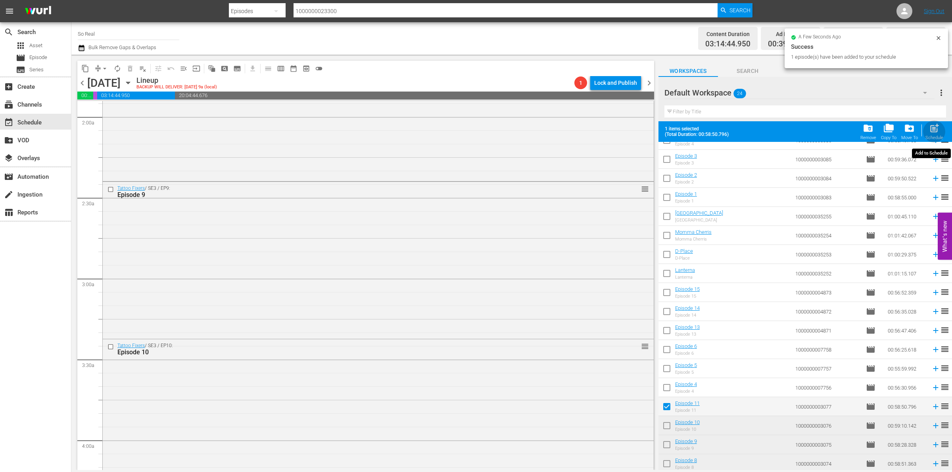
click at [933, 133] on span "post_add" at bounding box center [934, 128] width 11 height 11
checkbox input "false"
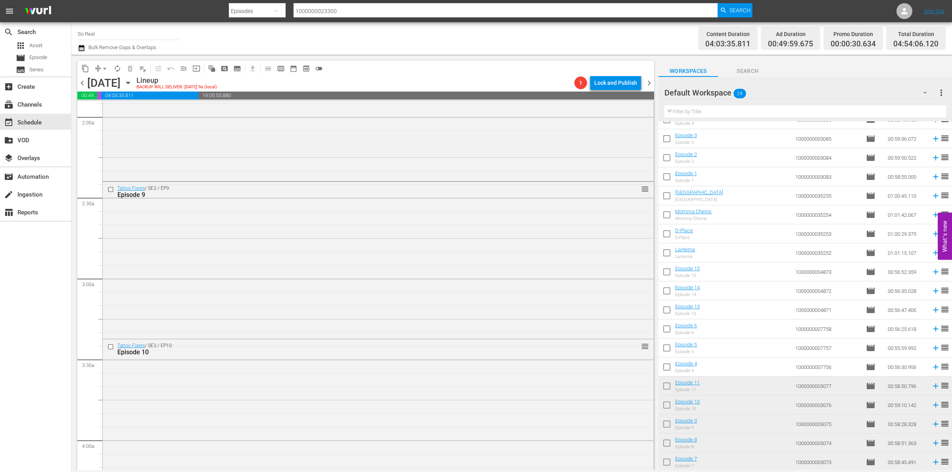
click at [669, 370] on input "checkbox" at bounding box center [666, 368] width 17 height 17
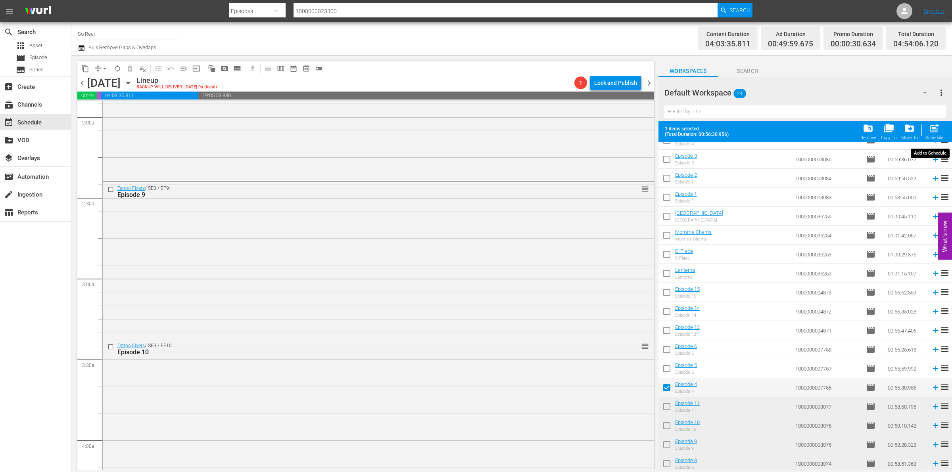
click at [935, 132] on span "post_add" at bounding box center [934, 128] width 11 height 11
checkbox input "false"
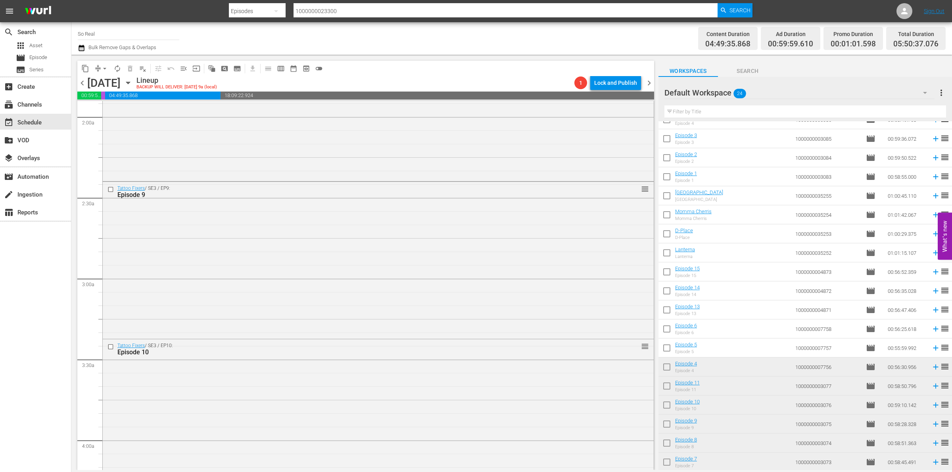
click at [670, 348] on input "checkbox" at bounding box center [666, 349] width 17 height 17
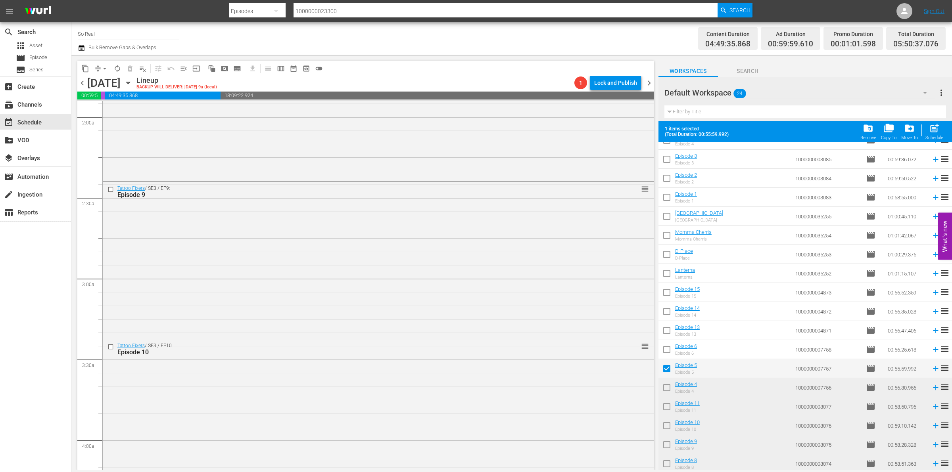
click at [934, 127] on span "post_add" at bounding box center [934, 128] width 11 height 11
checkbox input "false"
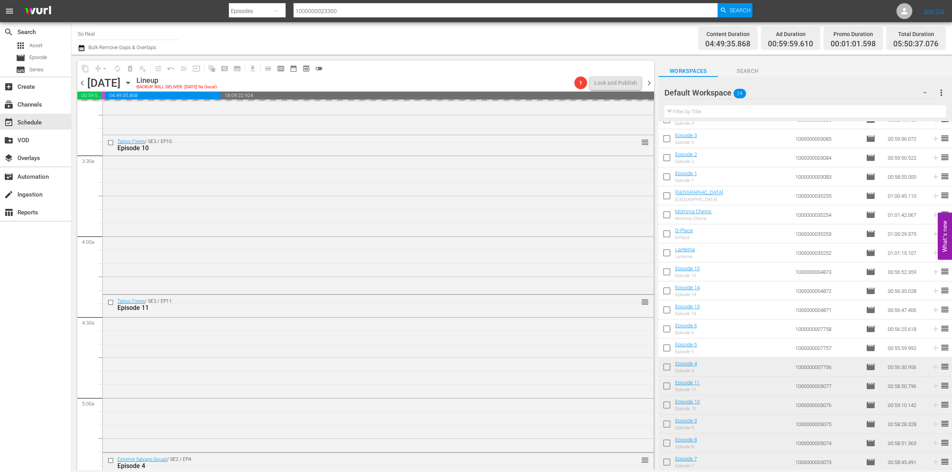
scroll to position [513, 0]
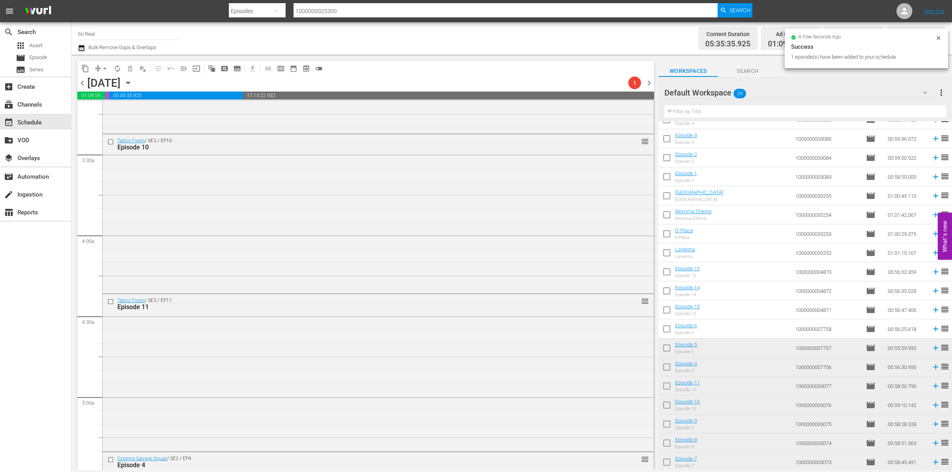
click at [667, 328] on input "checkbox" at bounding box center [666, 330] width 17 height 17
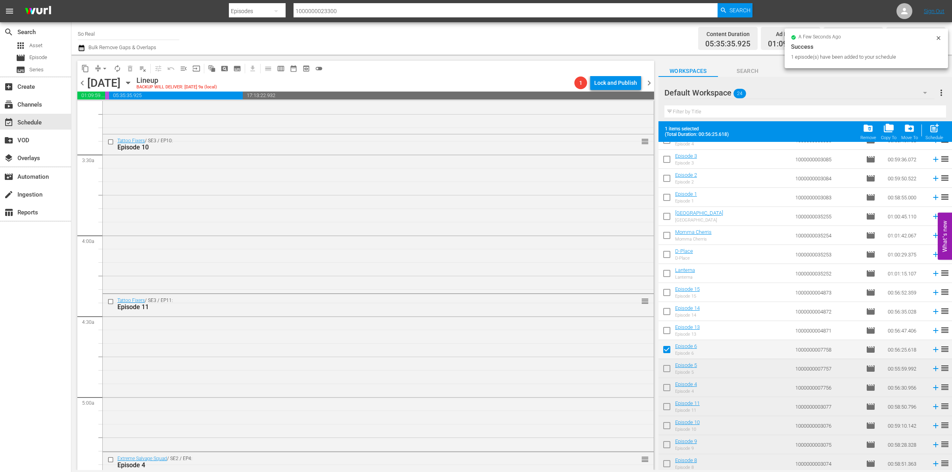
click at [929, 136] on div "Schedule" at bounding box center [934, 137] width 18 height 5
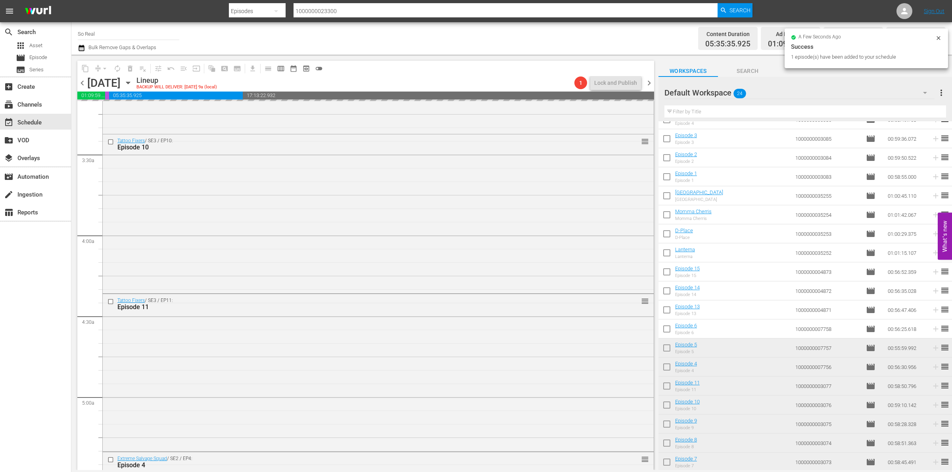
checkbox input "false"
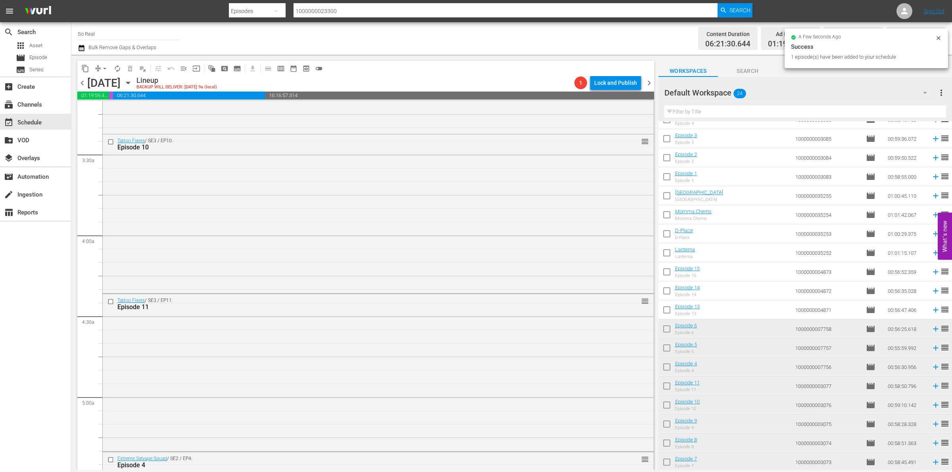
click at [665, 311] on input "checkbox" at bounding box center [666, 311] width 17 height 17
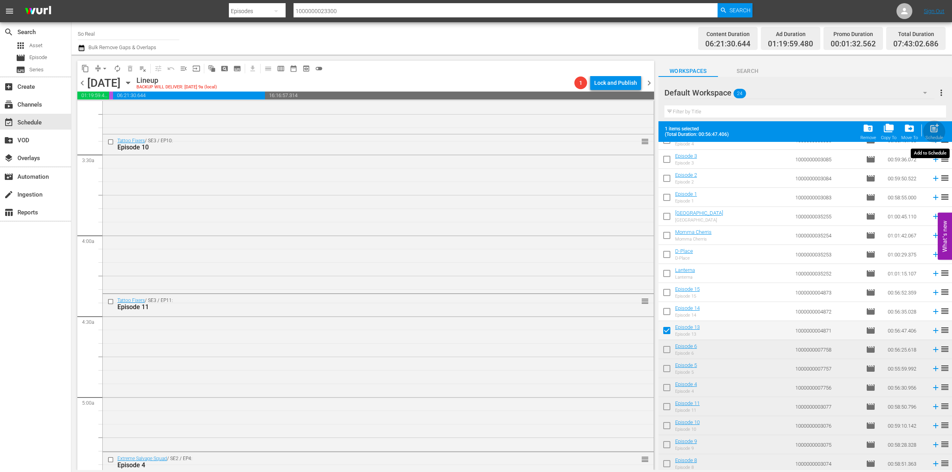
click at [932, 127] on span "post_add" at bounding box center [934, 128] width 11 height 11
checkbox input "false"
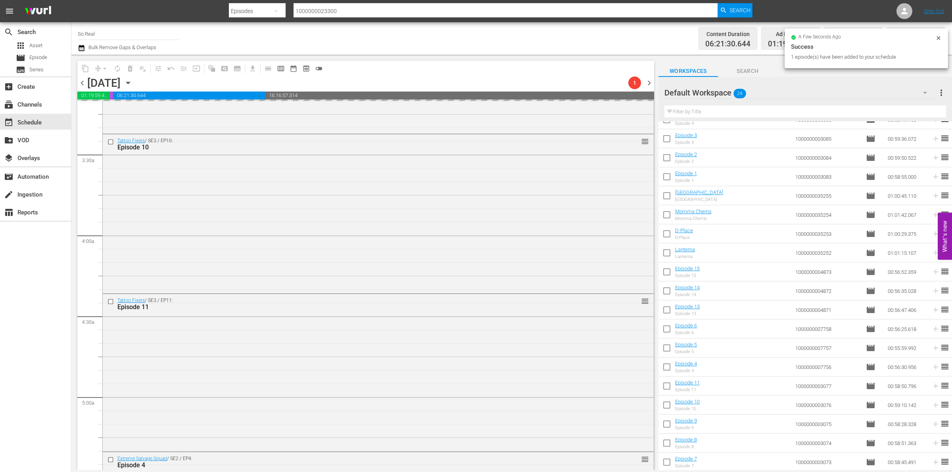
scroll to position [669, 0]
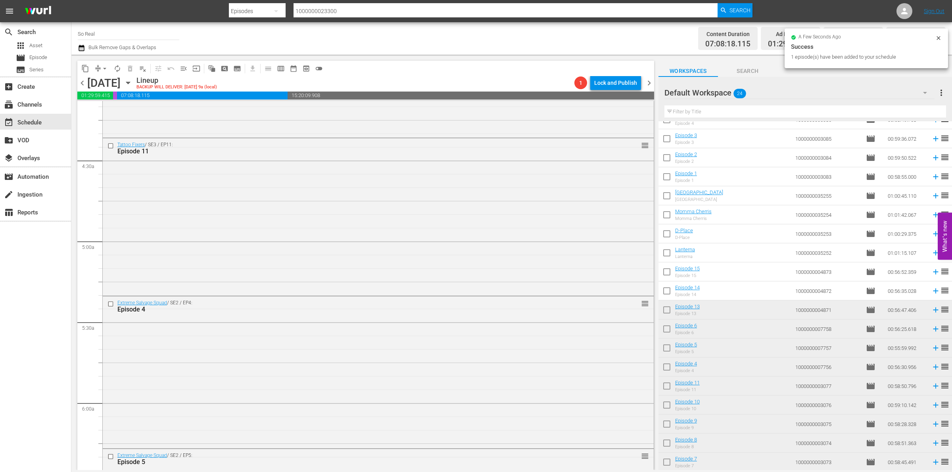
click at [669, 294] on input "checkbox" at bounding box center [666, 292] width 17 height 17
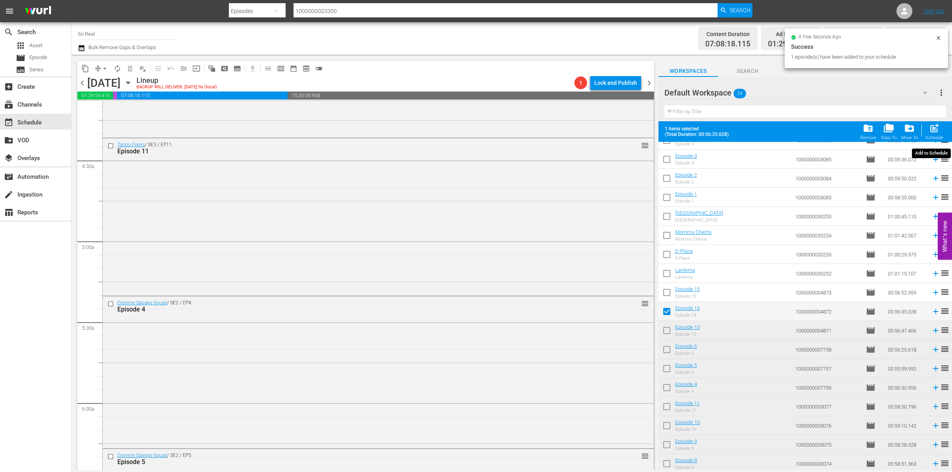
click at [930, 128] on span "post_add" at bounding box center [934, 128] width 11 height 11
checkbox input "false"
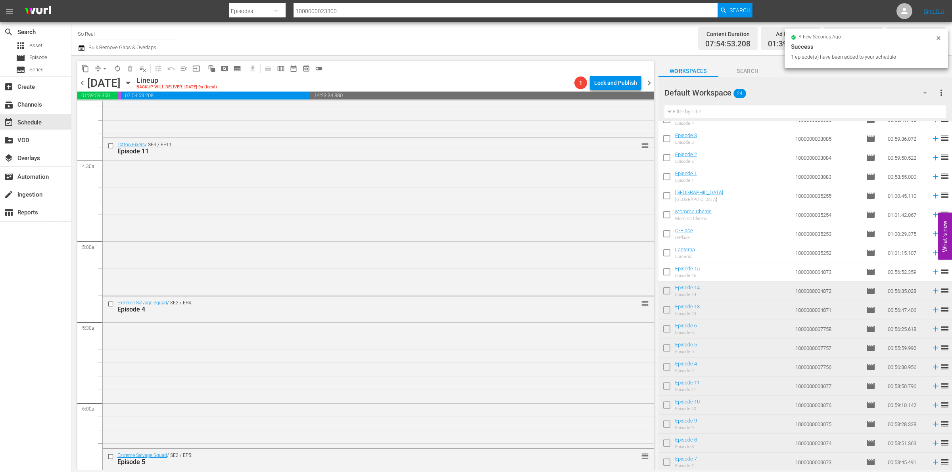
click at [667, 268] on input "checkbox" at bounding box center [666, 273] width 17 height 17
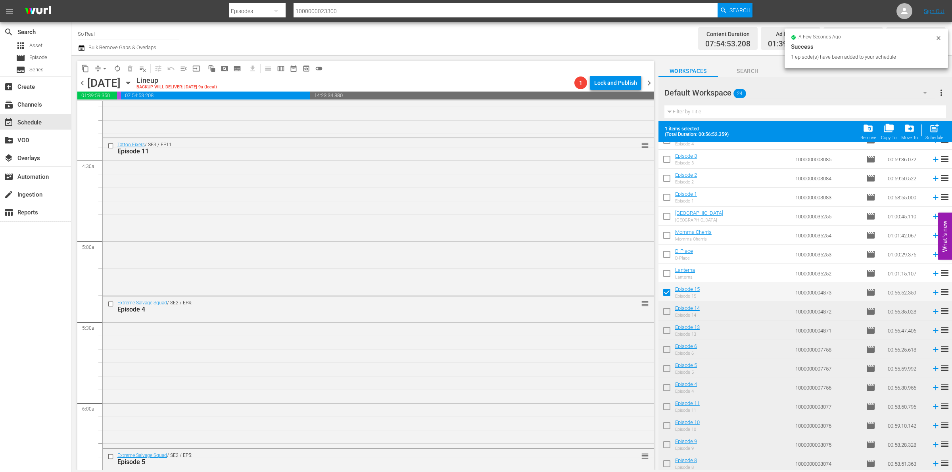
click at [927, 136] on div "Schedule" at bounding box center [934, 137] width 18 height 5
checkbox input "false"
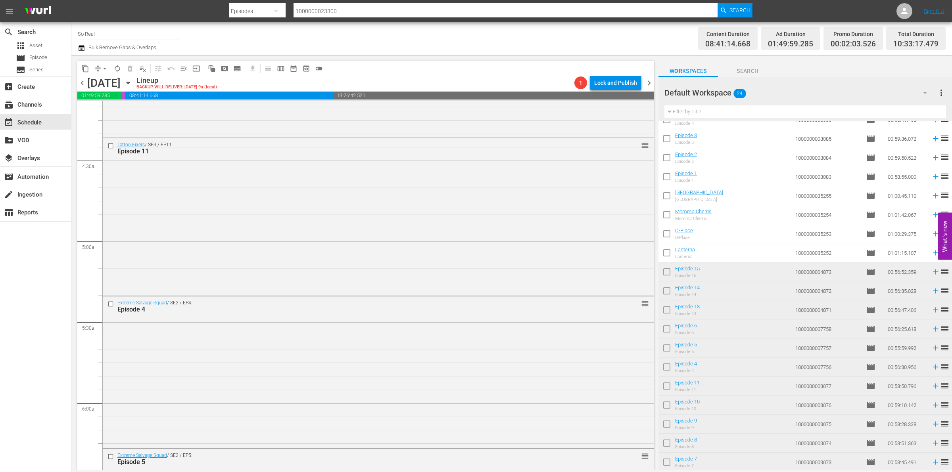
click at [667, 255] on input "checkbox" at bounding box center [666, 254] width 17 height 17
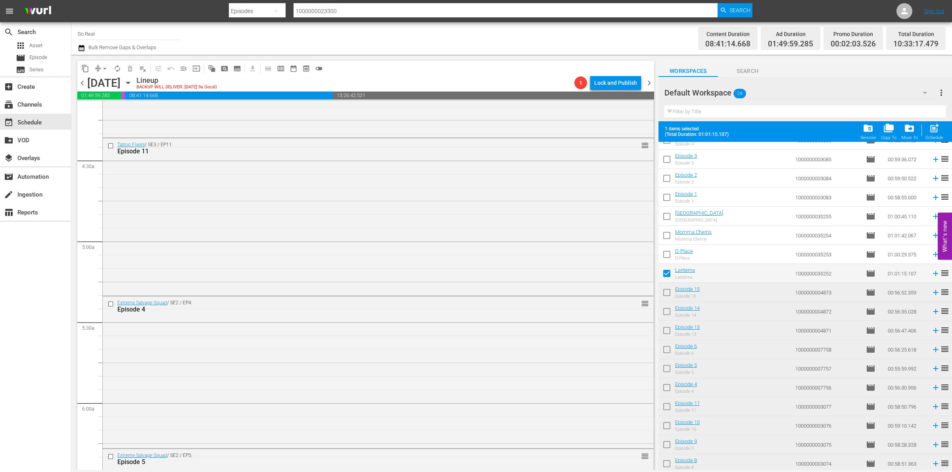
click at [934, 135] on div "post_add Schedule" at bounding box center [934, 131] width 18 height 17
checkbox input "false"
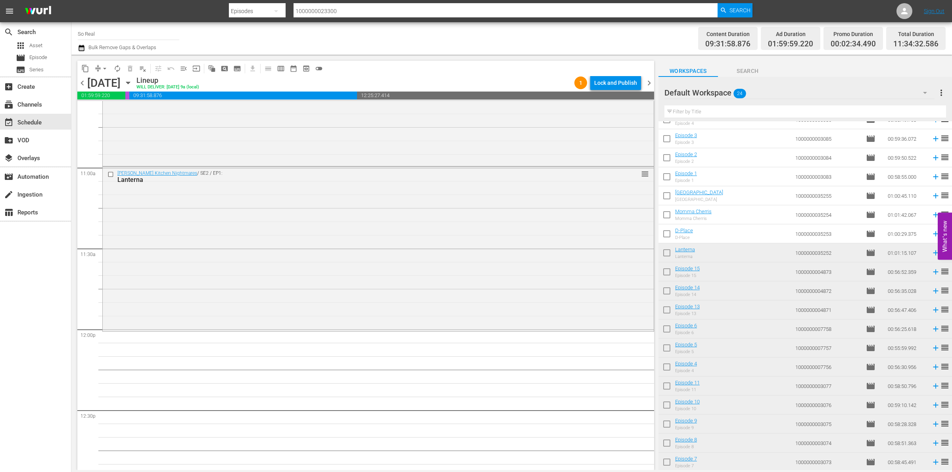
scroll to position [1711, 0]
click at [668, 234] on input "checkbox" at bounding box center [666, 235] width 17 height 17
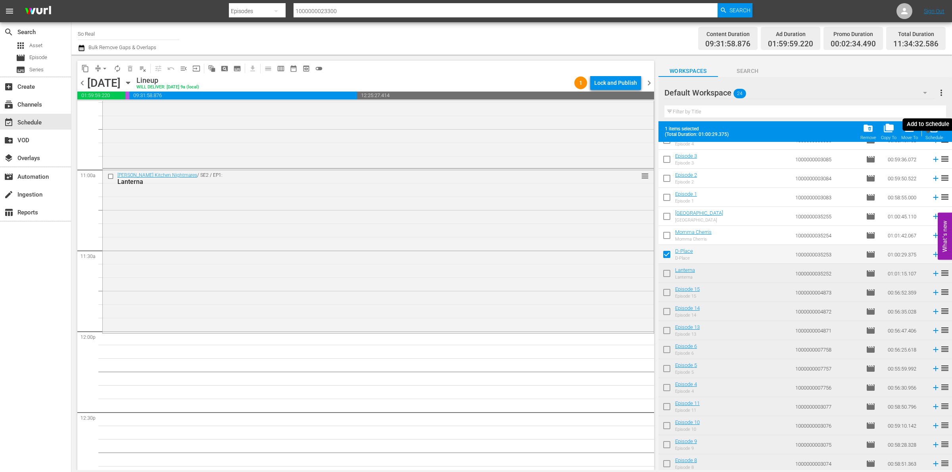
click at [930, 137] on div "Schedule" at bounding box center [934, 137] width 18 height 5
checkbox input "false"
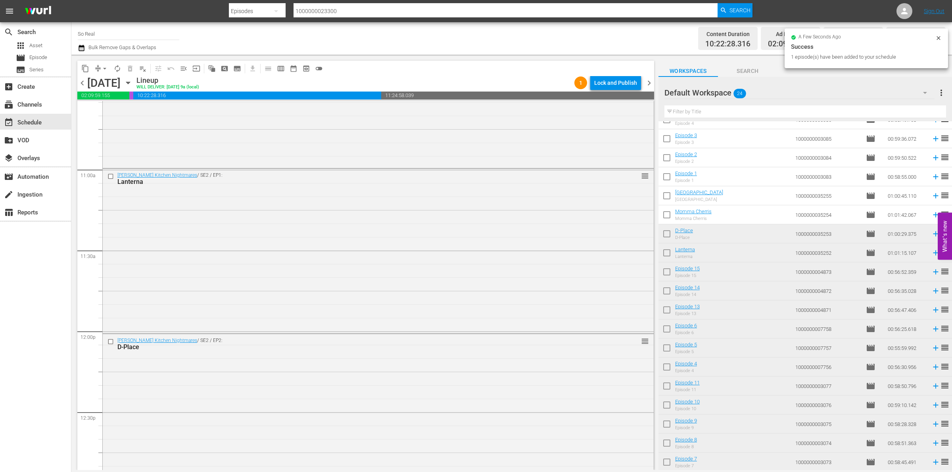
click at [669, 217] on input "checkbox" at bounding box center [666, 216] width 17 height 17
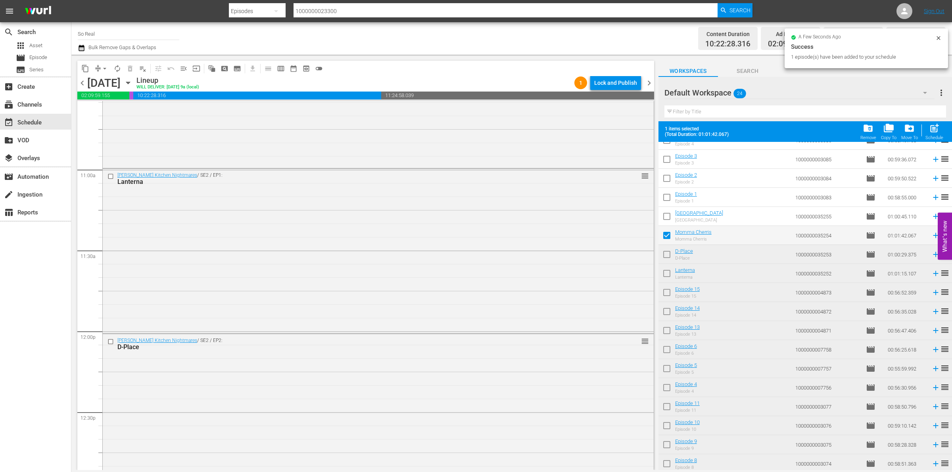
click at [932, 133] on span "post_add" at bounding box center [934, 128] width 11 height 11
checkbox input "false"
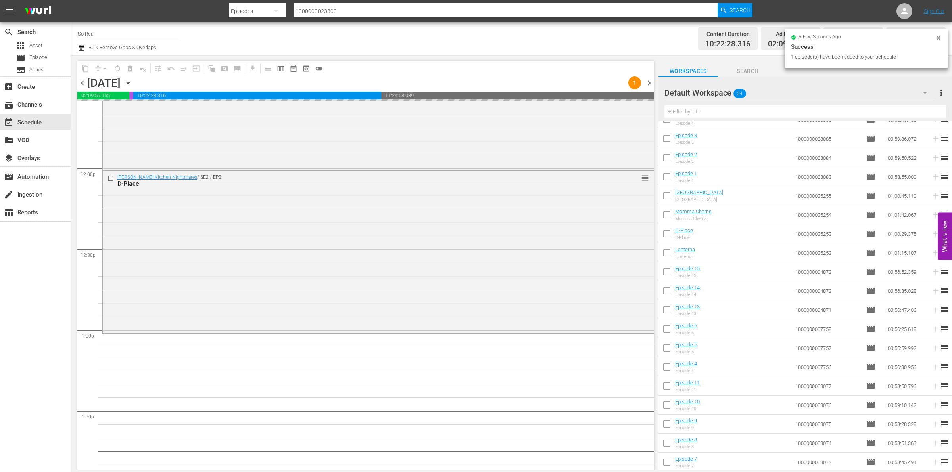
scroll to position [1914, 0]
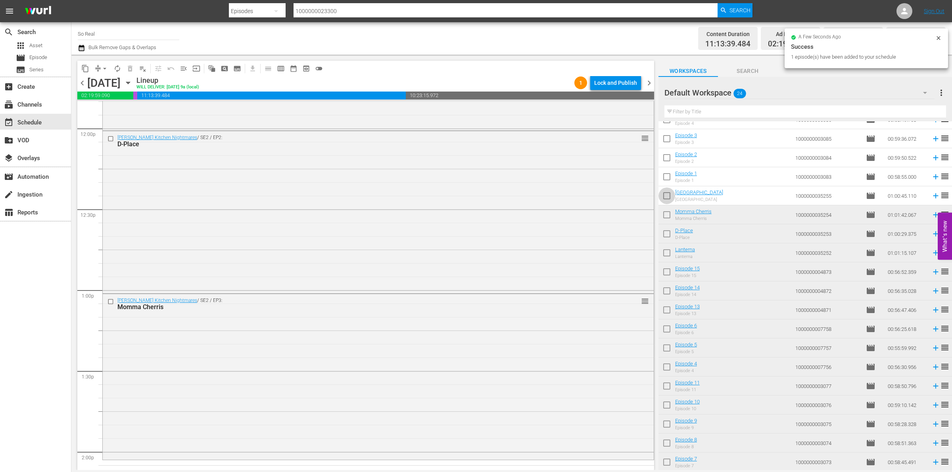
click at [663, 197] on input "checkbox" at bounding box center [666, 197] width 17 height 17
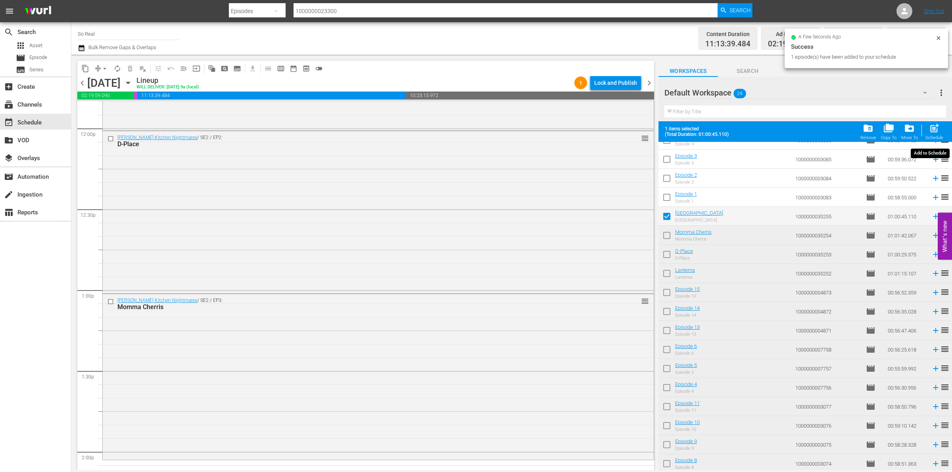
click at [934, 137] on div "Schedule" at bounding box center [934, 137] width 18 height 5
checkbox input "false"
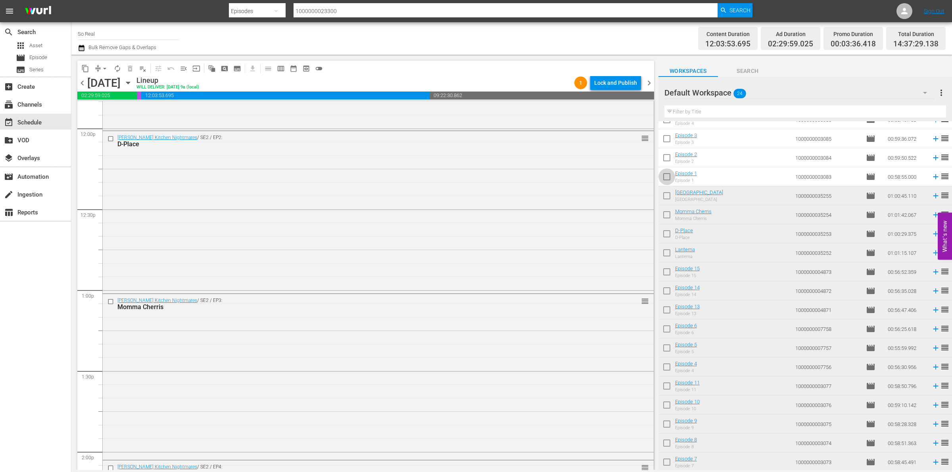
click at [667, 178] on input "checkbox" at bounding box center [666, 178] width 17 height 17
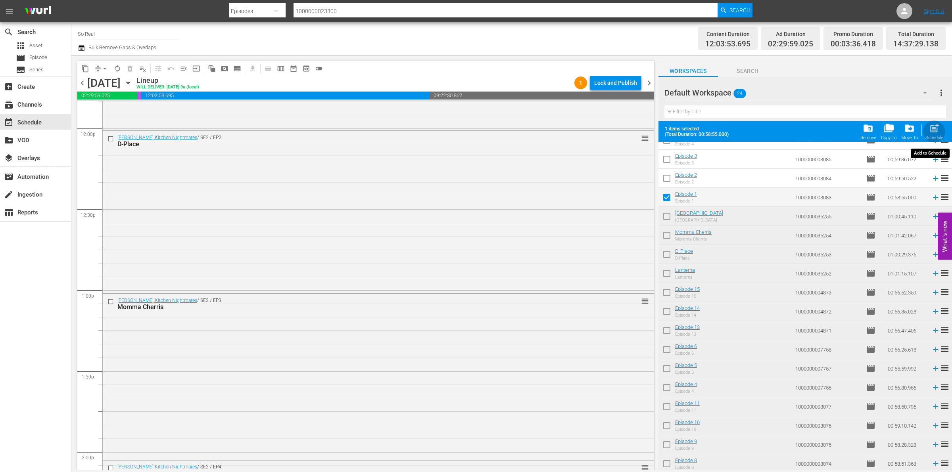
click at [938, 132] on span "post_add" at bounding box center [934, 128] width 11 height 11
checkbox input "false"
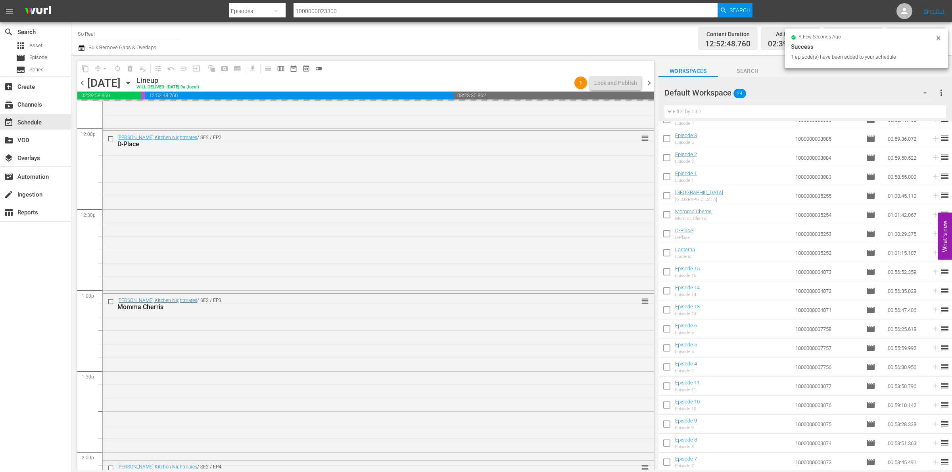
scroll to position [2182, 0]
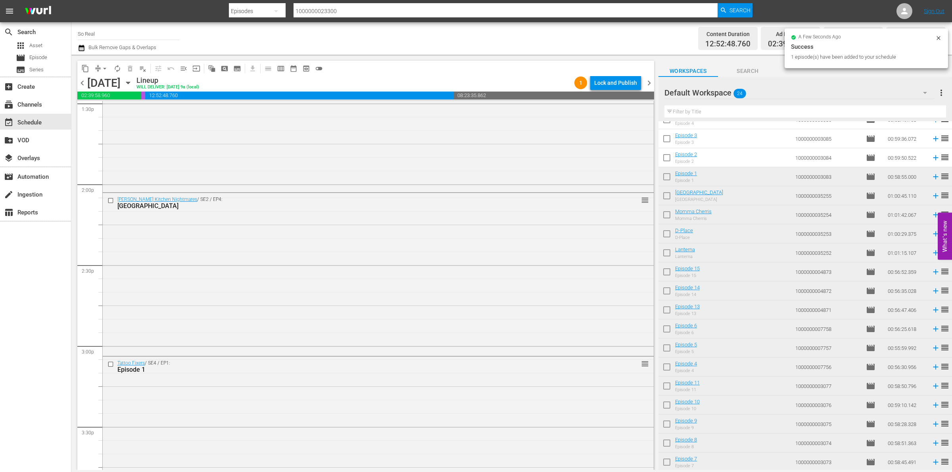
click at [669, 159] on input "checkbox" at bounding box center [666, 159] width 17 height 17
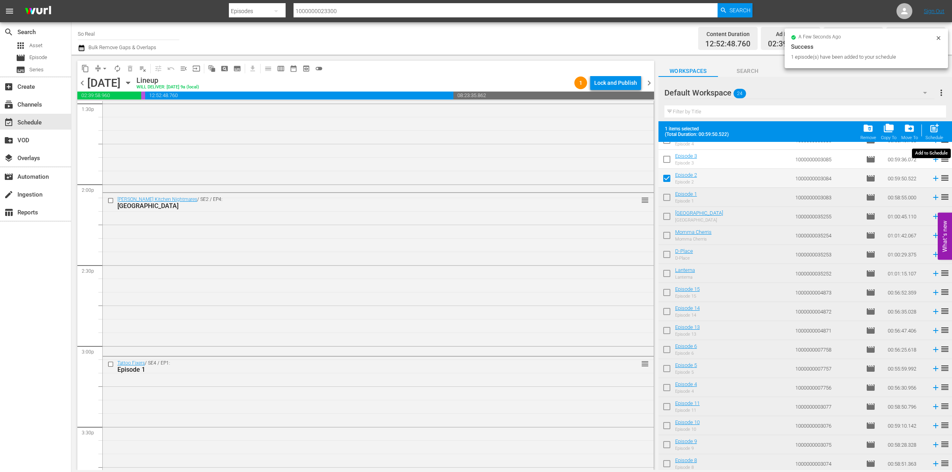
click at [934, 136] on div "Schedule" at bounding box center [934, 137] width 18 height 5
checkbox input "false"
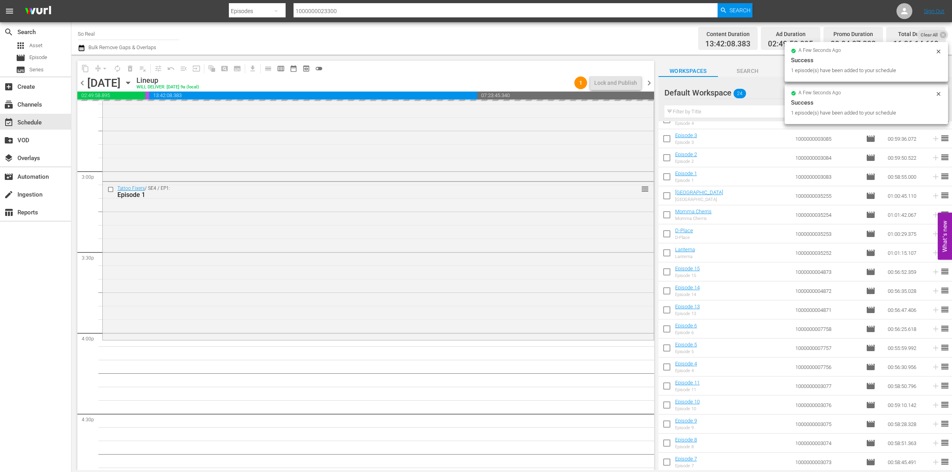
scroll to position [2403, 0]
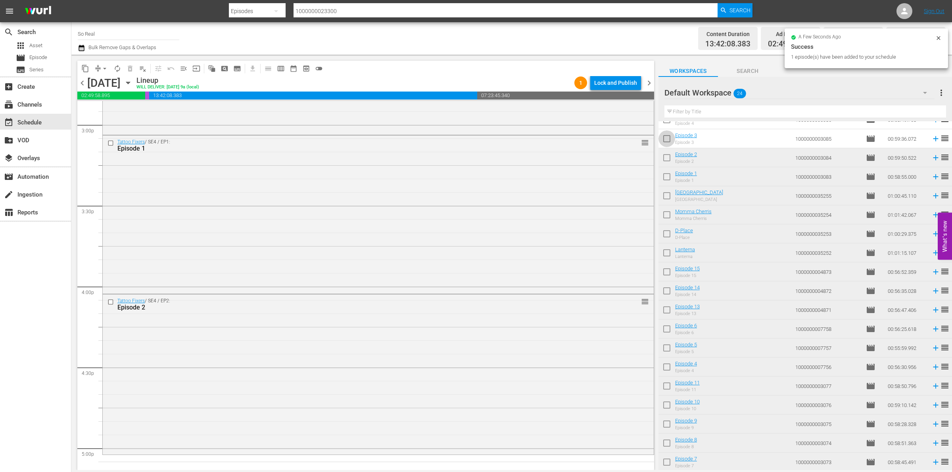
click at [667, 134] on input "checkbox" at bounding box center [666, 140] width 17 height 17
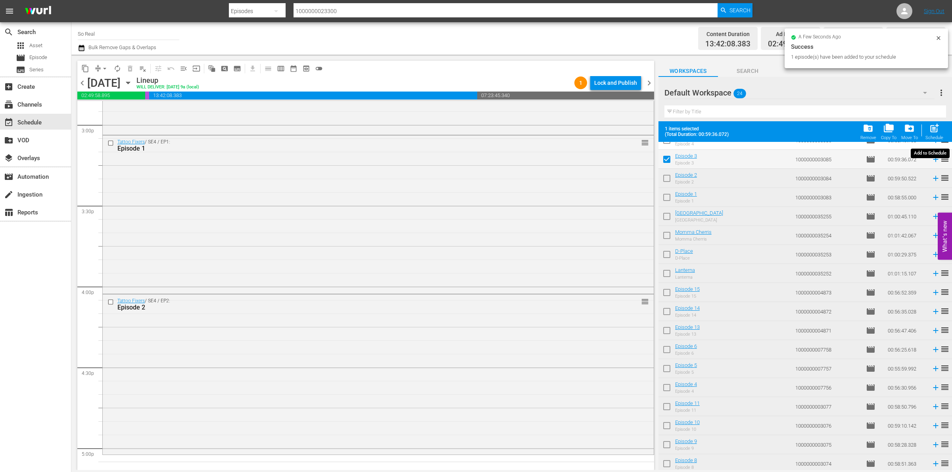
click at [928, 129] on div "post_add Schedule" at bounding box center [934, 131] width 18 height 17
checkbox input "false"
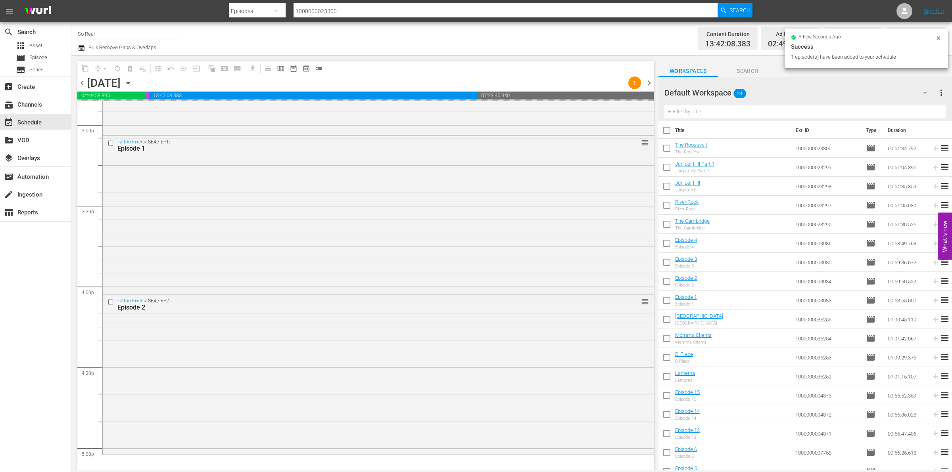
scroll to position [0, 0]
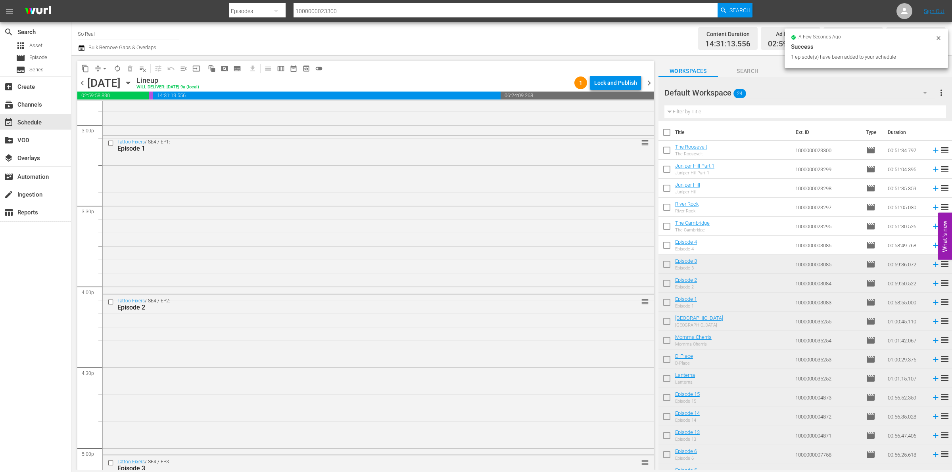
click at [667, 245] on input "checkbox" at bounding box center [666, 247] width 17 height 17
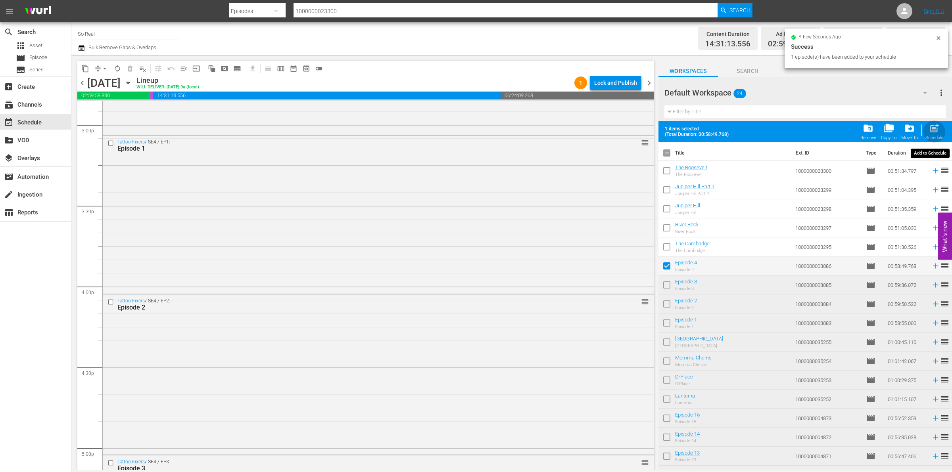
click at [934, 127] on span "post_add" at bounding box center [934, 128] width 11 height 11
checkbox input "false"
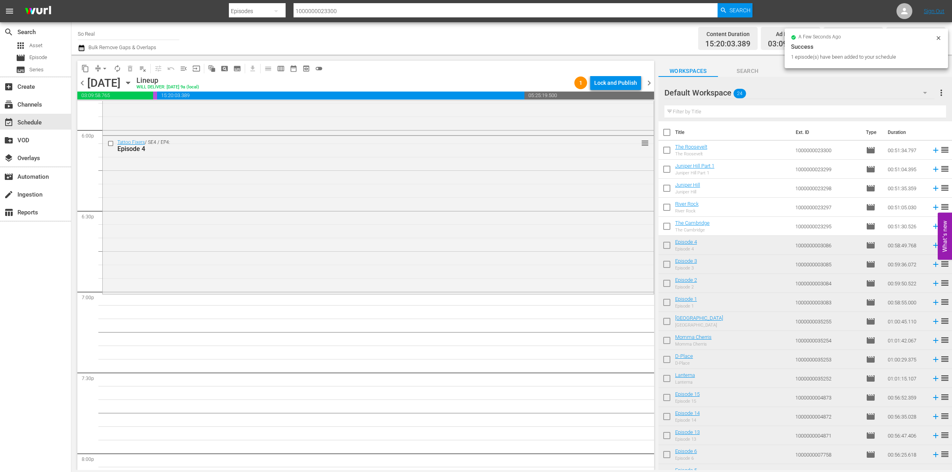
scroll to position [2884, 0]
click at [667, 226] on input "checkbox" at bounding box center [666, 228] width 17 height 17
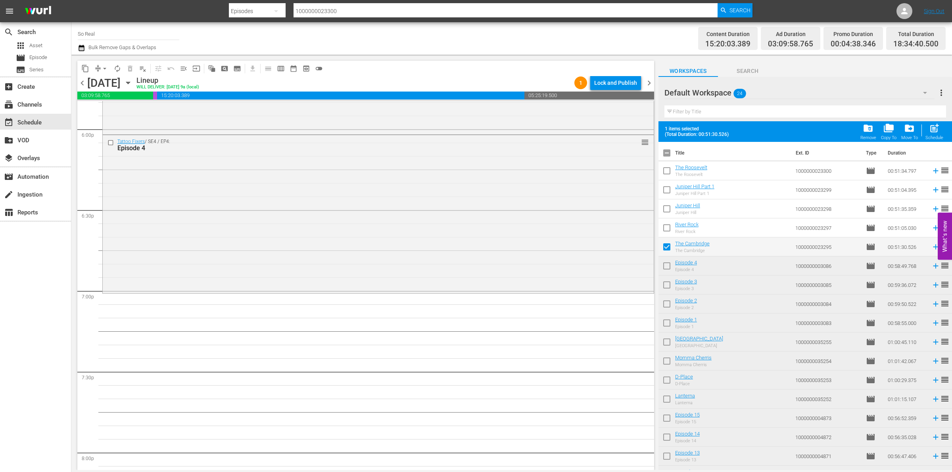
click at [934, 133] on span "post_add" at bounding box center [934, 128] width 11 height 11
checkbox input "false"
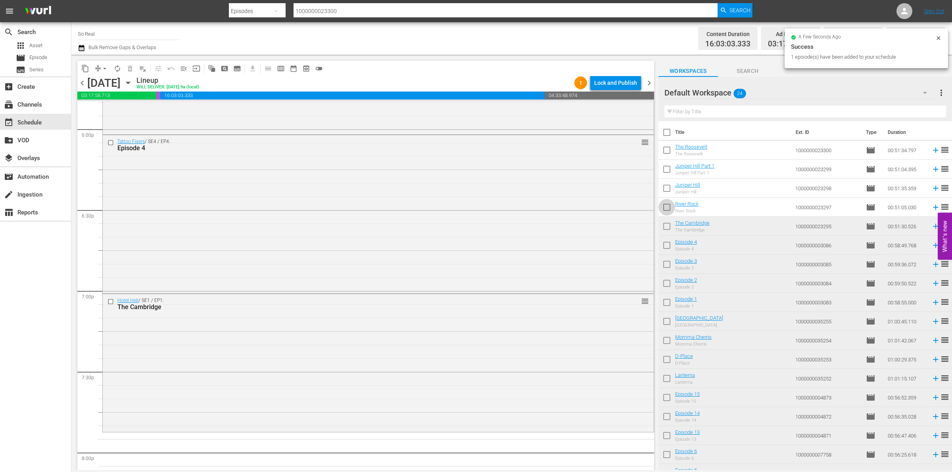
click at [664, 208] on input "checkbox" at bounding box center [666, 209] width 17 height 17
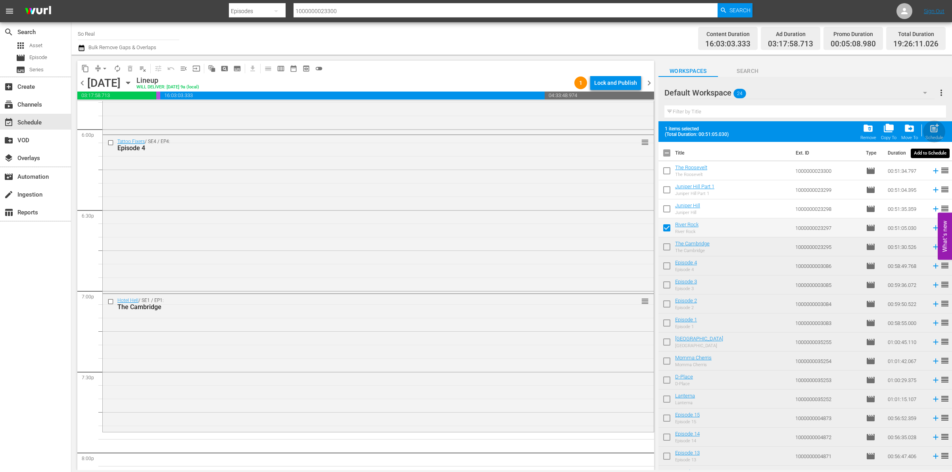
click at [934, 133] on span "post_add" at bounding box center [934, 128] width 11 height 11
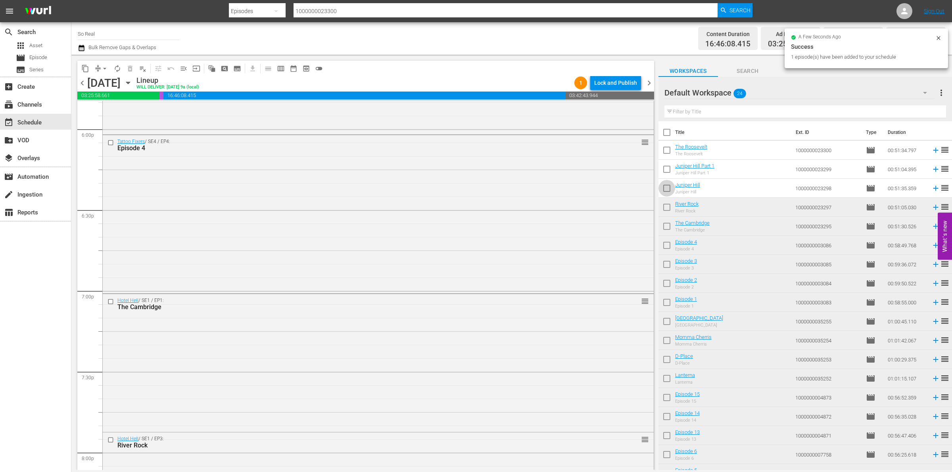
click at [669, 188] on input "checkbox" at bounding box center [666, 190] width 17 height 17
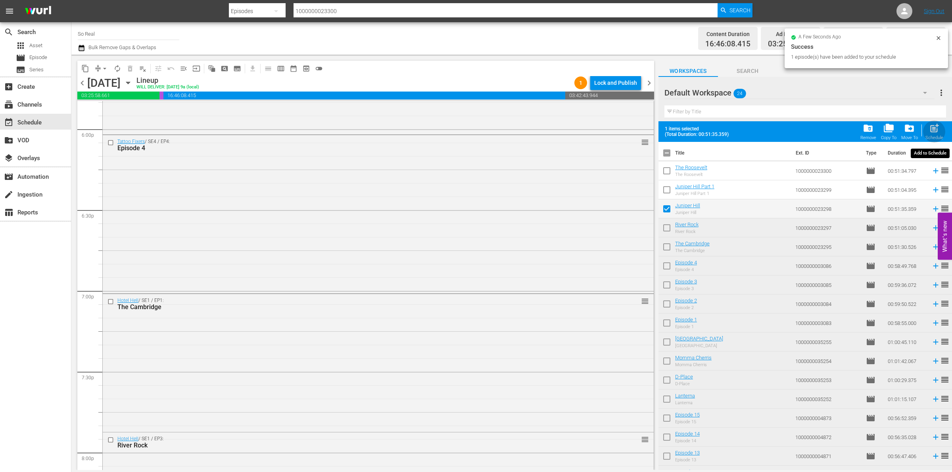
click at [932, 127] on span "post_add" at bounding box center [934, 128] width 11 height 11
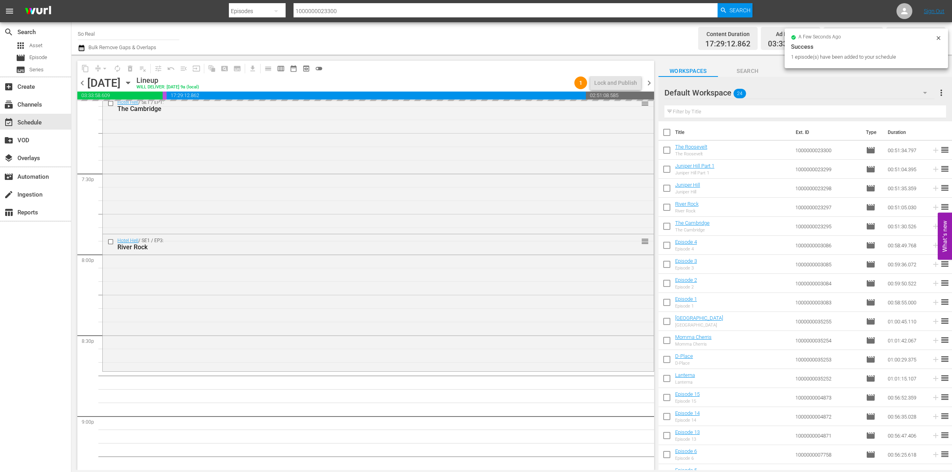
scroll to position [3107, 0]
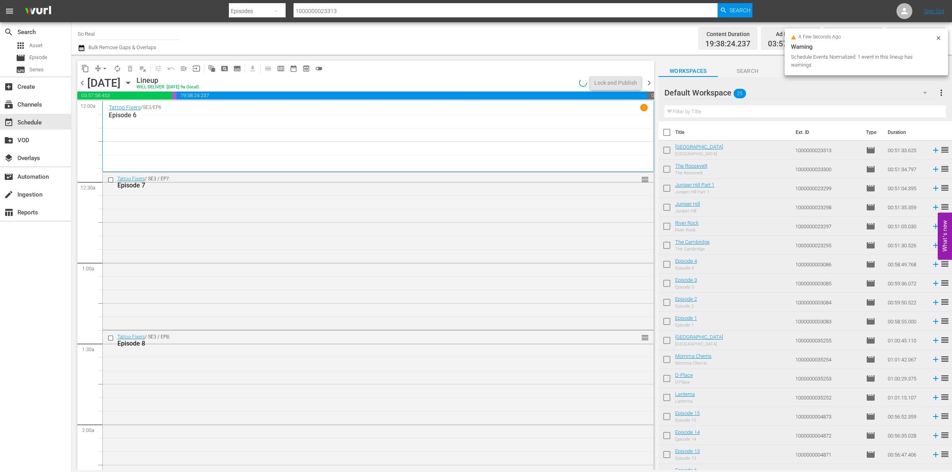
scroll to position [3538, 0]
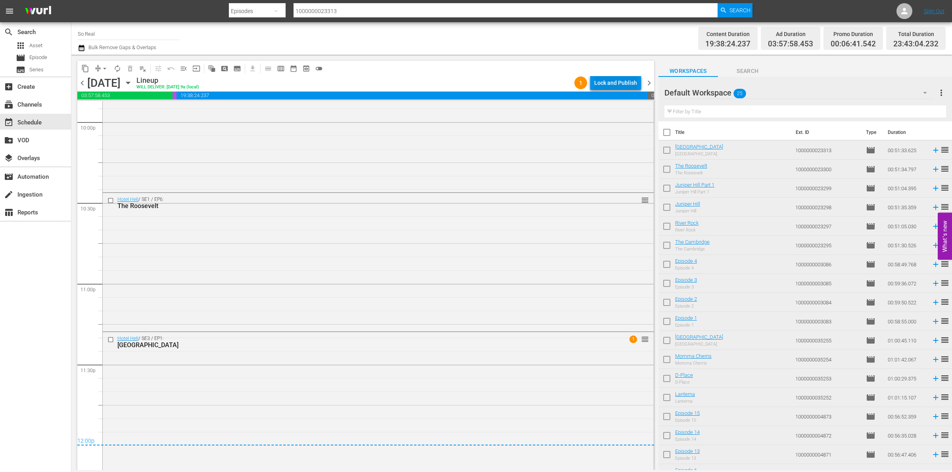
click at [624, 87] on div "Lock and Publish" at bounding box center [615, 83] width 43 height 14
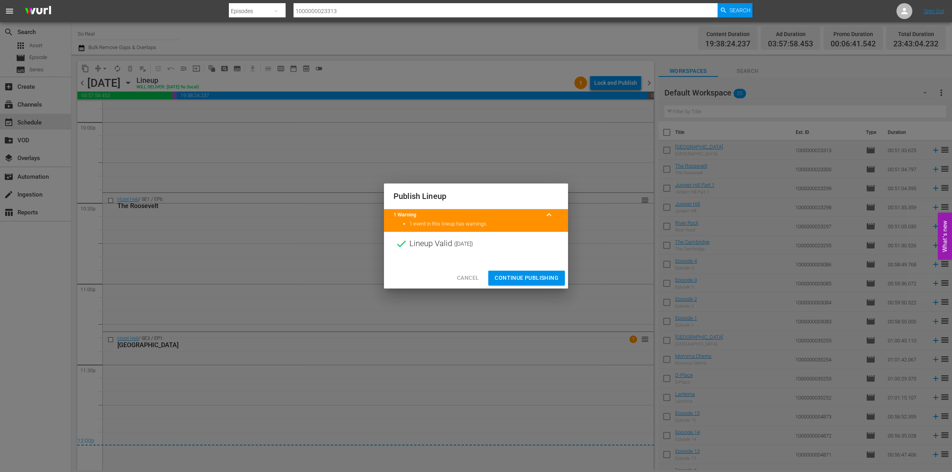
click at [525, 275] on span "Continue Publishing" at bounding box center [526, 278] width 64 height 10
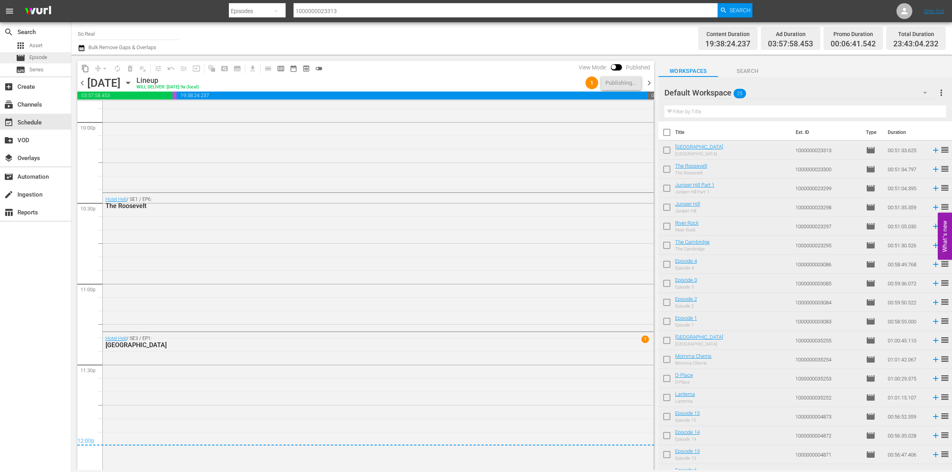
click at [64, 60] on div "movie Episode" at bounding box center [35, 57] width 71 height 11
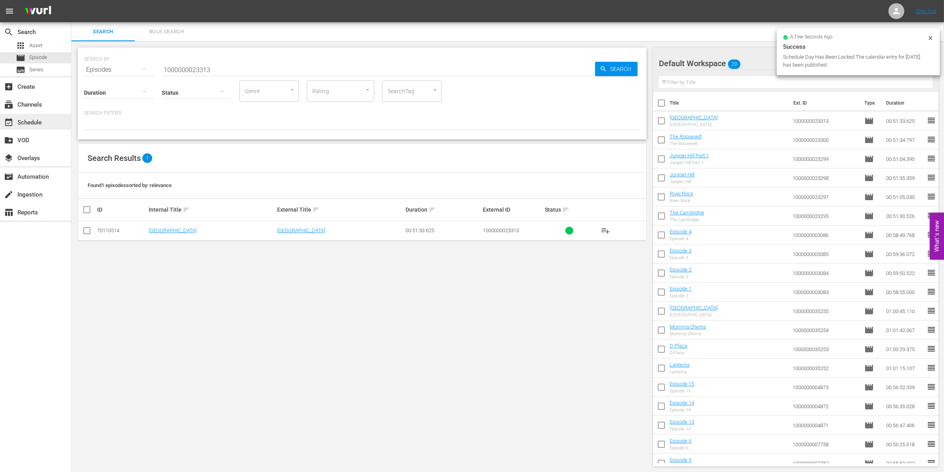
click at [38, 119] on div "event_available Schedule" at bounding box center [22, 121] width 44 height 7
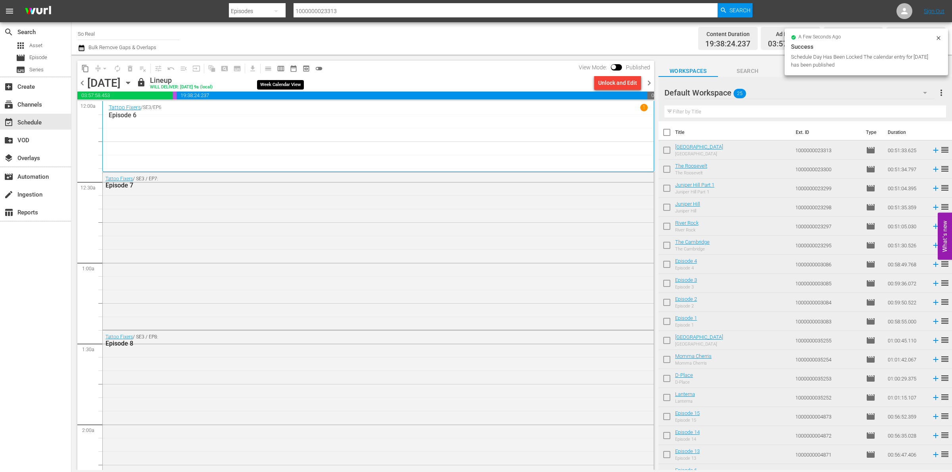
click at [281, 67] on span "calendar_view_week_outlined" at bounding box center [281, 69] width 8 height 8
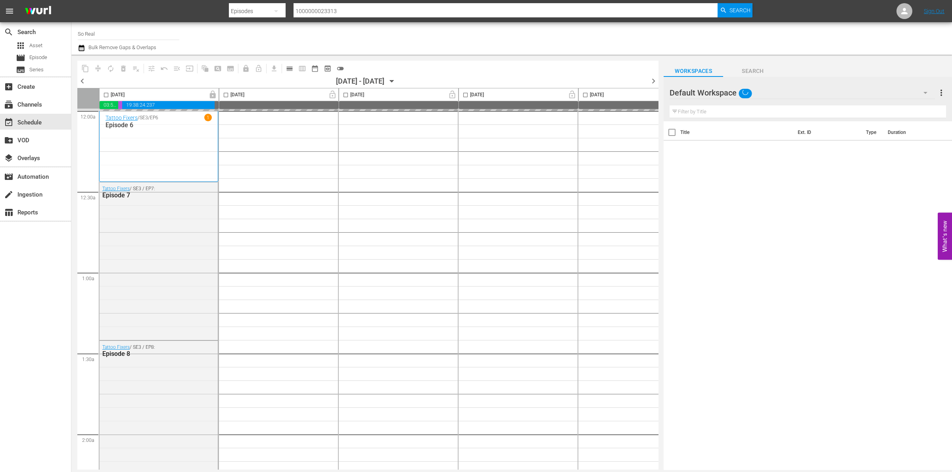
click at [396, 81] on div "[DATE]" at bounding box center [390, 81] width 12 height 0
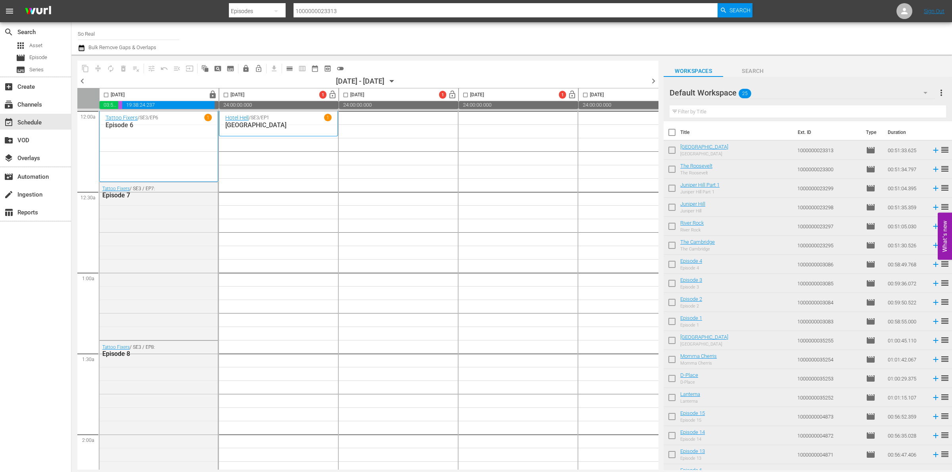
click at [317, 65] on span "date_range_outlined" at bounding box center [315, 69] width 8 height 8
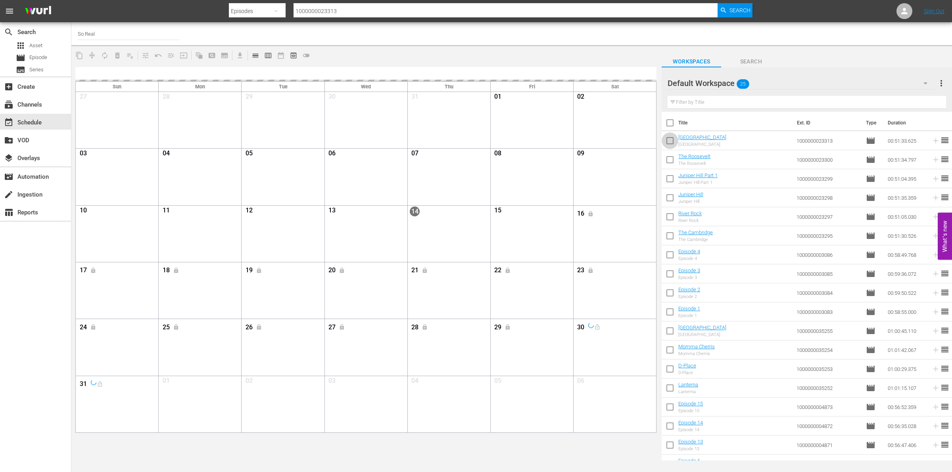
click at [677, 144] on input "checkbox" at bounding box center [669, 142] width 17 height 17
checkbox input "true"
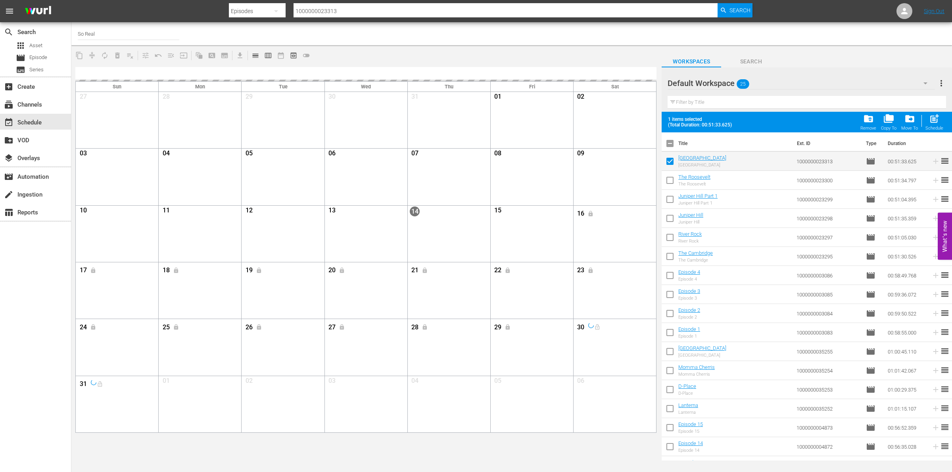
click at [667, 188] on input "checkbox" at bounding box center [669, 182] width 17 height 17
checkbox input "true"
click at [668, 195] on input "checkbox" at bounding box center [669, 201] width 17 height 17
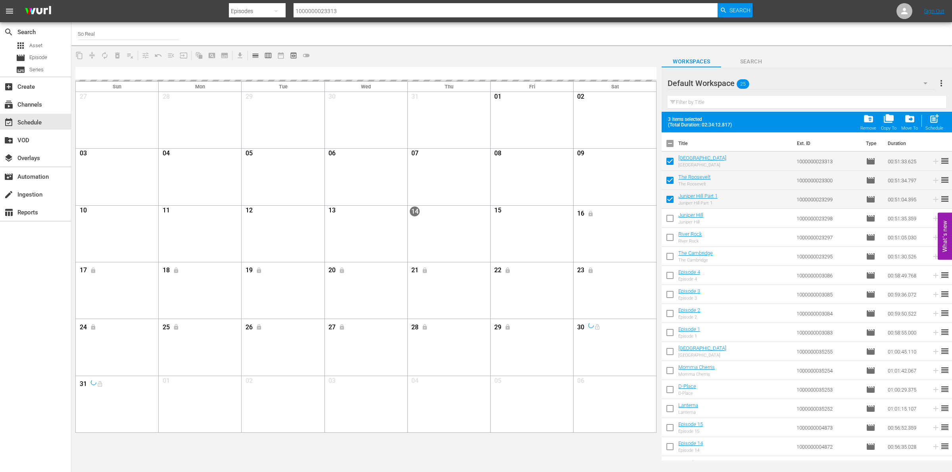
click at [671, 209] on input "checkbox" at bounding box center [669, 201] width 17 height 17
checkbox input "false"
click at [671, 220] on input "checkbox" at bounding box center [669, 220] width 17 height 17
checkbox input "true"
click at [669, 203] on input "checkbox" at bounding box center [669, 201] width 17 height 17
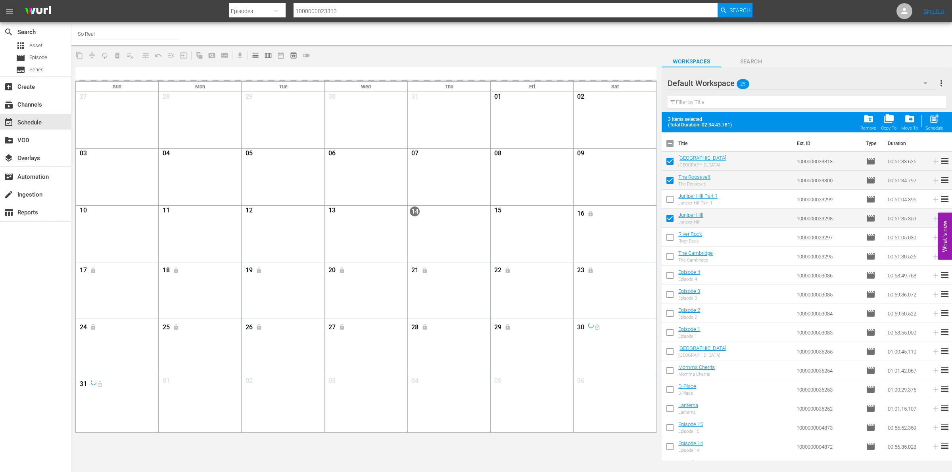
checkbox input "true"
click at [669, 238] on input "checkbox" at bounding box center [669, 239] width 17 height 17
checkbox input "true"
click at [669, 257] on input "checkbox" at bounding box center [669, 258] width 17 height 17
checkbox input "true"
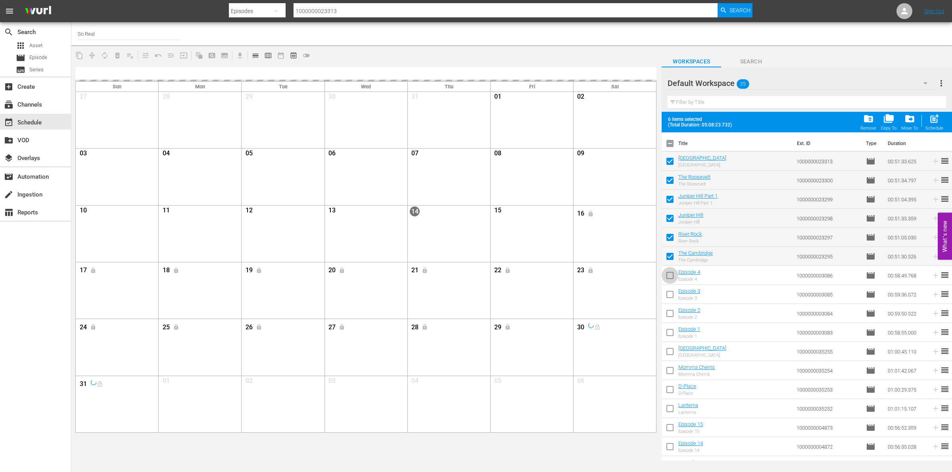
click at [670, 274] on input "checkbox" at bounding box center [669, 277] width 17 height 17
checkbox input "true"
click at [671, 296] on input "checkbox" at bounding box center [669, 296] width 17 height 17
checkbox input "true"
click at [671, 315] on input "checkbox" at bounding box center [669, 315] width 17 height 17
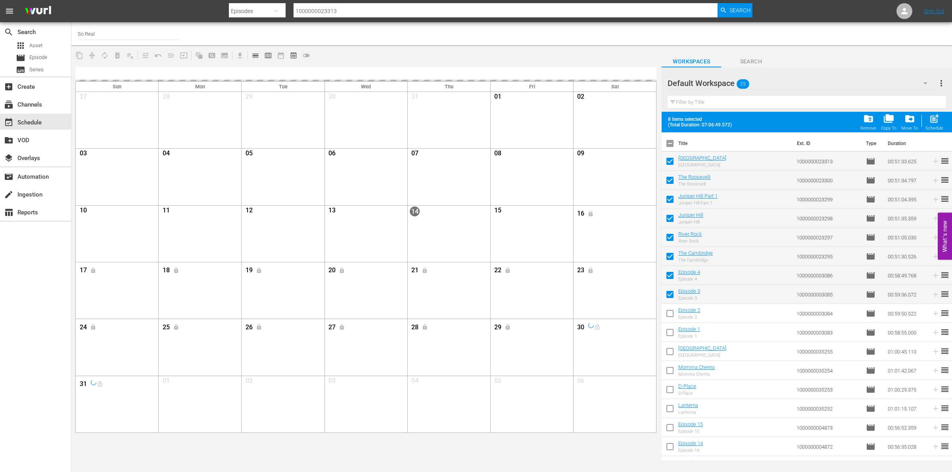
checkbox input "true"
click at [671, 333] on input "checkbox" at bounding box center [669, 334] width 17 height 17
checkbox input "true"
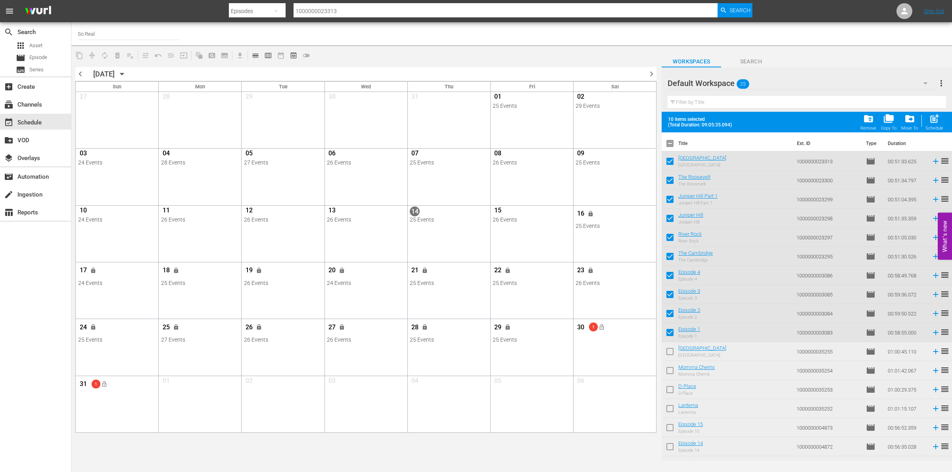
click at [669, 359] on input "checkbox" at bounding box center [669, 353] width 17 height 17
checkbox input "true"
click at [671, 376] on input "checkbox" at bounding box center [669, 372] width 17 height 17
checkbox input "true"
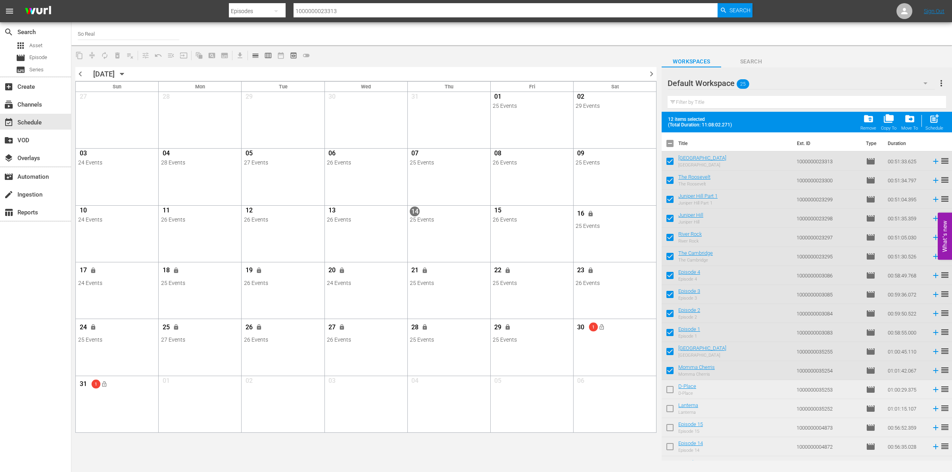
click at [671, 384] on input "checkbox" at bounding box center [669, 391] width 17 height 17
checkbox input "true"
click at [671, 408] on input "checkbox" at bounding box center [669, 410] width 17 height 17
checkbox input "true"
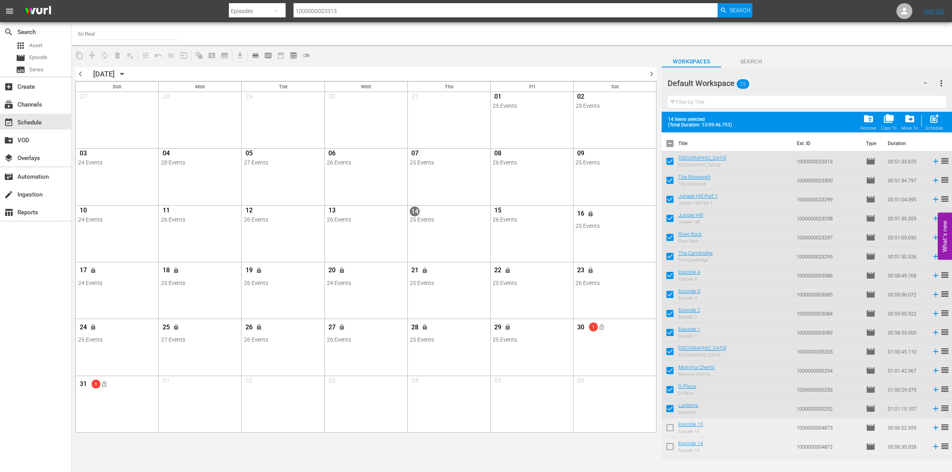
click at [671, 427] on input "checkbox" at bounding box center [669, 429] width 17 height 17
checkbox input "true"
click at [671, 448] on input "checkbox" at bounding box center [669, 448] width 17 height 17
checkbox input "true"
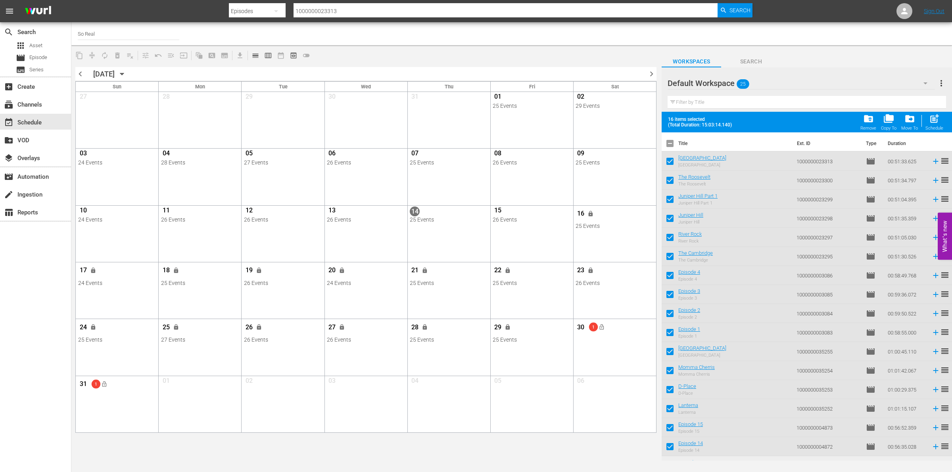
scroll to position [165, 0]
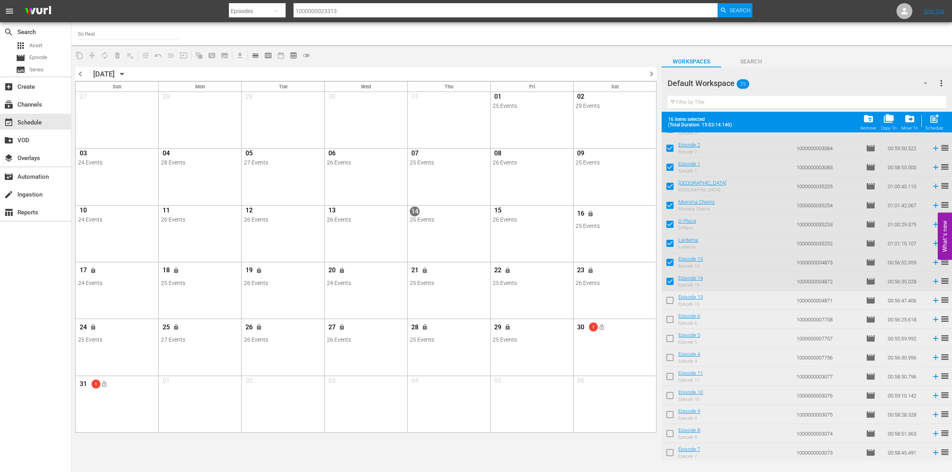
click at [670, 299] on input "checkbox" at bounding box center [669, 302] width 17 height 17
checkbox input "true"
click at [670, 319] on input "checkbox" at bounding box center [669, 321] width 17 height 17
checkbox input "true"
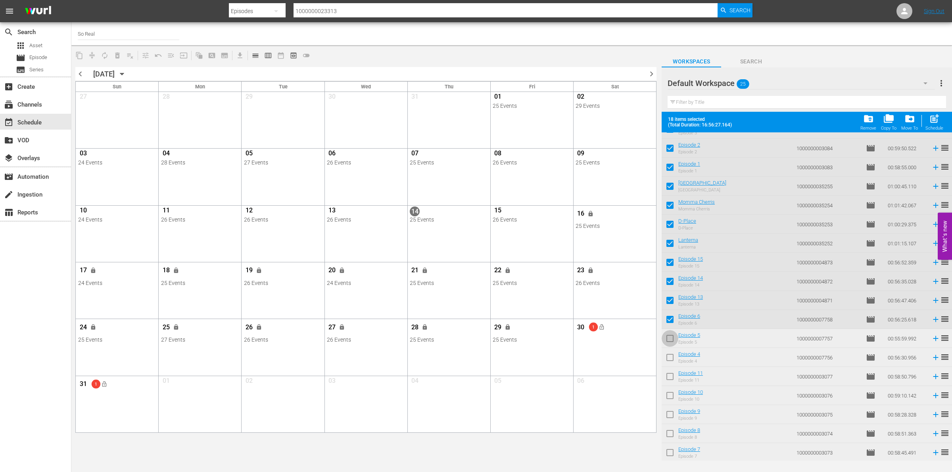
click at [671, 339] on input "checkbox" at bounding box center [669, 340] width 17 height 17
checkbox input "true"
click at [671, 359] on input "checkbox" at bounding box center [669, 359] width 17 height 17
checkbox input "true"
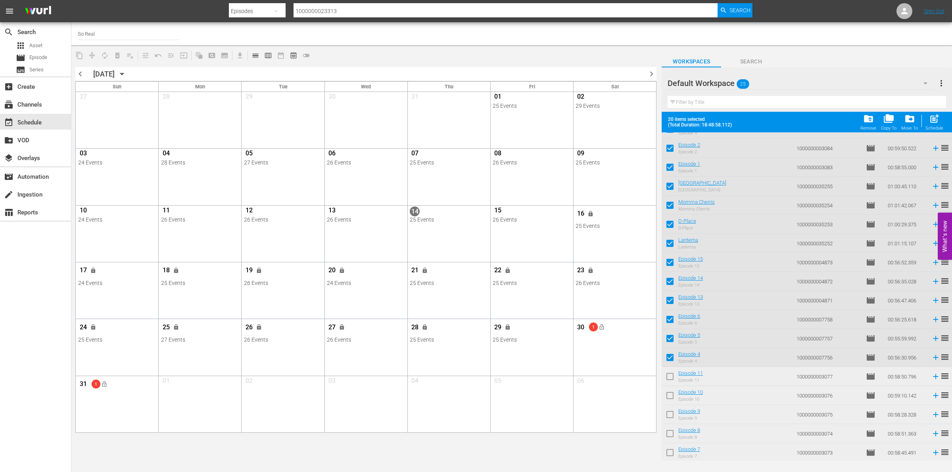
click at [671, 375] on input "checkbox" at bounding box center [669, 378] width 17 height 17
checkbox input "true"
click at [671, 393] on input "checkbox" at bounding box center [669, 397] width 17 height 17
checkbox input "true"
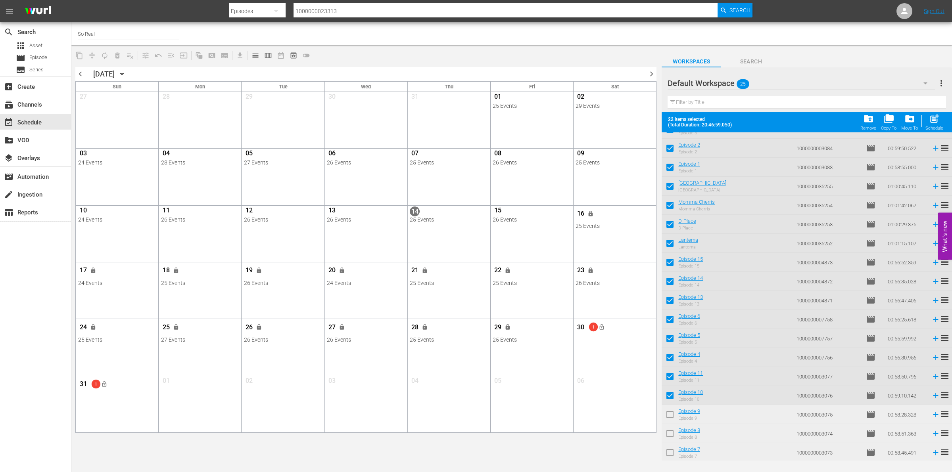
click at [672, 409] on input "checkbox" at bounding box center [669, 416] width 17 height 17
checkbox input "true"
click at [671, 429] on input "checkbox" at bounding box center [669, 435] width 17 height 17
checkbox input "true"
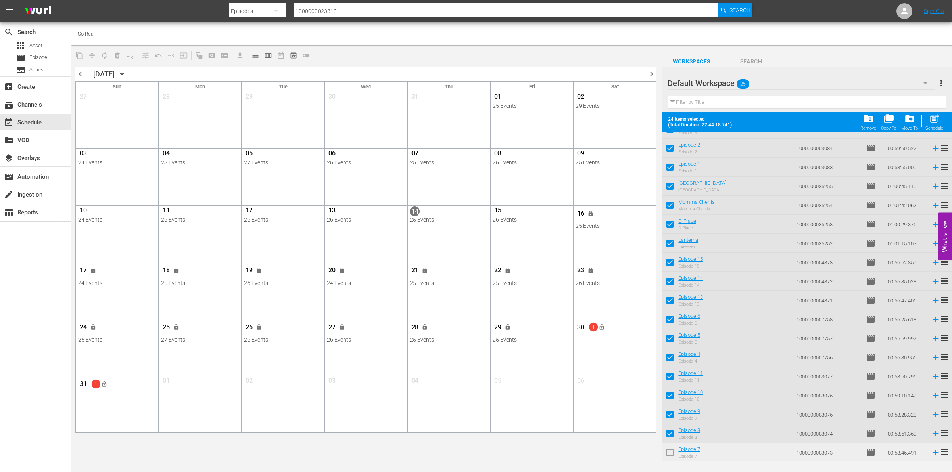
click at [671, 454] on input "checkbox" at bounding box center [669, 454] width 17 height 17
checkbox input "true"
click at [866, 120] on span "folder_delete" at bounding box center [868, 118] width 11 height 11
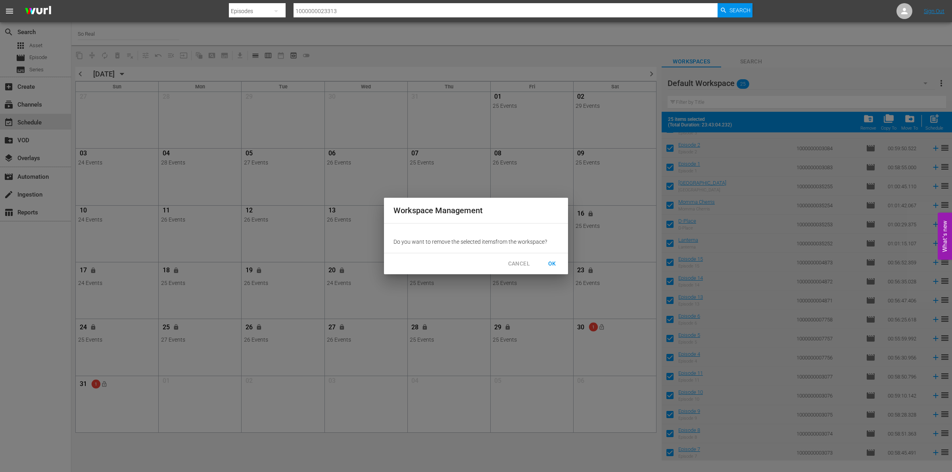
click at [550, 261] on span "OK" at bounding box center [552, 264] width 13 height 10
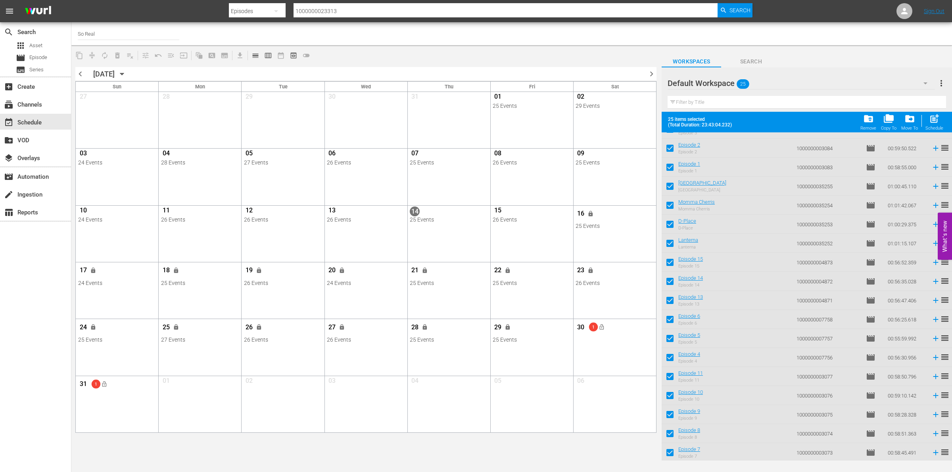
checkbox input "false"
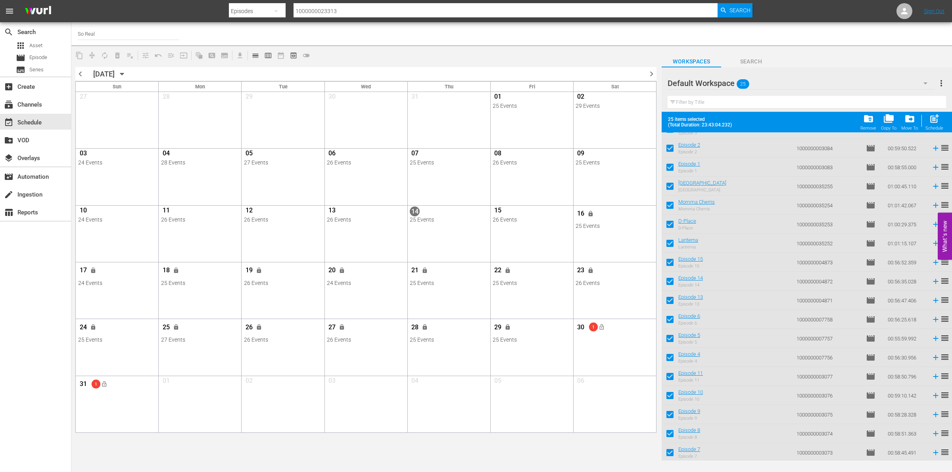
checkbox input "false"
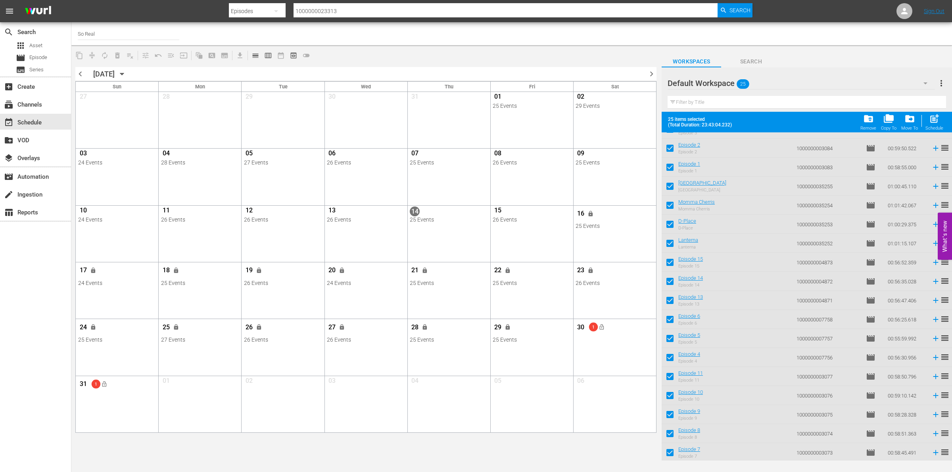
checkbox input "false"
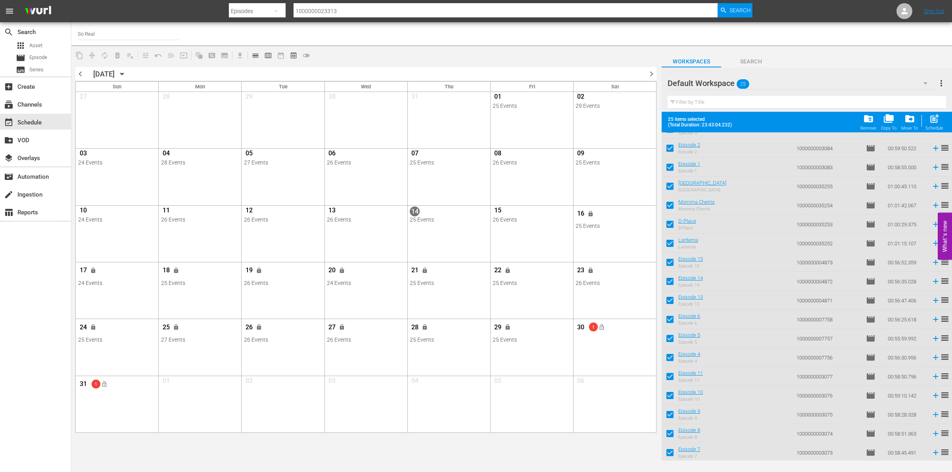
checkbox input "false"
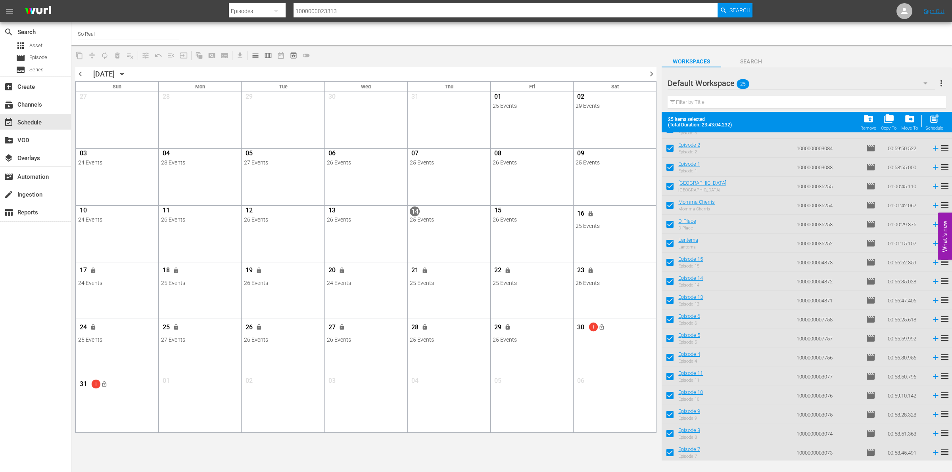
checkbox input "false"
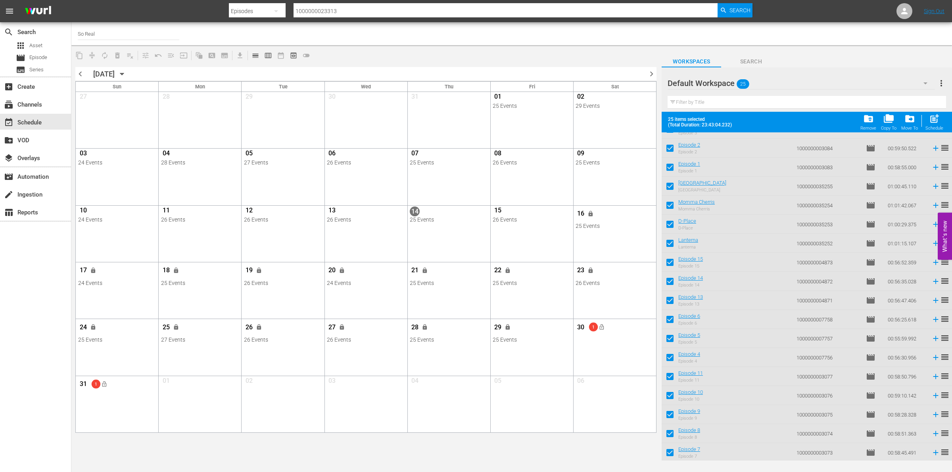
checkbox input "false"
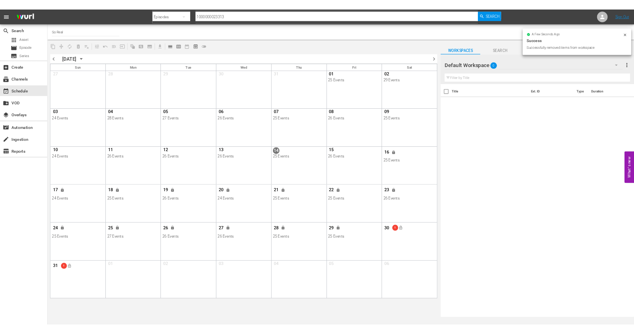
scroll to position [0, 0]
